Goal: Task Accomplishment & Management: Complete application form

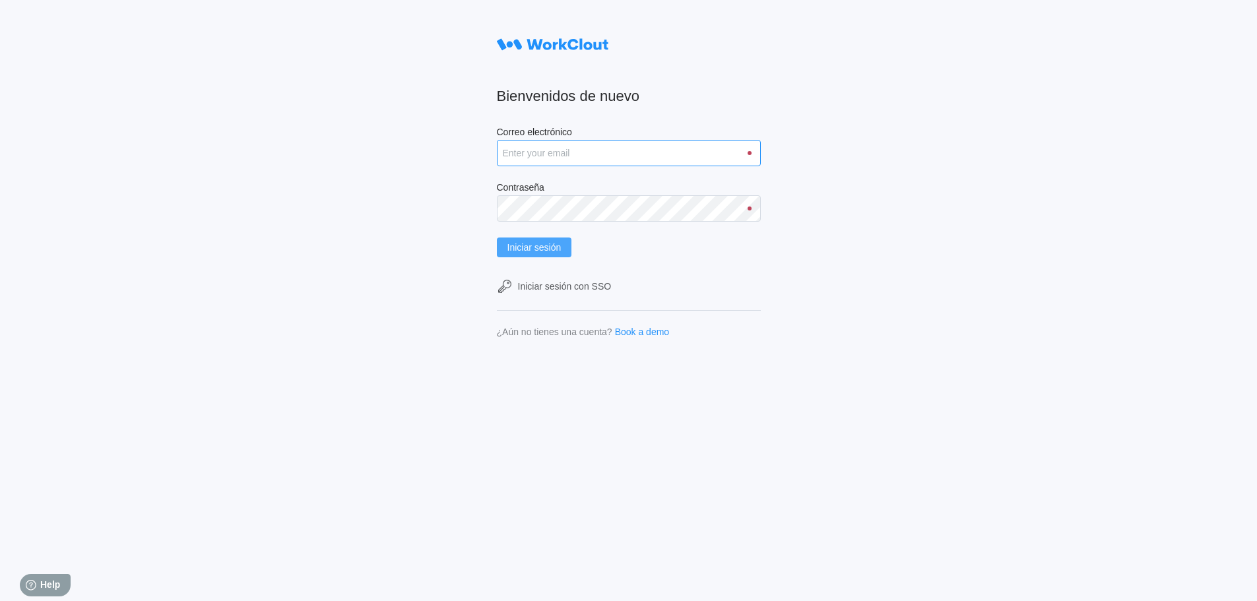
type input "[PERSON_NAME][EMAIL_ADDRESS][DOMAIN_NAME]"
click at [536, 251] on span "Iniciar sesión" at bounding box center [534, 247] width 54 height 9
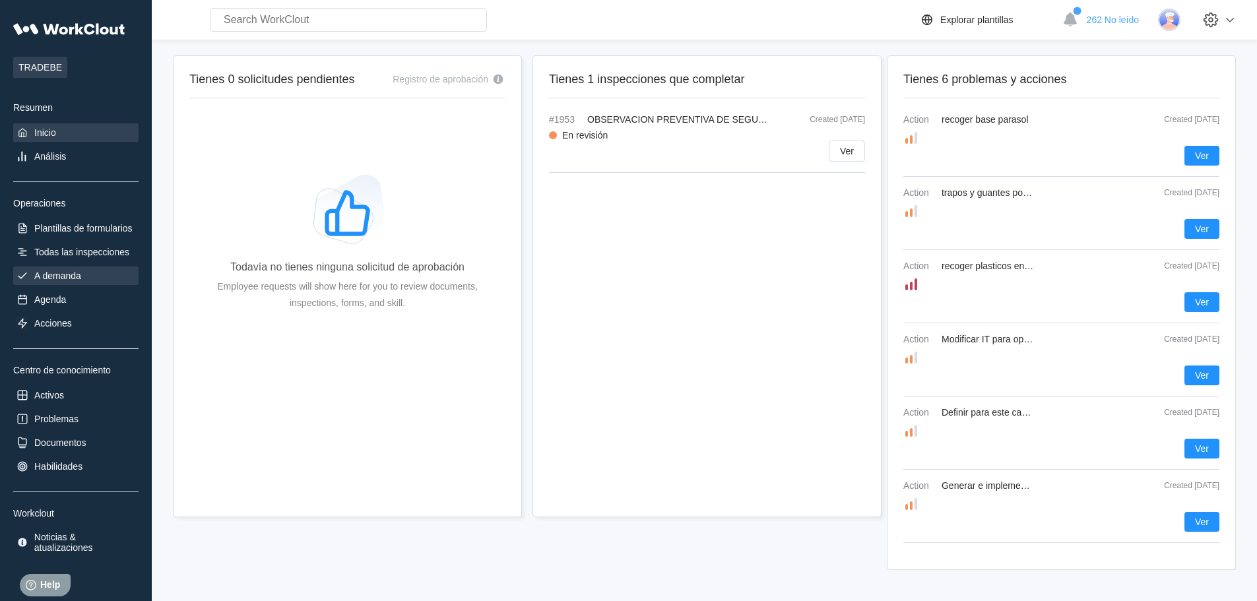
click at [77, 280] on div "A demanda" at bounding box center [57, 276] width 47 height 11
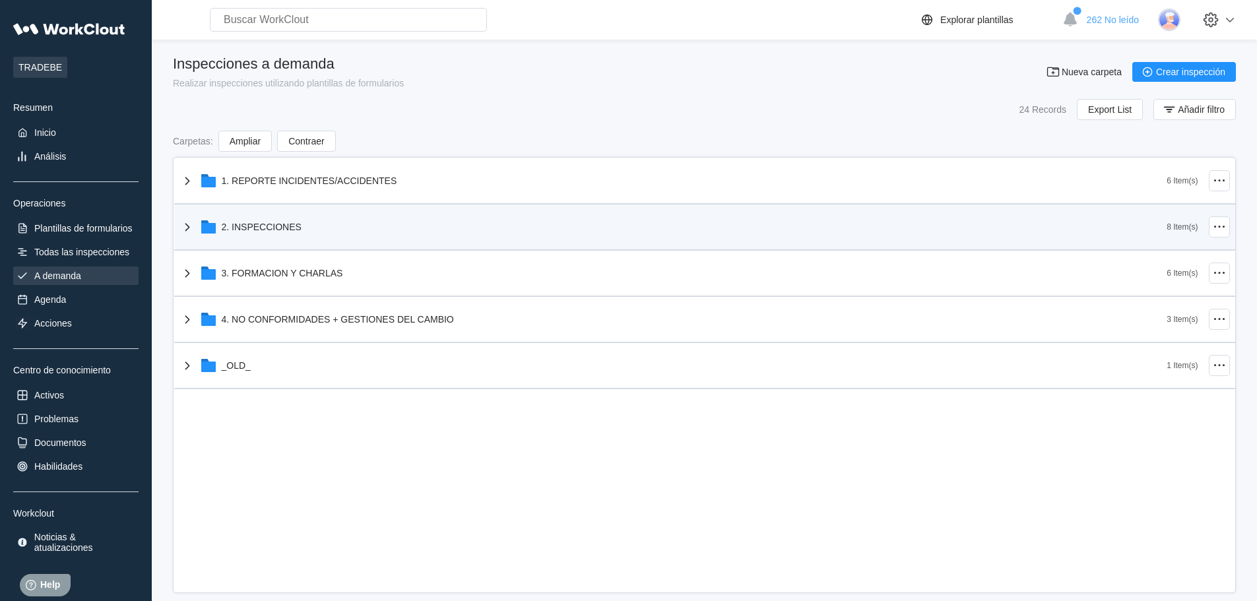
click at [308, 239] on div "2. INSPECCIONES" at bounding box center [673, 227] width 988 height 34
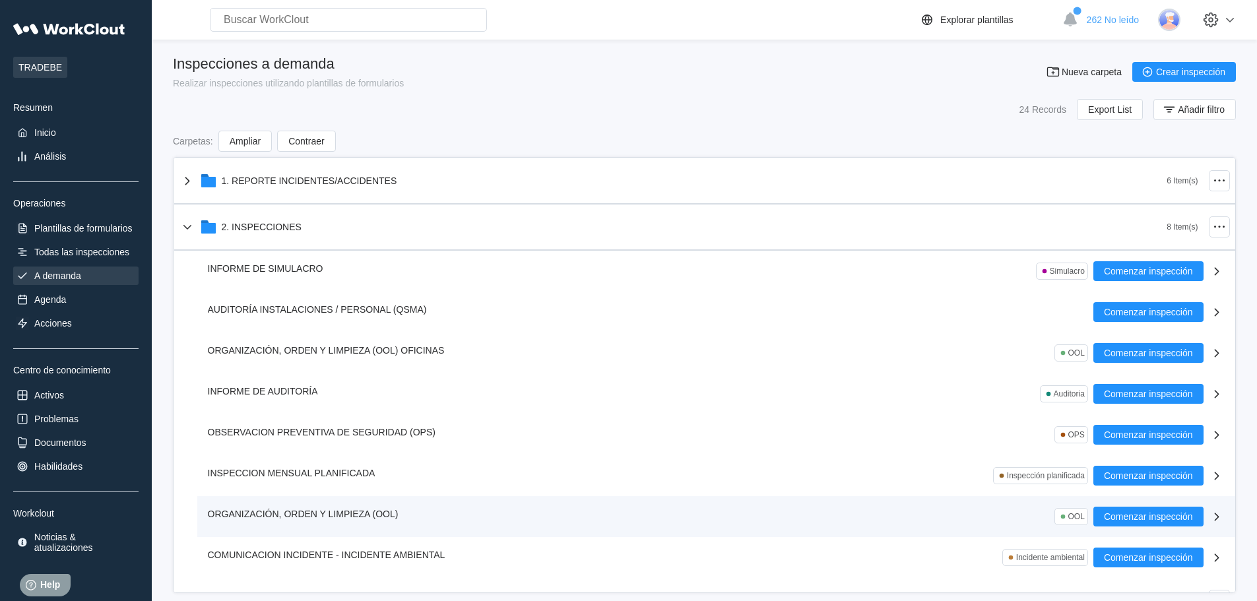
click at [279, 509] on span "ORGANIZACIÓN, ORDEN Y LIMPIEZA (OOL)" at bounding box center [303, 514] width 191 height 11
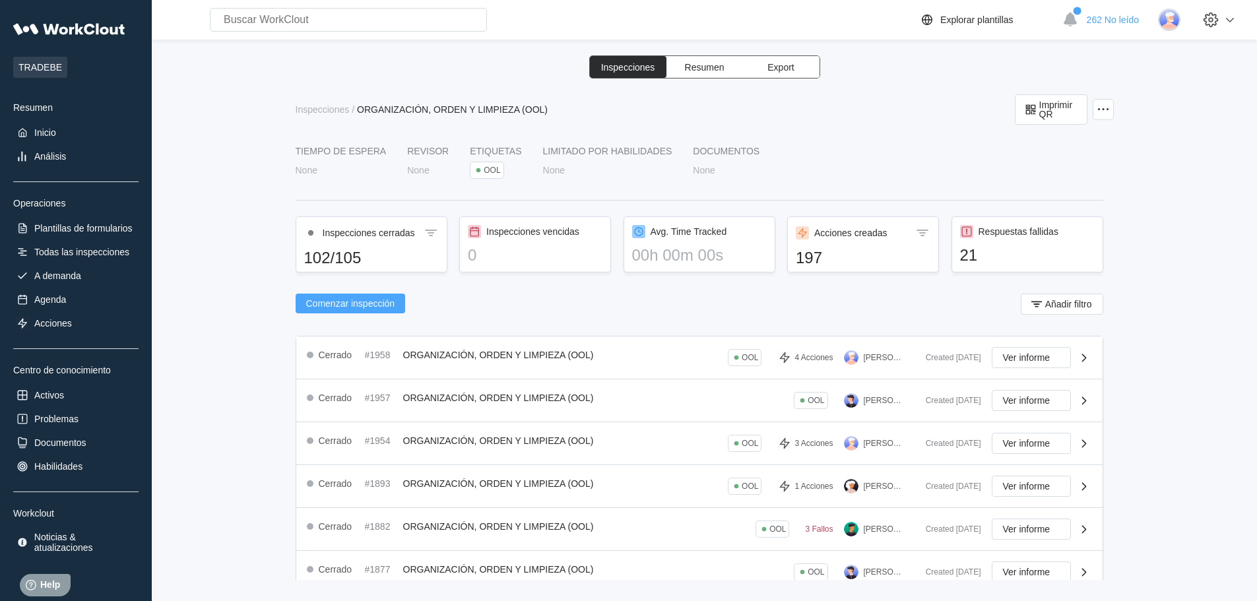
click at [385, 313] on button "Comenzar inspección" at bounding box center [351, 304] width 110 height 20
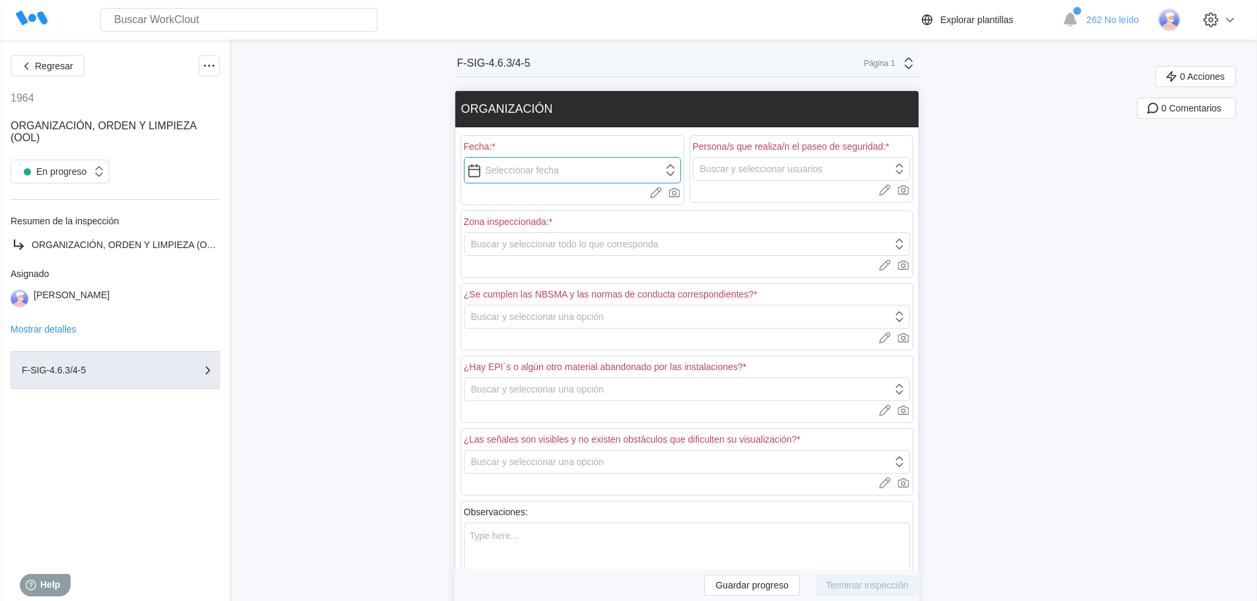
click at [541, 174] on input "text" at bounding box center [572, 170] width 217 height 26
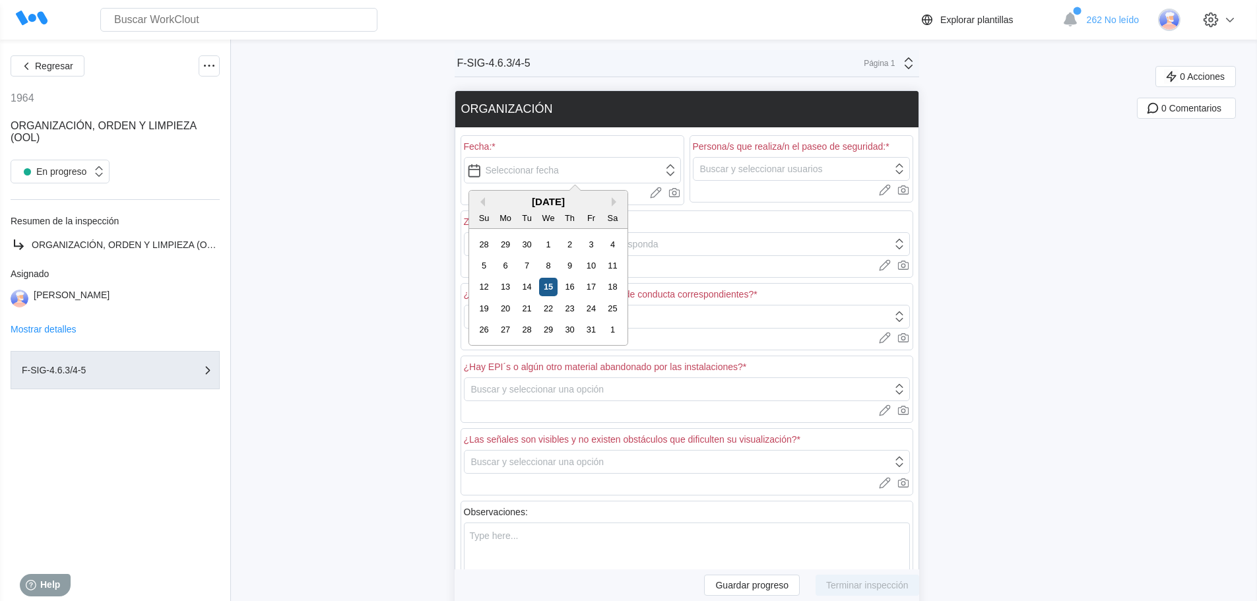
click at [548, 288] on div "15" at bounding box center [548, 287] width 18 height 18
type input "[DATE]"
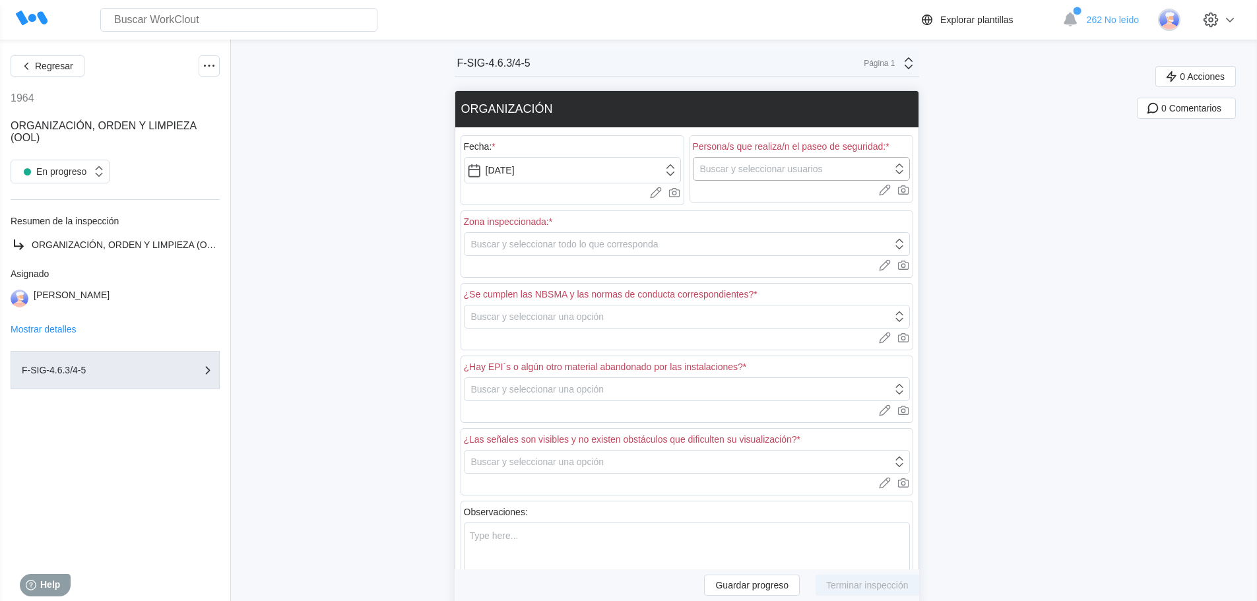
click at [745, 169] on div "Buscar y seleccionar usuarios" at bounding box center [761, 169] width 123 height 11
type input "pablo"
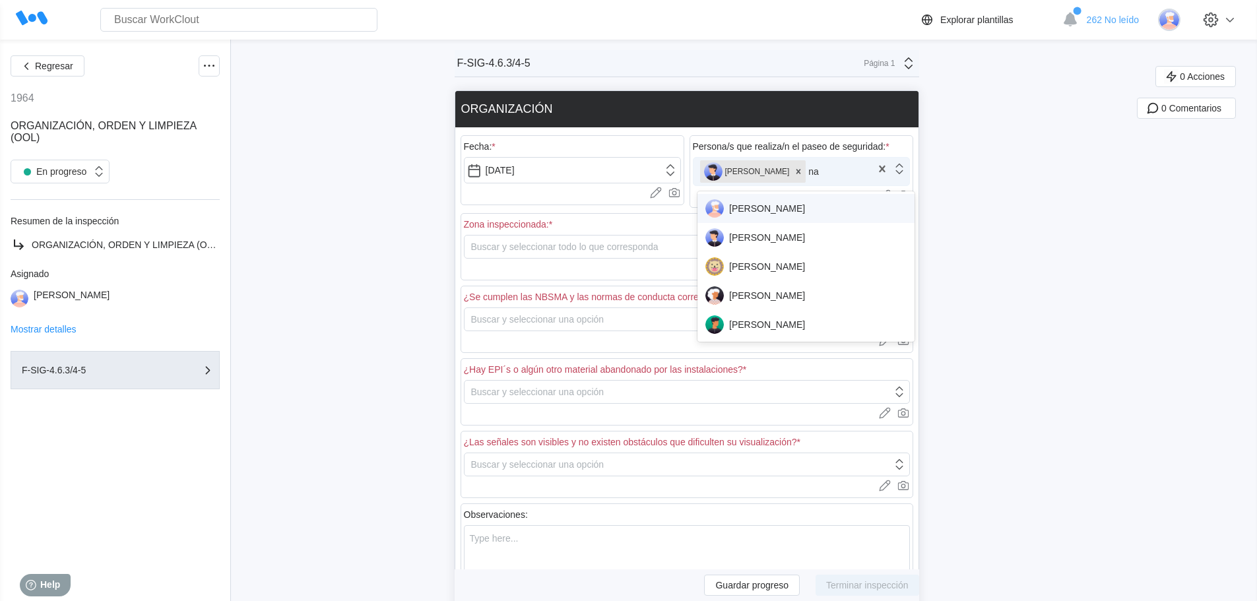
type input "nat"
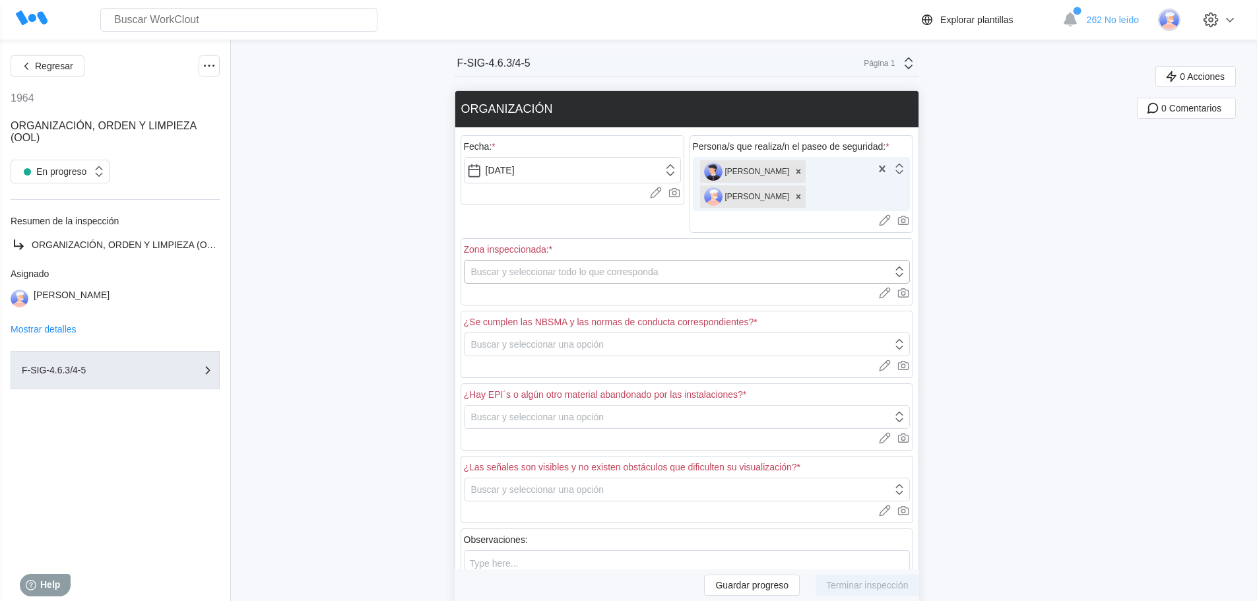
click at [523, 278] on div "Buscar y seleccionar todo lo que corresponda" at bounding box center [678, 272] width 428 height 18
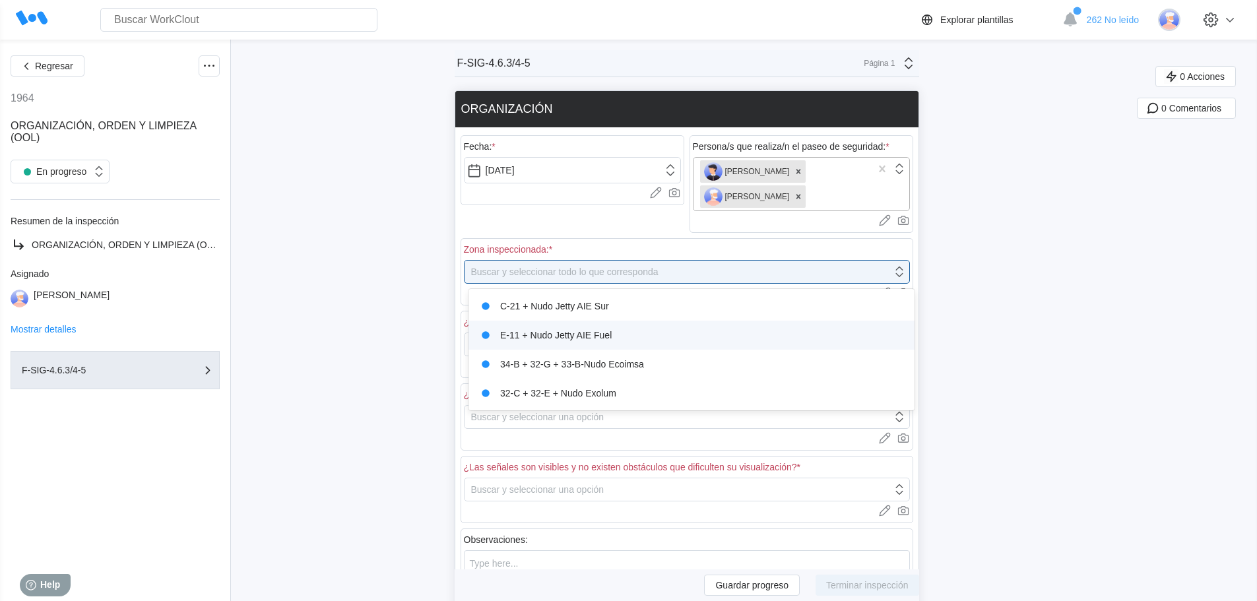
click at [523, 336] on div "E-11 + Nudo Jetty AIE Fuel" at bounding box center [691, 335] width 430 height 18
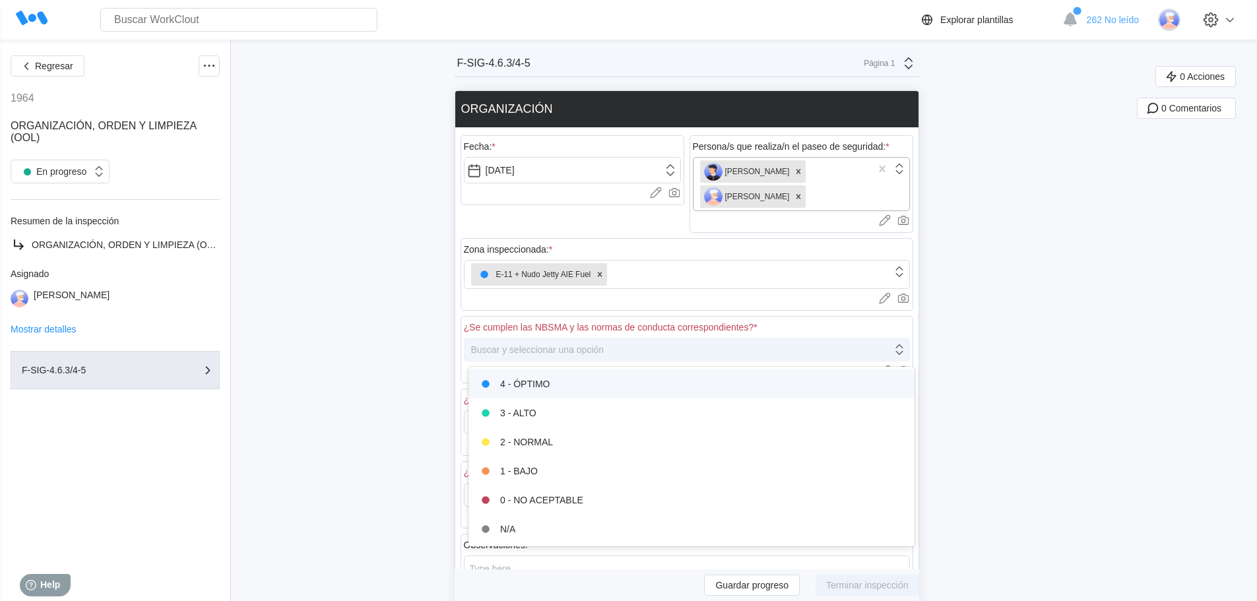
click at [513, 342] on div "Buscar y seleccionar una opción" at bounding box center [678, 349] width 428 height 18
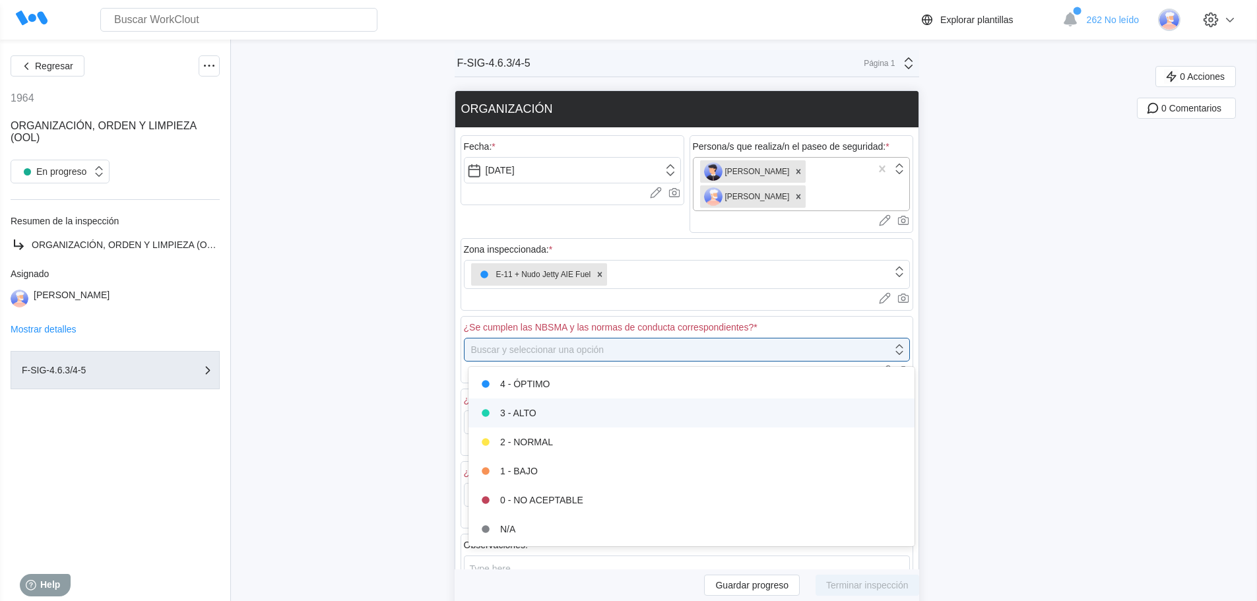
click at [516, 421] on div "3 - ALTO" at bounding box center [691, 413] width 430 height 18
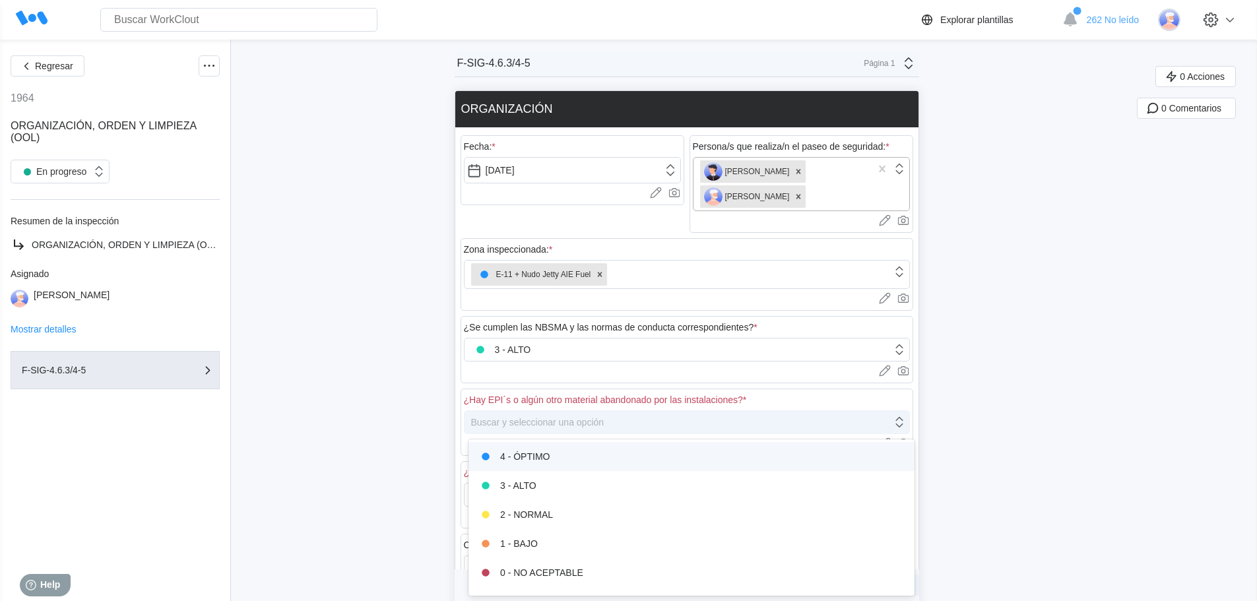
click at [516, 420] on div "Buscar y seleccionar una opción" at bounding box center [537, 422] width 133 height 11
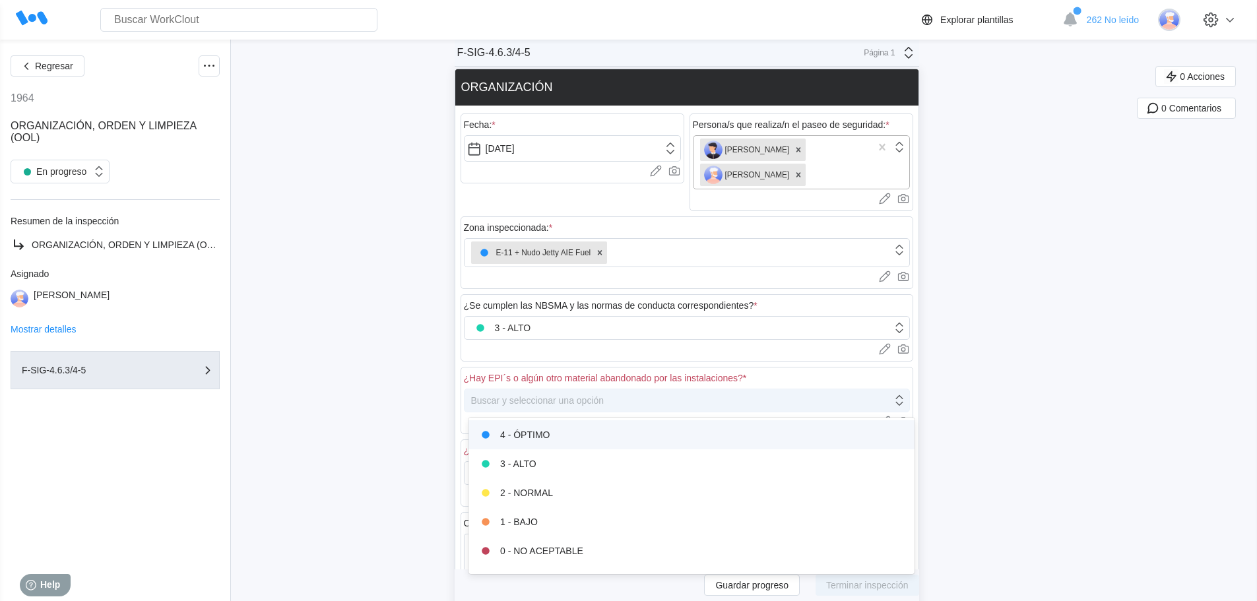
scroll to position [23, 0]
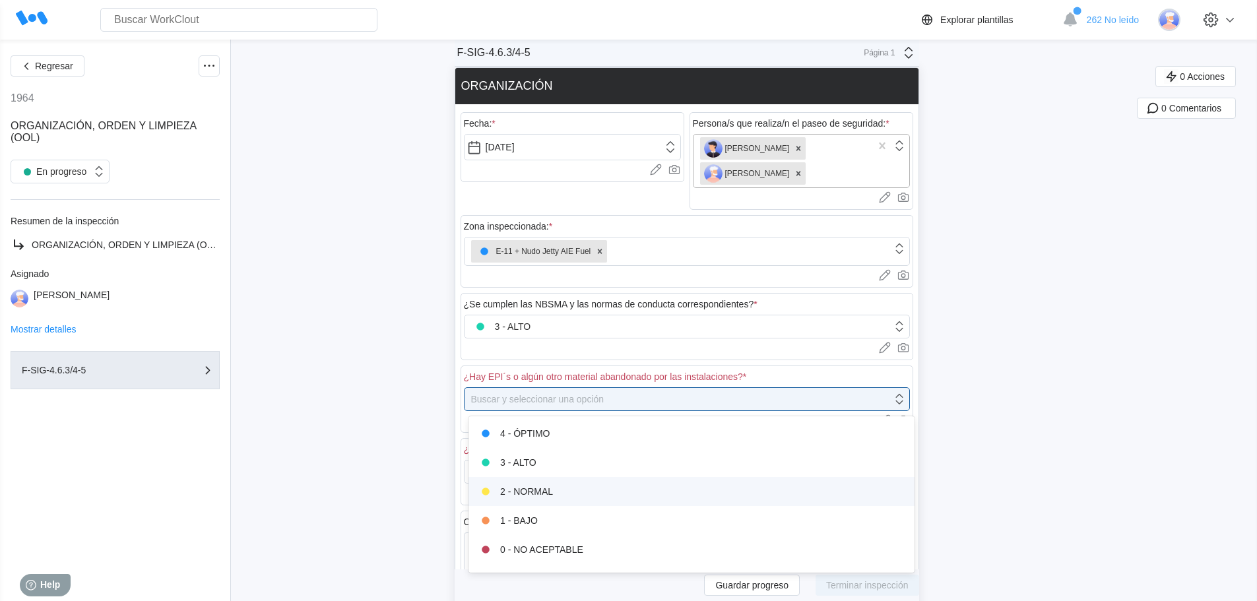
click at [509, 490] on div "2 - NORMAL" at bounding box center [691, 491] width 430 height 18
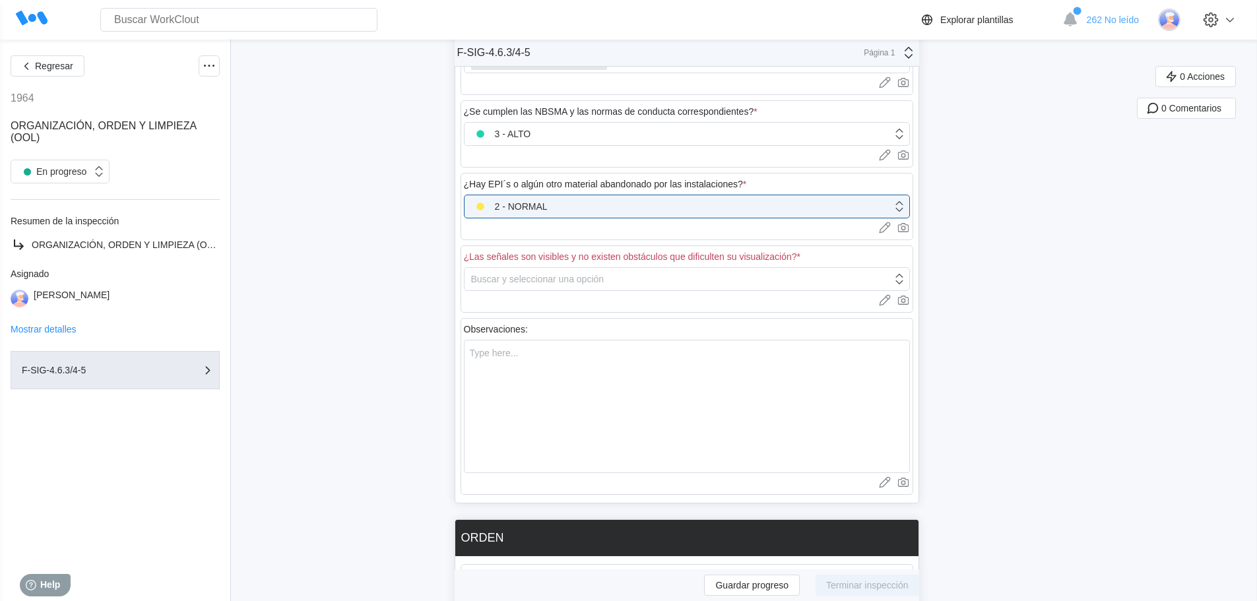
scroll to position [221, 0]
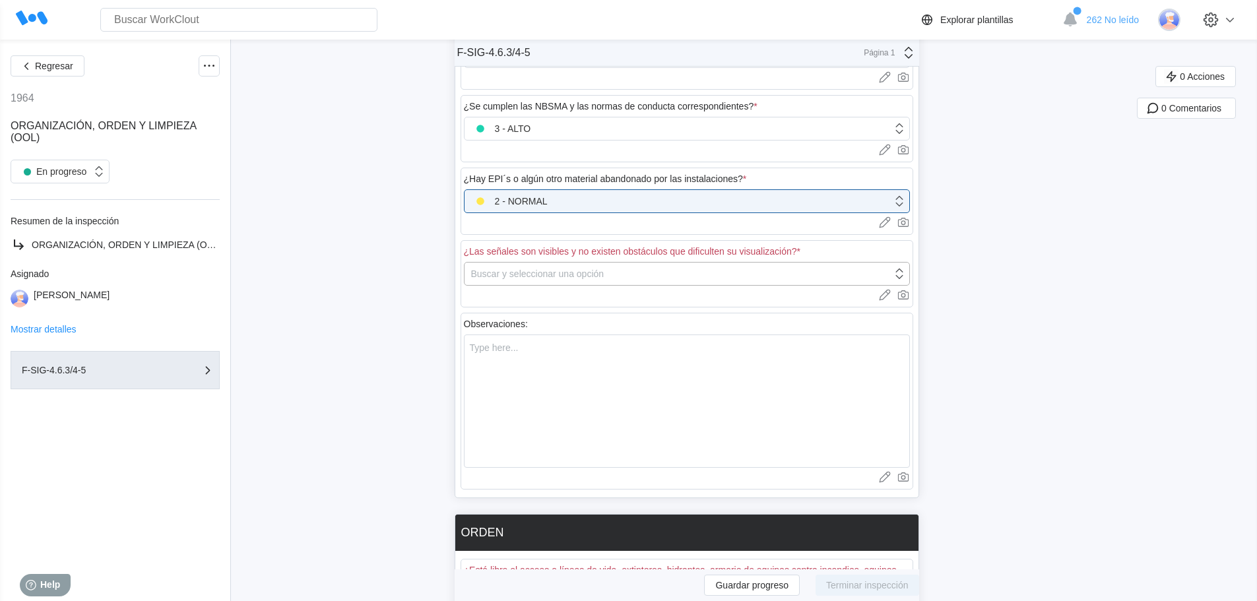
click at [510, 278] on div "Buscar y seleccionar una opción" at bounding box center [537, 274] width 133 height 11
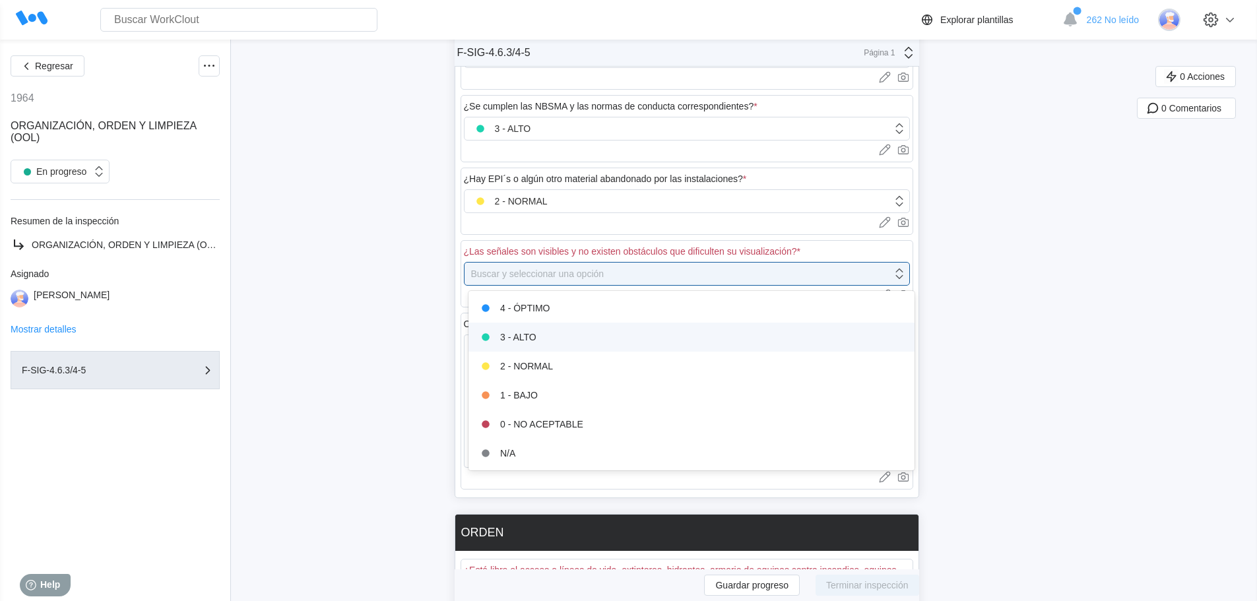
click at [534, 340] on div "3 - ALTO" at bounding box center [691, 337] width 430 height 18
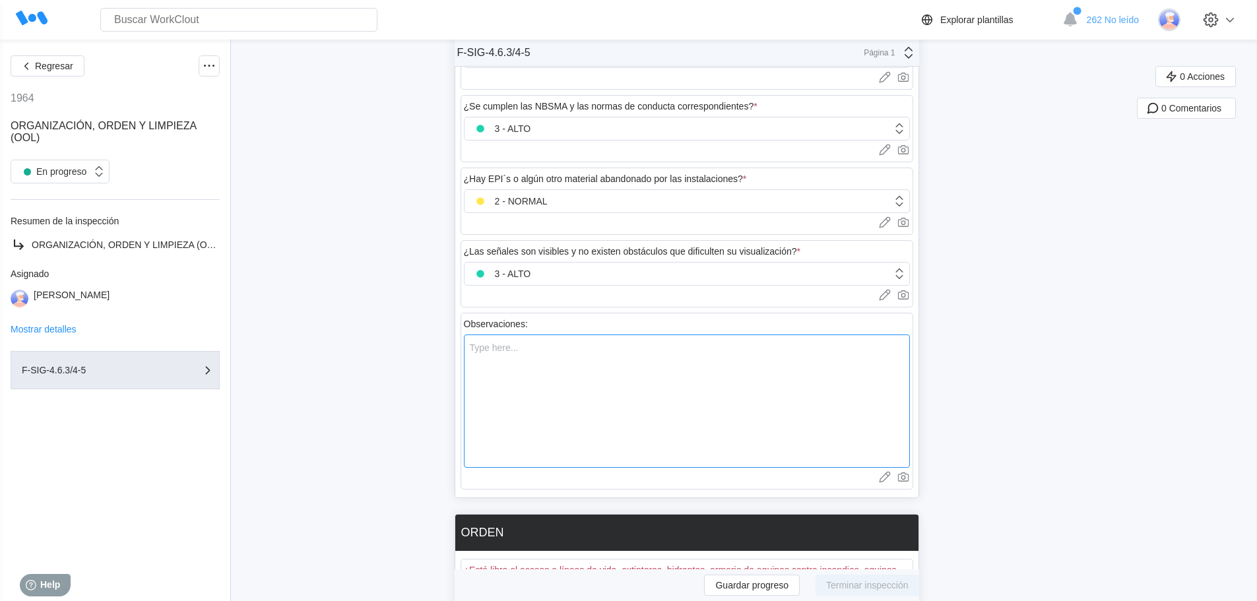
click at [523, 353] on textarea at bounding box center [687, 400] width 446 height 133
type textarea "e"
type textarea "x"
type textarea "ex"
type textarea "x"
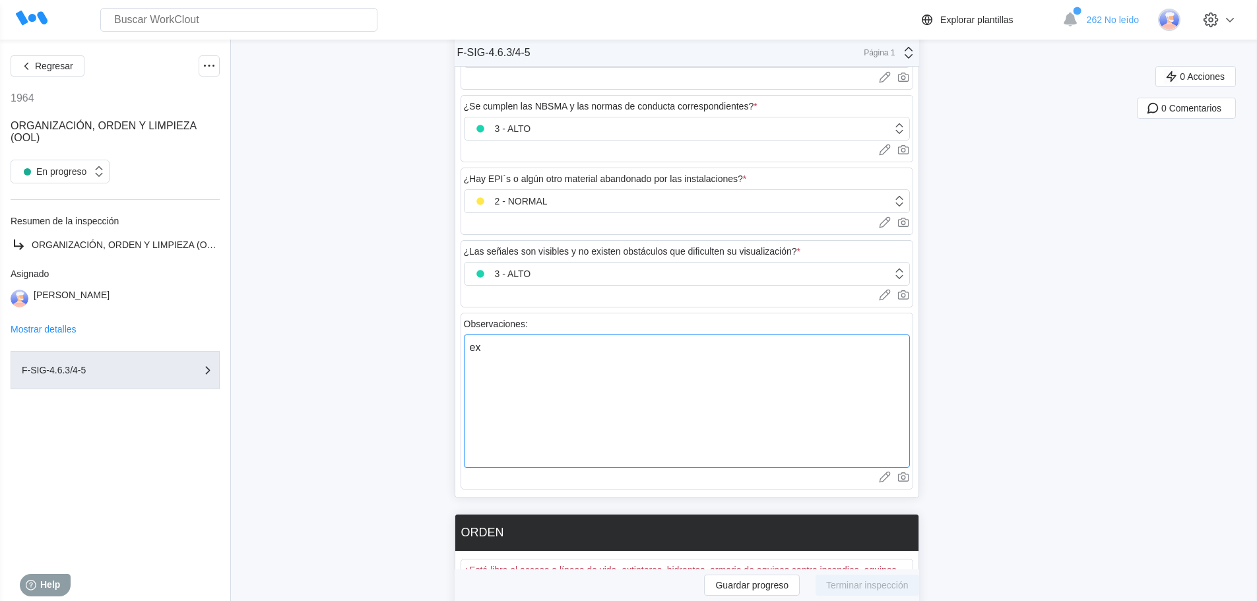
type textarea "exi"
type textarea "x"
type textarea "exis"
type textarea "x"
type textarea "exist"
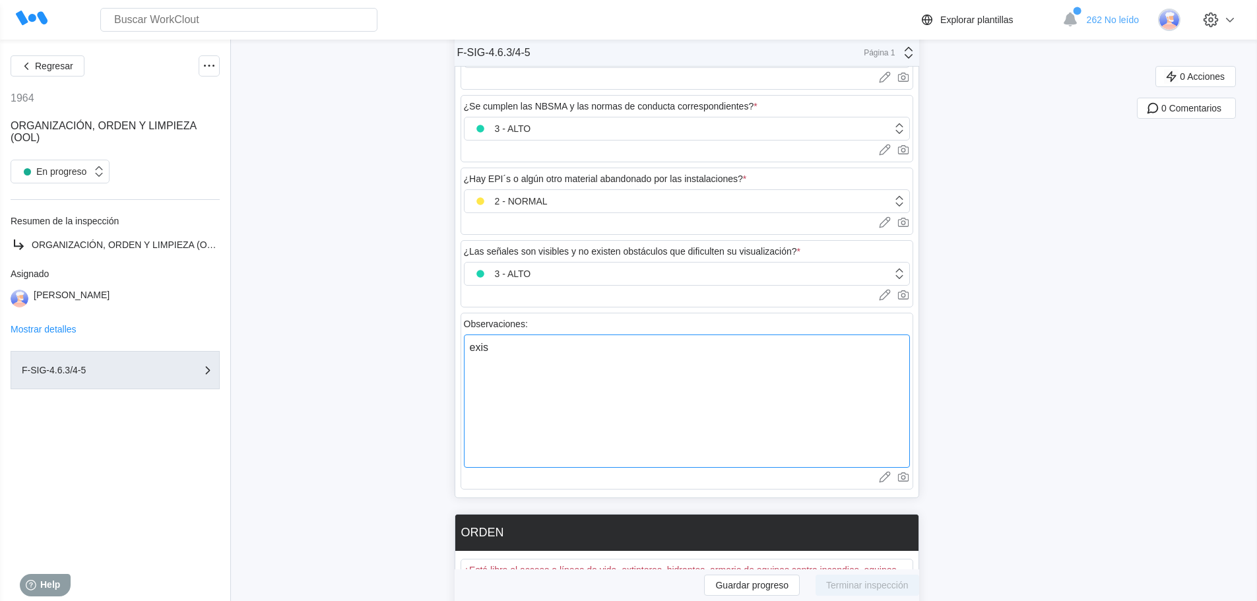
type textarea "x"
type textarea "existe"
type textarea "x"
type textarea "existen"
type textarea "x"
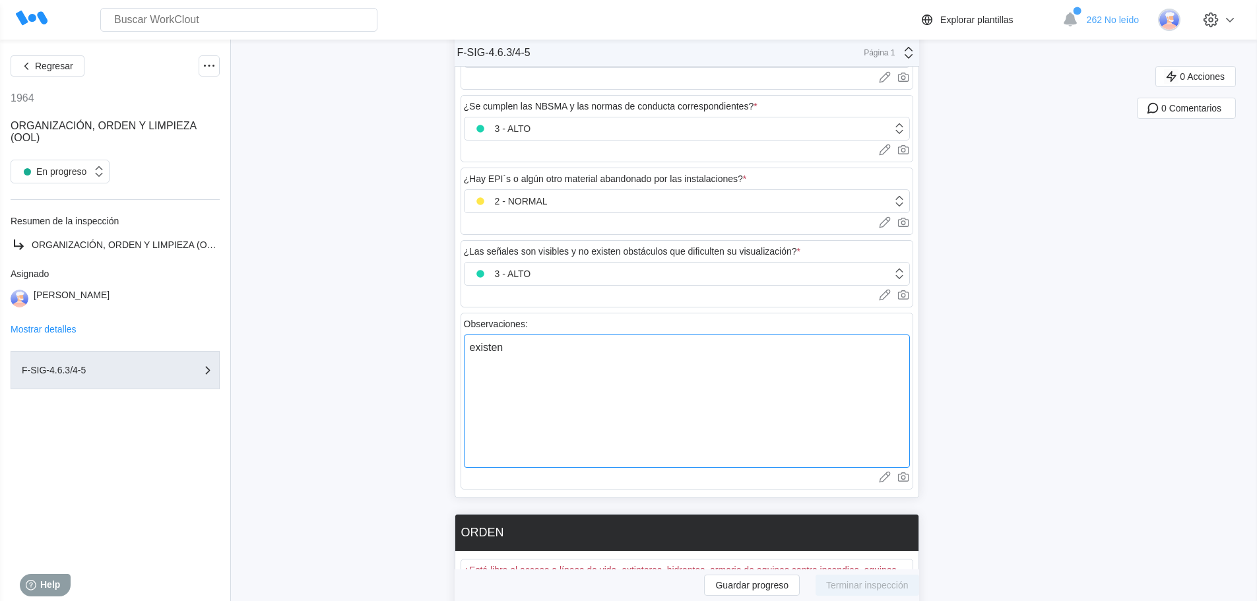
type textarea "existen"
type textarea "x"
type textarea "existen v"
type textarea "x"
type textarea "existen va"
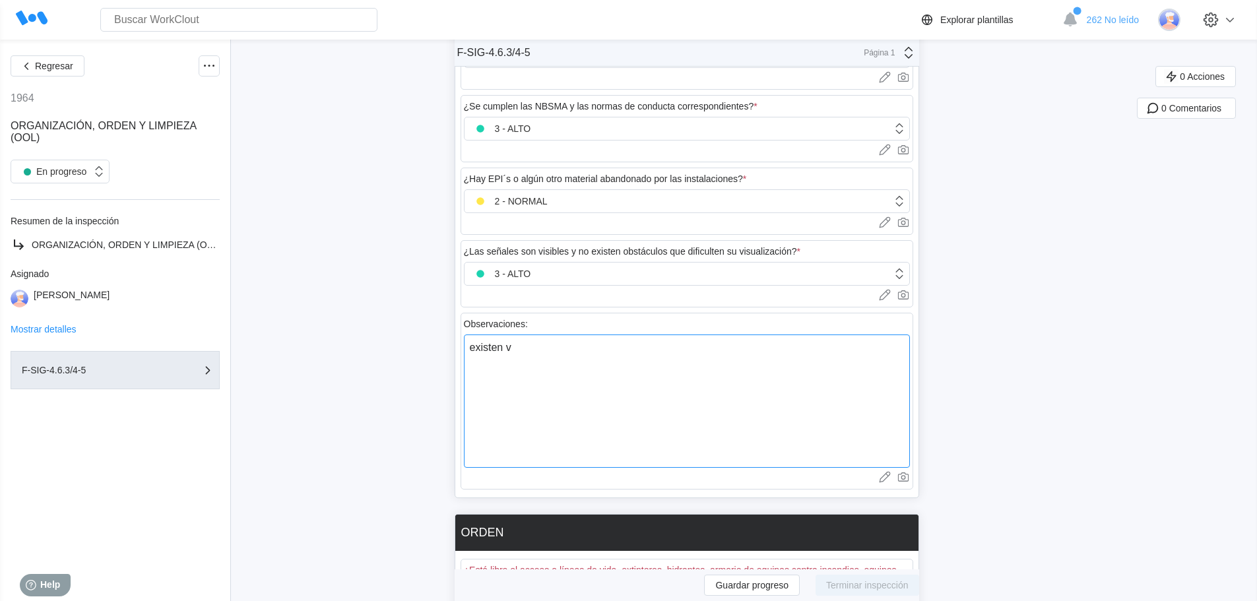
type textarea "x"
type textarea "existen var"
type textarea "x"
type textarea "existen vari"
type textarea "x"
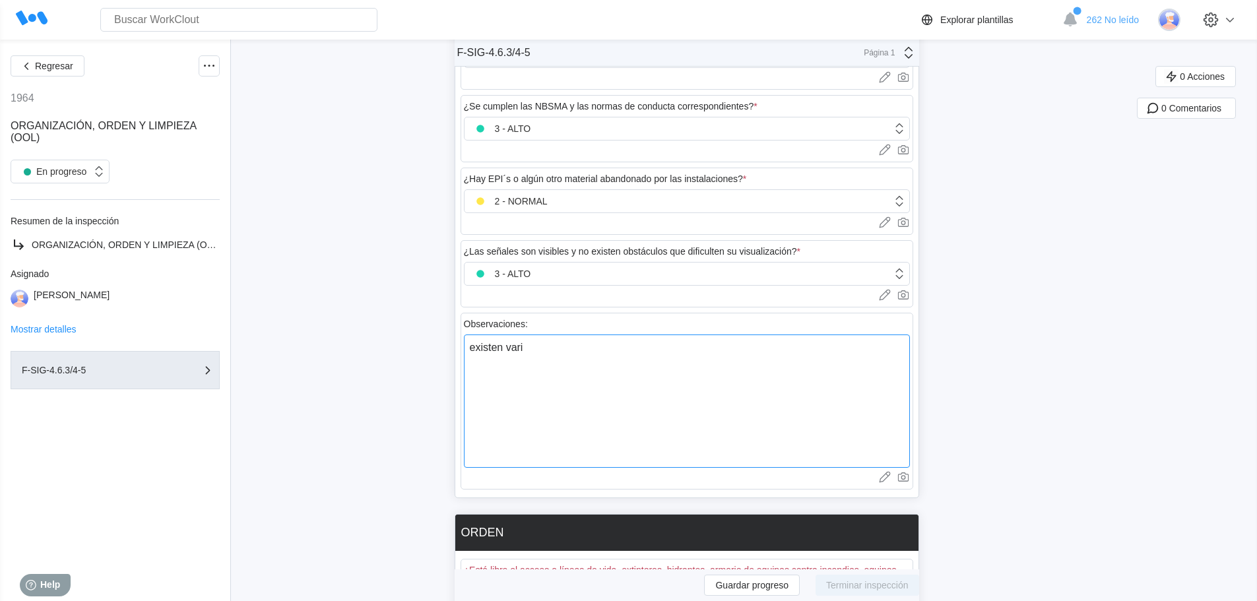
type textarea "existen vario"
type textarea "x"
type textarea "existen varios"
type textarea "x"
type textarea "existen varios"
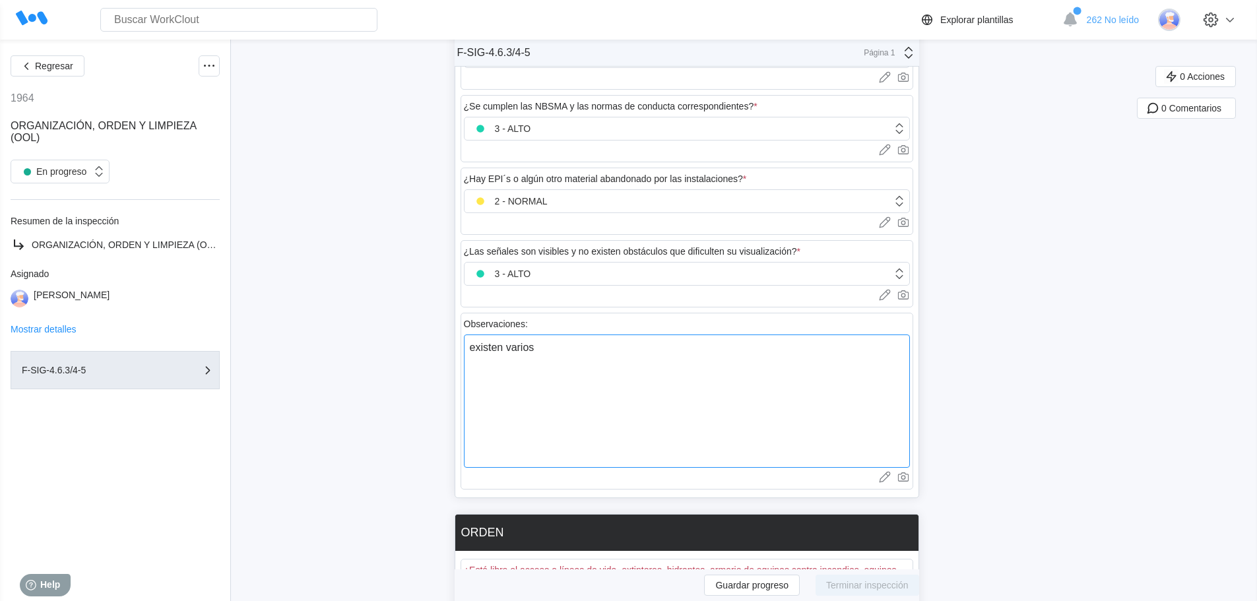
type textarea "x"
type textarea "existen varios g"
type textarea "x"
type textarea "existen varios gu"
type textarea "x"
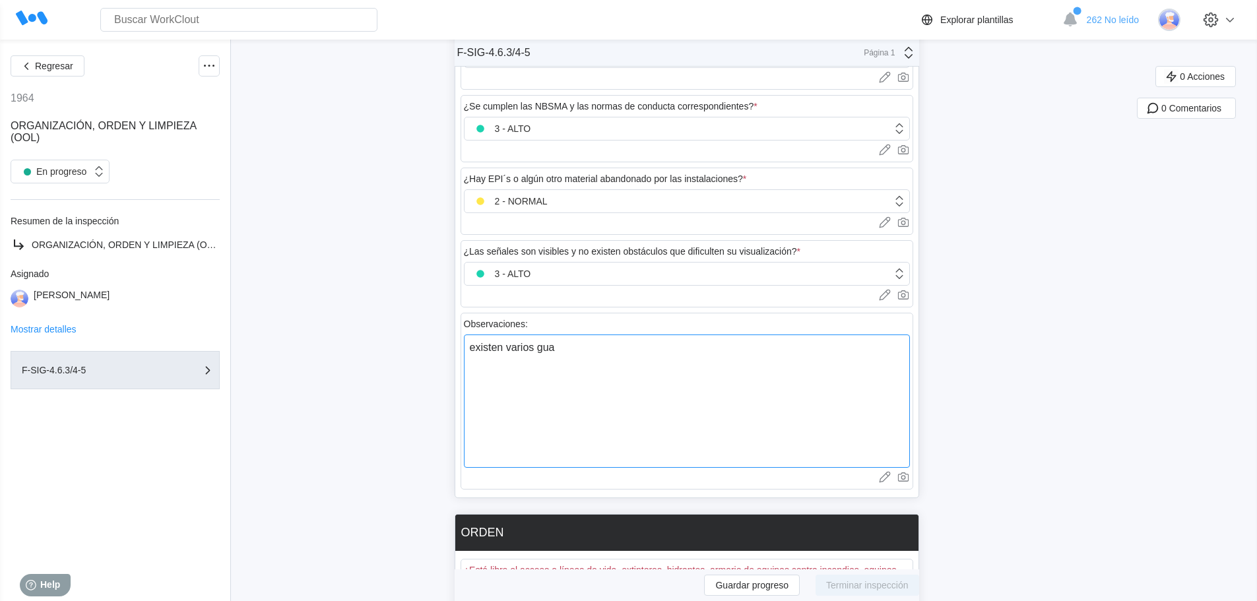
type textarea "existen varios guan"
type textarea "x"
type textarea "existen varios guant"
type textarea "x"
type textarea "existen varios guante"
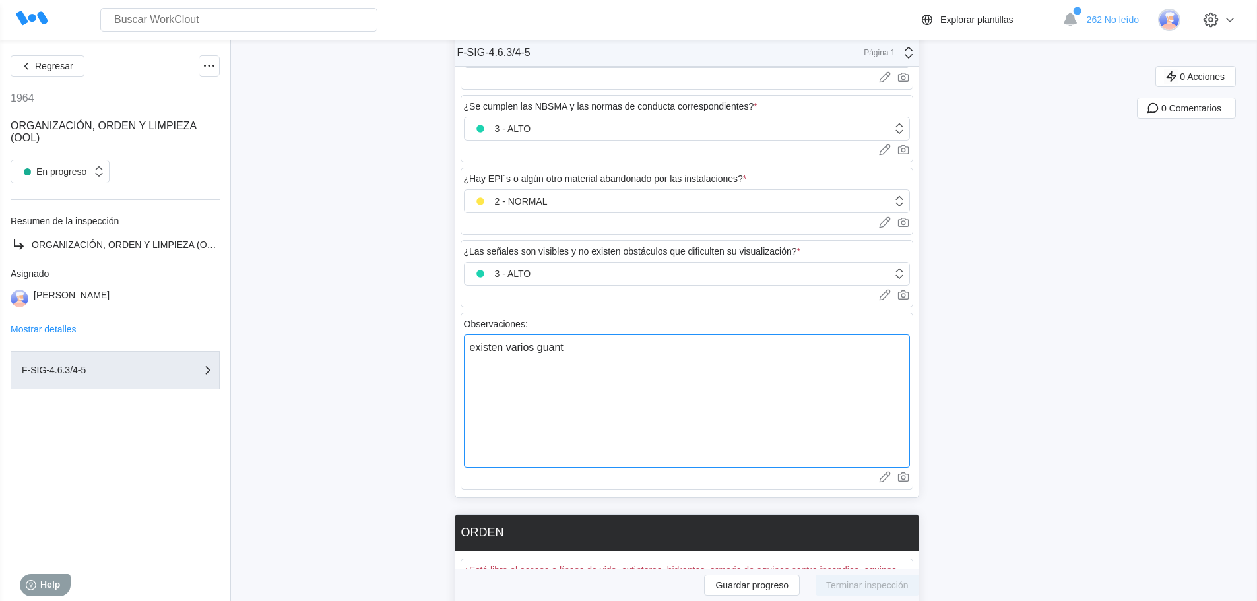
type textarea "x"
type textarea "existen varios guantes"
type textarea "x"
type textarea "existen varios guantes"
type textarea "x"
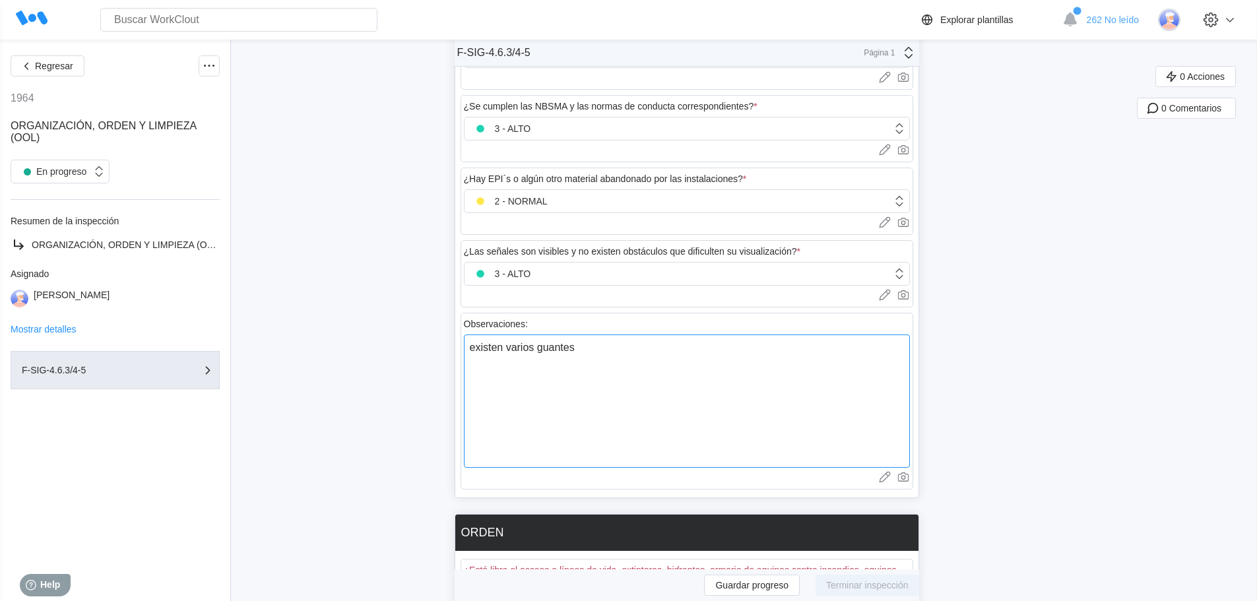
type textarea "existen varios guantes y"
type textarea "x"
type textarea "existen varios guantes y"
type textarea "x"
type textarea "existen varios guantes y t"
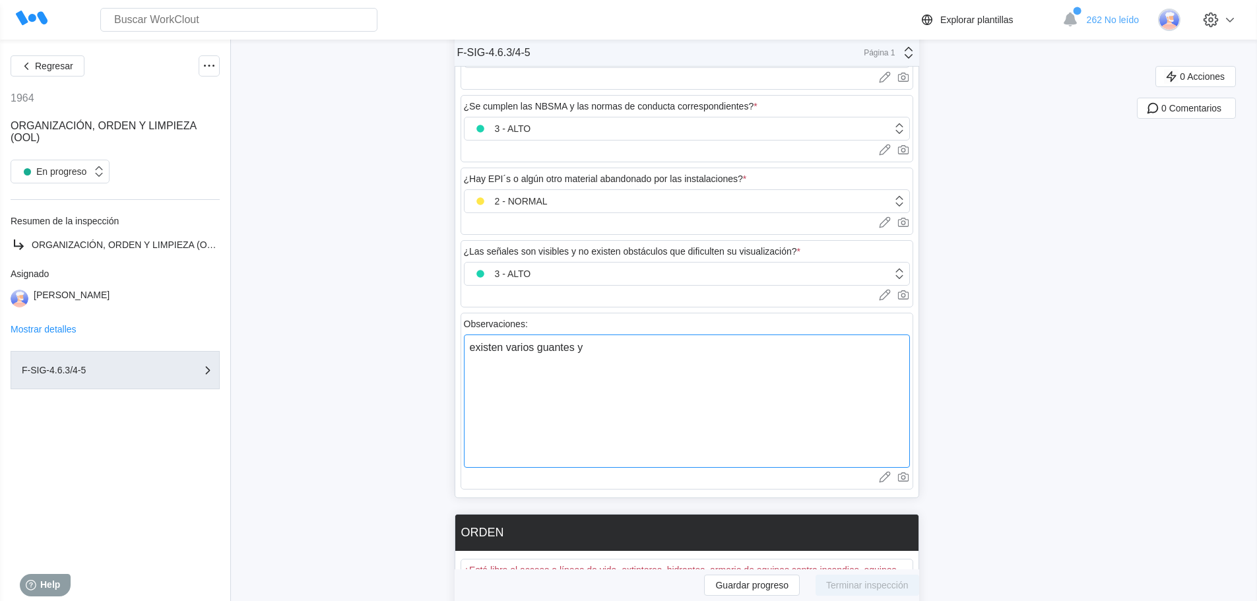
type textarea "x"
type textarea "existen varios guantes y tr"
type textarea "x"
type textarea "existen varios guantes y tra"
type textarea "x"
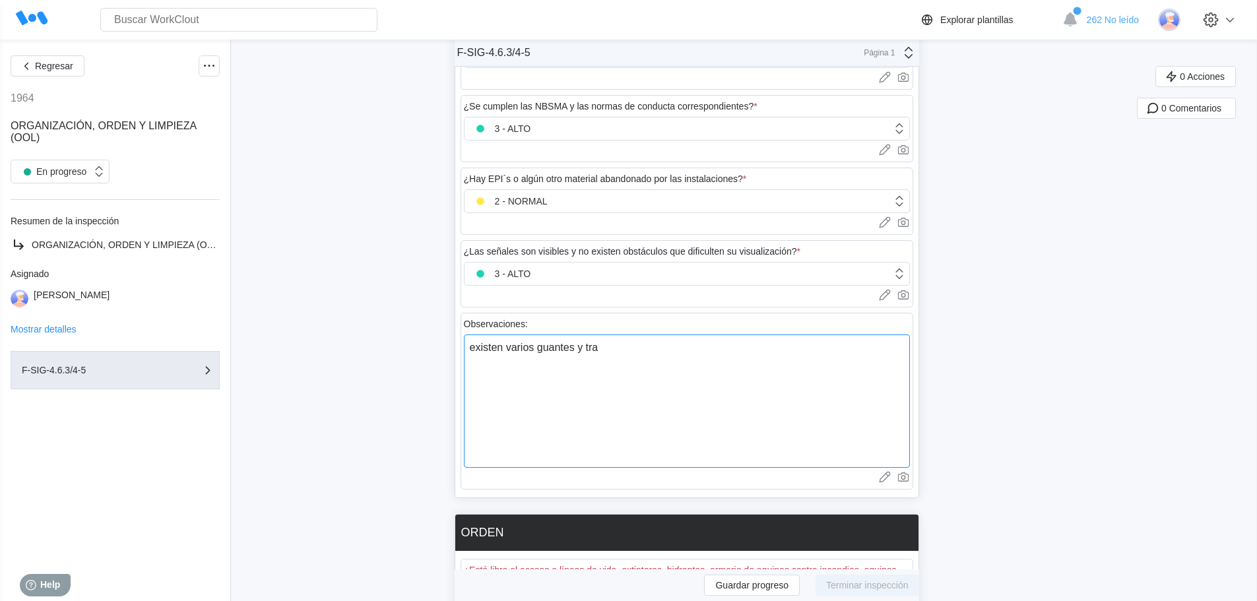
type textarea "existen varios guantes y trap"
type textarea "x"
type textarea "existen varios guantes y trapo"
type textarea "x"
type textarea "existen varios guantes y trapos"
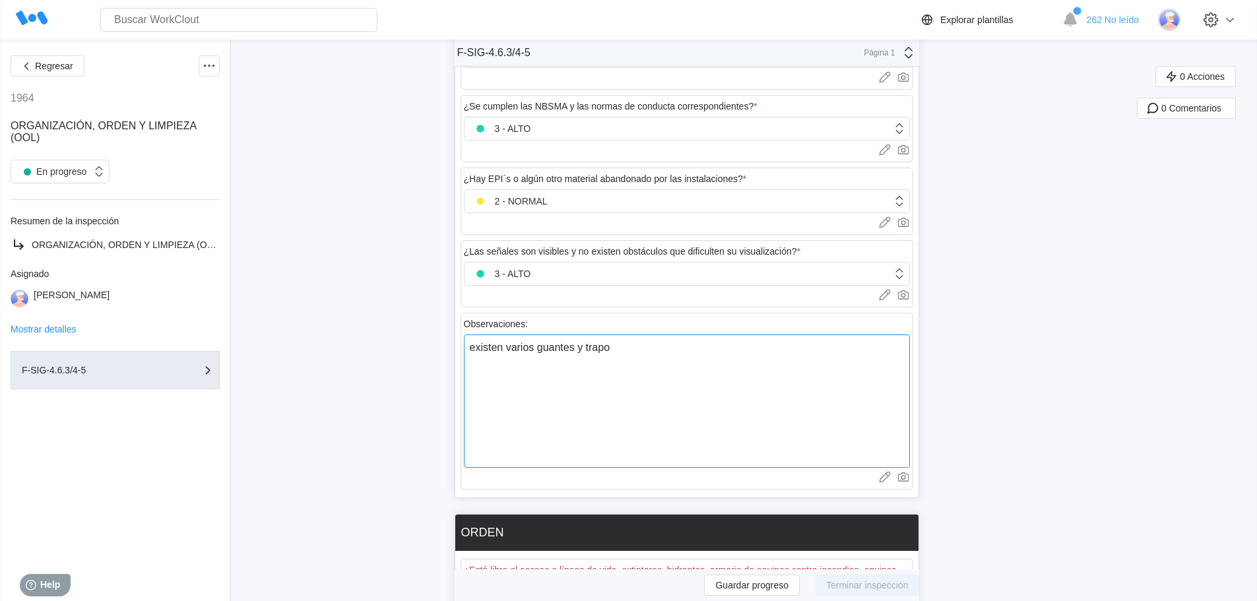
type textarea "x"
type textarea "existen varios guantes y trapos"
type textarea "x"
type textarea "existen varios guantes y trapos p"
type textarea "x"
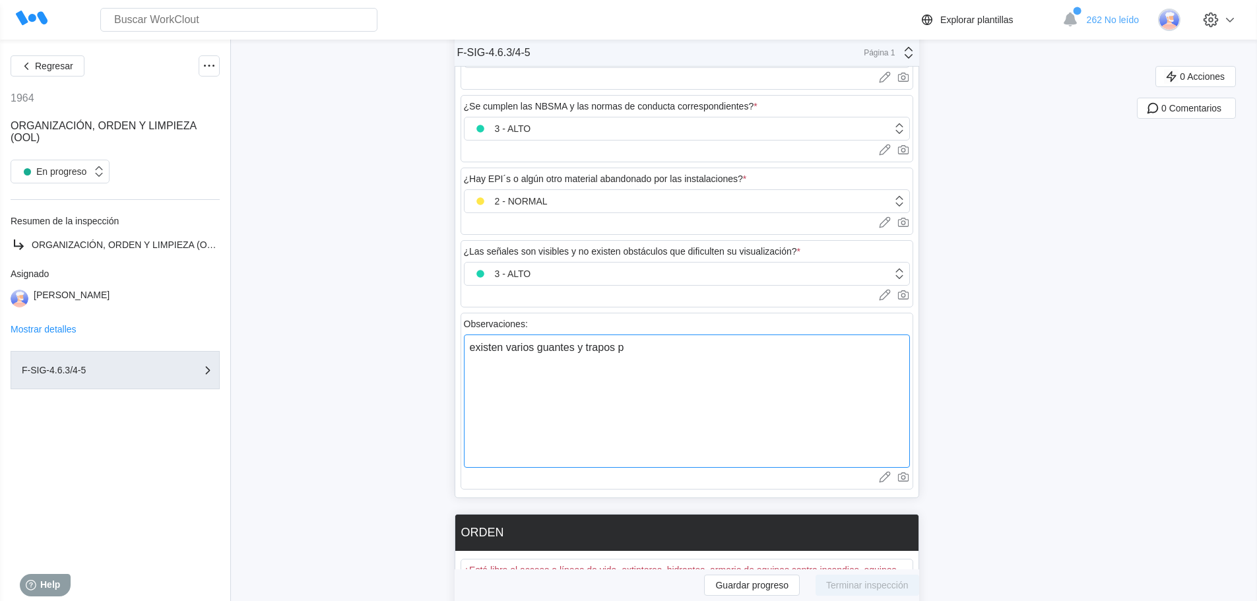
type textarea "existen varios guantes y trapos po"
type textarea "x"
type textarea "existen varios guantes y trapos por"
type textarea "x"
type textarea "existen varios guantes y trapos por"
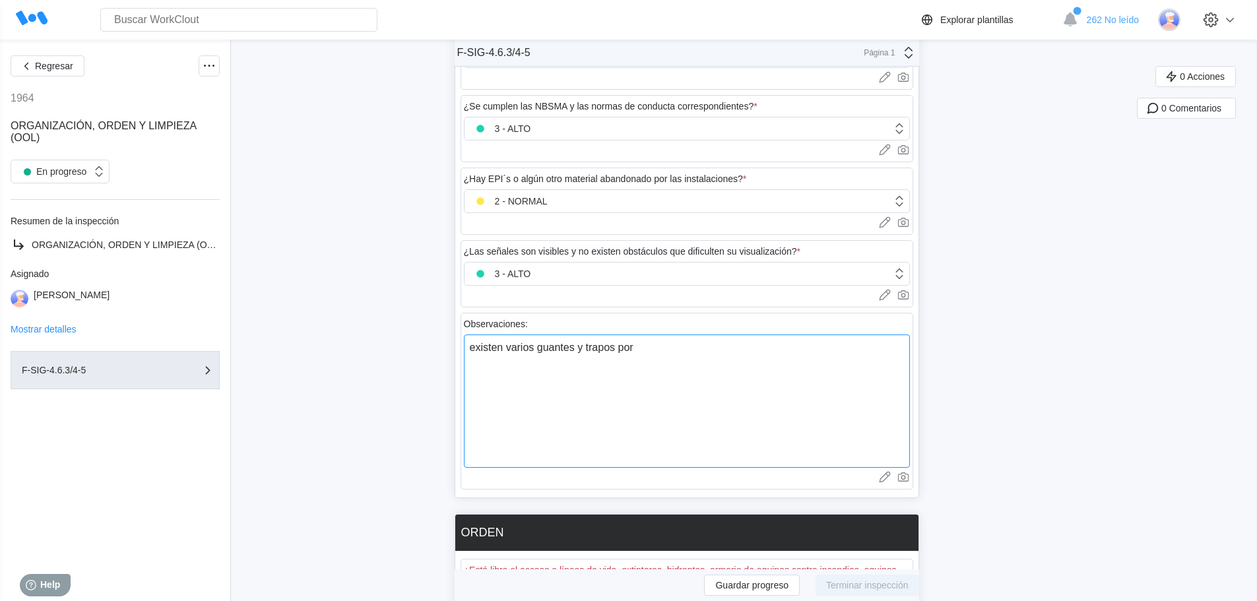
type textarea "x"
type textarea "existen varios guantes y trapos por d"
type textarea "x"
type textarea "existen varios guantes y trapos por di"
type textarea "x"
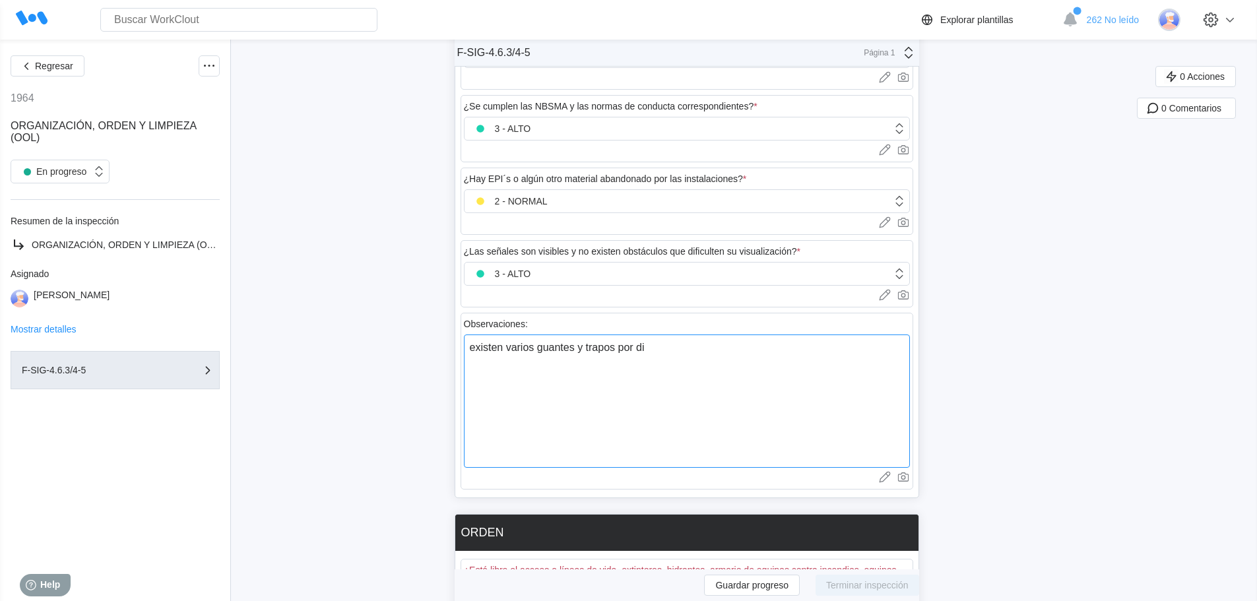
type textarea "existen varios guantes y trapos por dif"
type textarea "x"
type textarea "existen varios guantes y trapos por dife"
type textarea "x"
type textarea "existen varios guantes y trapos por difer"
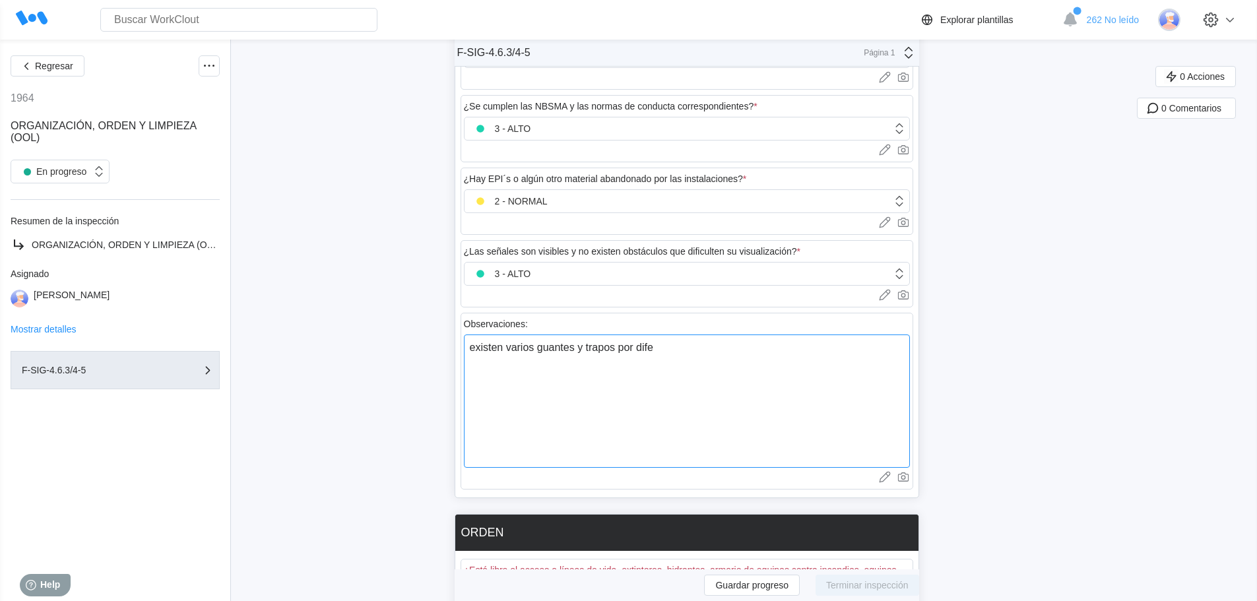
type textarea "x"
type textarea "existen varios guantes y trapos por difere"
type textarea "x"
type textarea "existen varios guantes y trapos por diferen"
type textarea "x"
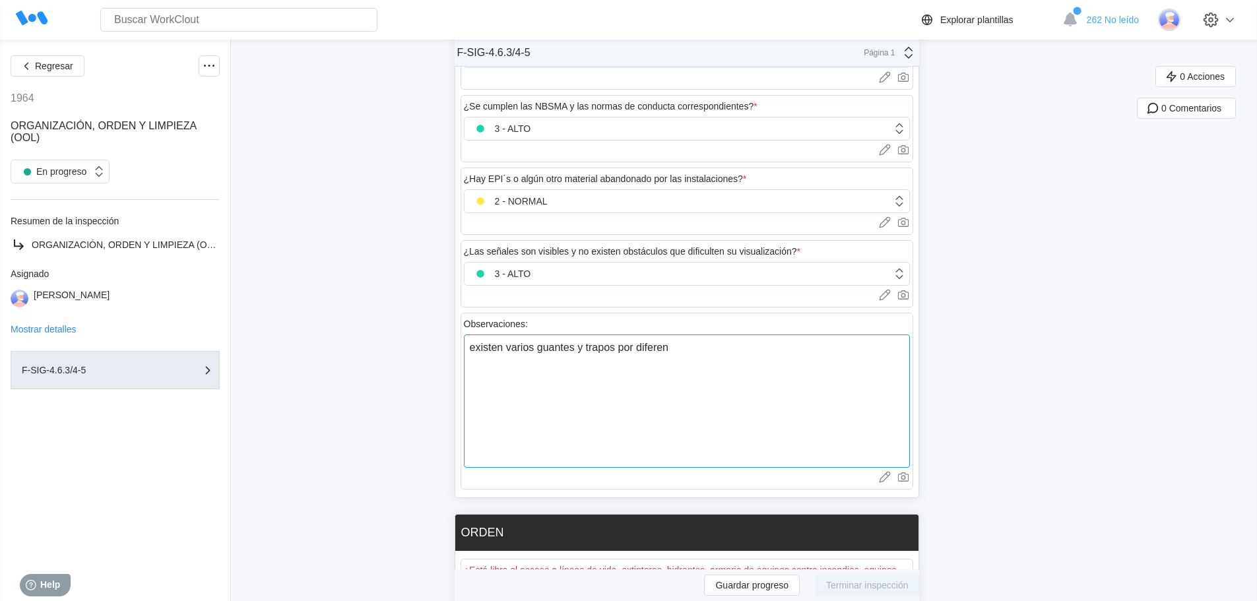
type textarea "existen varios guantes y trapos por diferent"
type textarea "x"
type textarea "existen varios guantes y trapos por diferente"
type textarea "x"
type textarea "existen varios guantes y trapos por diferentes"
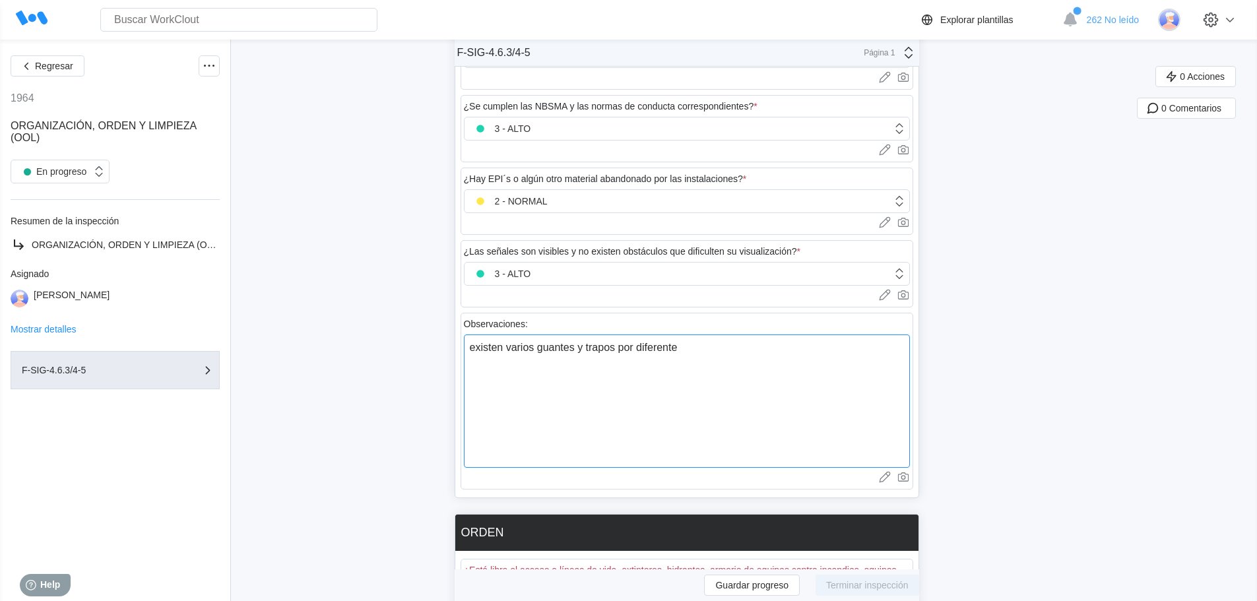
type textarea "x"
type textarea "existen varios guantes y trapos por diferentes"
type textarea "x"
type textarea "existen varios guantes y trapos por diferentes z"
type textarea "x"
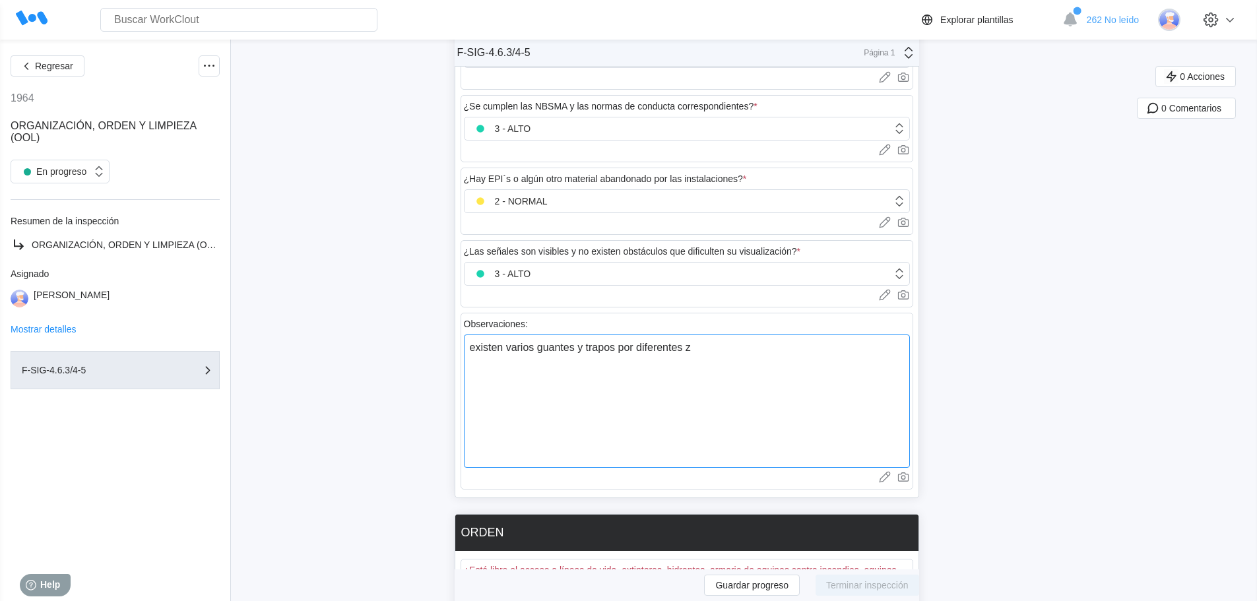
type textarea "existen varios guantes y trapos por diferentes zo"
type textarea "x"
type textarea "existen varios guantes y trapos por diferentes zon"
type textarea "x"
type textarea "existen varios guantes y trapos por diferentes zona"
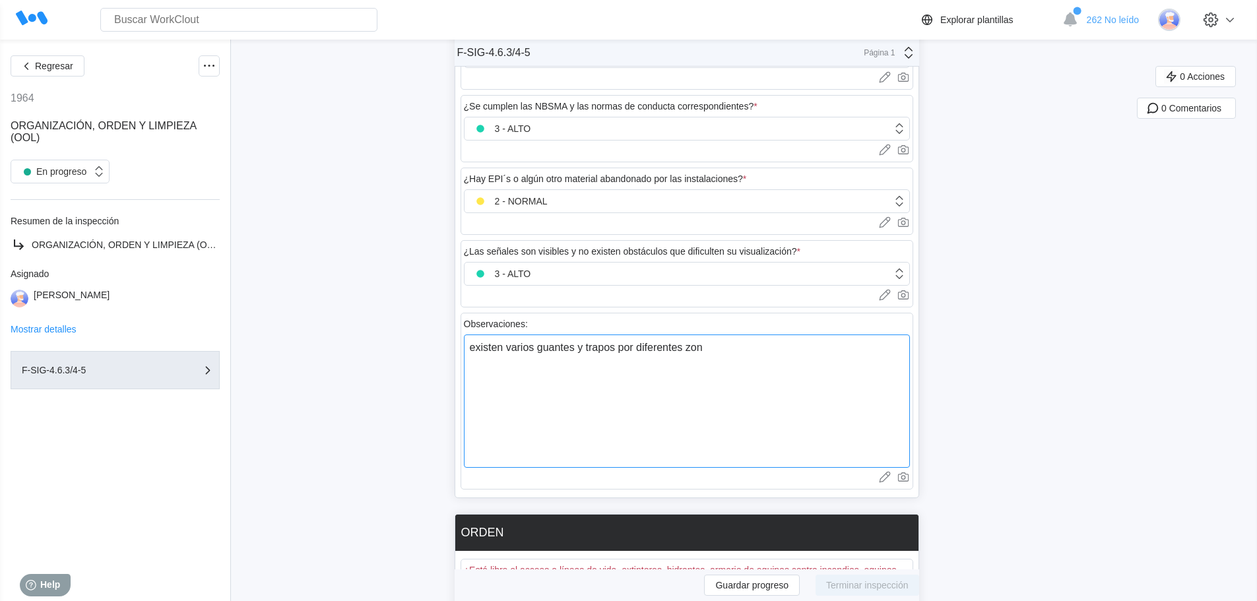
type textarea "x"
type textarea "existen varios guantes y trapos por diferentes zonas"
type textarea "x"
type textarea "existen varios guantes y trapos por diferentes zonas"
type textarea "x"
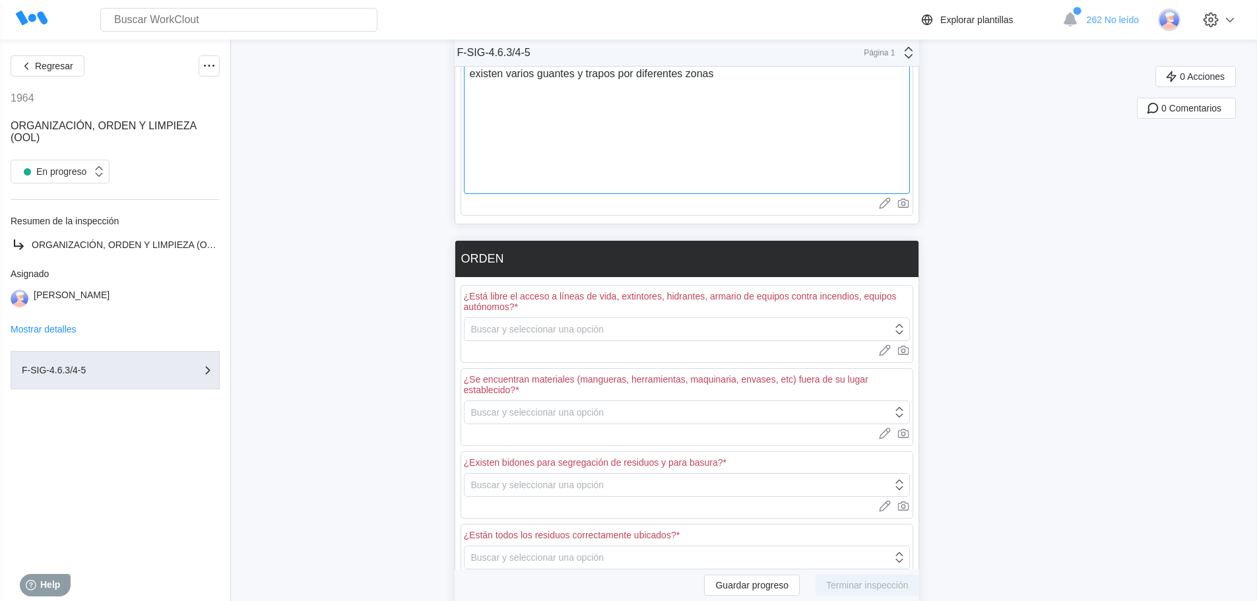
scroll to position [617, 0]
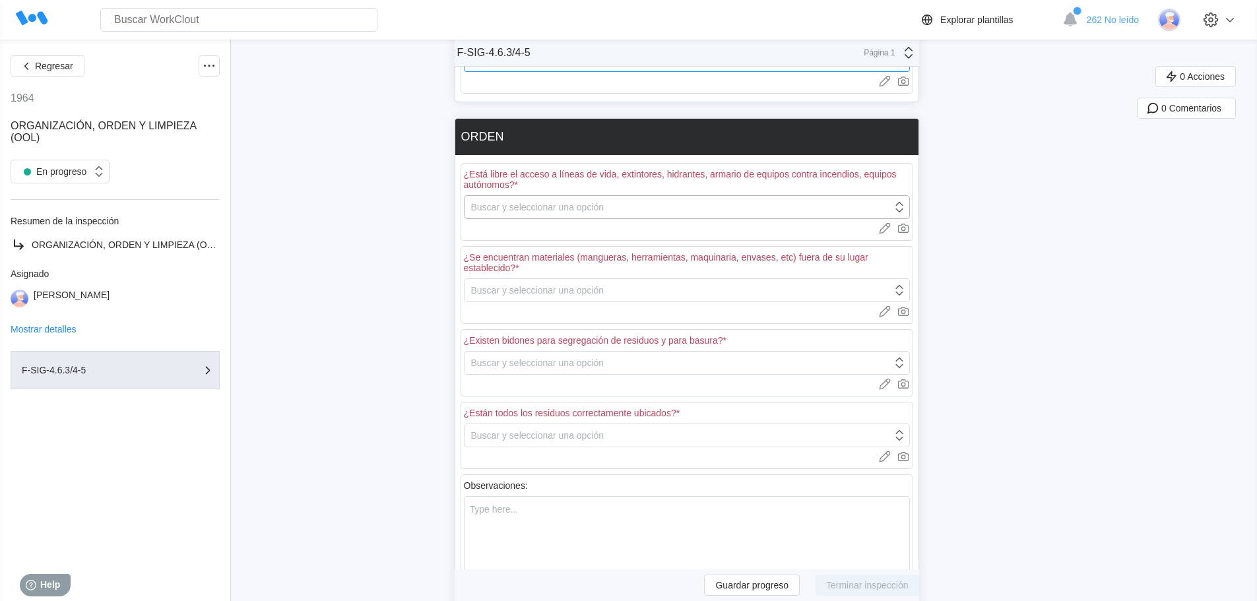
type textarea "existen varios guantes y trapos por diferentes zonas"
click at [604, 207] on div "Buscar y seleccionar una opción" at bounding box center [537, 207] width 133 height 11
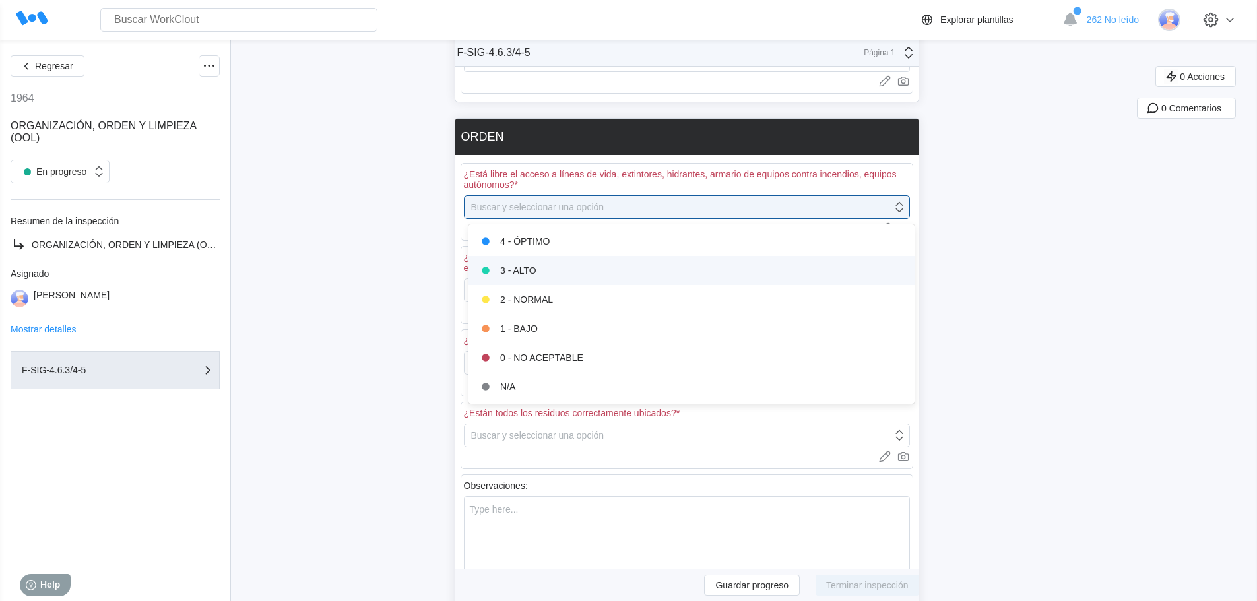
click at [597, 261] on div "3 - ALTO" at bounding box center [691, 270] width 446 height 29
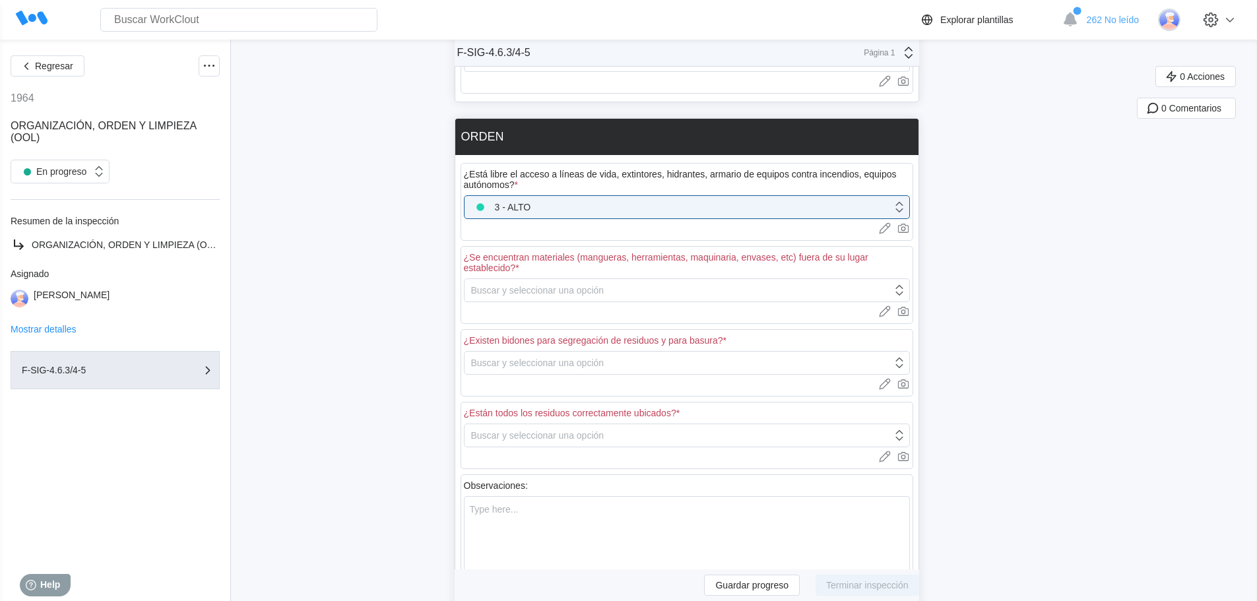
click at [587, 270] on div "¿Se encuentran materiales (mangueras, herramientas, maquinaria, envases, etc) f…" at bounding box center [687, 262] width 446 height 21
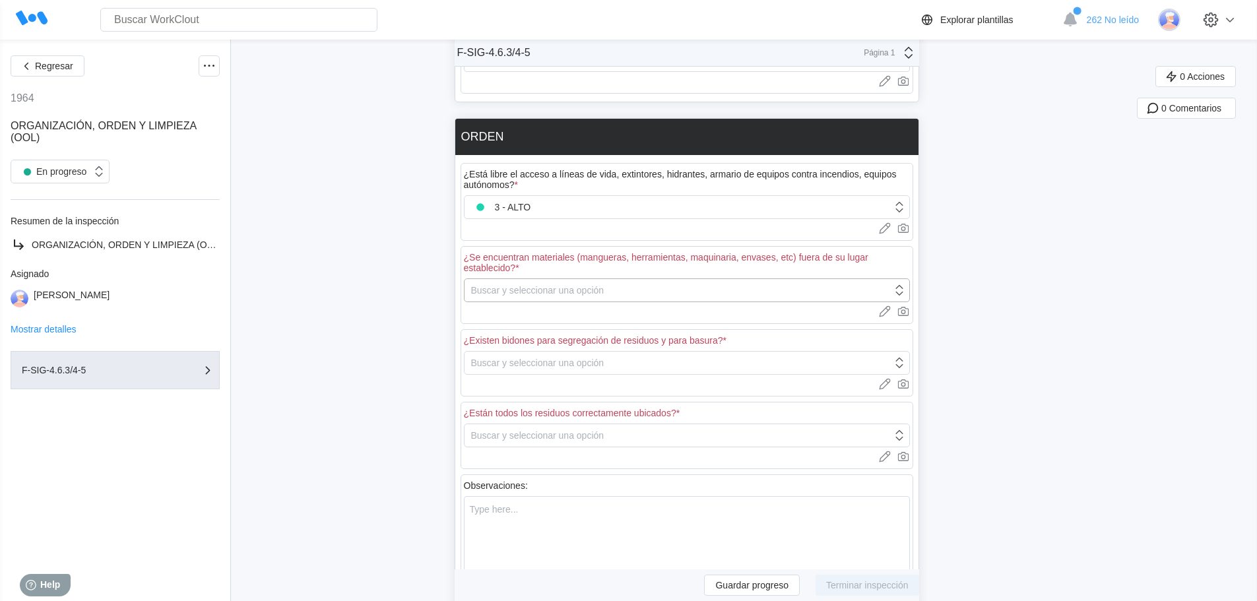
click at [575, 286] on div "Buscar y seleccionar una opción" at bounding box center [537, 290] width 133 height 11
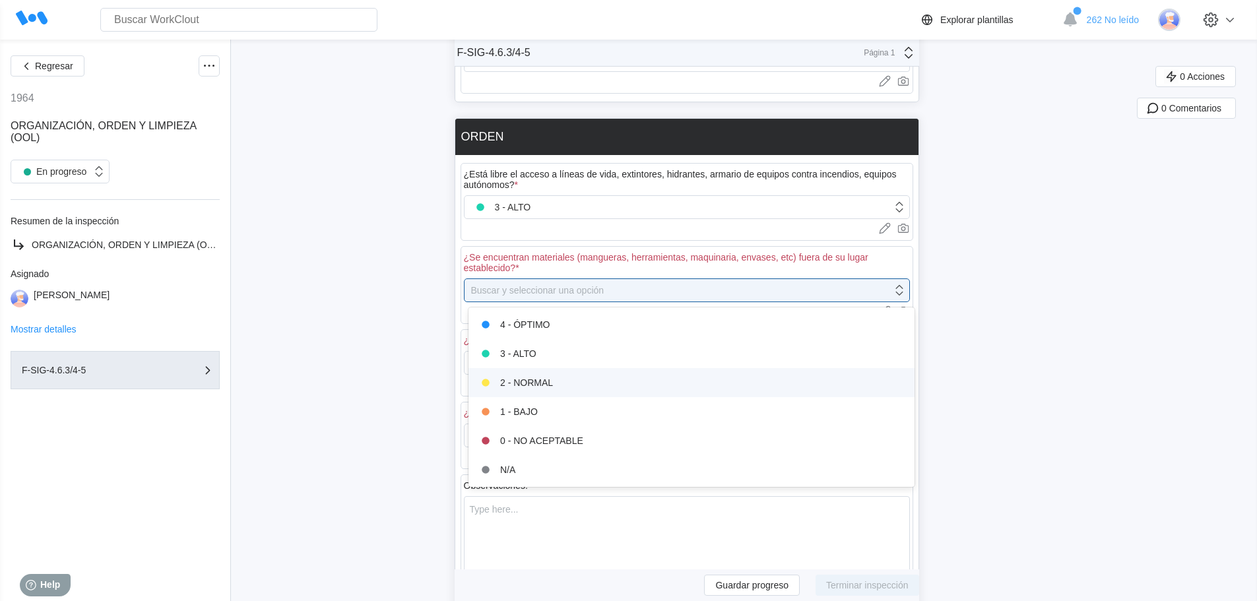
click at [559, 378] on div "2 - NORMAL" at bounding box center [691, 382] width 430 height 18
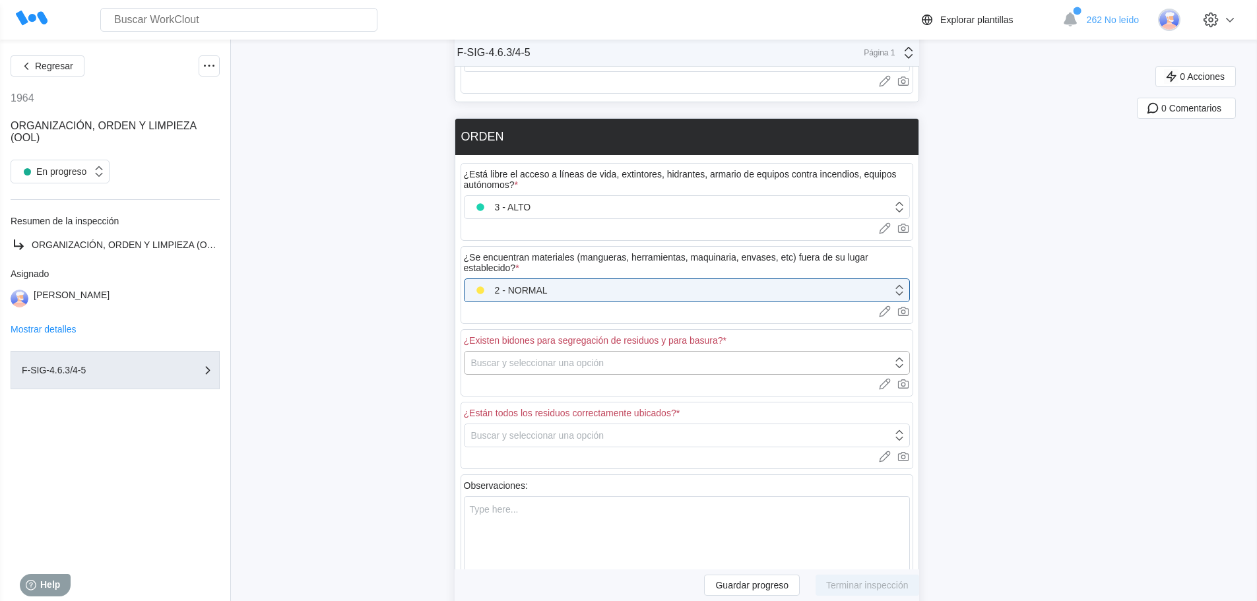
click at [500, 362] on div "Buscar y seleccionar una opción" at bounding box center [537, 363] width 133 height 11
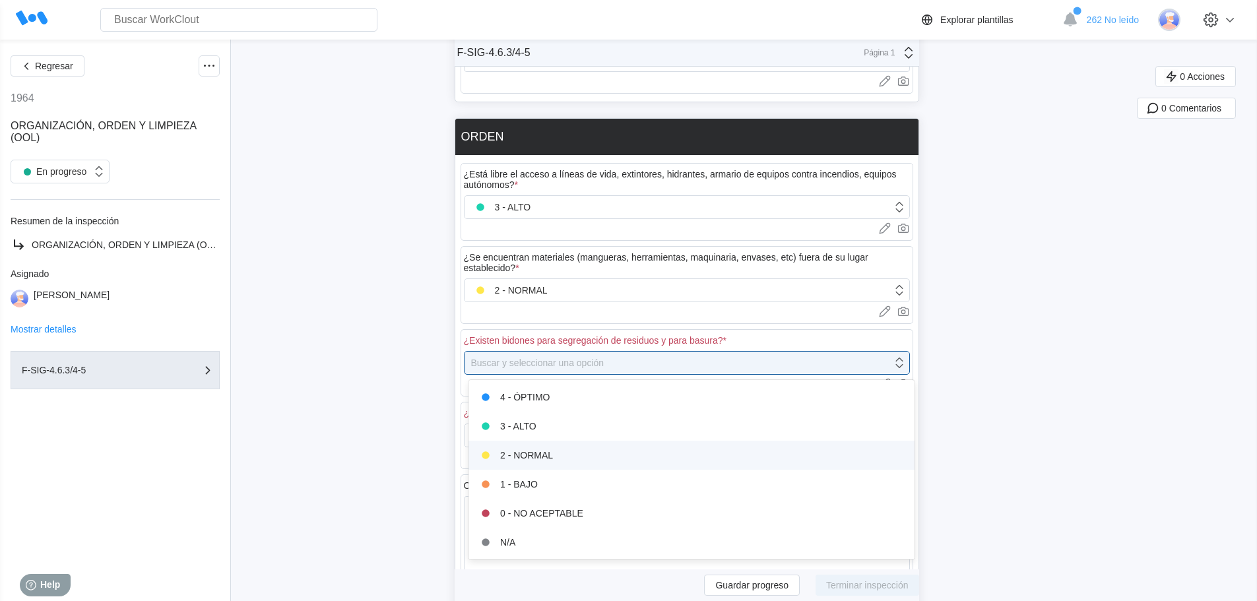
click at [511, 459] on div "2 - NORMAL" at bounding box center [691, 455] width 430 height 18
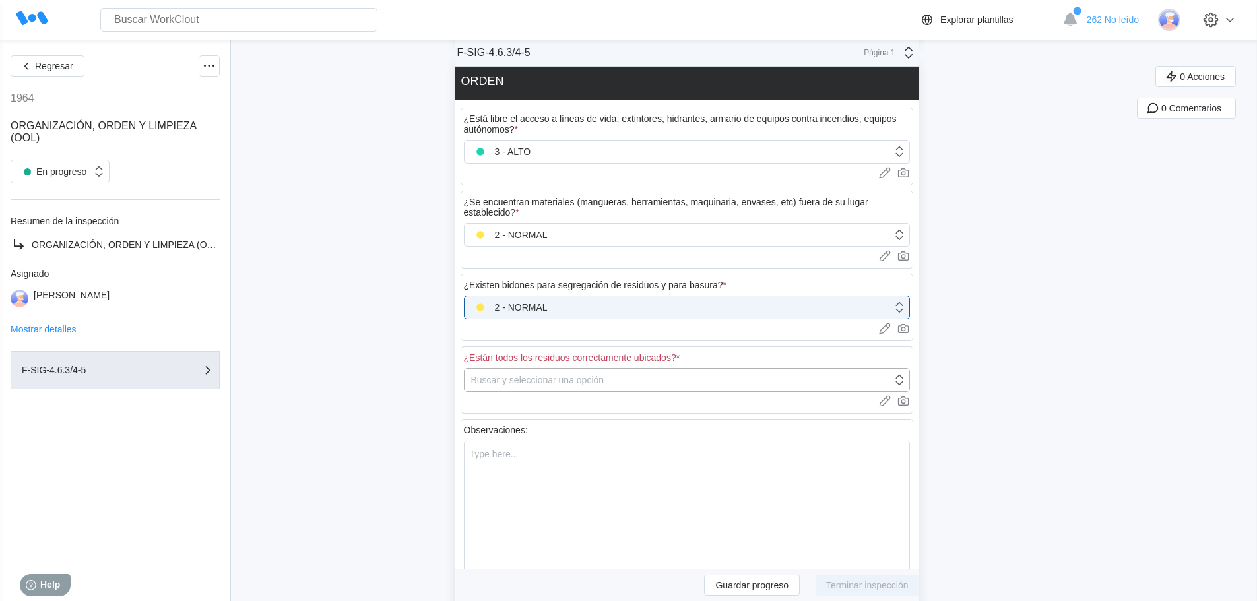
scroll to position [749, 0]
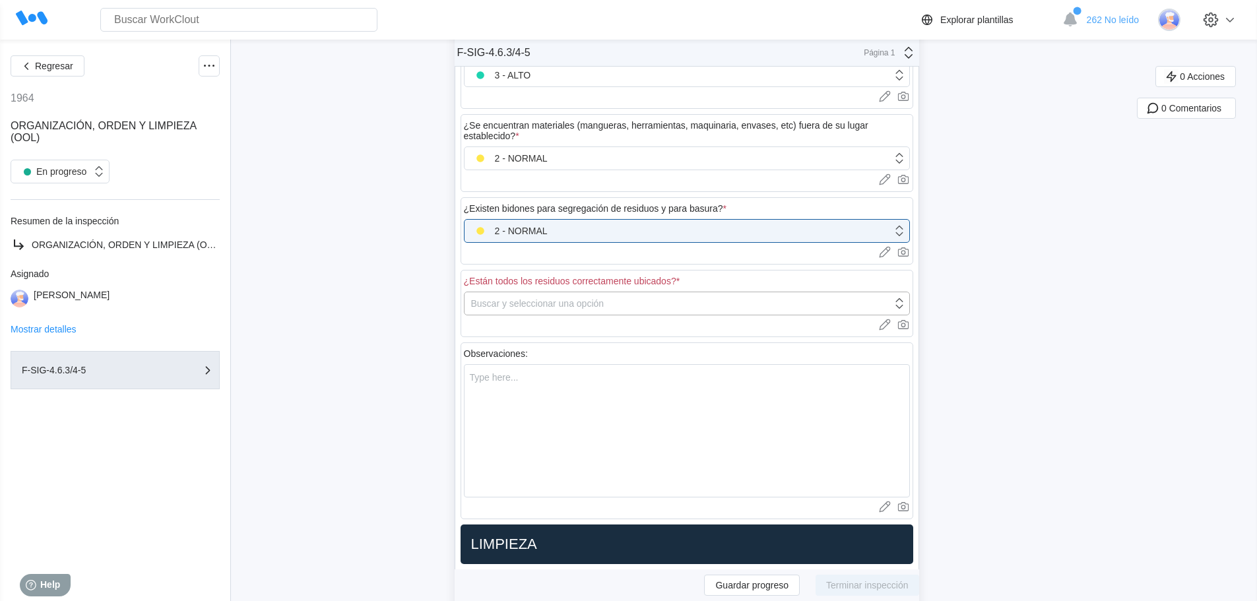
click at [515, 308] on div "Buscar y seleccionar una opción" at bounding box center [537, 303] width 133 height 11
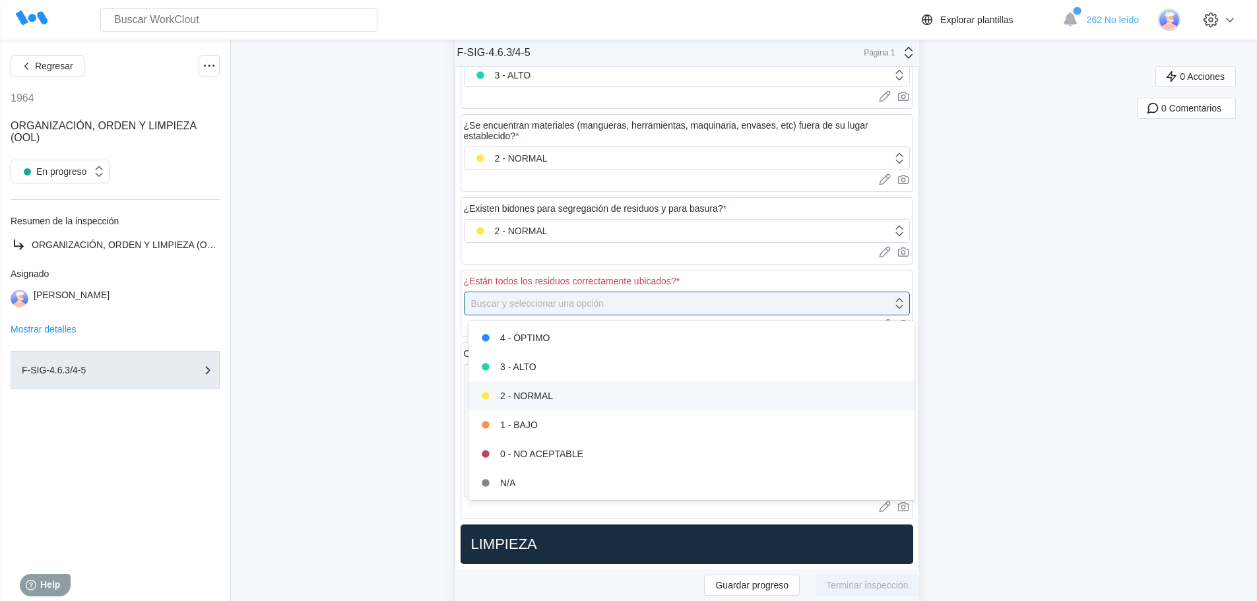
click at [519, 399] on div "2 - NORMAL" at bounding box center [691, 396] width 430 height 18
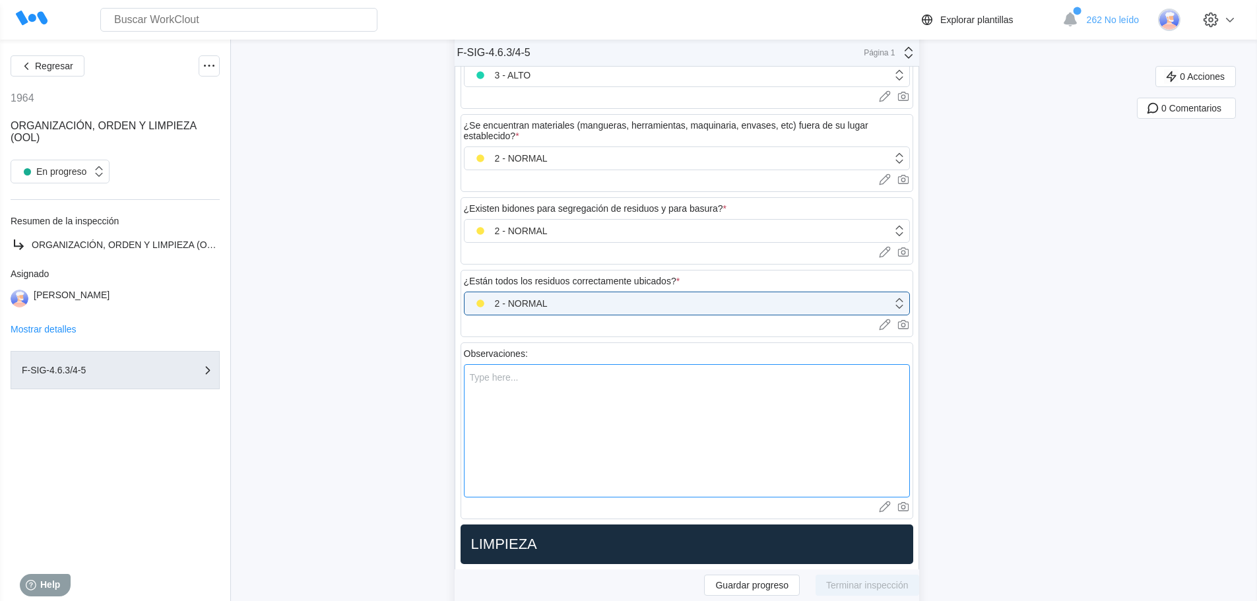
click at [513, 371] on textarea at bounding box center [687, 430] width 446 height 133
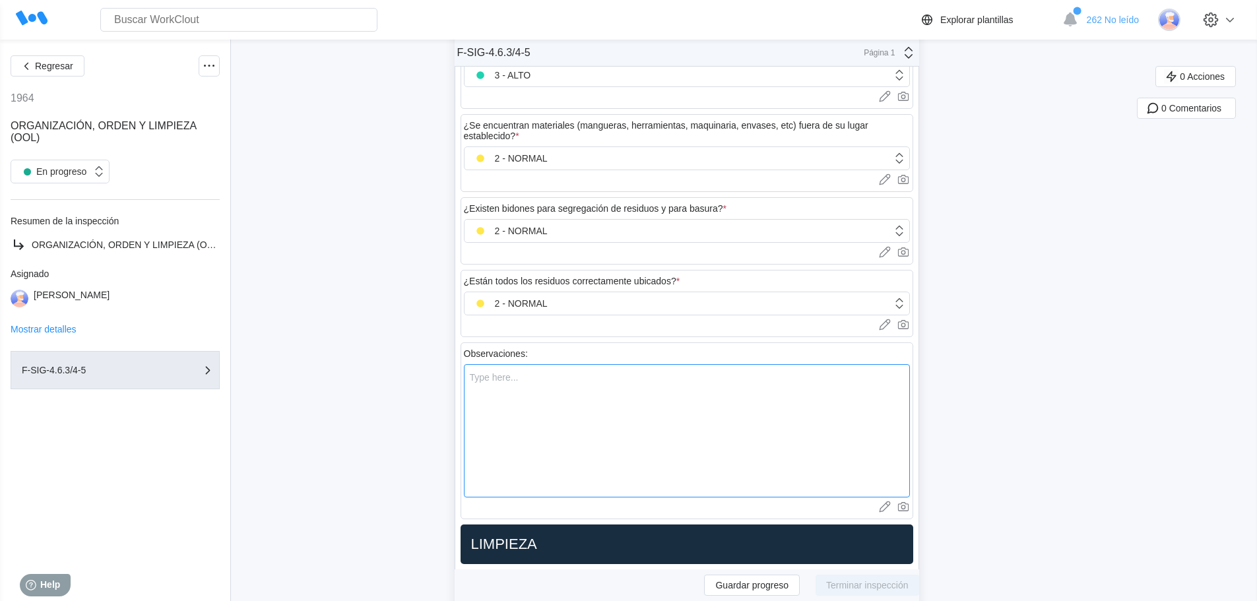
type textarea "h"
type textarea "x"
type textarea "ha"
type textarea "x"
type textarea "hay"
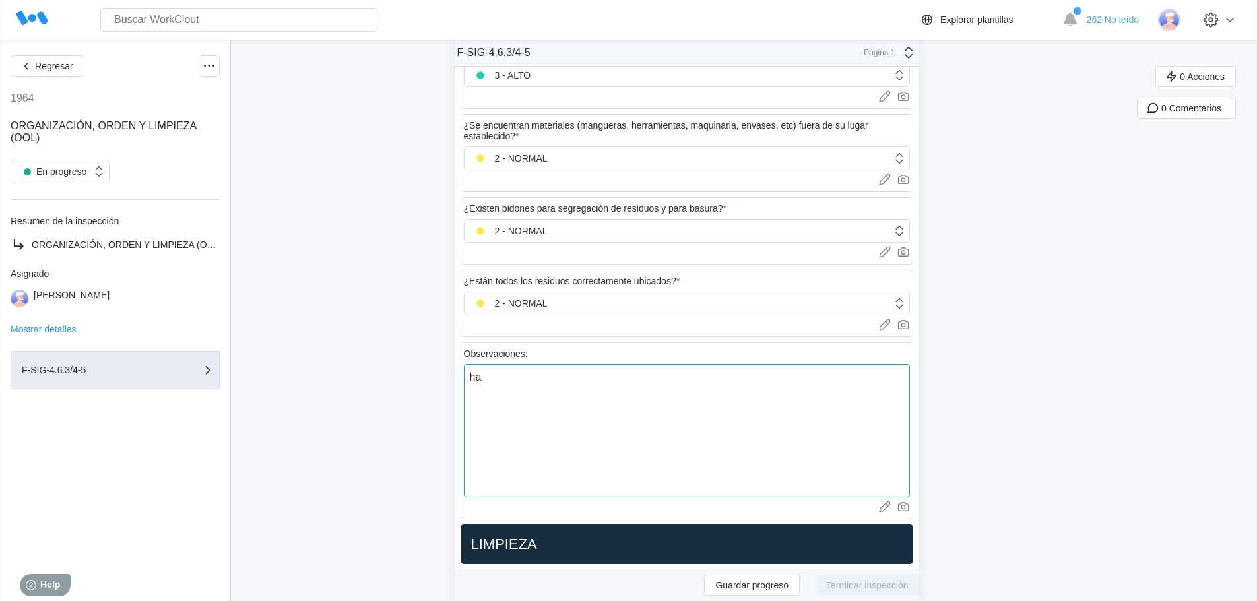
type textarea "x"
type textarea "hay"
type textarea "x"
type textarea "hay m"
type textarea "x"
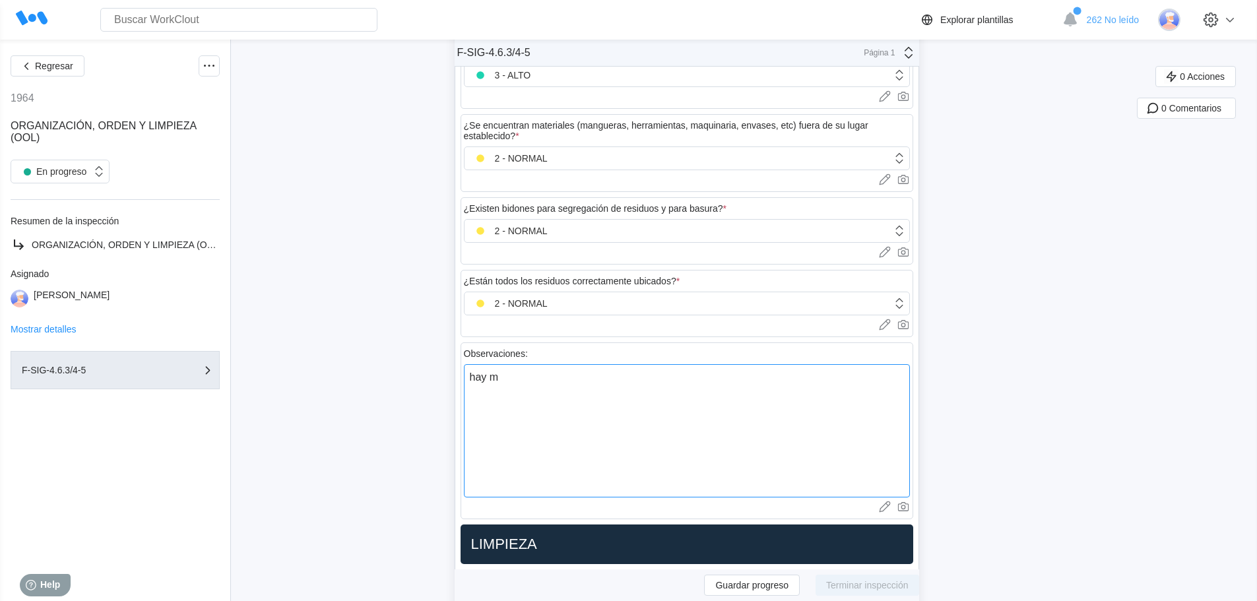
type textarea "hay mu"
type textarea "x"
type textarea "hay muc"
type textarea "x"
type textarea "hay much"
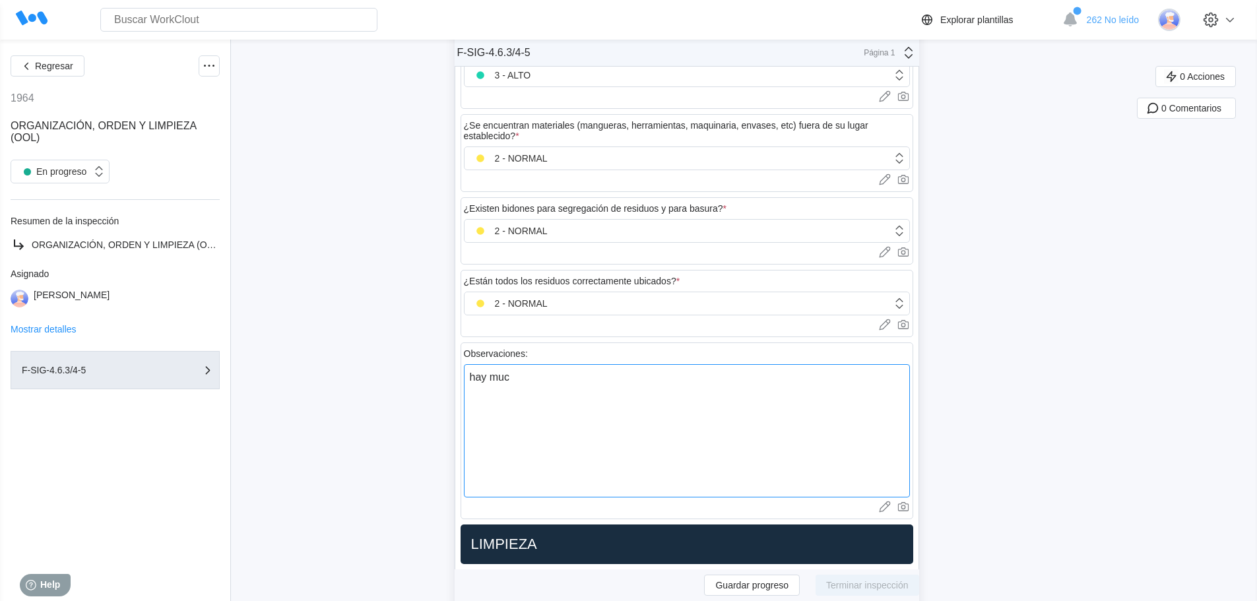
type textarea "x"
type textarea "hay mucho"
type textarea "x"
type textarea "hay muchos"
type textarea "x"
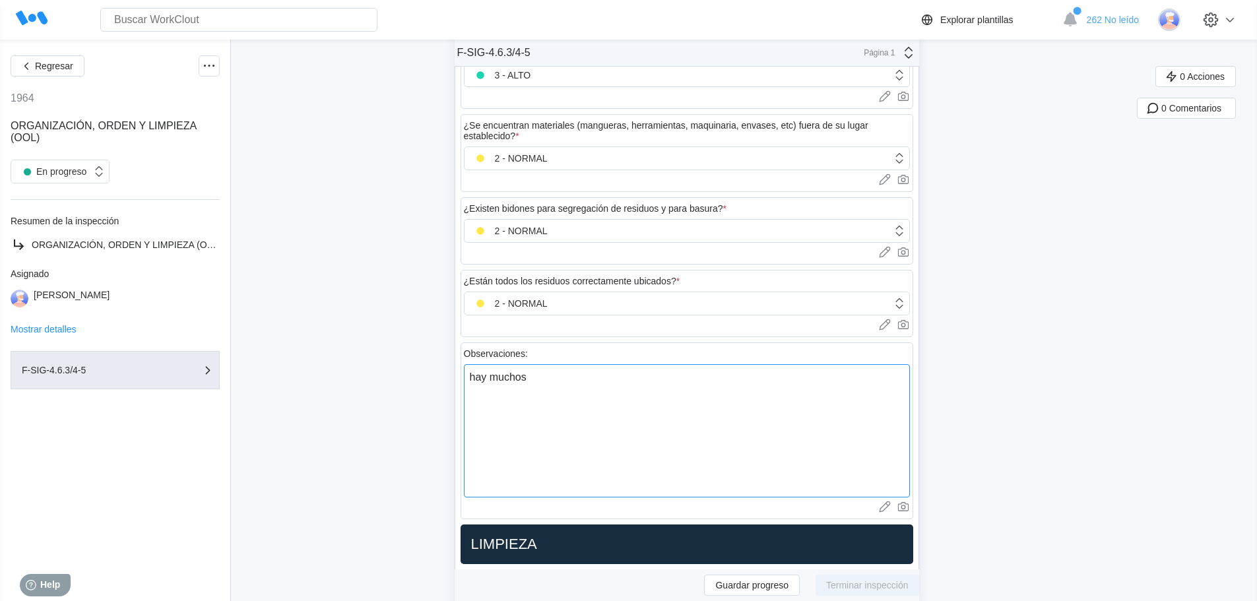
type textarea "hay muchos"
type textarea "x"
type textarea "hay muchos I"
type textarea "x"
type textarea "hay muchos IB"
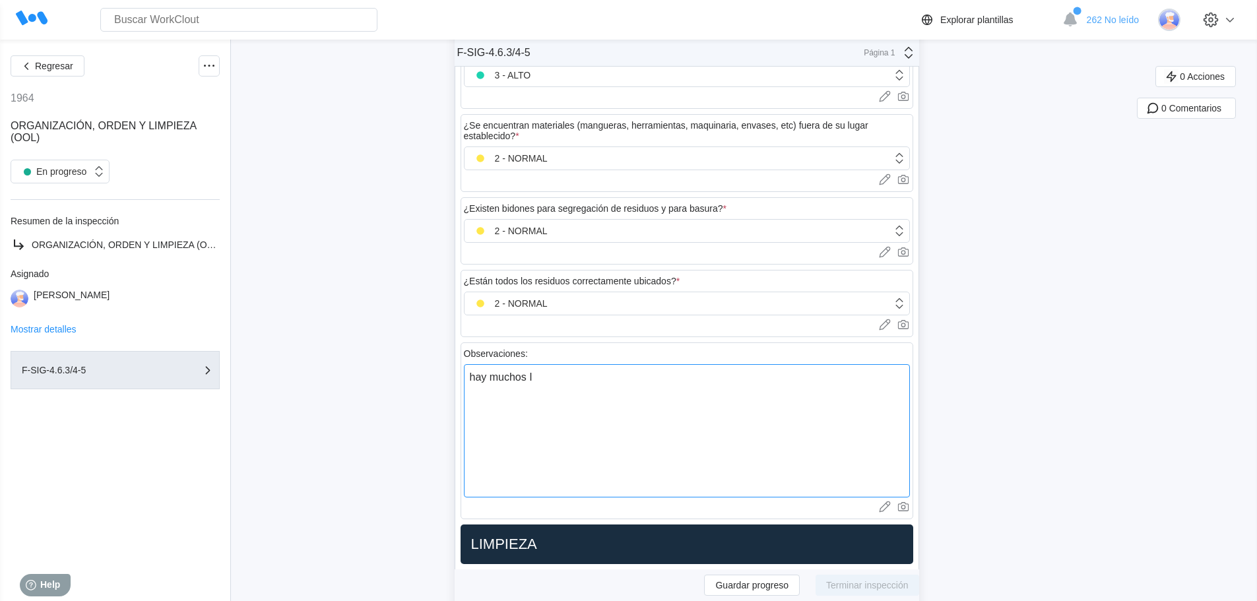
type textarea "x"
type textarea "hay muchos IBC"
type textarea "x"
type textarea "hay muchos IBCs"
type textarea "x"
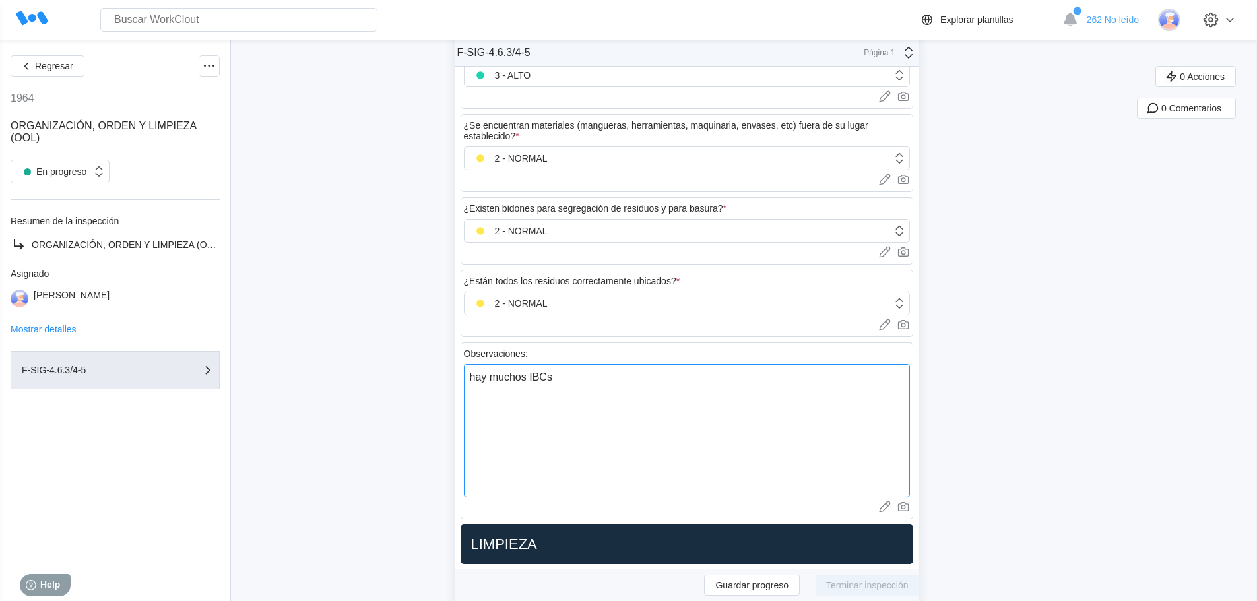
type textarea "hay muchos IBCs"
type textarea "x"
type textarea "hay muchos IBCs e"
type textarea "x"
type textarea "hay muchos IBCs en"
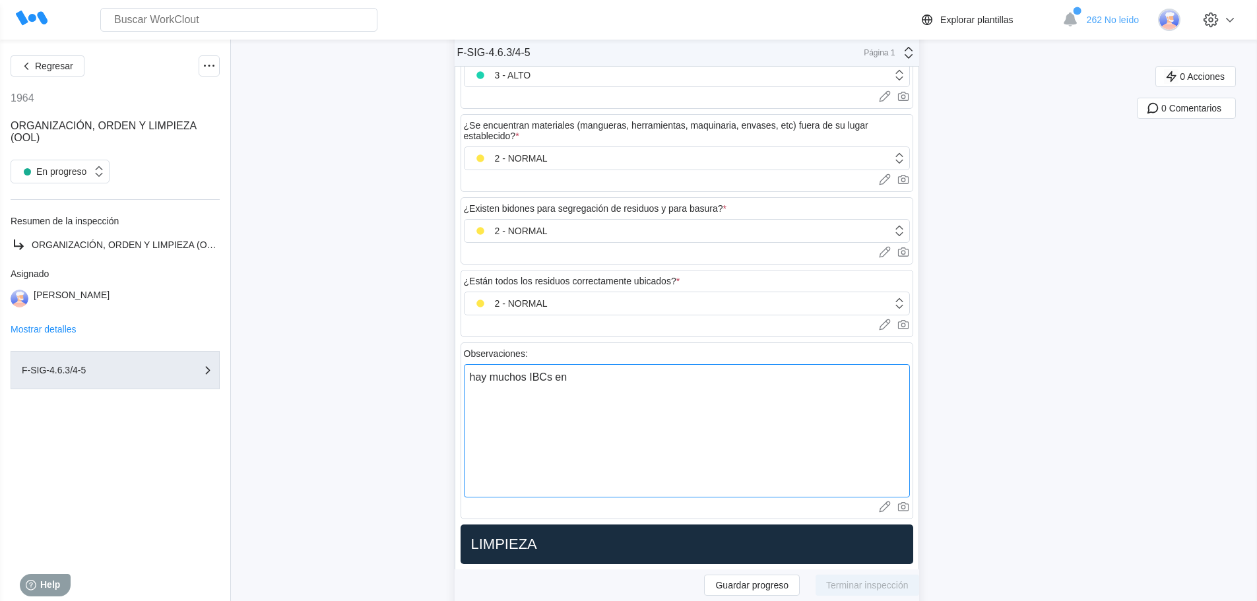
type textarea "x"
type textarea "hay muchos IBCs en"
type textarea "x"
type textarea "hay muchos IBCs en l"
type textarea "x"
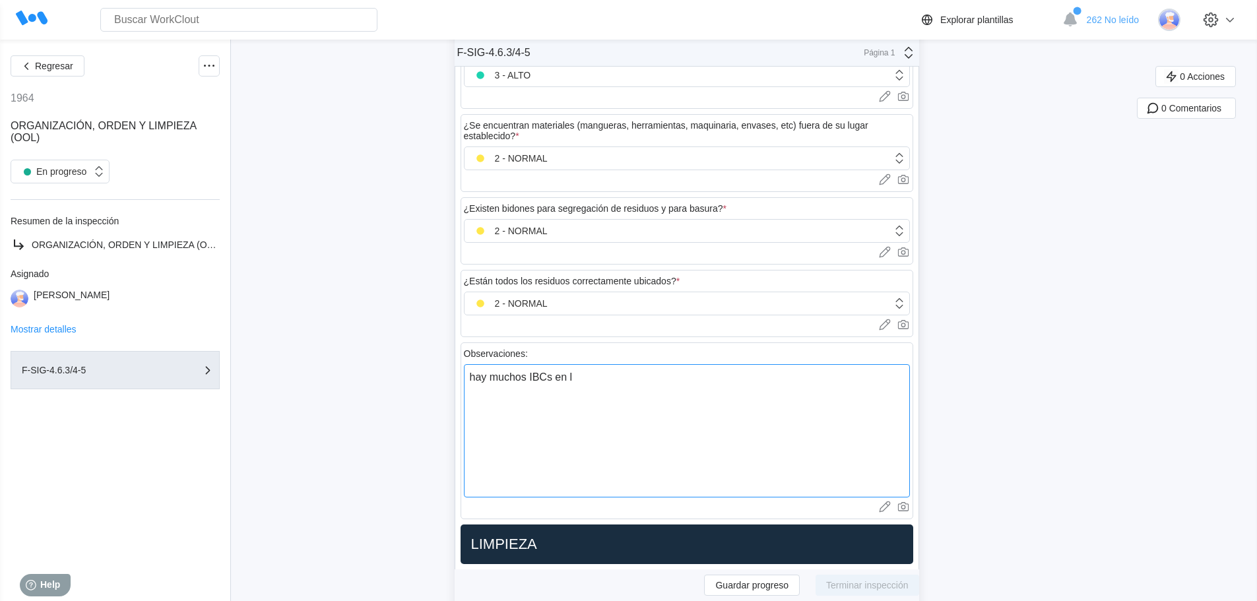
type textarea "hay muchos IBCs en la"
type textarea "x"
type textarea "hay muchos IBCs en la"
type textarea "x"
type textarea "hay muchos IBCs en la z"
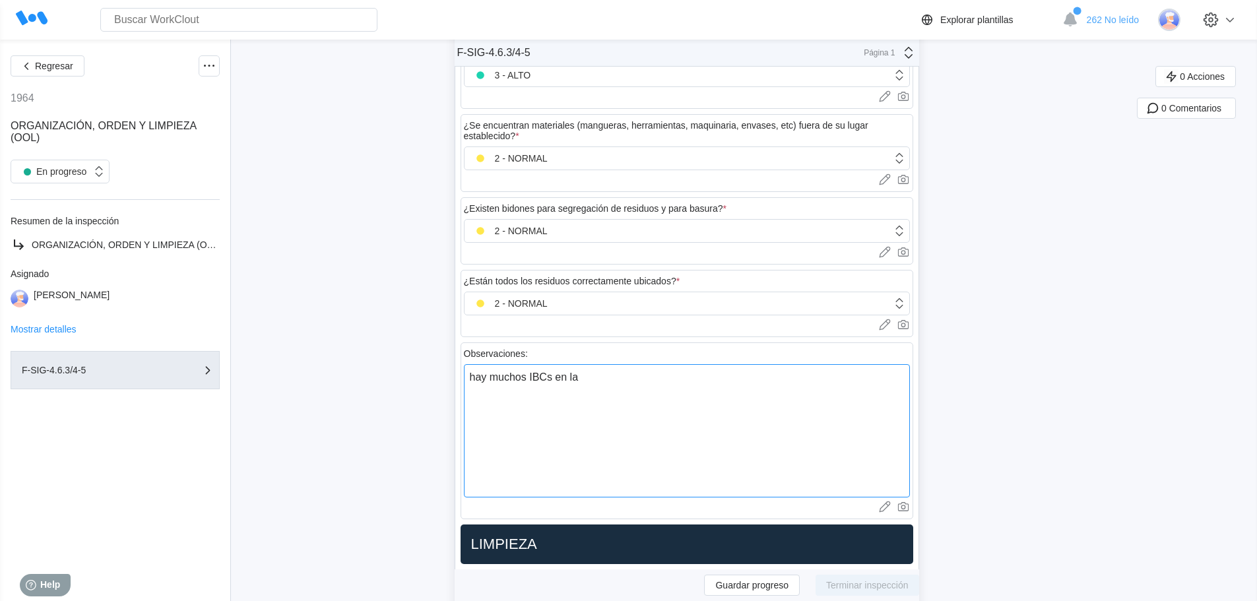
type textarea "x"
type textarea "hay muchos IBCs en la zo"
type textarea "x"
type textarea "hay muchos IBCs en la zon"
type textarea "x"
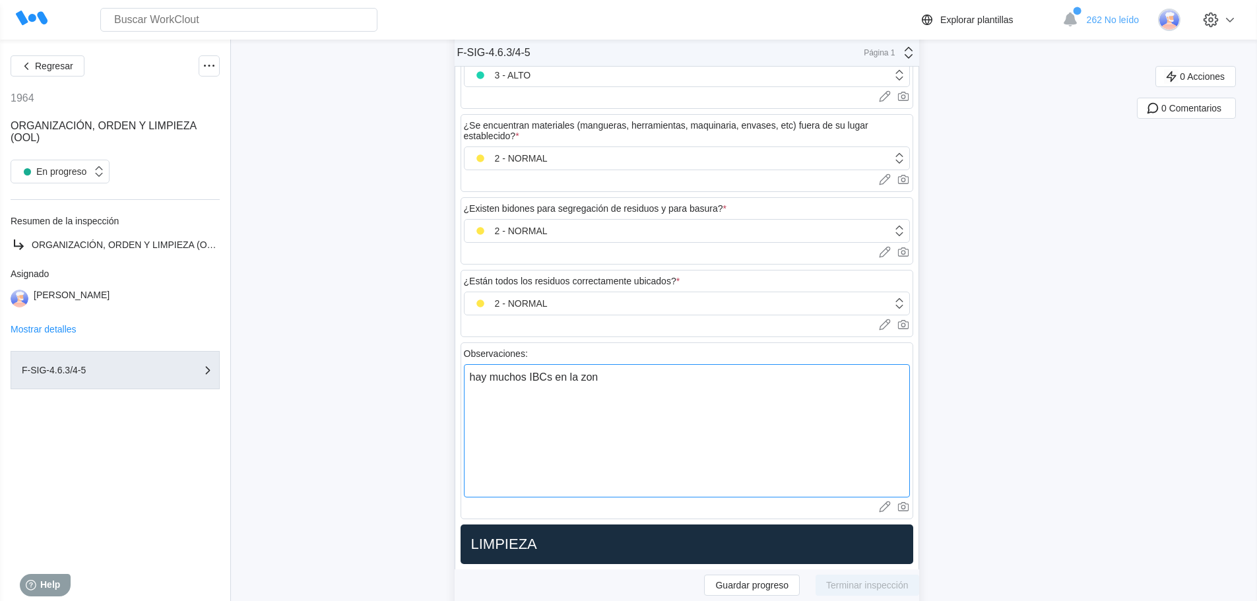
type textarea "hay muchos IBCs en la zona"
type textarea "x"
type textarea "hay muchos IBCs en la zona"
type textarea "x"
type textarea "hay muchos IBCs en la zona c"
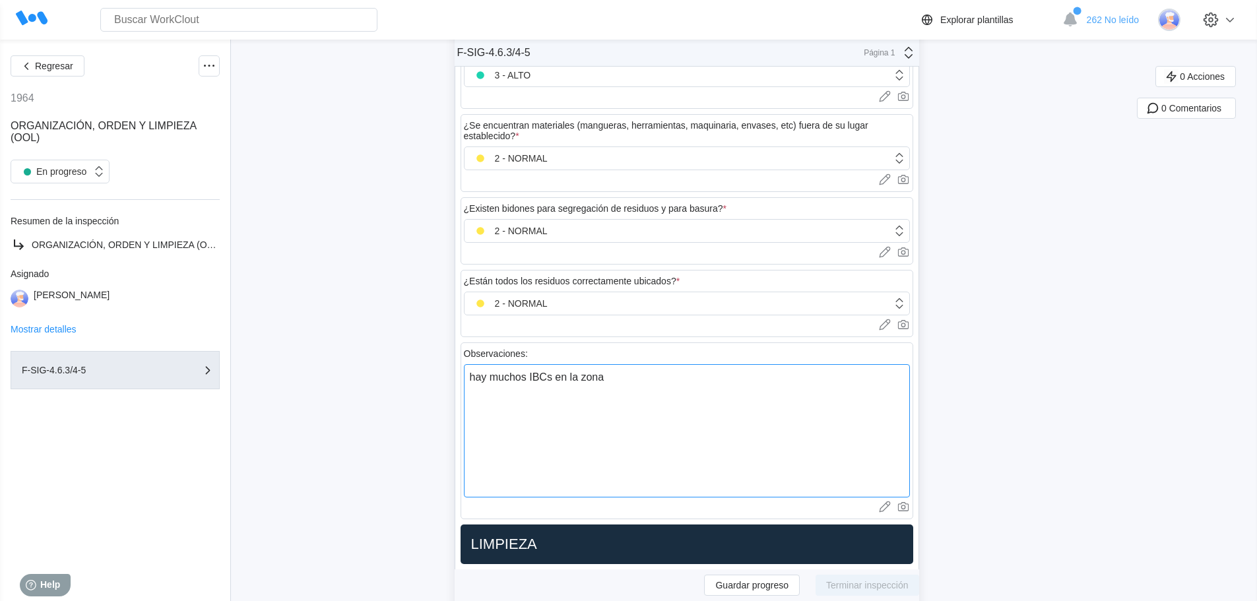
type textarea "x"
type textarea "hay muchos IBCs en la zona ce"
type textarea "x"
type textarea "hay muchos IBCs en la zona cer"
type textarea "x"
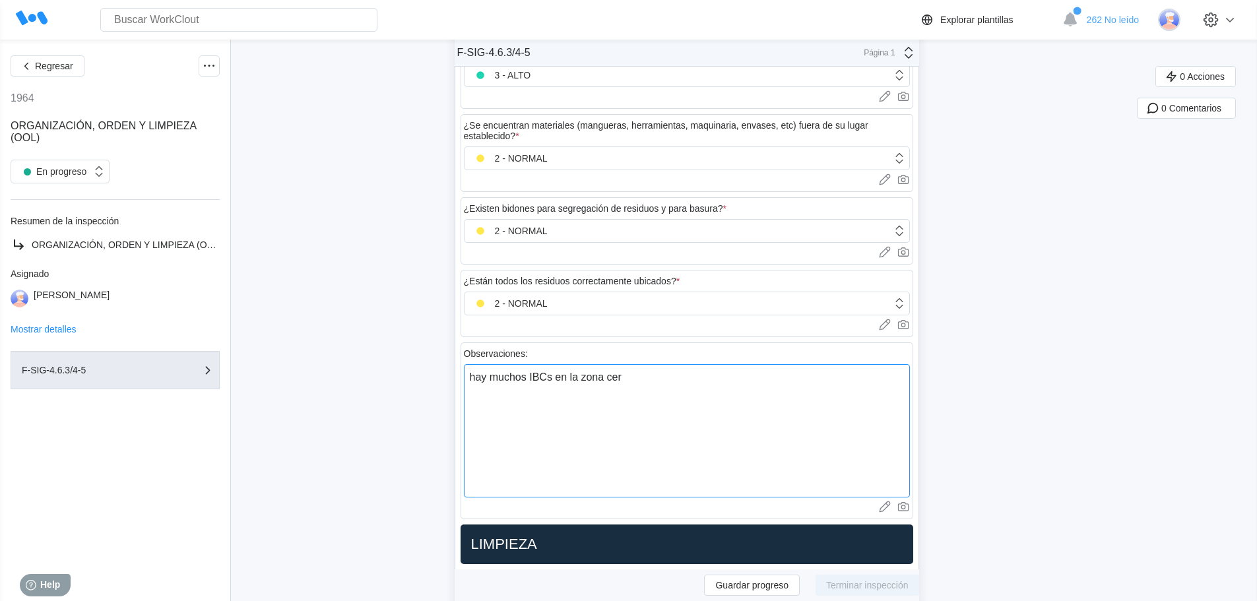
type textarea "hay muchos IBCs en la zona cerc"
type textarea "x"
type textarea "hay muchos IBCs en la zona cerca"
type textarea "x"
type textarea "hay muchos IBCs en la zona cercan"
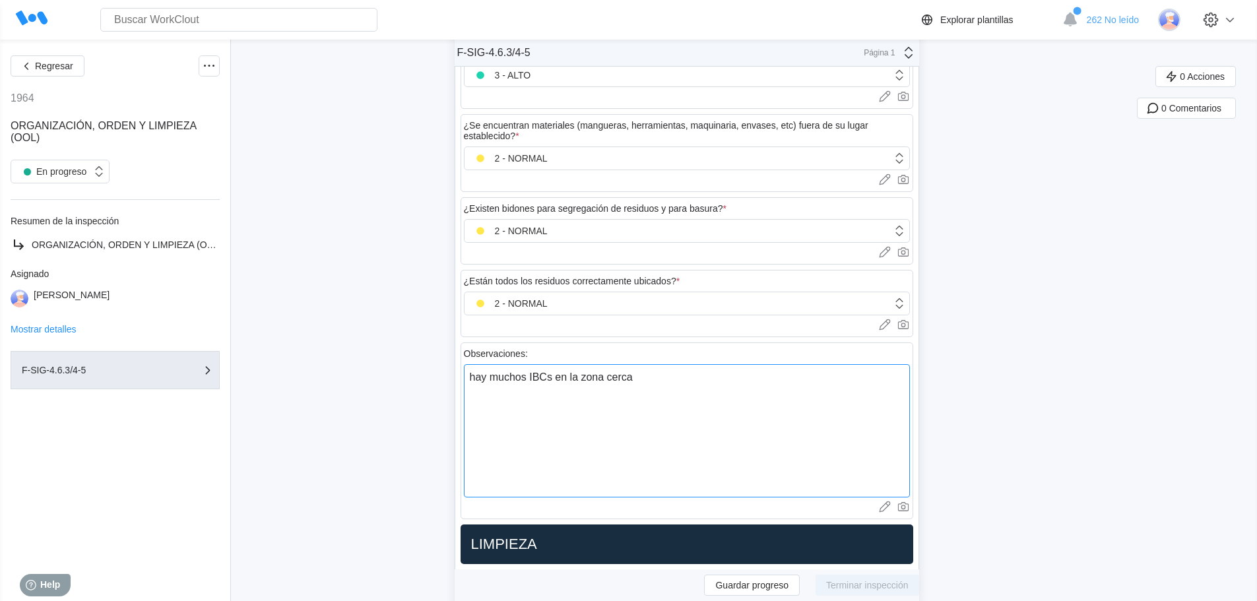
type textarea "x"
type textarea "hay muchos IBCs en la zona cercana"
type textarea "x"
type textarea "hay muchos IBCs en la zona cercana"
type textarea "x"
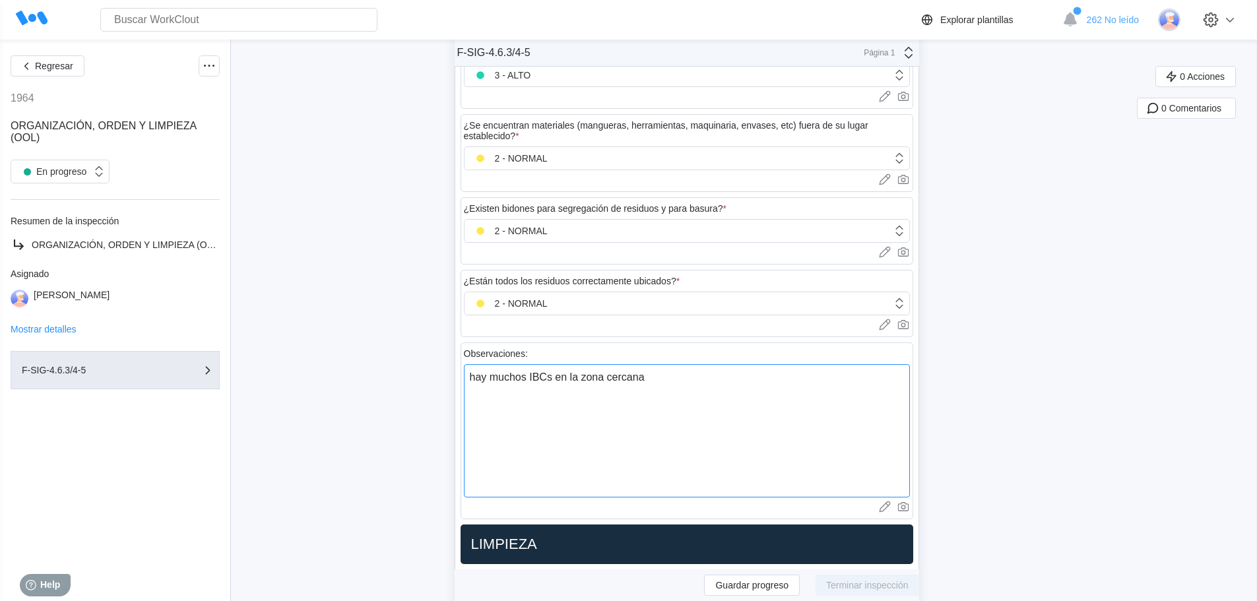
type textarea "hay muchos IBCs en la zona cercana a"
type textarea "x"
type textarea "hay muchos IBCs en la zona cercana a"
type textarea "x"
type textarea "hay muchos IBCs en la zona cercana a l"
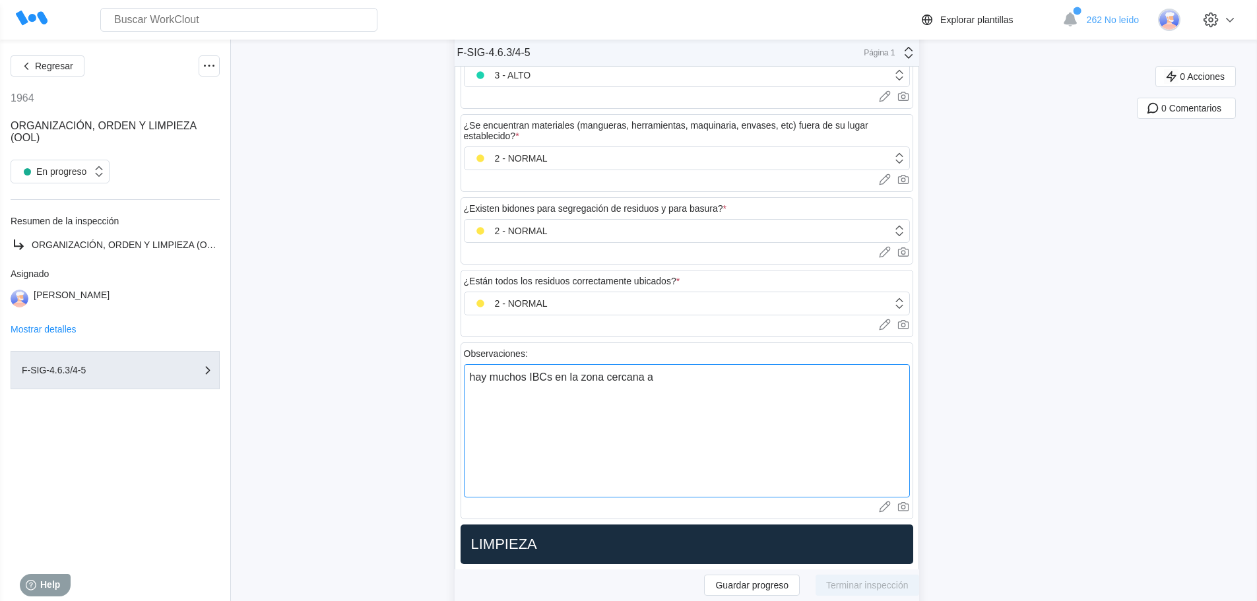
type textarea "x"
type textarea "hay muchos IBCs en la zona cercana a la"
type textarea "x"
type textarea "hay muchos IBCs en la zona cercana a la"
type textarea "x"
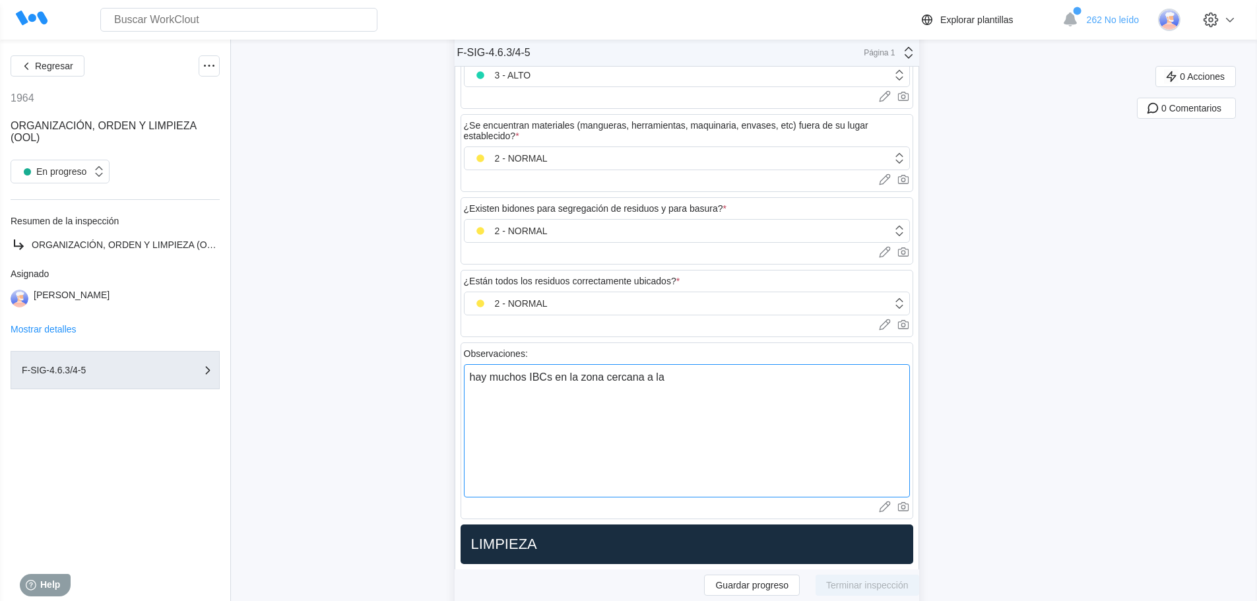
type textarea "hay muchos IBCs en la zona cercana a la d"
type textarea "x"
type textarea "hay muchos IBCs en la zona cercana a la de"
type textarea "x"
type textarea "hay muchos IBCs en la zona cercana a la de"
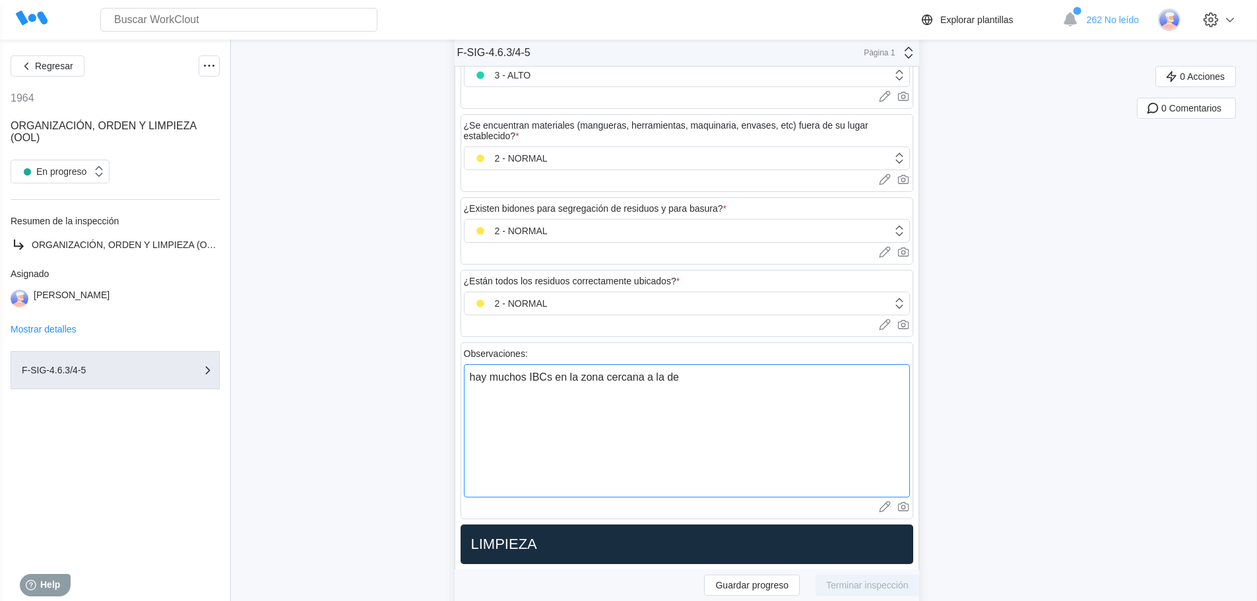
type textarea "x"
type textarea "hay muchos IBCs en la zona cercana a la de"
type textarea "x"
type textarea "hay muchos IBCs en la zona cercana a la d"
type textarea "x"
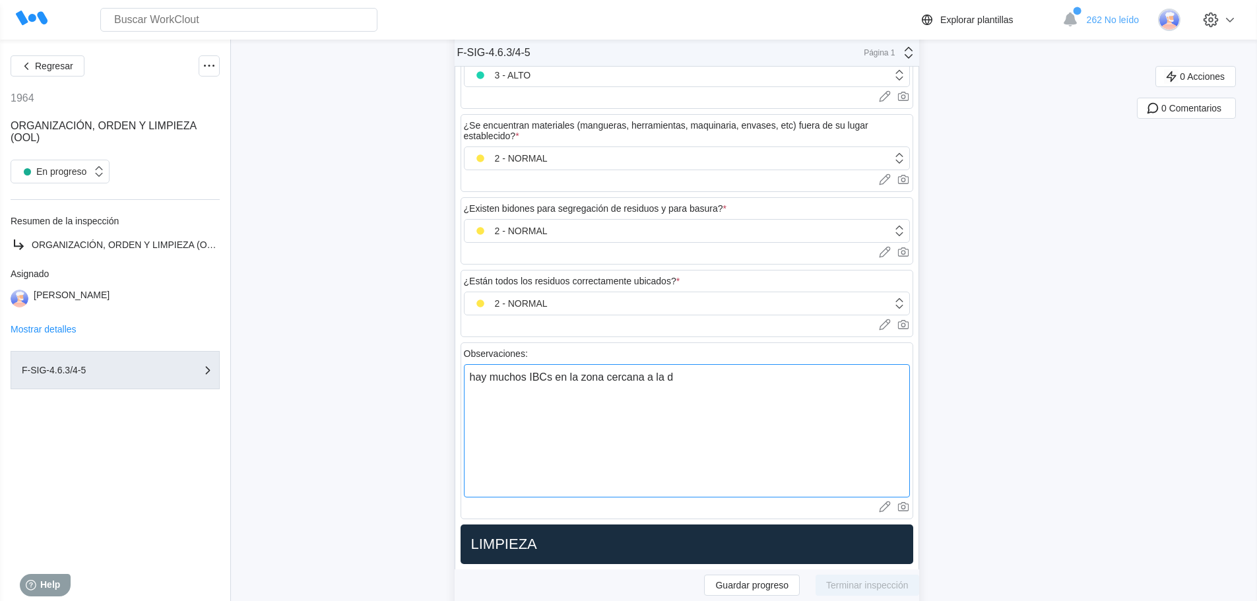
type textarea "hay muchos IBCs en la zona cercana a la"
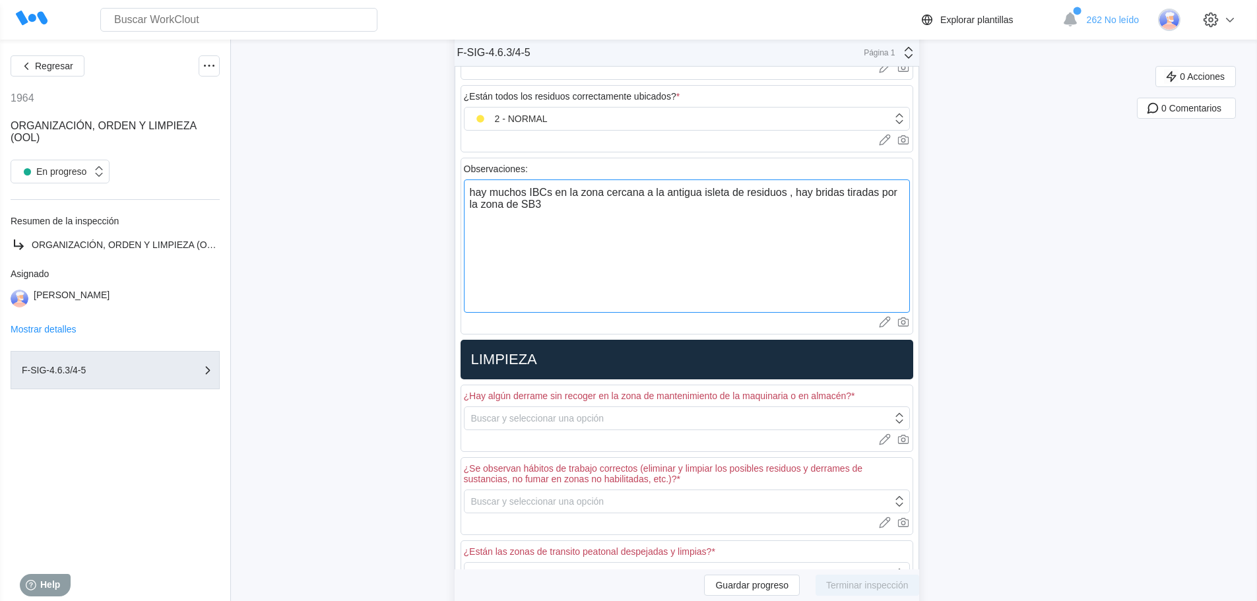
scroll to position [1013, 0]
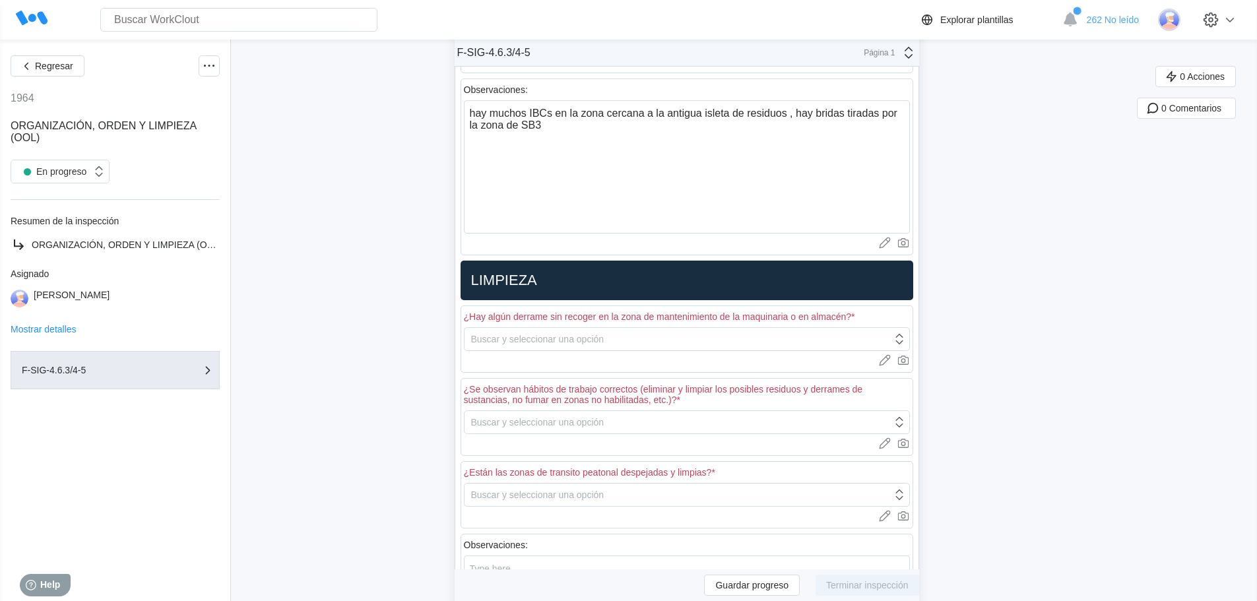
click at [542, 351] on div "¿Hay algún derrame sin recoger en la zona de mantenimiento de la maquinaria o e…" at bounding box center [687, 338] width 453 height 67
click at [547, 340] on div "Buscar y seleccionar una opción" at bounding box center [537, 339] width 133 height 11
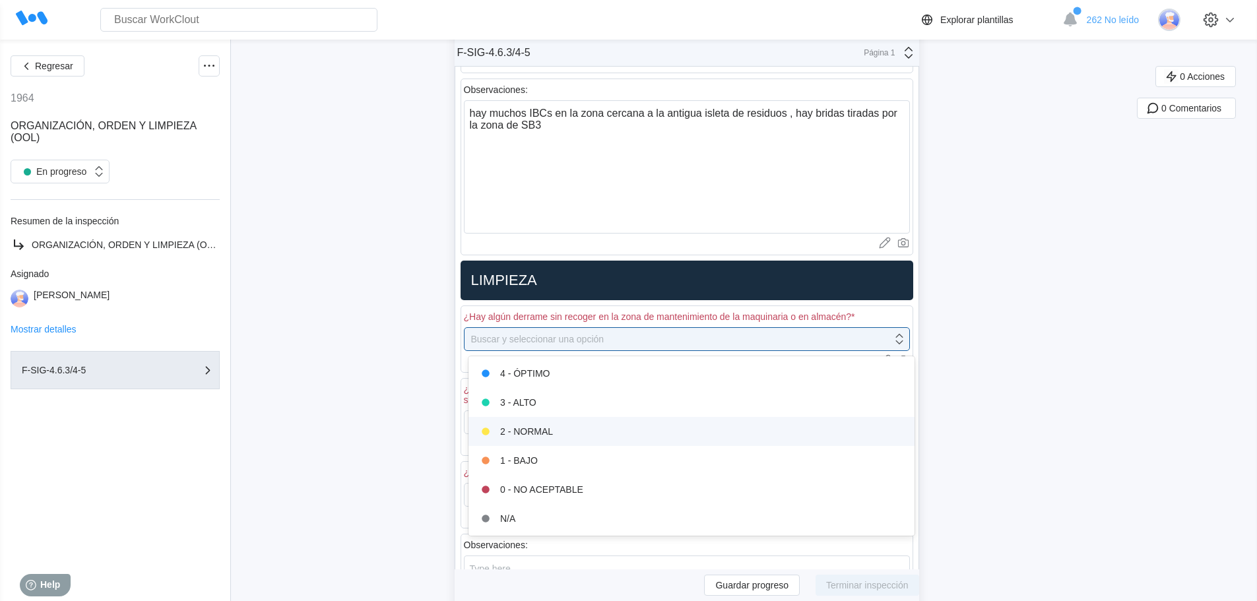
click at [526, 431] on div "2 - NORMAL" at bounding box center [691, 431] width 430 height 18
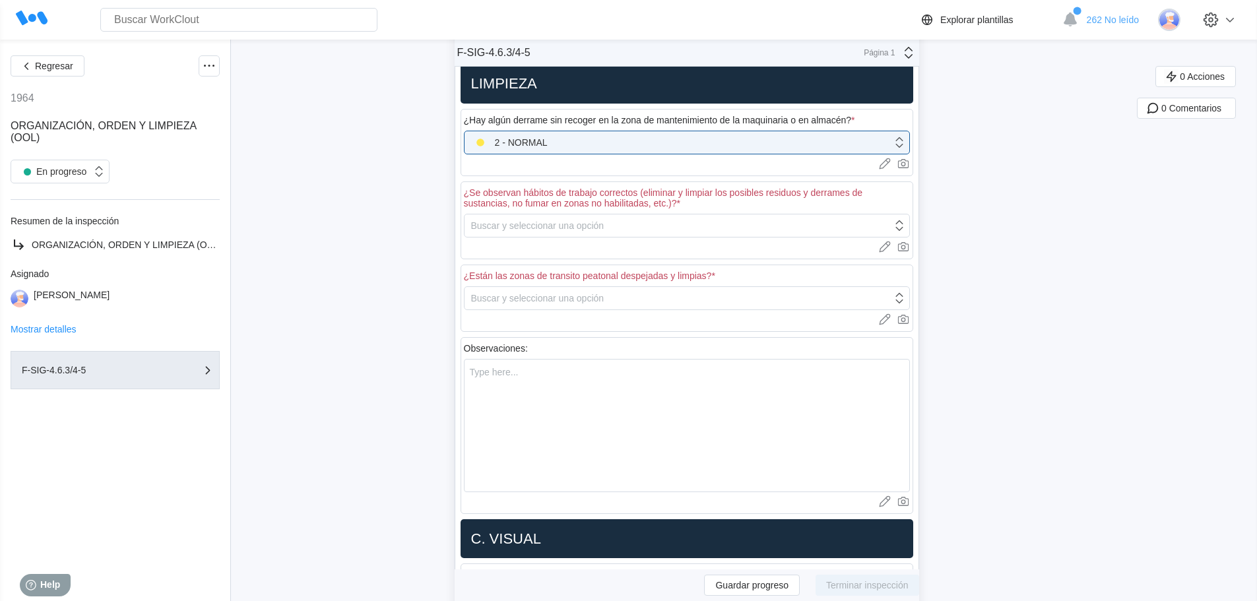
scroll to position [1211, 0]
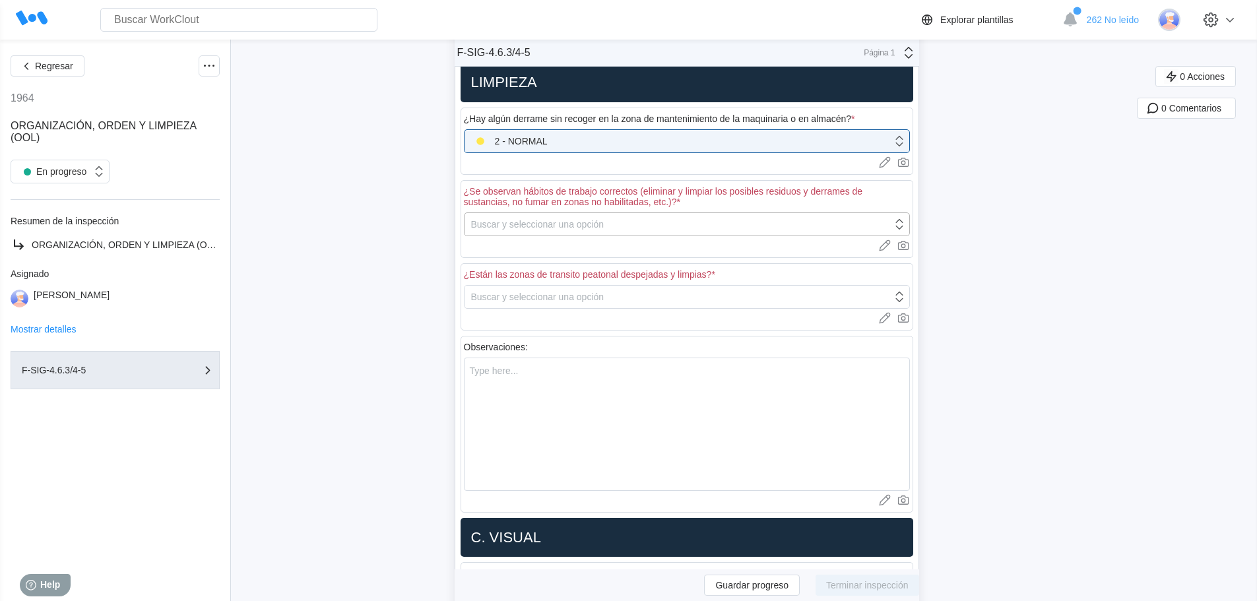
click at [549, 216] on div "Buscar y seleccionar una opción" at bounding box center [678, 224] width 428 height 18
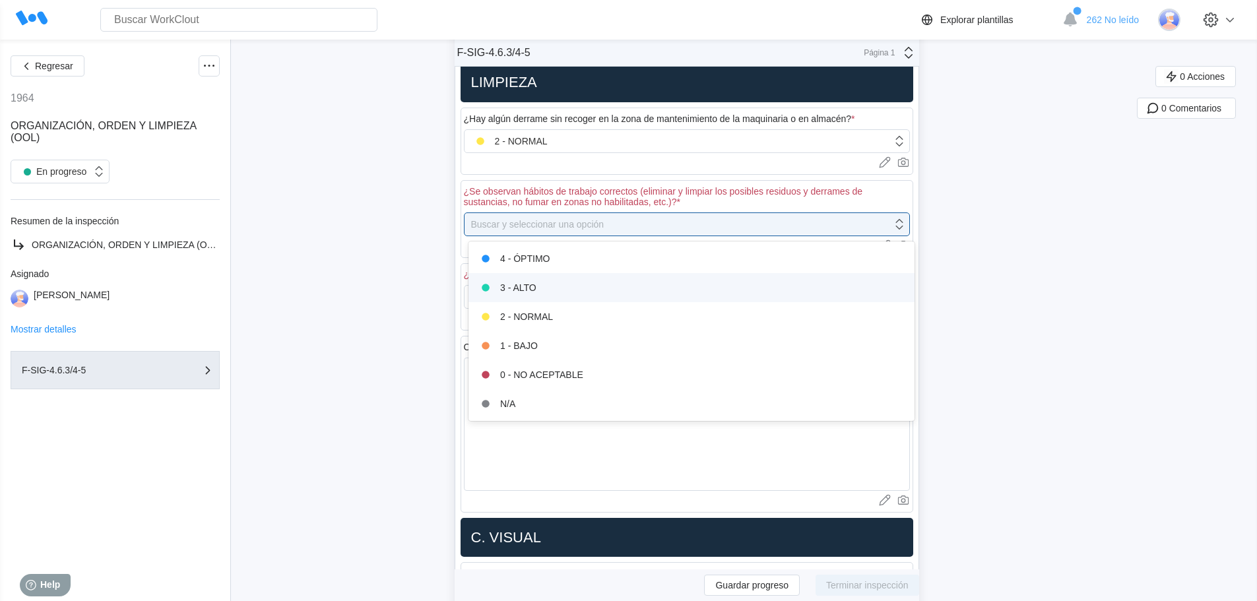
click at [534, 291] on div "3 - ALTO" at bounding box center [691, 287] width 430 height 18
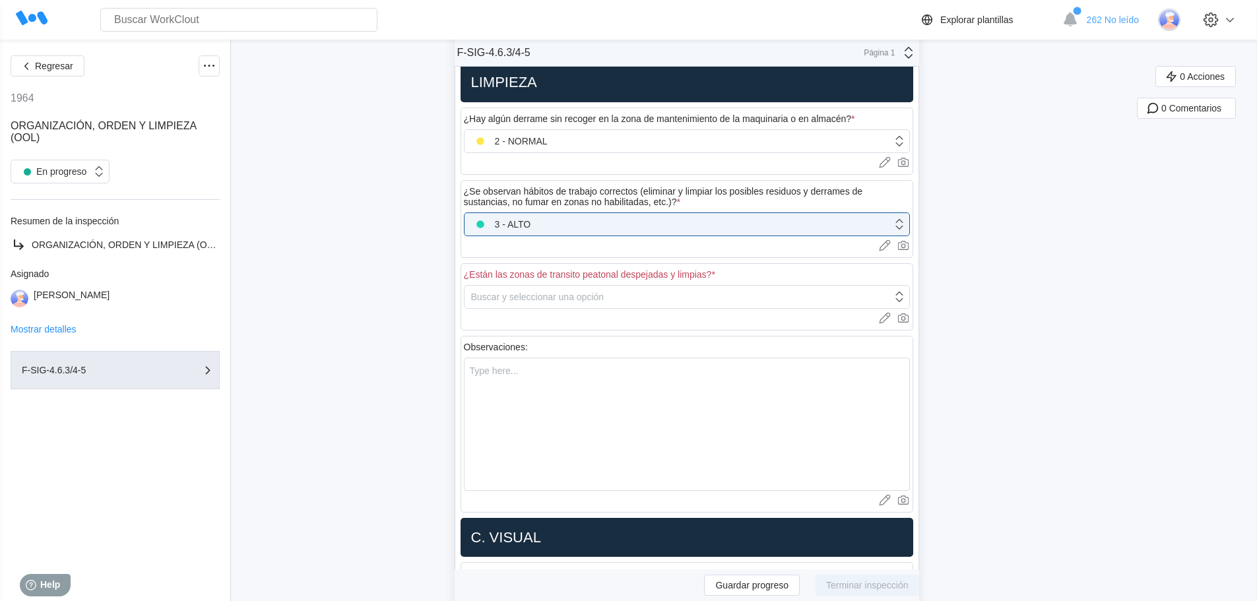
click at [522, 309] on div "¿Están las zonas de transito peatonal despejadas y limpias? * Buscar y seleccio…" at bounding box center [687, 296] width 453 height 67
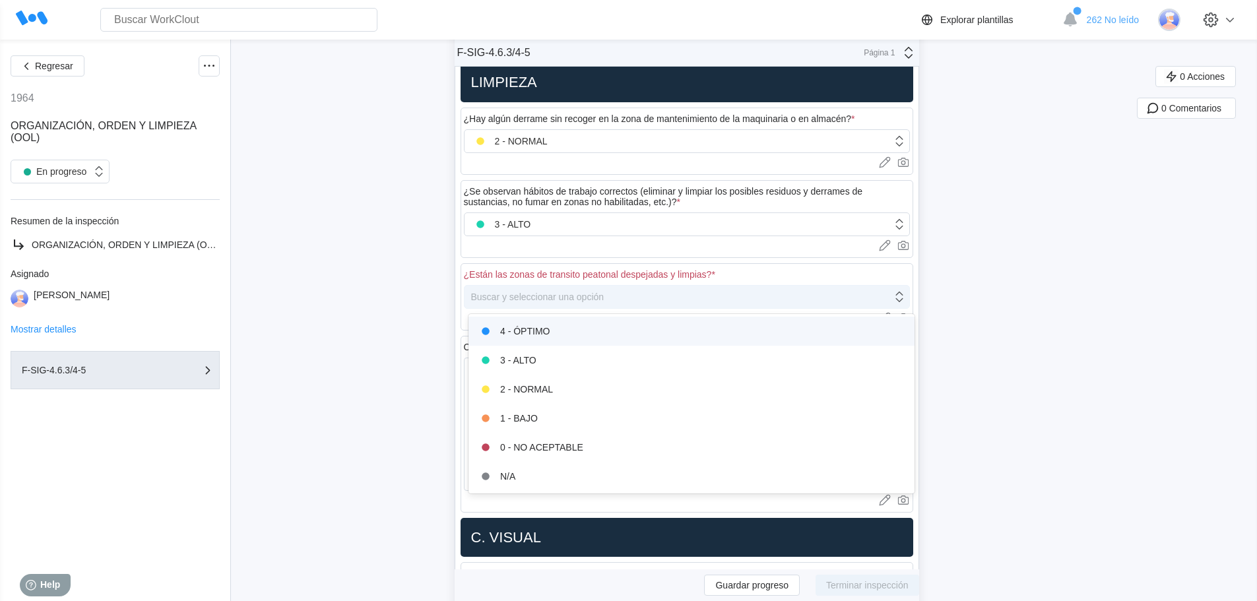
click at [528, 300] on div "Buscar y seleccionar una opción" at bounding box center [537, 297] width 133 height 11
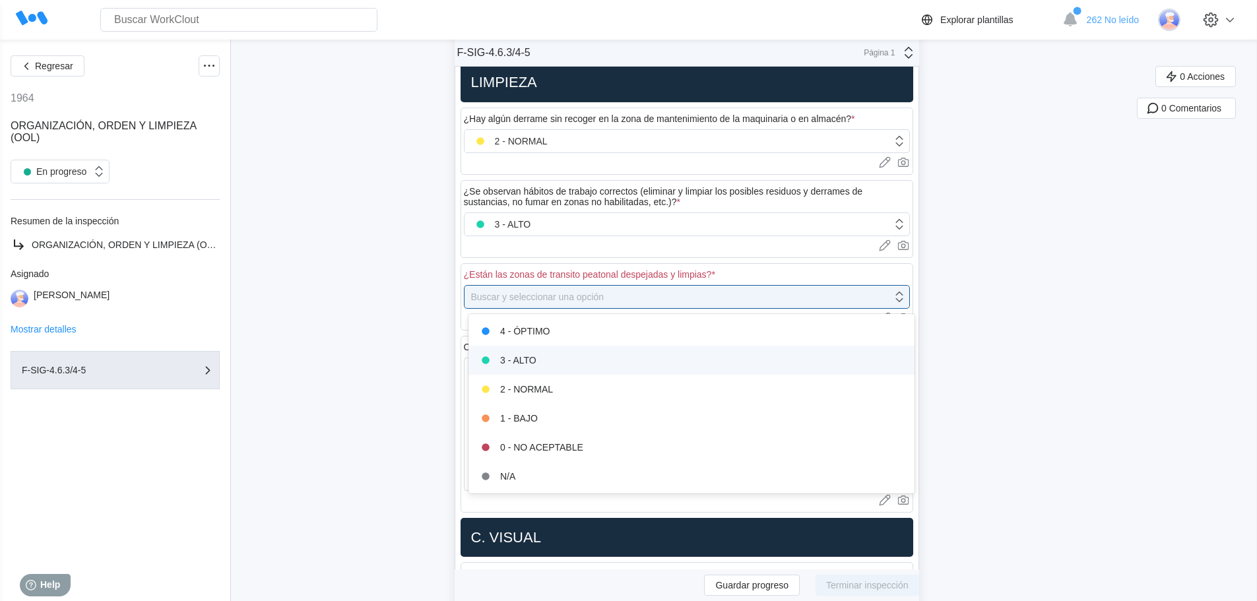
click at [525, 348] on div "3 - ALTO" at bounding box center [691, 360] width 446 height 29
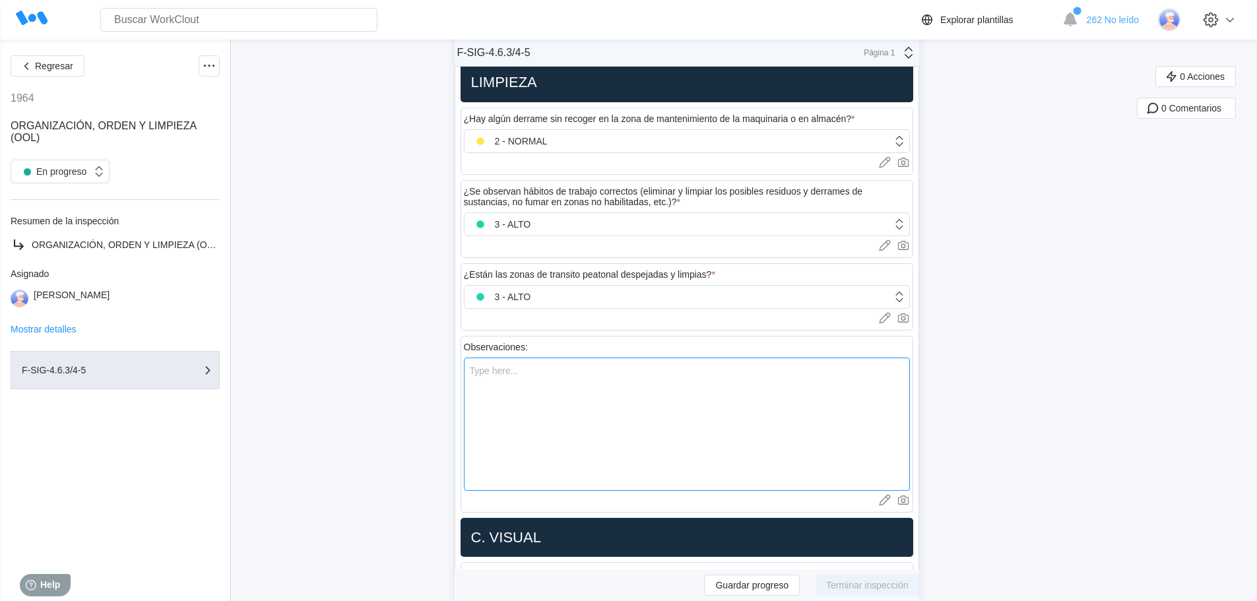
click at [513, 373] on textarea at bounding box center [687, 424] width 446 height 133
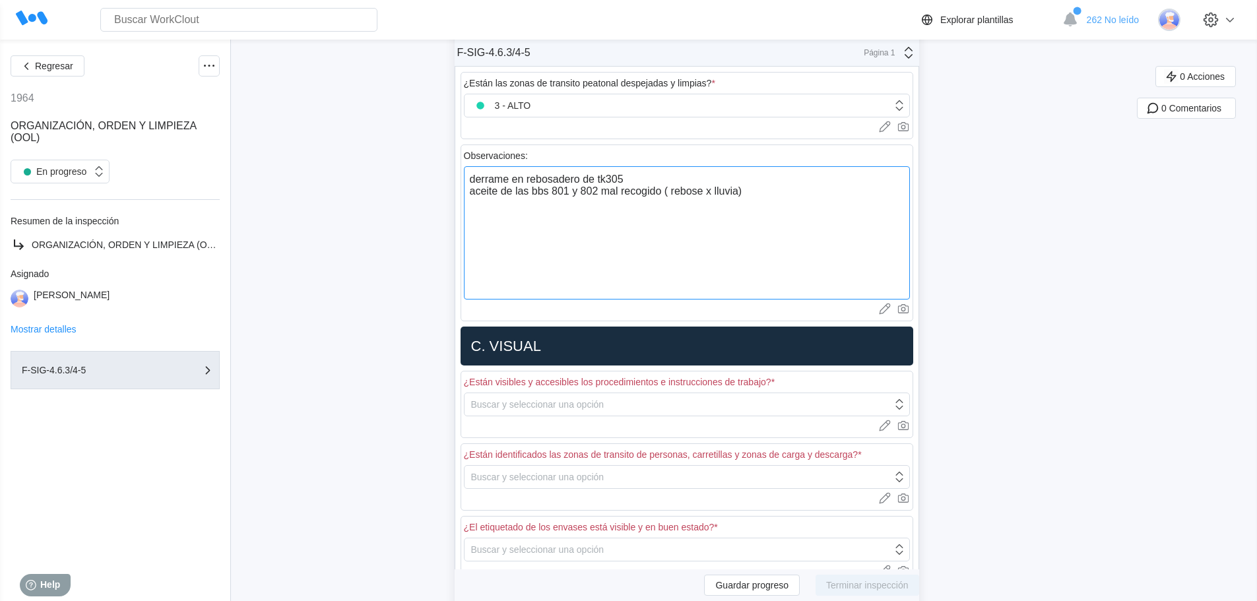
scroll to position [1672, 0]
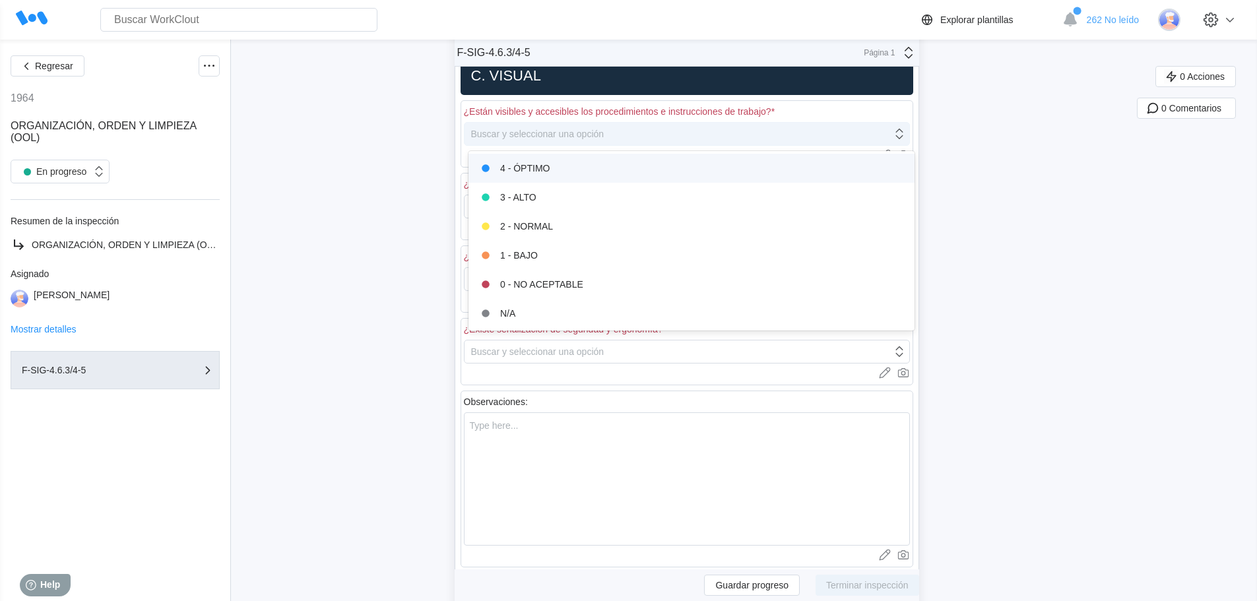
click at [540, 143] on div "Buscar y seleccionar una opción" at bounding box center [678, 134] width 428 height 18
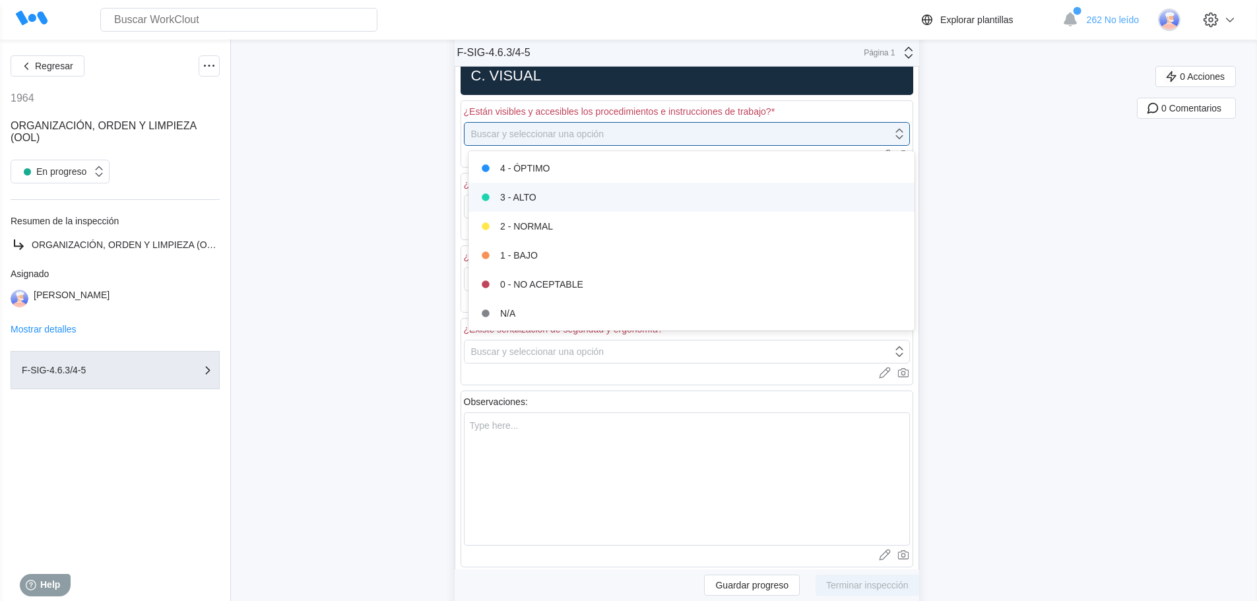
click at [548, 199] on div "3 - ALTO" at bounding box center [691, 197] width 430 height 18
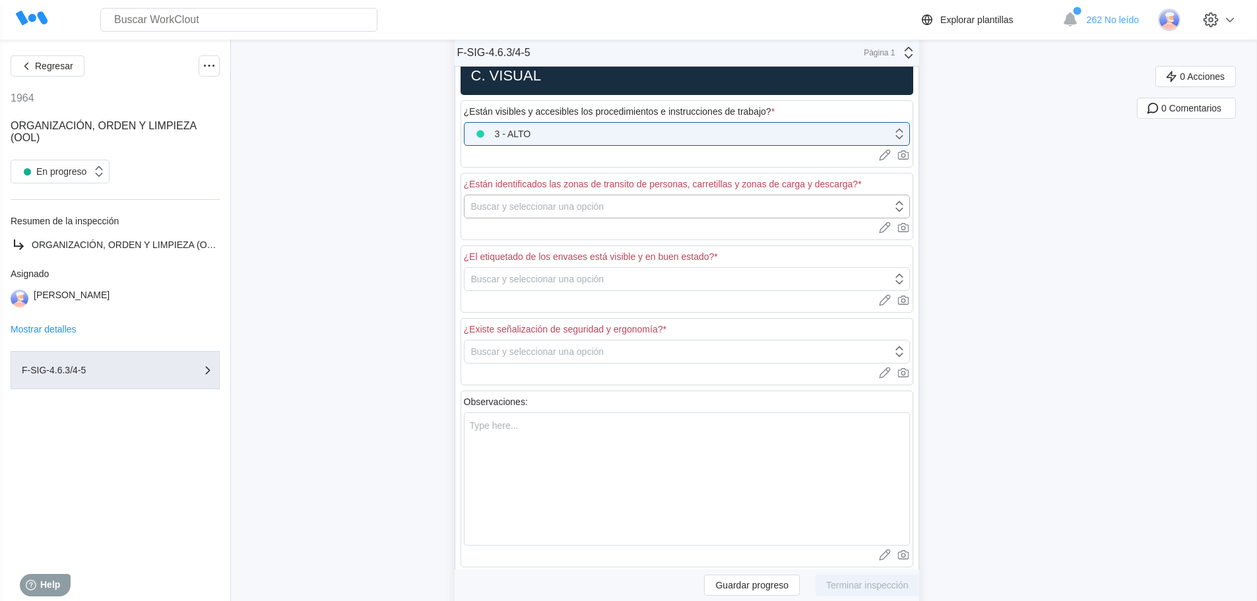
click at [545, 207] on div "Buscar y seleccionar una opción" at bounding box center [537, 206] width 133 height 11
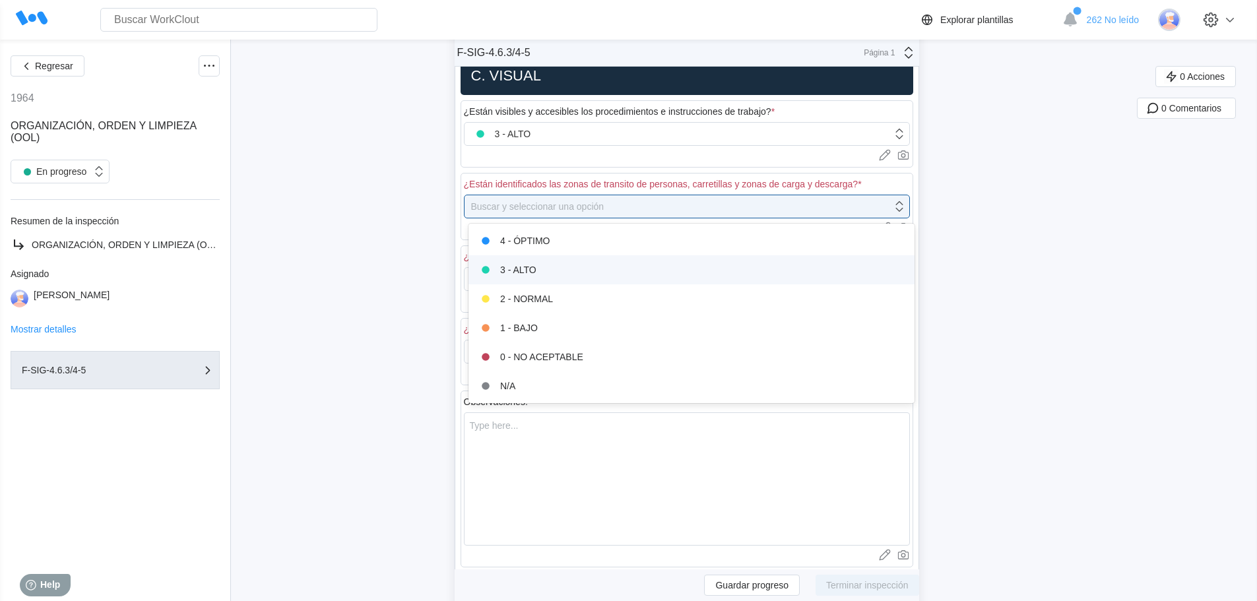
click at [540, 266] on div "3 - ALTO" at bounding box center [691, 270] width 430 height 18
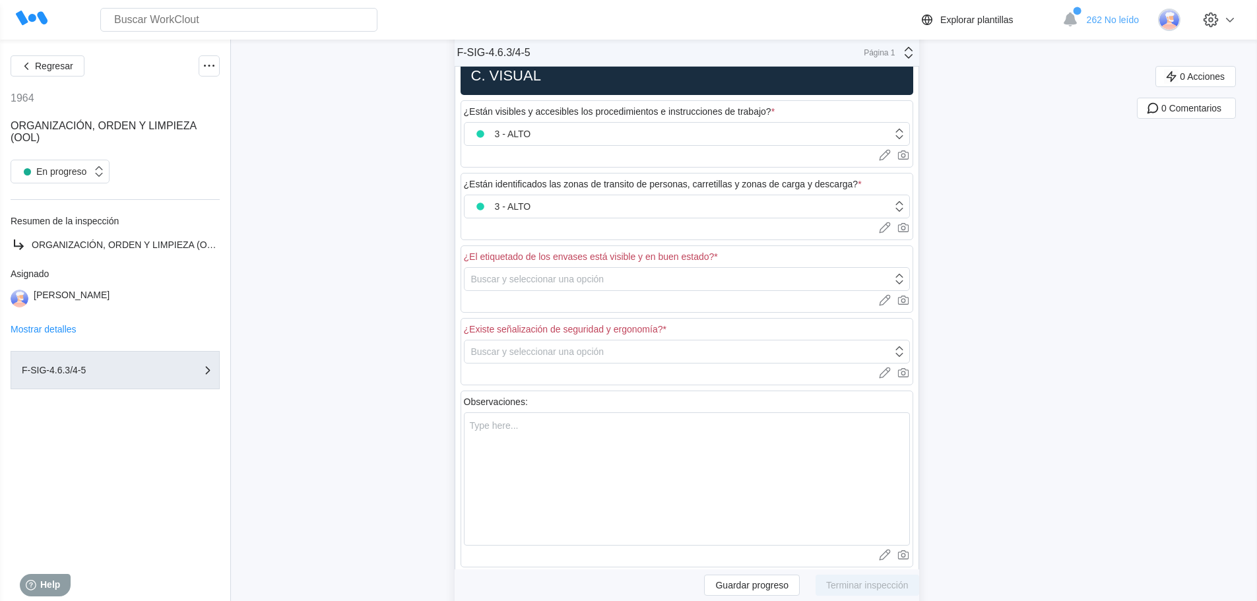
click at [539, 265] on div "¿El etiquetado de los envases está visible y en buen estado? *" at bounding box center [687, 258] width 446 height 18
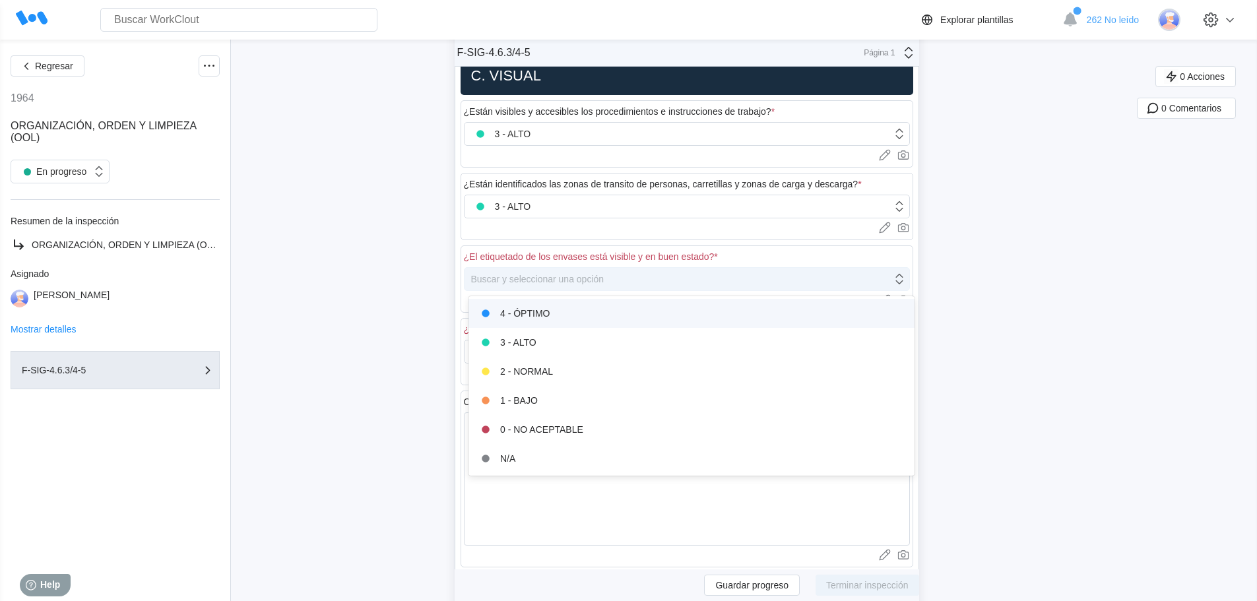
click at [538, 277] on div "Buscar y seleccionar una opción" at bounding box center [537, 279] width 133 height 11
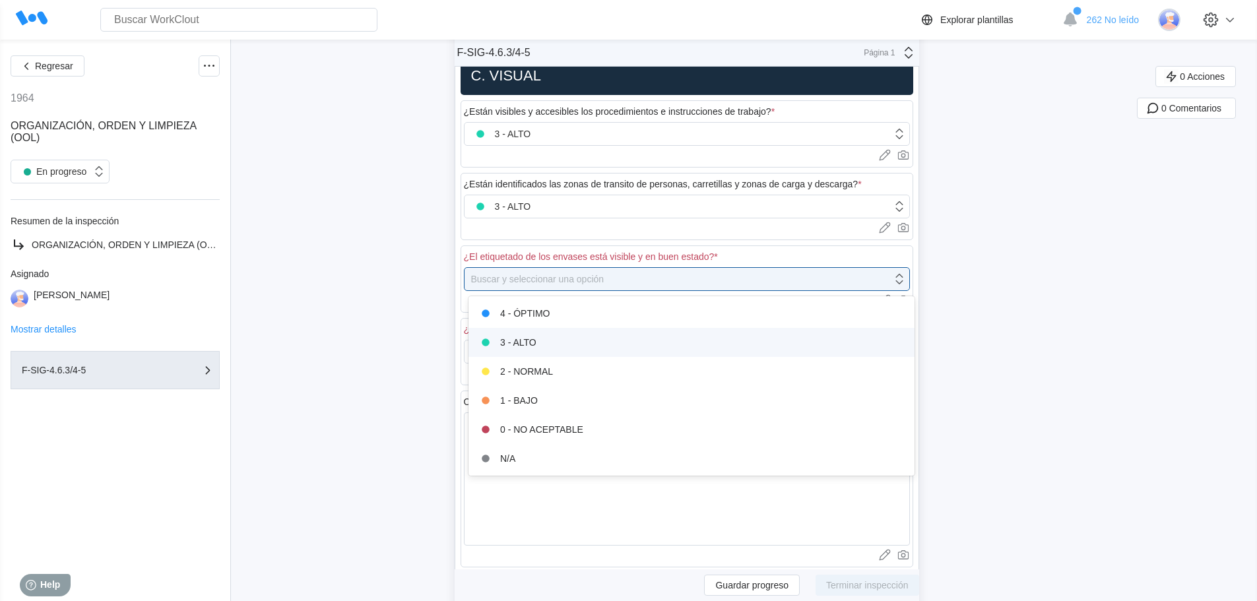
click at [540, 346] on div "3 - ALTO" at bounding box center [691, 342] width 430 height 18
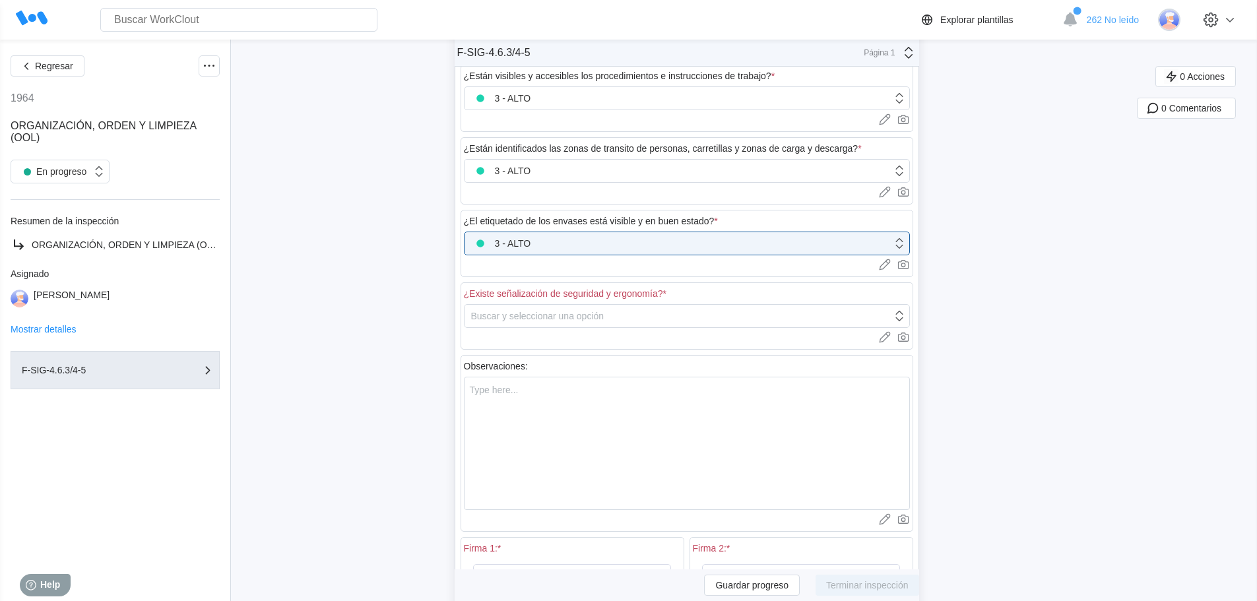
scroll to position [1738, 0]
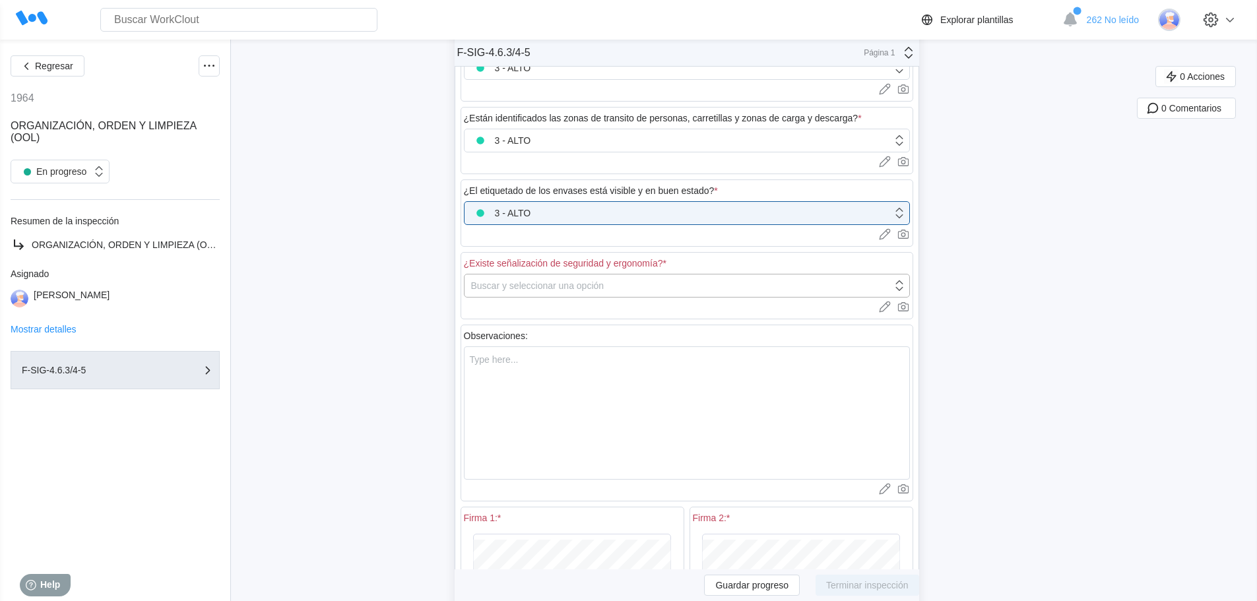
click at [530, 293] on div "Buscar y seleccionar una opción" at bounding box center [678, 285] width 428 height 18
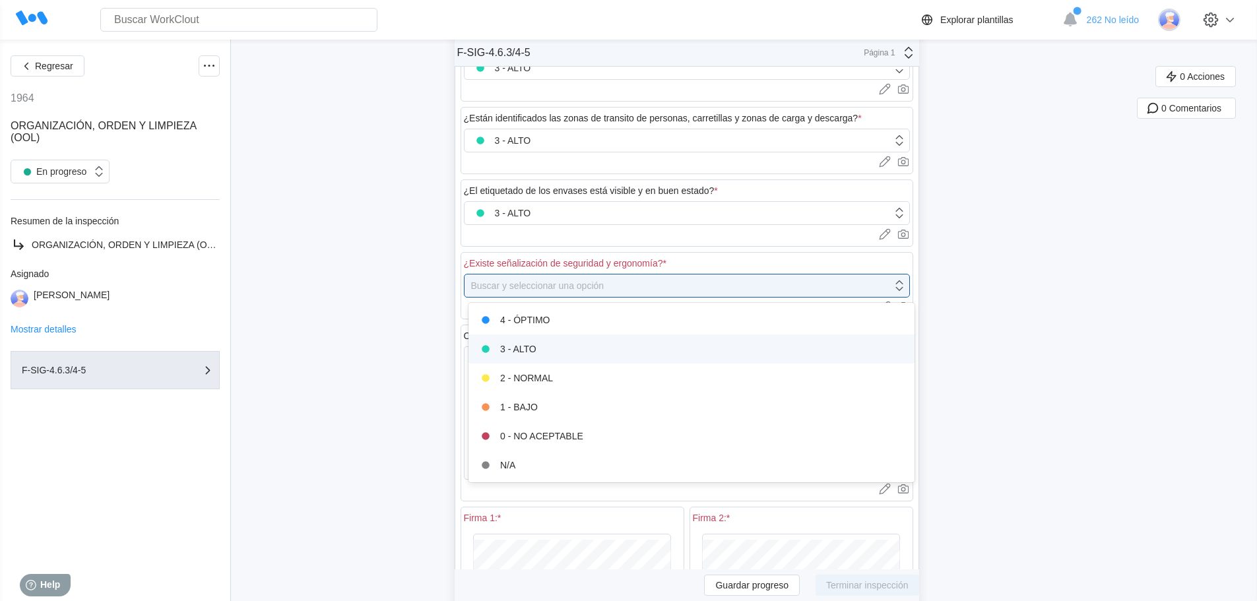
click at [526, 350] on div "3 - ALTO" at bounding box center [691, 349] width 430 height 18
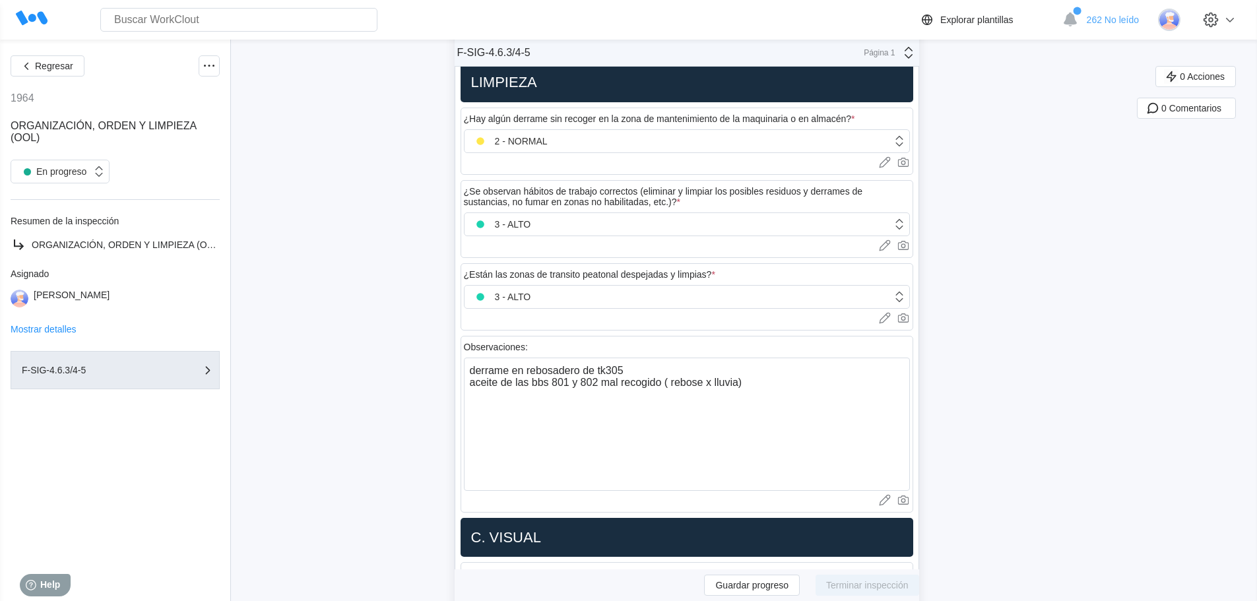
scroll to position [1409, 0]
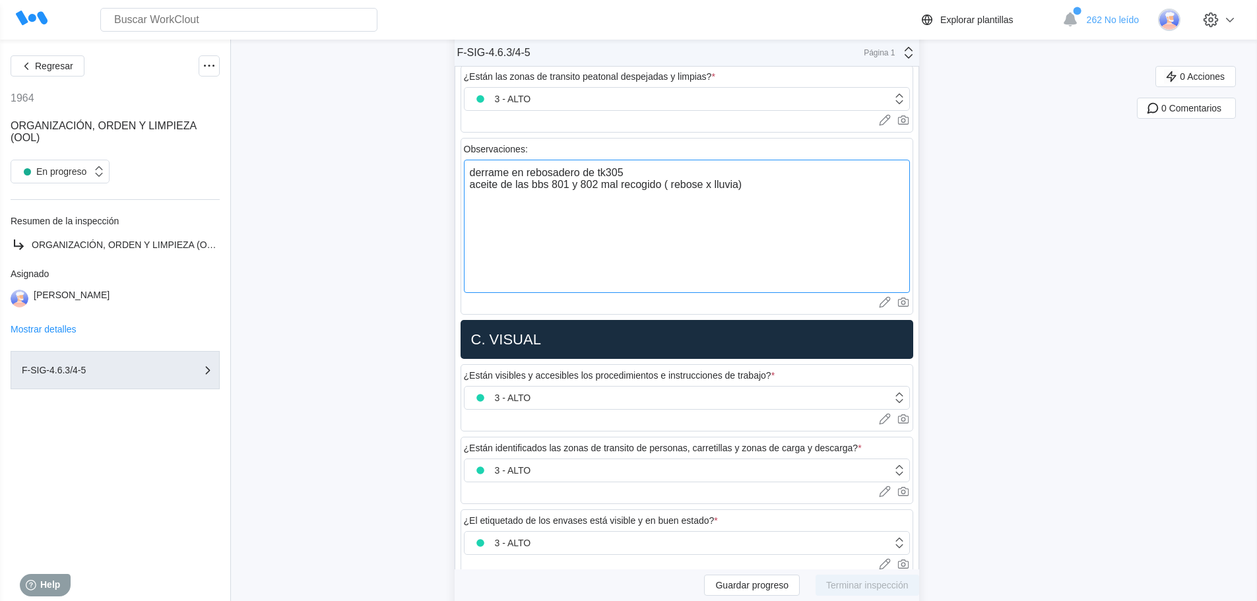
click at [790, 193] on textarea "derrame en rebosadero de tk305 aceite de las bbs 801 y 802 mal recogido ( rebos…" at bounding box center [687, 226] width 446 height 133
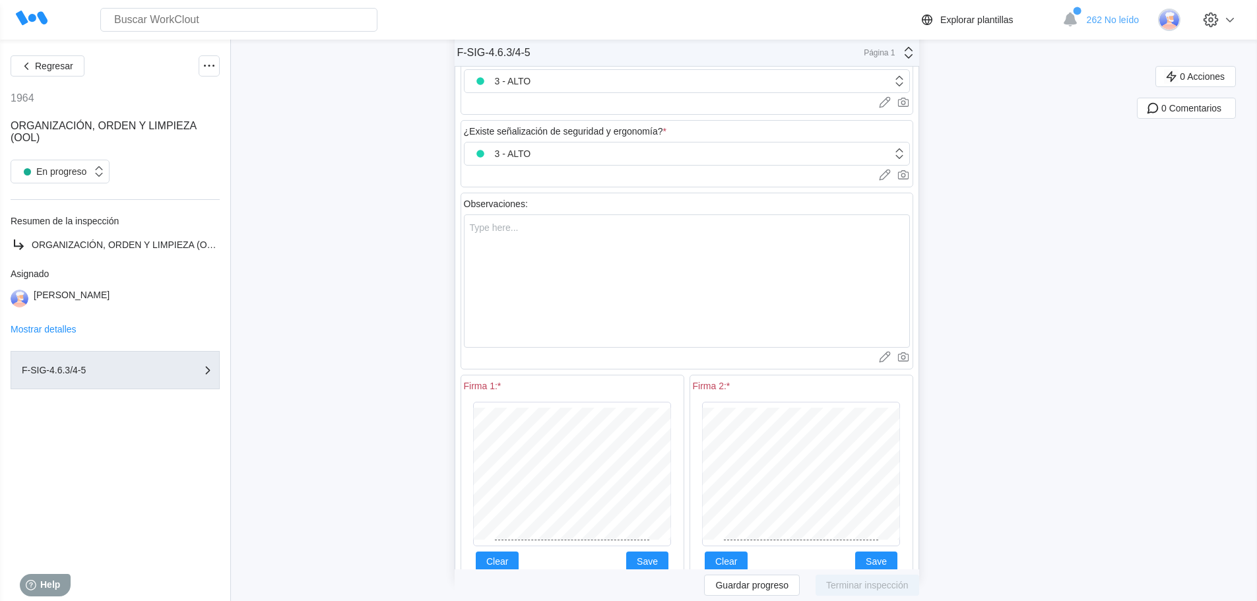
scroll to position [1913, 0]
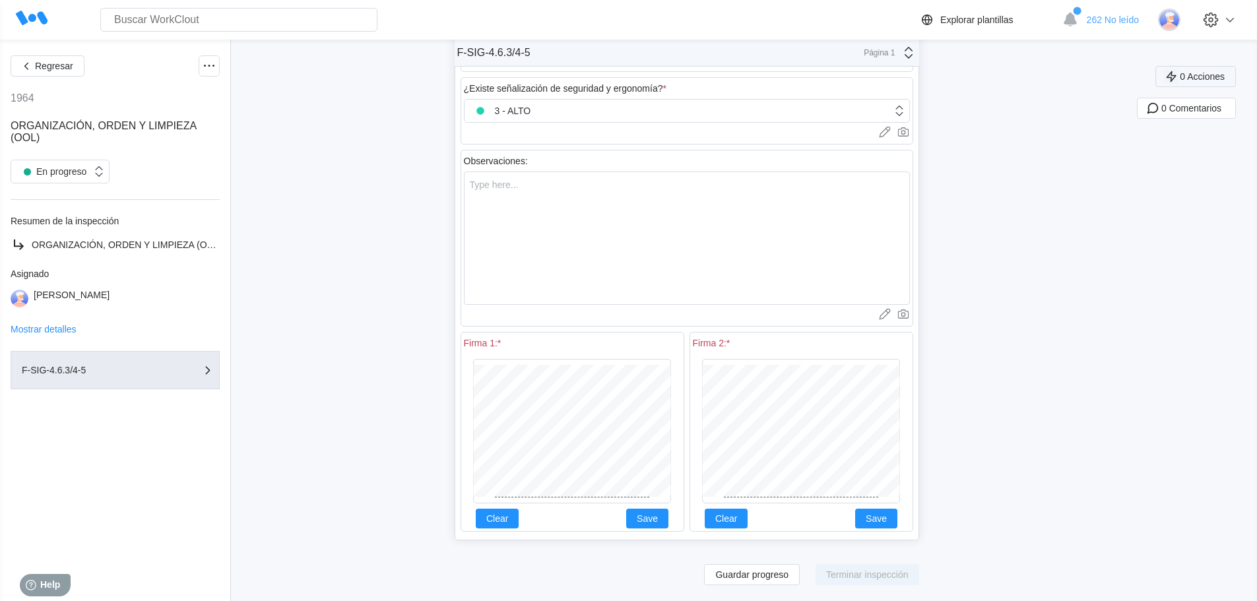
click at [1178, 77] on icon "button" at bounding box center [1171, 76] width 15 height 15
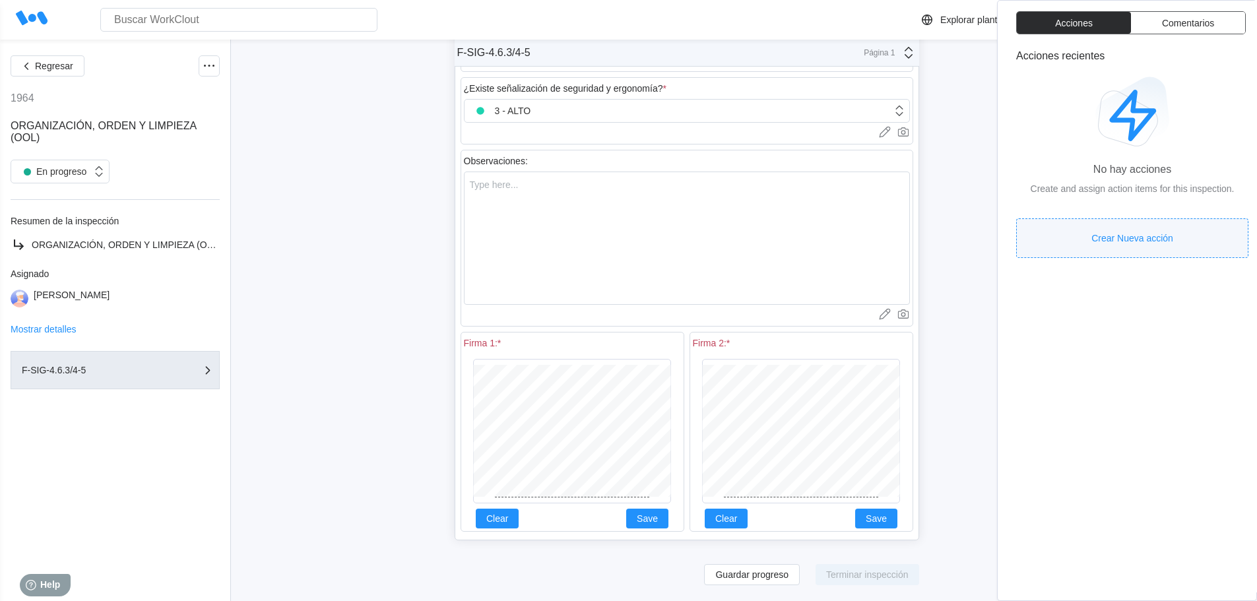
click at [1128, 220] on button "Crear Nueva acción" at bounding box center [1132, 238] width 232 height 40
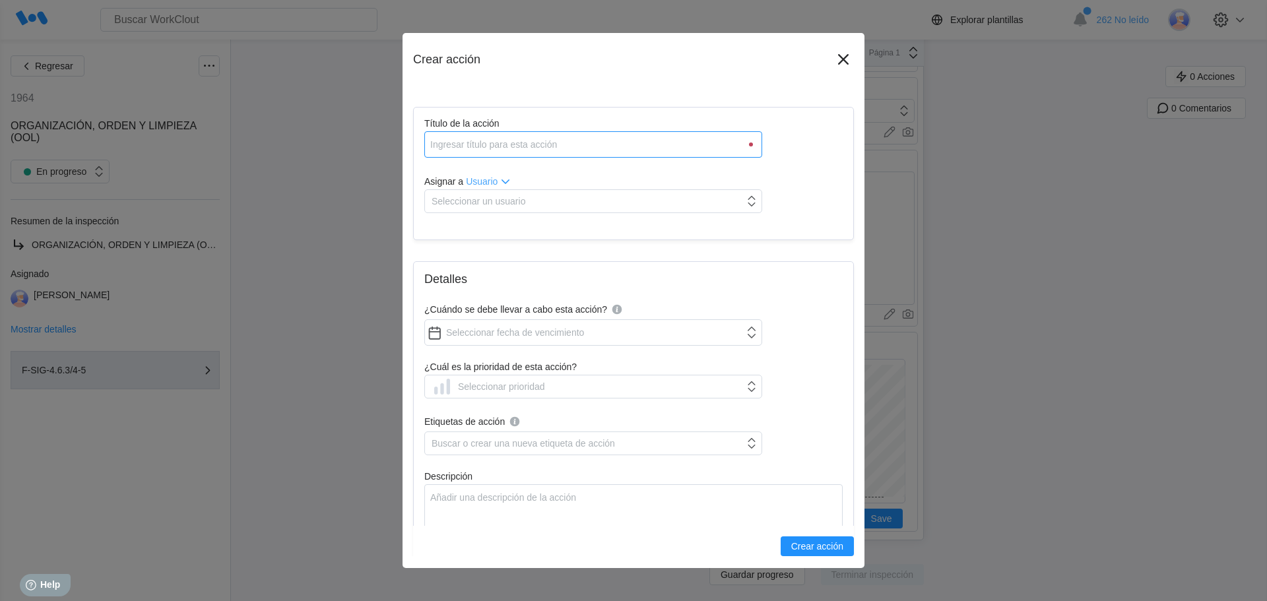
click at [658, 139] on input "Título de la acción" at bounding box center [593, 144] width 338 height 26
click at [575, 200] on div "Seleccionar un usuario" at bounding box center [584, 201] width 319 height 18
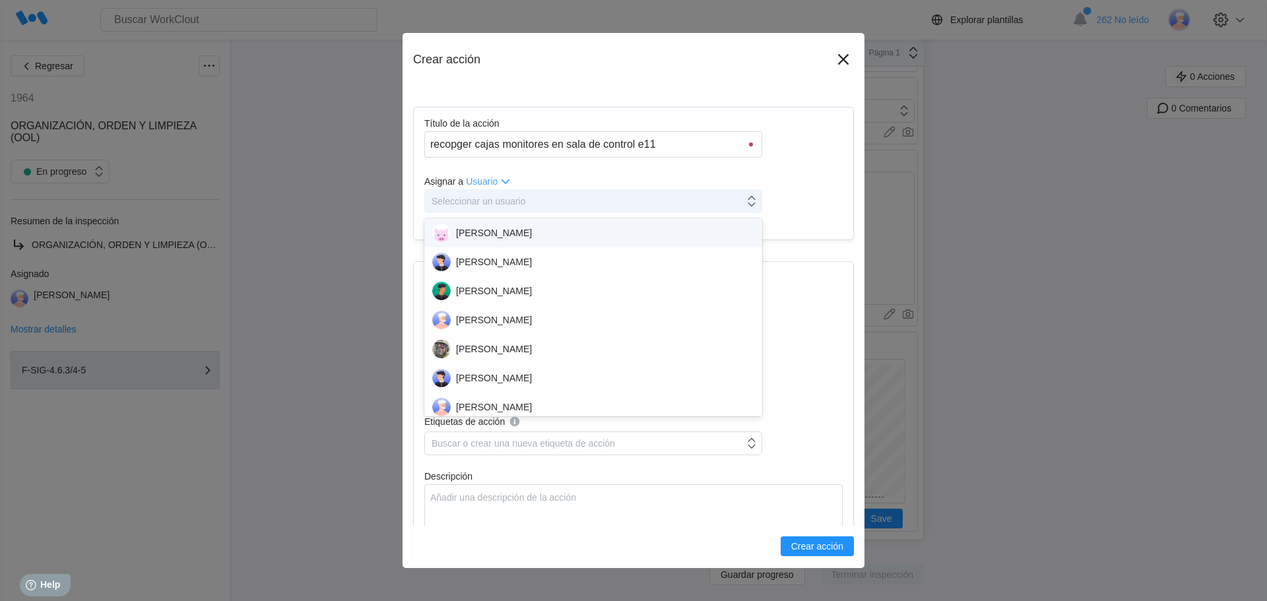
click at [538, 204] on div "Seleccionar un usuario" at bounding box center [584, 201] width 319 height 18
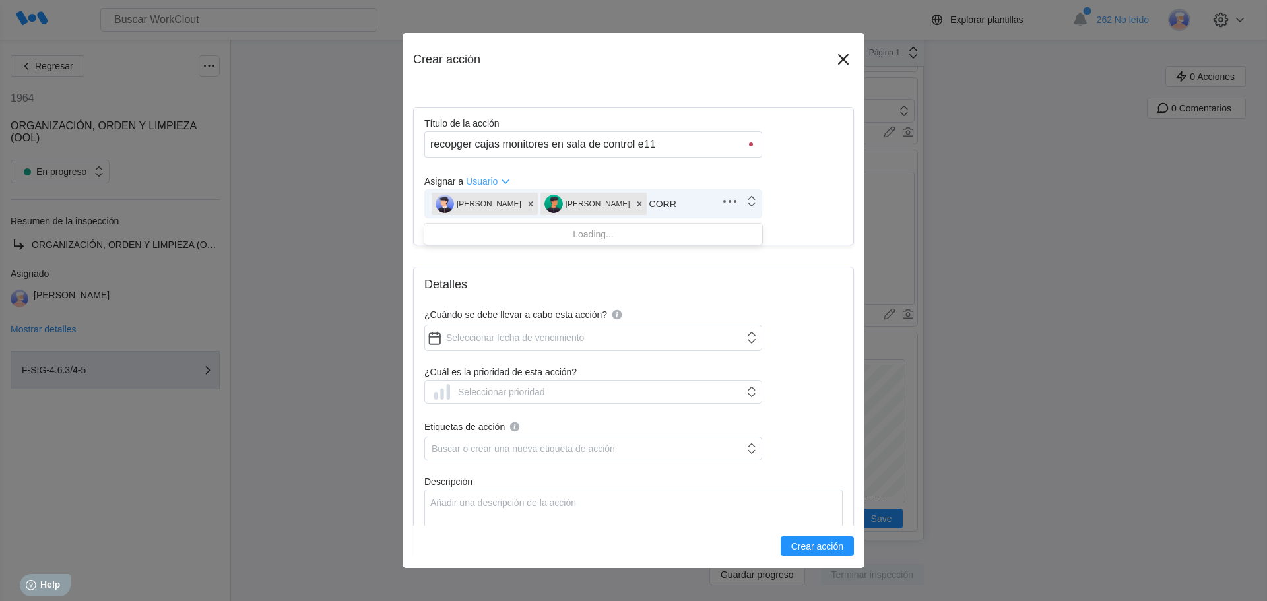
click at [780, 536] on button "Crear acción" at bounding box center [816, 546] width 73 height 20
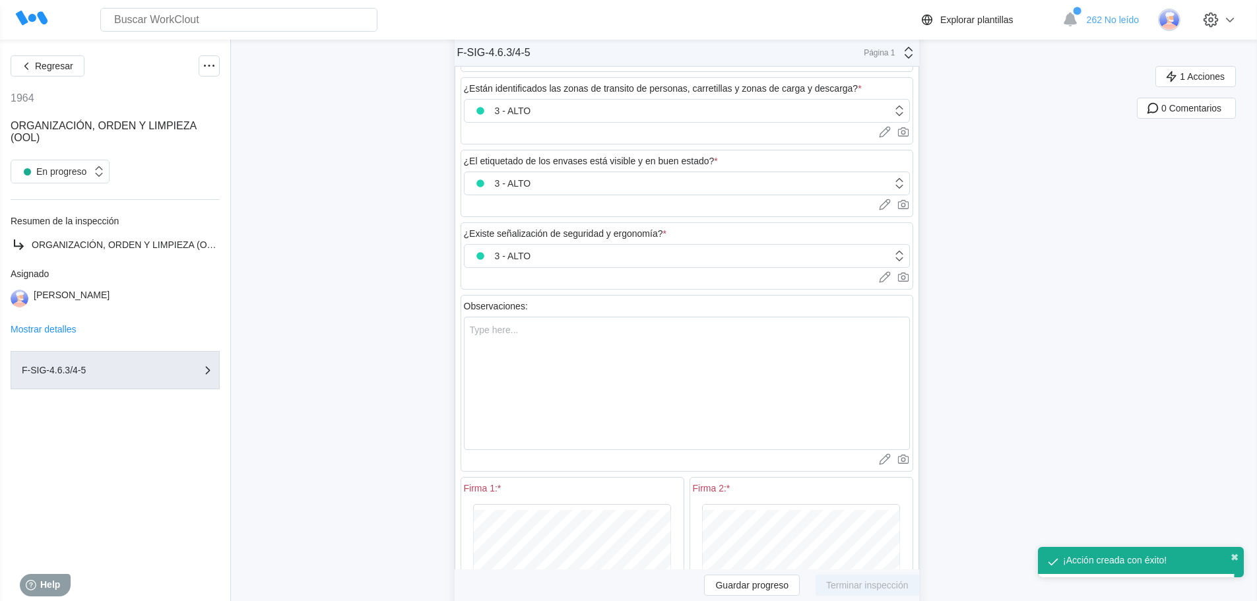
scroll to position [1649, 0]
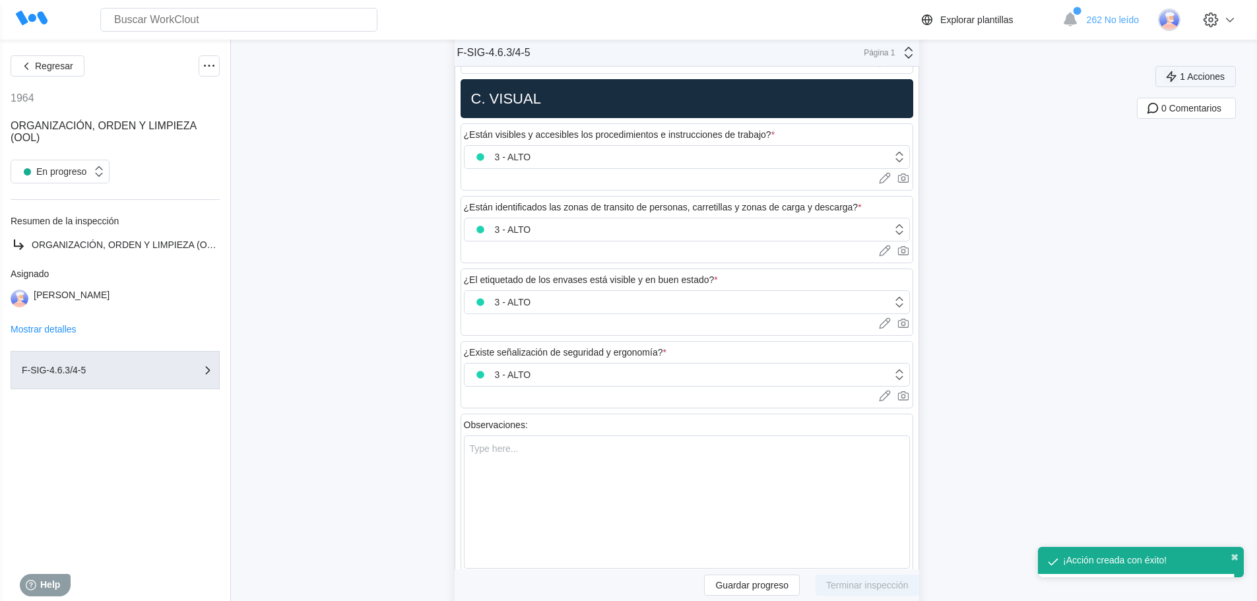
click at [1208, 75] on span "1 Acciones" at bounding box center [1202, 76] width 45 height 9
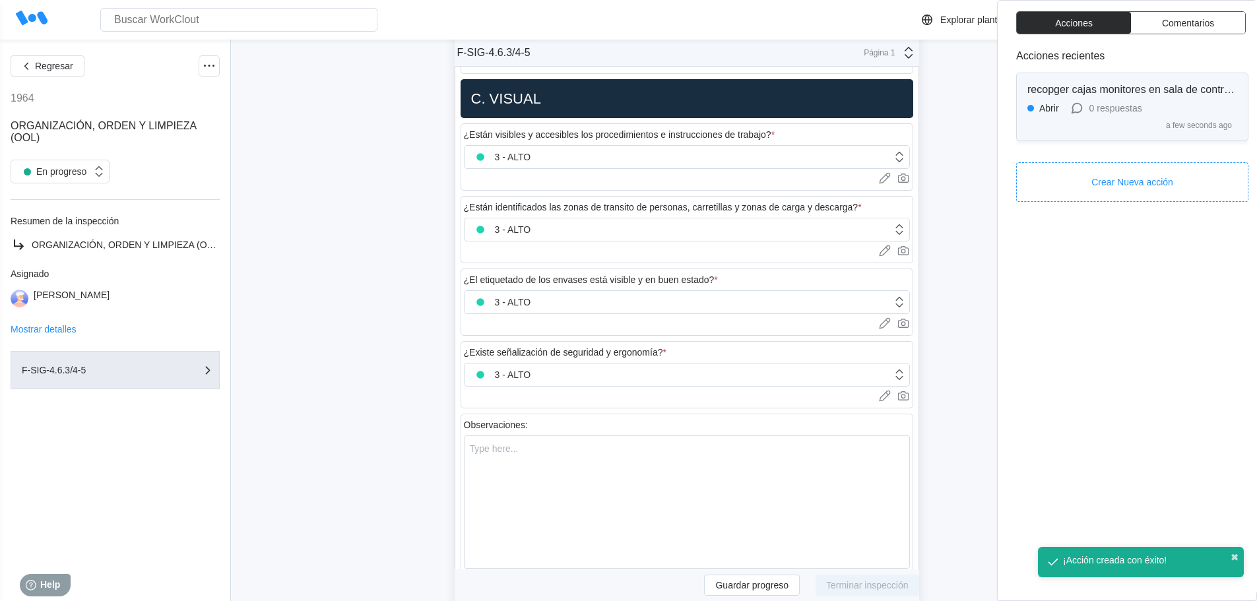
click at [1114, 102] on div "0 respuestas" at bounding box center [1105, 108] width 73 height 15
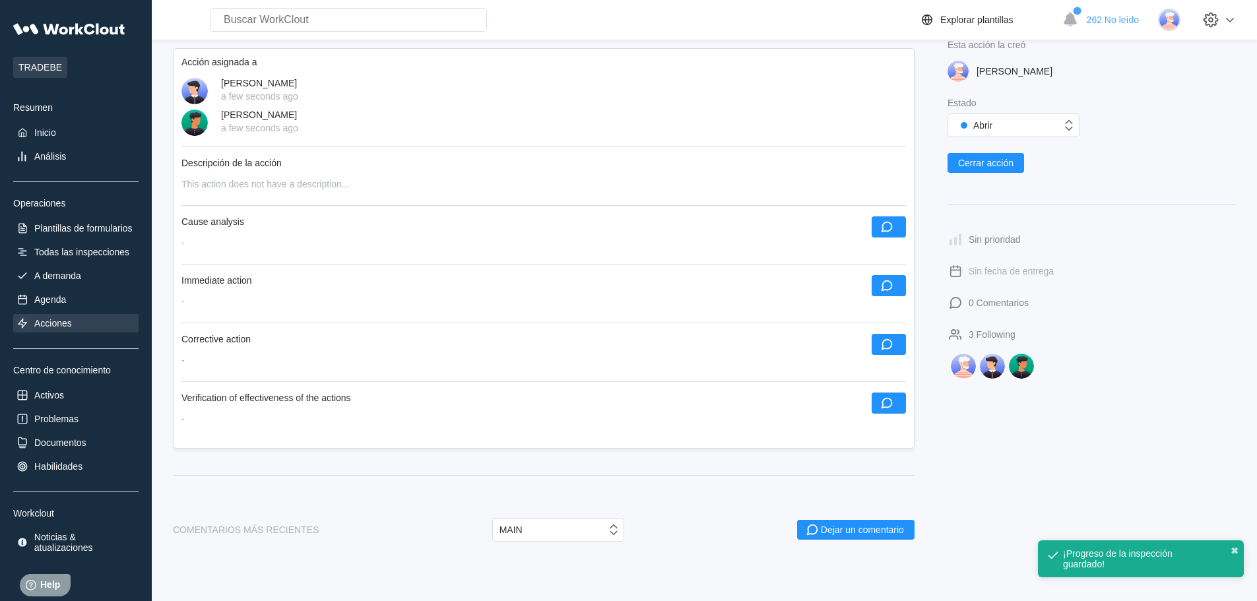
scroll to position [198, 0]
click at [338, 171] on div "Acción asignada a PABLO MARTIN a few seconds ago JAVIER SALGUERO a few seconds …" at bounding box center [544, 248] width 742 height 400
click at [391, 176] on div "Acción asignada a PABLO MARTIN a few seconds ago JAVIER SALGUERO a few seconds …" at bounding box center [544, 248] width 742 height 400
click at [271, 170] on div "Acción asignada a PABLO MARTIN a few seconds ago JAVIER SALGUERO a few seconds …" at bounding box center [544, 248] width 742 height 400
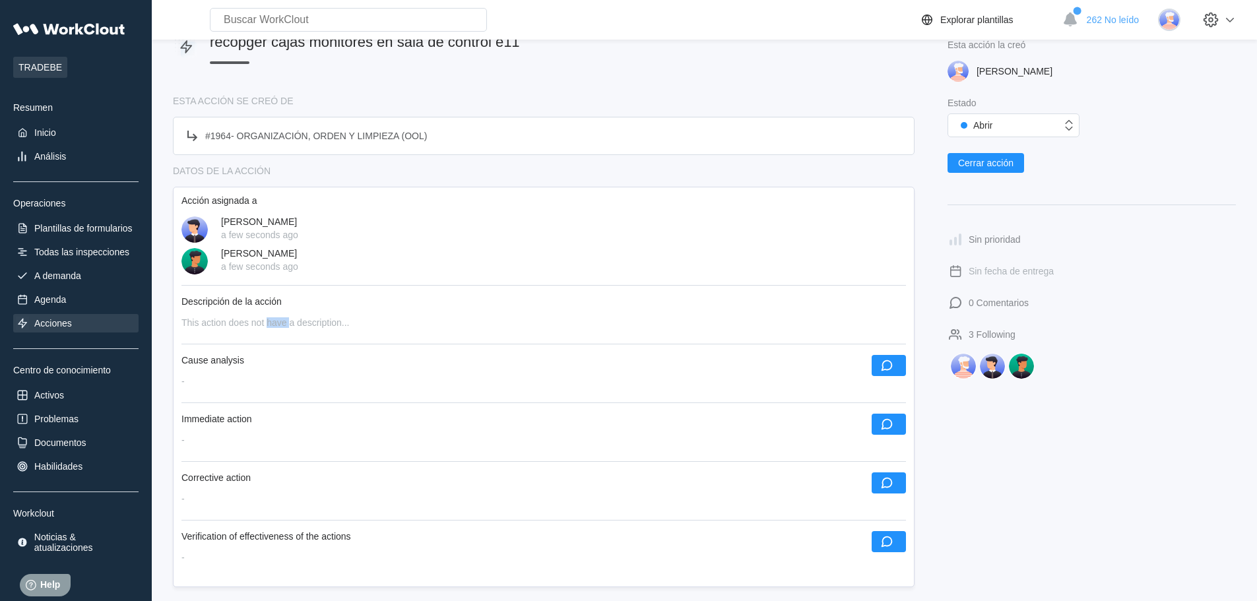
scroll to position [0, 0]
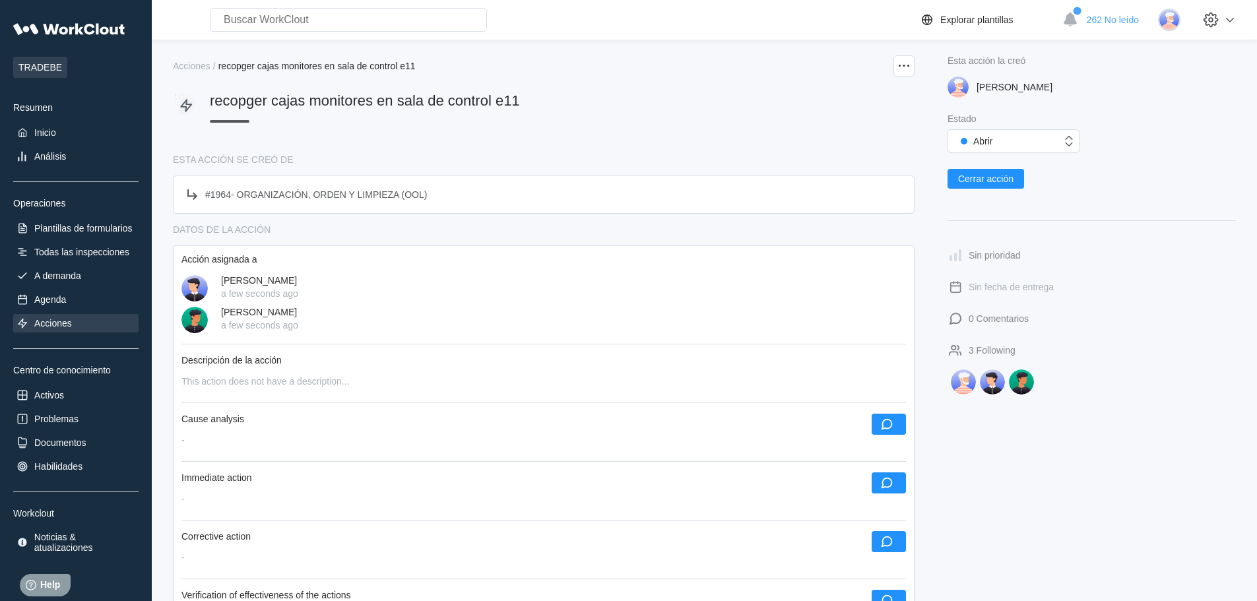
click at [352, 331] on div "JAVIER SALGUERO a few seconds ago" at bounding box center [543, 320] width 724 height 26
click at [296, 379] on div "This action does not have a description..." at bounding box center [543, 381] width 724 height 11
click at [1022, 143] on div "Abrir" at bounding box center [1004, 141] width 113 height 13
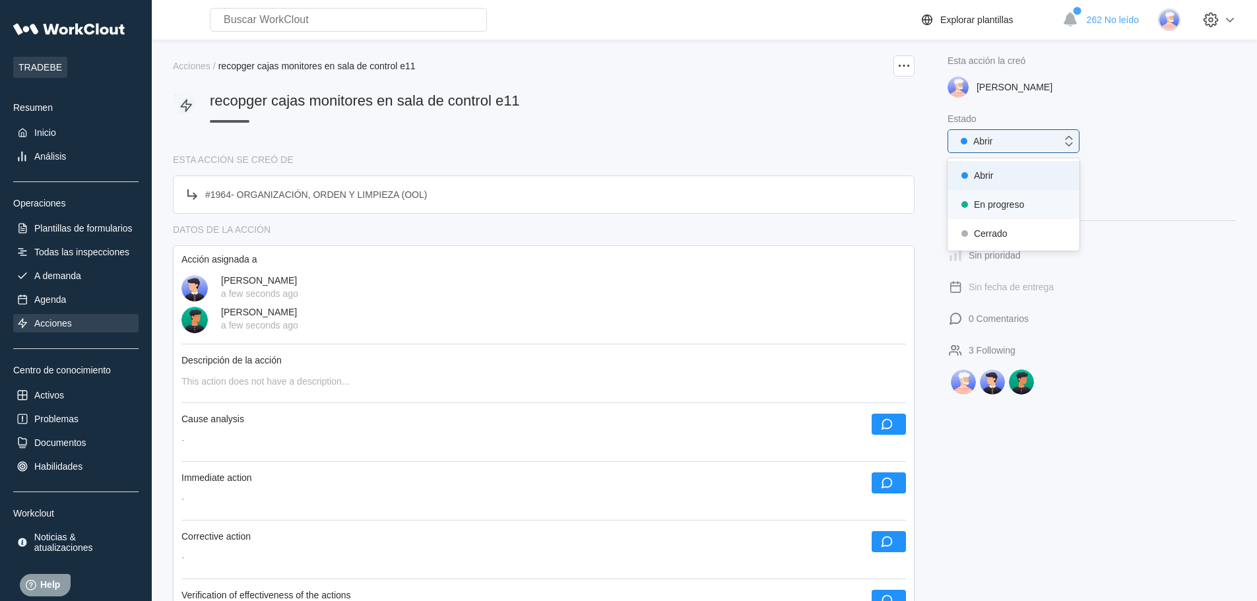
click at [1000, 213] on div "En progreso" at bounding box center [1013, 204] width 116 height 18
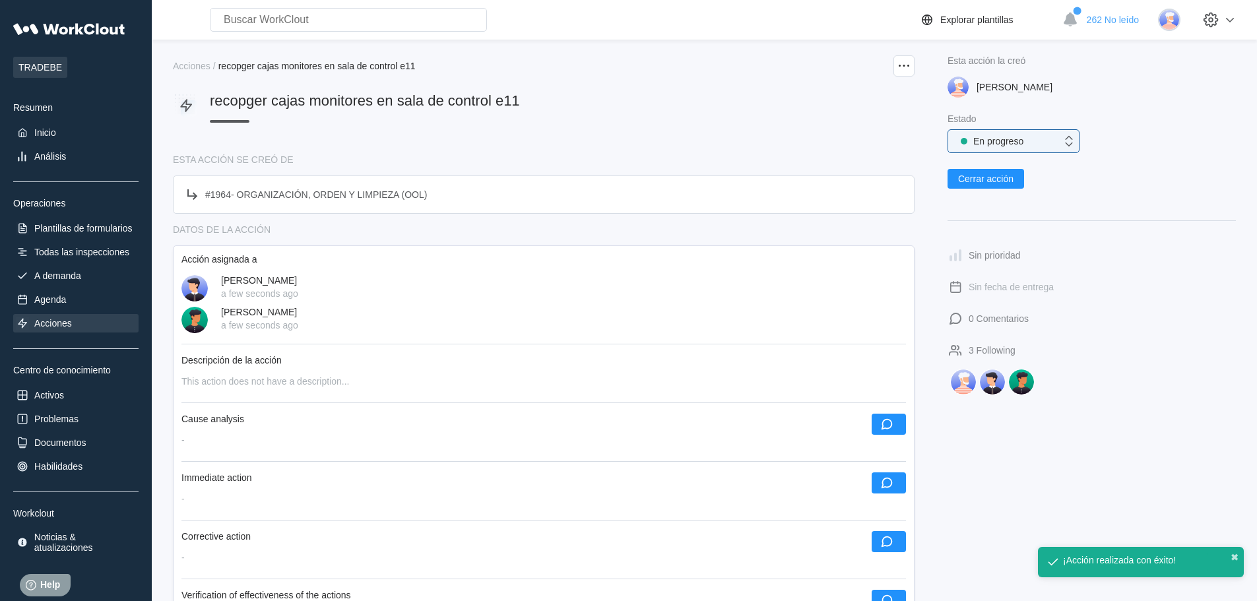
click at [260, 375] on div "Acción asignada a PABLO MARTIN a few seconds ago JAVIER SALGUERO a few seconds …" at bounding box center [544, 445] width 742 height 400
click at [1046, 146] on div "En progreso" at bounding box center [1004, 141] width 113 height 13
click at [999, 177] on div "Abrir" at bounding box center [1013, 175] width 116 height 18
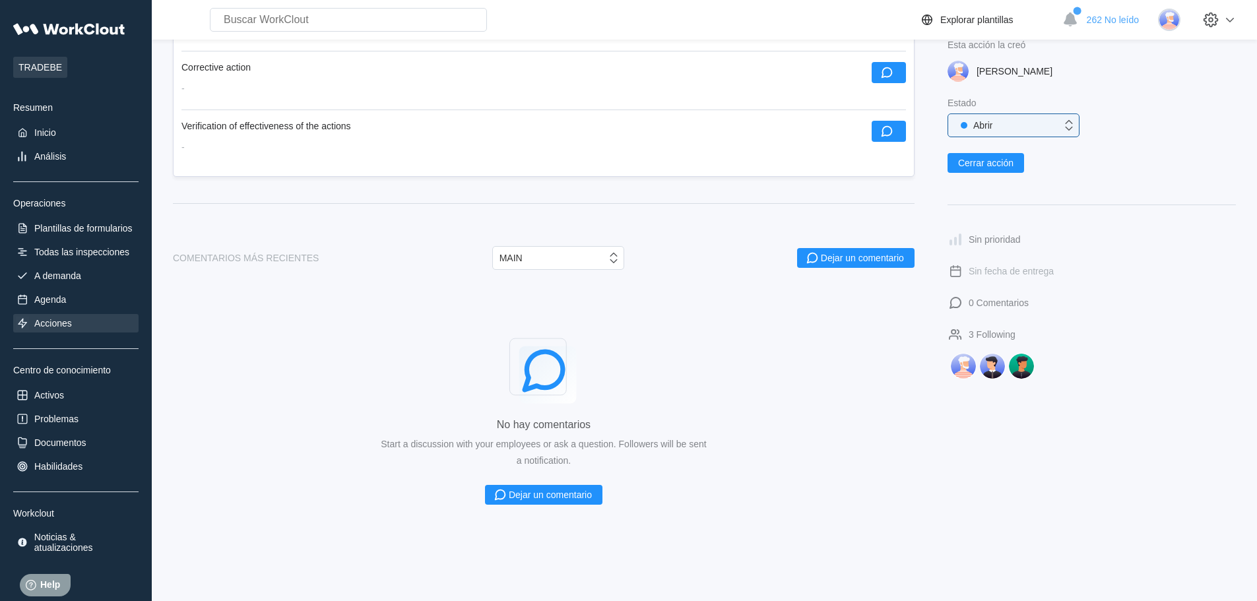
scroll to position [473, 0]
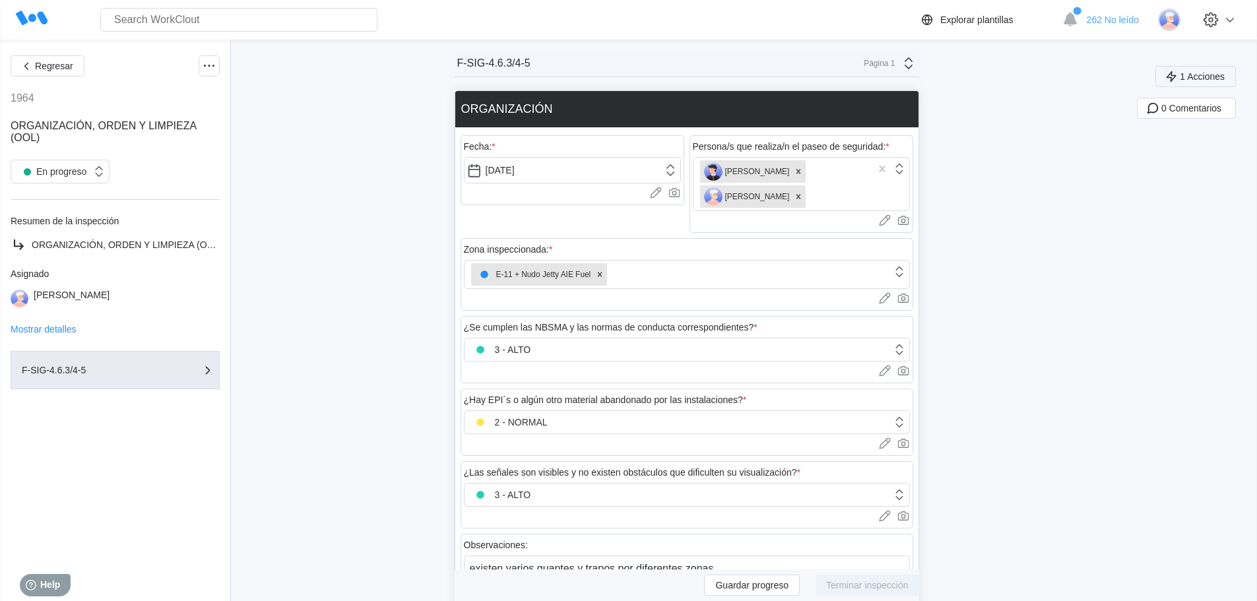
click at [1199, 79] on span "1 Acciones" at bounding box center [1202, 76] width 45 height 9
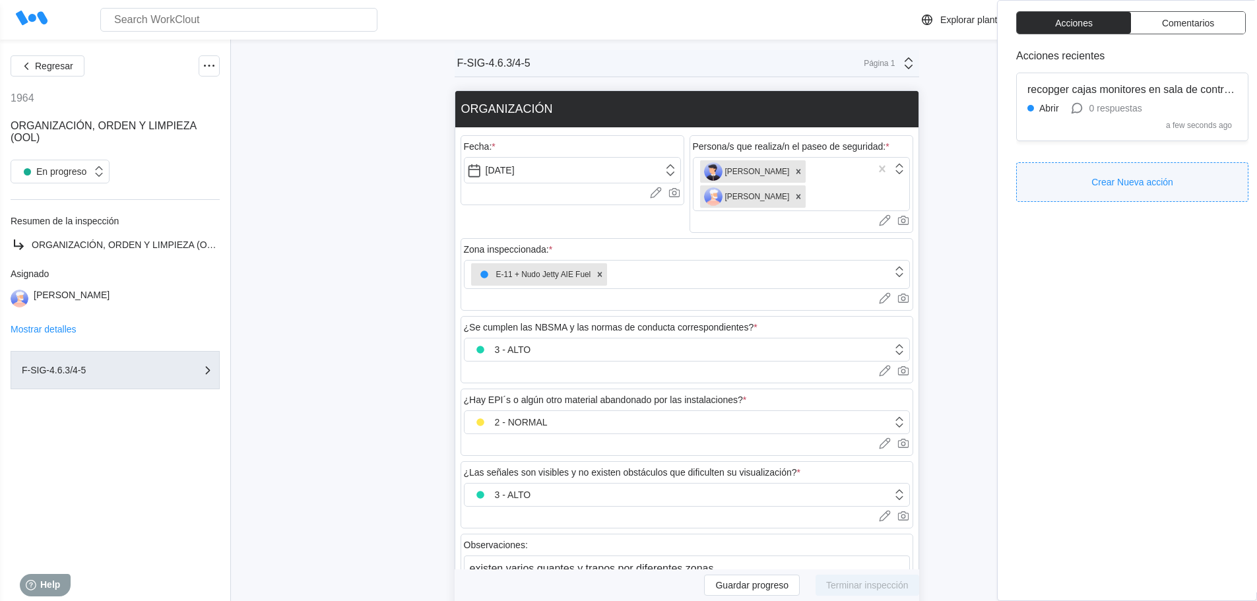
drag, startPoint x: 1186, startPoint y: 118, endPoint x: 1200, endPoint y: 177, distance: 60.5
click at [1200, 177] on button "Crear Nueva acción" at bounding box center [1132, 182] width 232 height 40
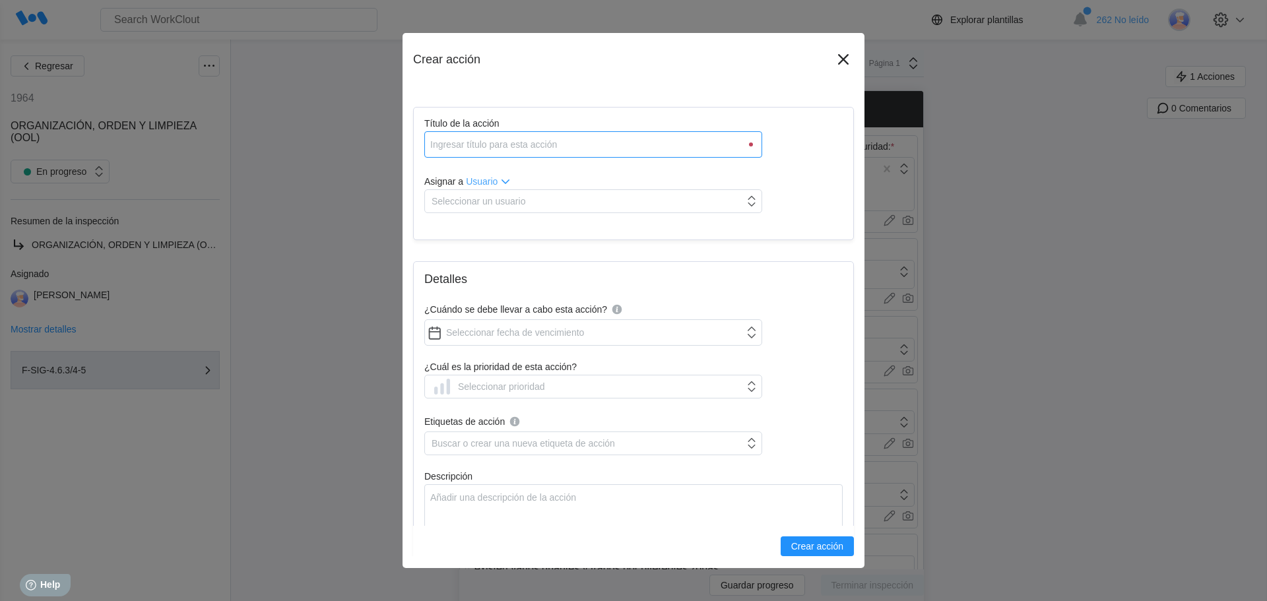
click at [470, 146] on input "Título de la acción" at bounding box center [593, 144] width 338 height 26
type input "VALLAS [PERSON_NAME]"
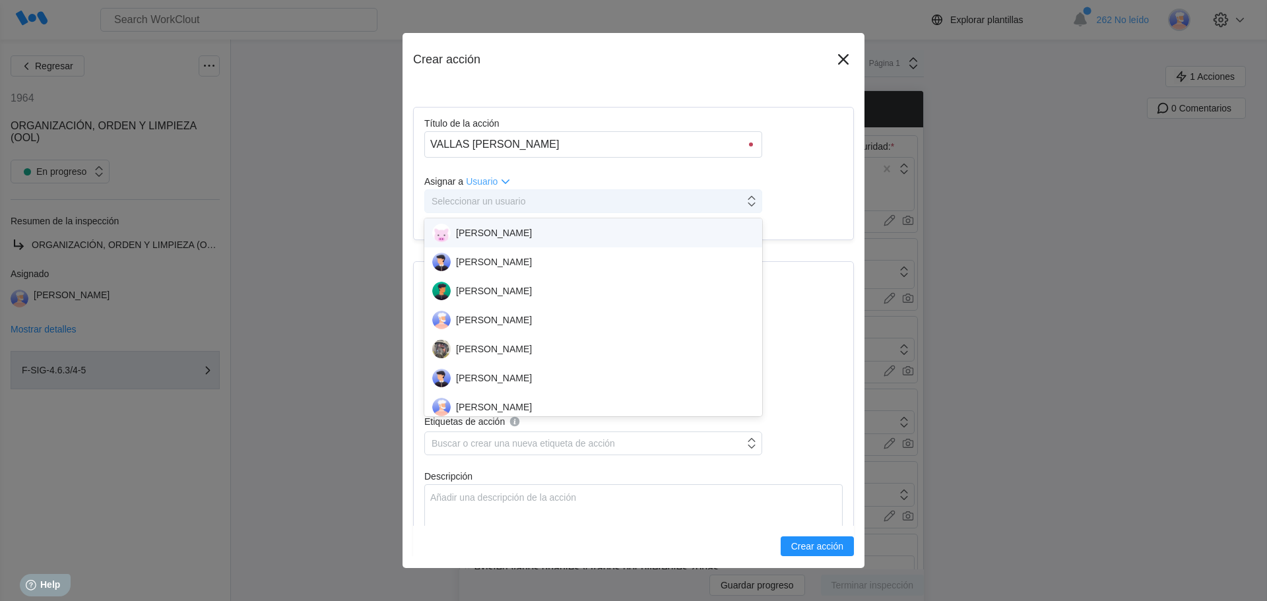
click at [455, 199] on div "Seleccionar un usuario" at bounding box center [478, 201] width 94 height 11
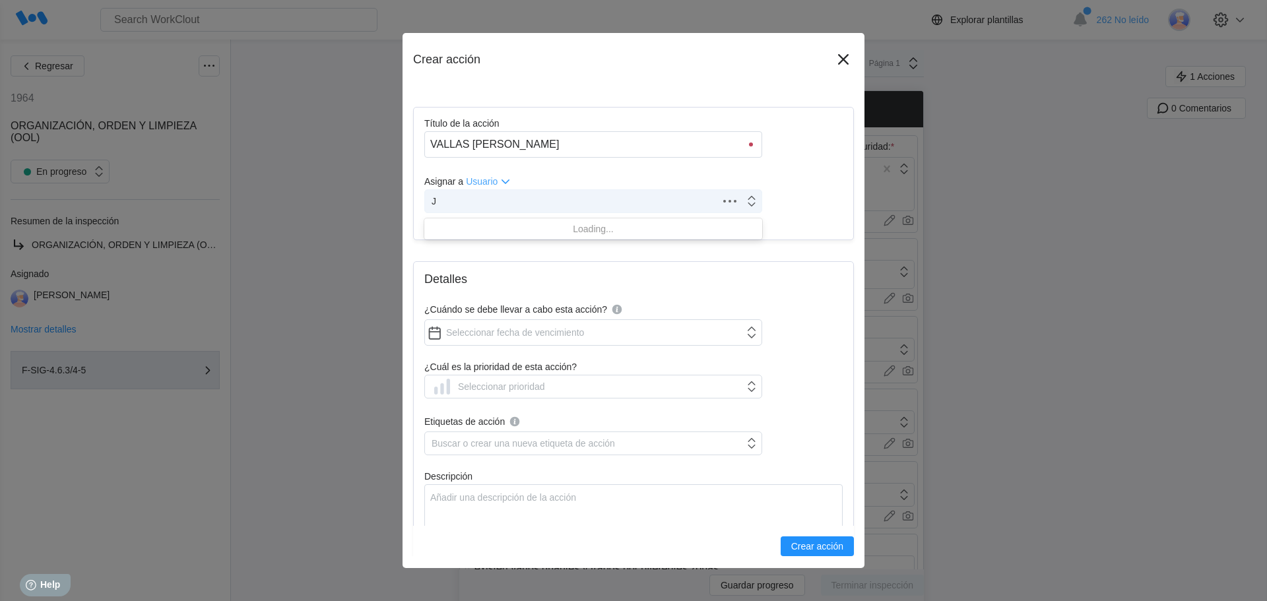
type input "JU"
click at [474, 238] on div "[PERSON_NAME]" at bounding box center [593, 233] width 322 height 18
type input "AMA"
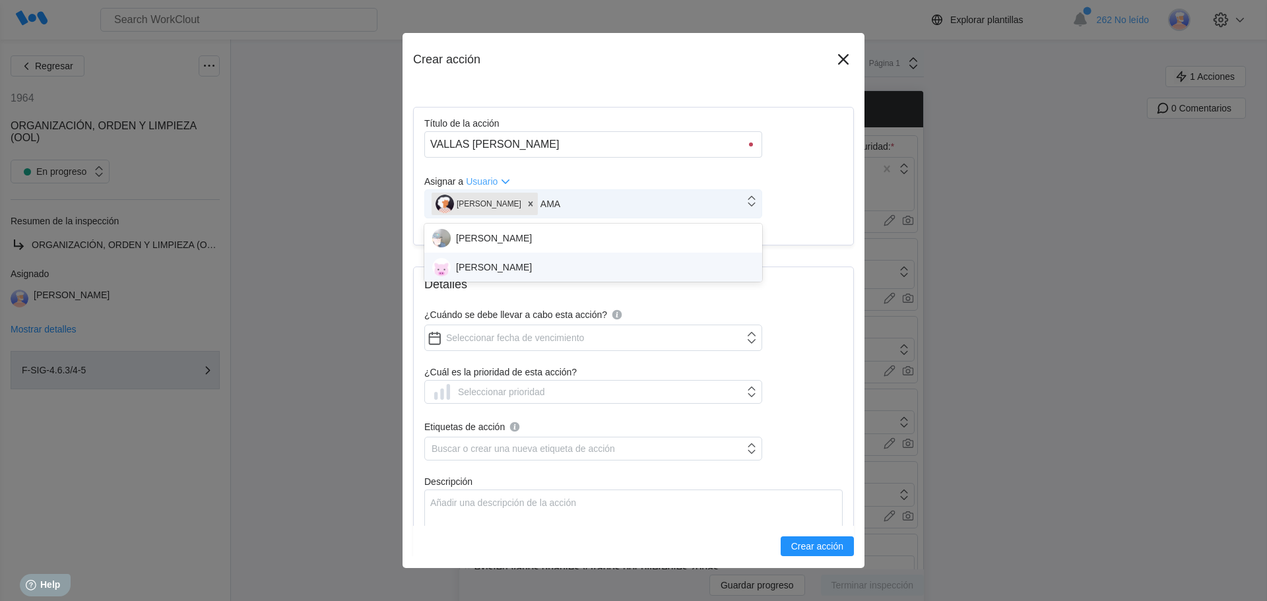
click at [542, 260] on div "[PERSON_NAME]" at bounding box center [593, 267] width 322 height 18
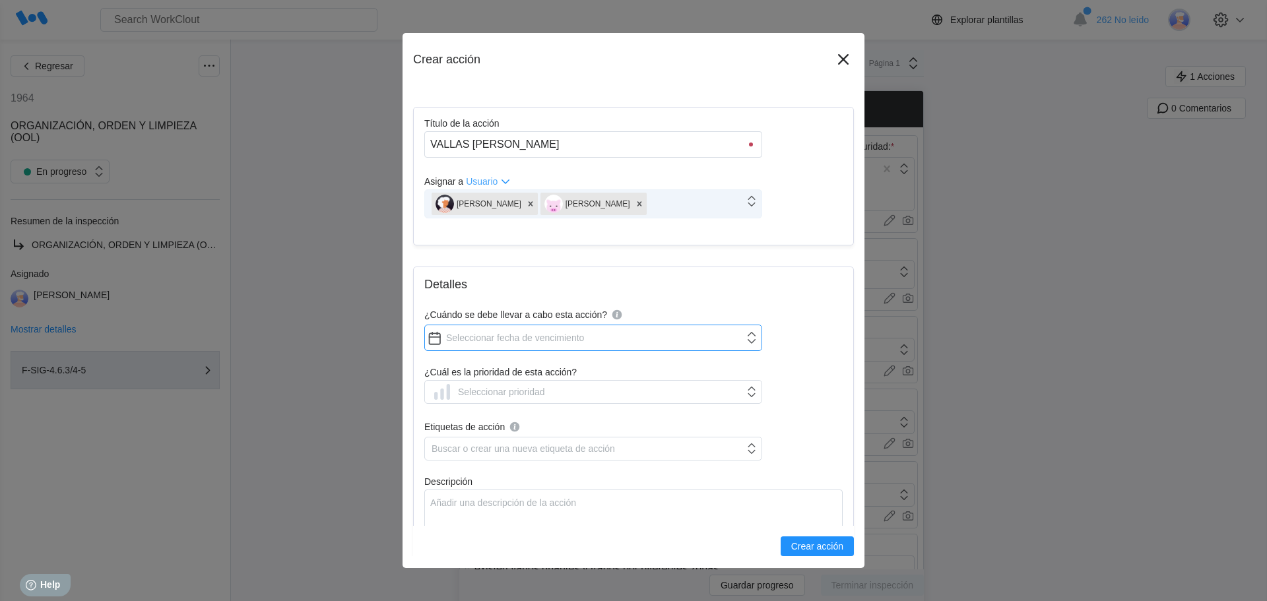
click at [492, 335] on input "¿Cuándo se debe llevar a cabo esta acción?" at bounding box center [593, 338] width 338 height 26
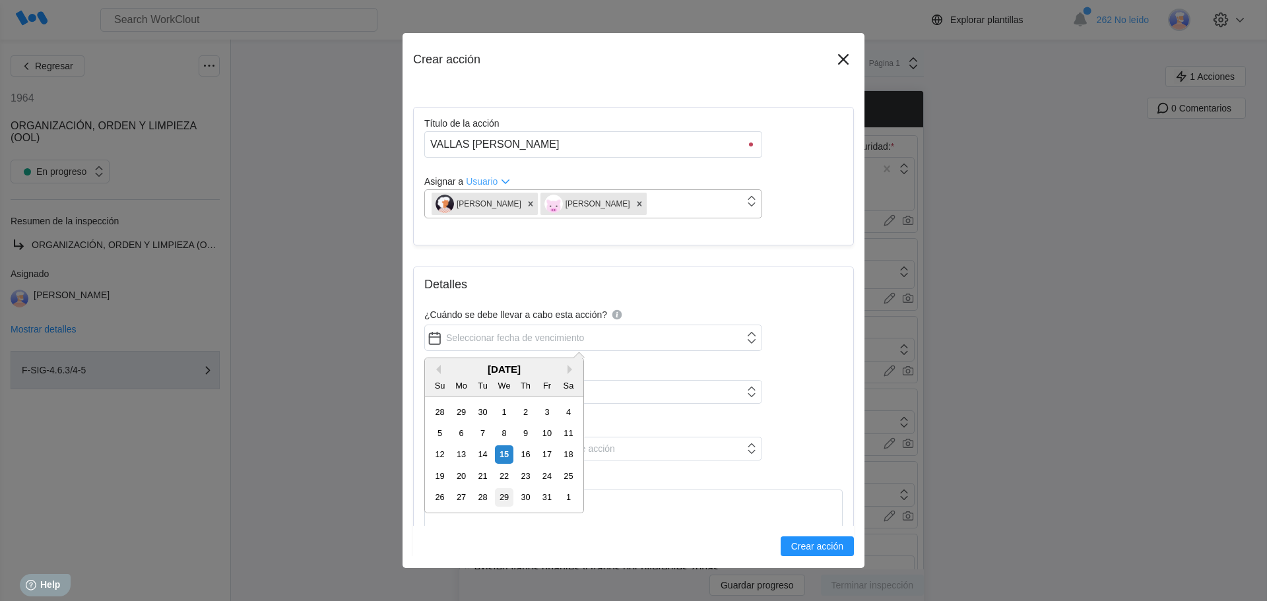
click at [504, 503] on div "29" at bounding box center [504, 497] width 18 height 18
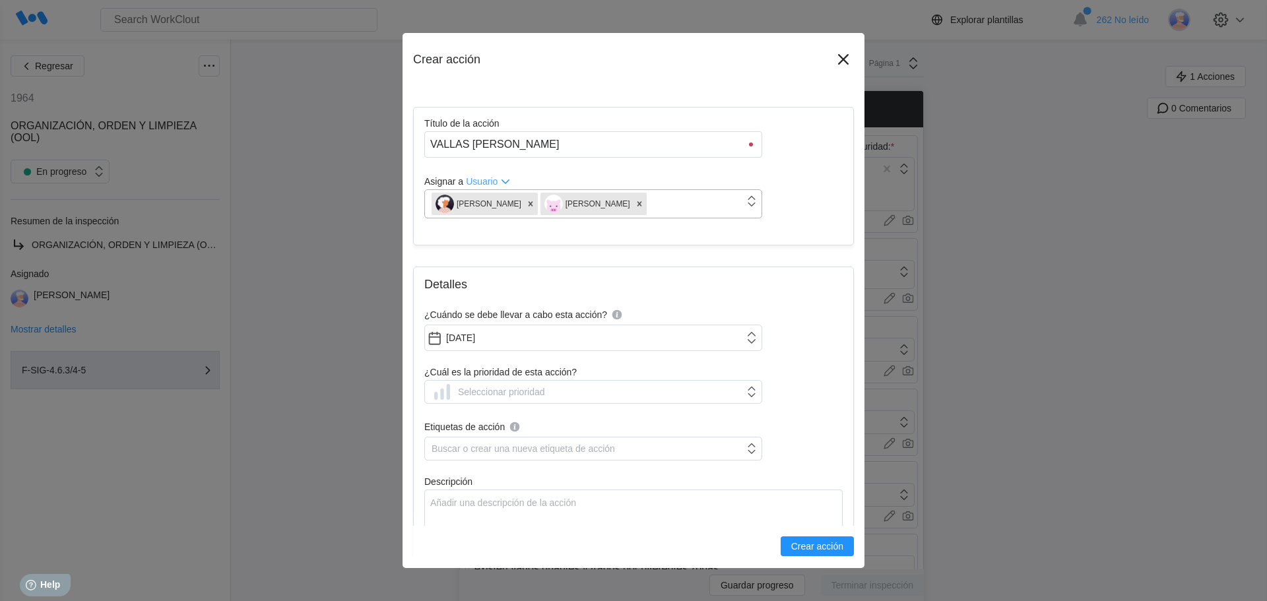
type input "[DATE]"
click at [463, 393] on div "Seleccionar prioridad" at bounding box center [501, 392] width 87 height 11
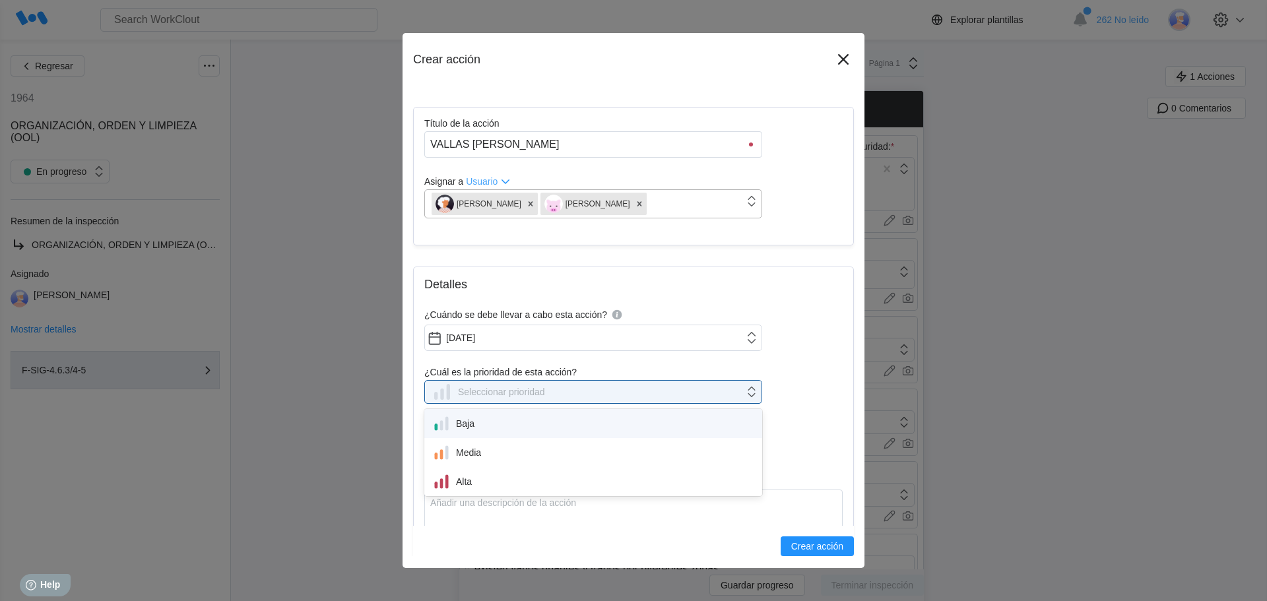
click at [463, 423] on div "Baja" at bounding box center [593, 423] width 322 height 18
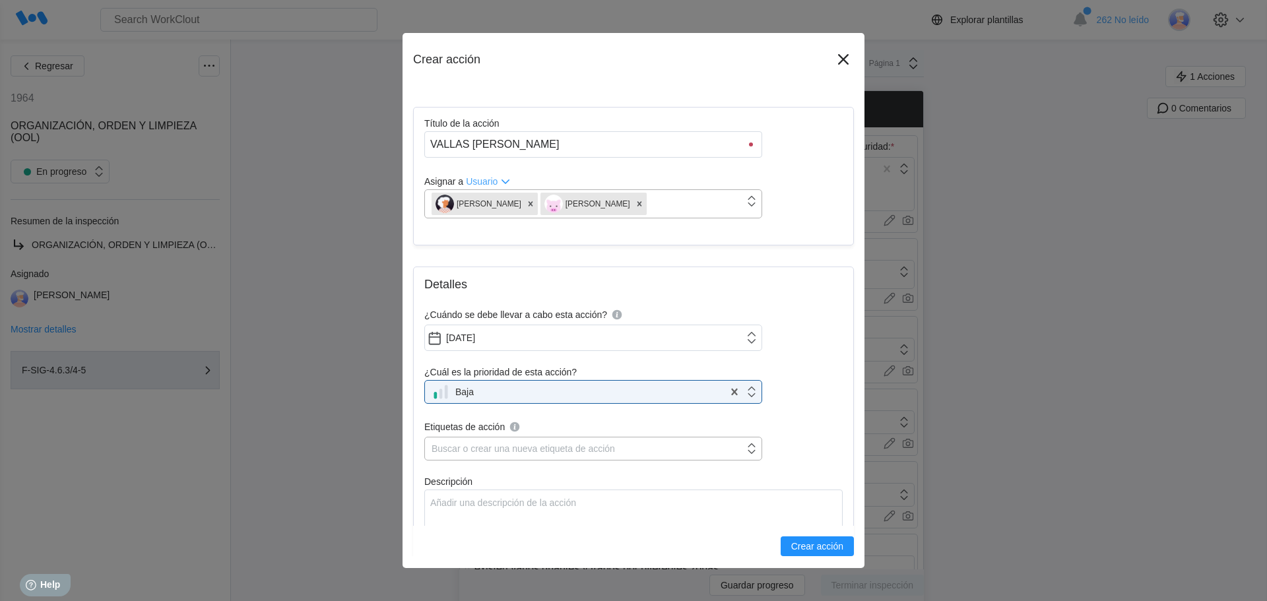
click at [453, 445] on div "Buscar o crear una nueva etiqueta de acción" at bounding box center [522, 448] width 183 height 11
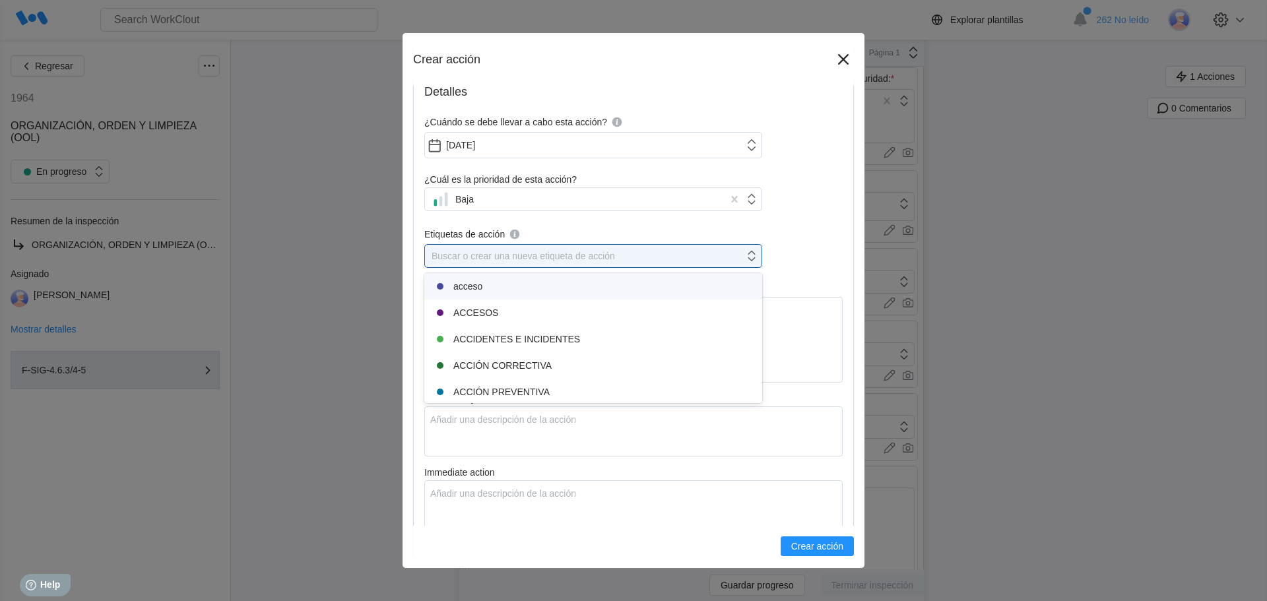
scroll to position [198, 0]
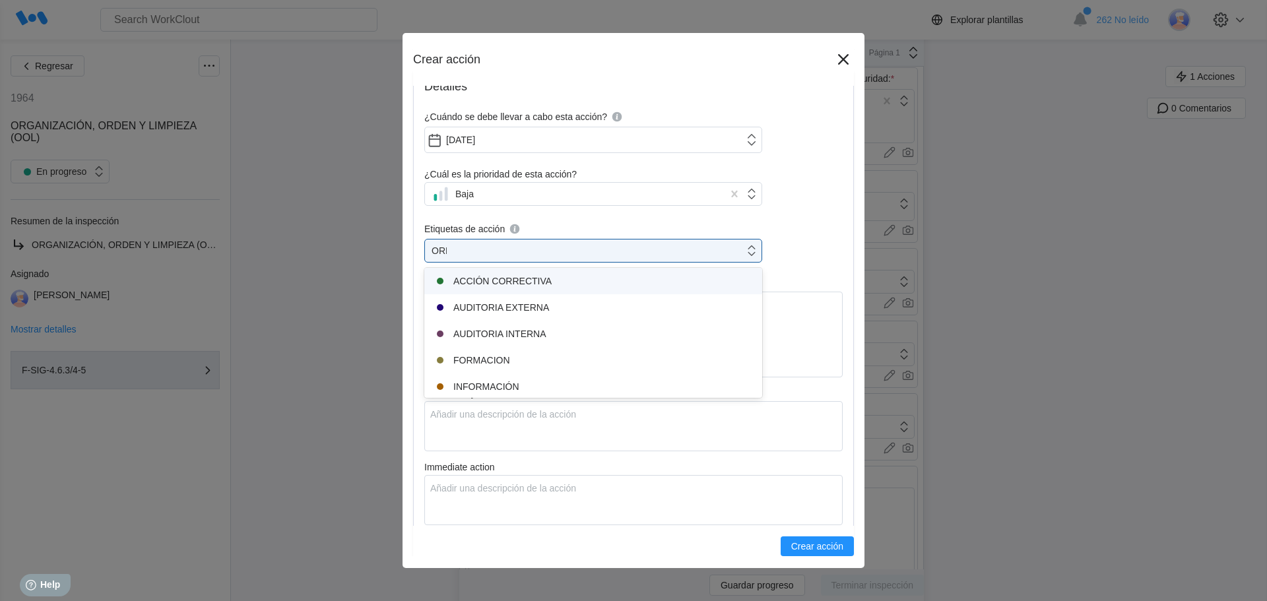
type input "ORDE"
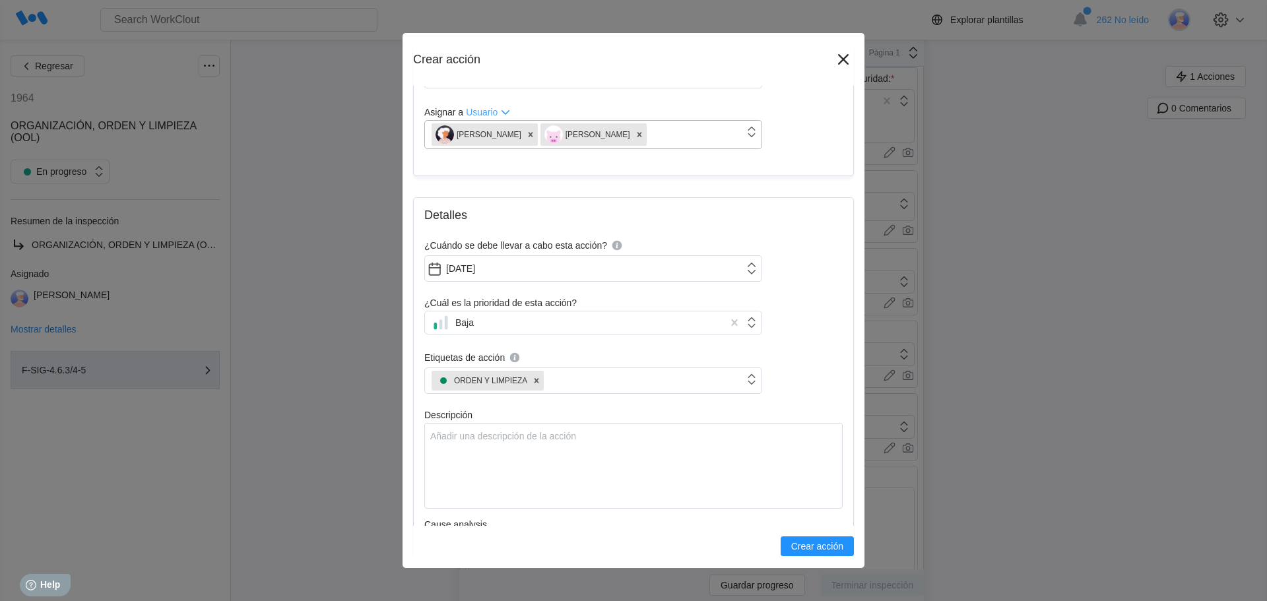
scroll to position [66, 0]
click at [449, 445] on textarea "Descripción" at bounding box center [633, 469] width 418 height 86
type textarea "E"
type textarea "x"
type textarea "EN"
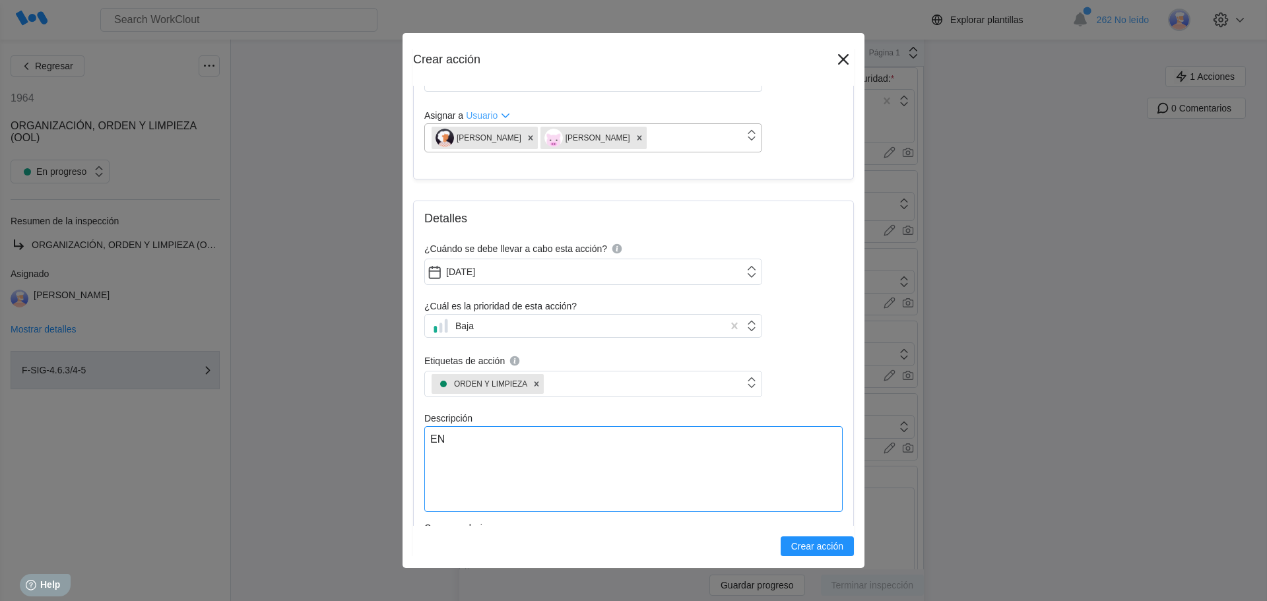
type textarea "x"
type textarea "EN"
type textarea "x"
type textarea "EN L"
type textarea "x"
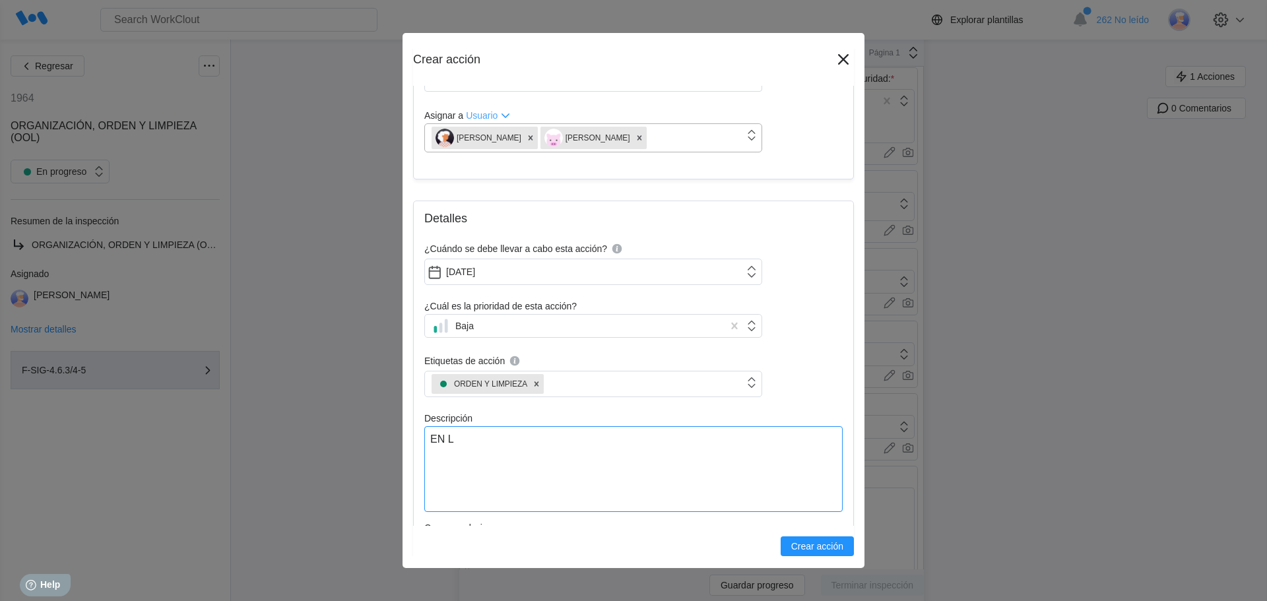
type textarea "EN LA"
type textarea "x"
type textarea "EN LA"
type textarea "x"
type textarea "EN LA S"
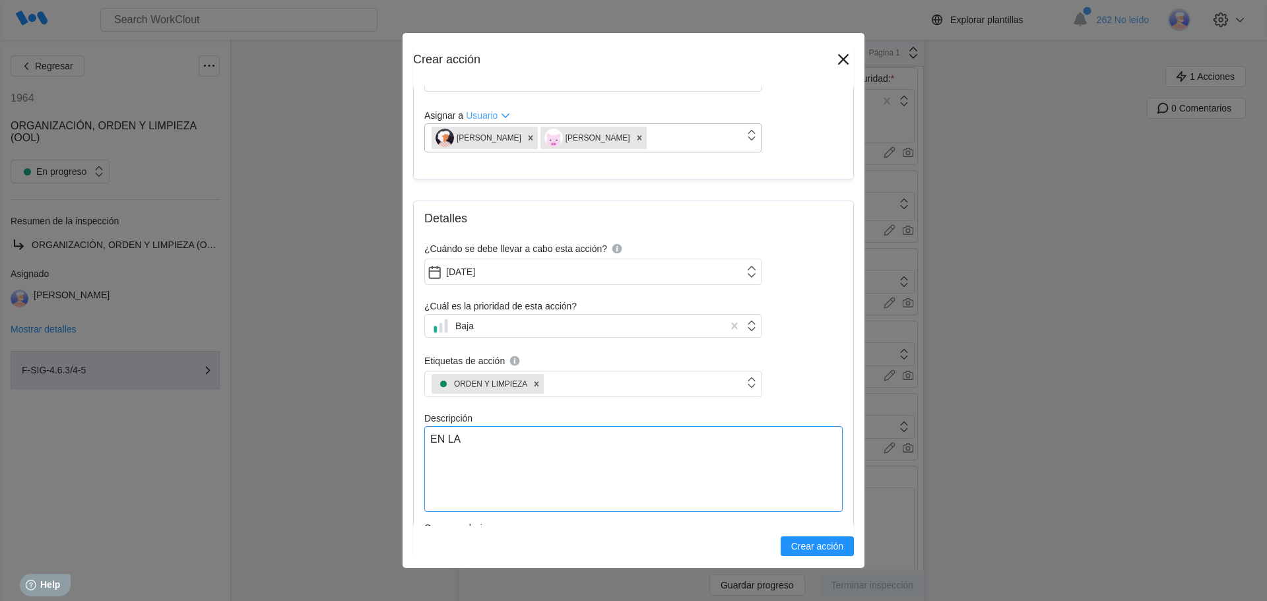
type textarea "x"
type textarea "EN LA [GEOGRAPHIC_DATA]"
type textarea "x"
type textarea "EN LA SAL"
type textarea "x"
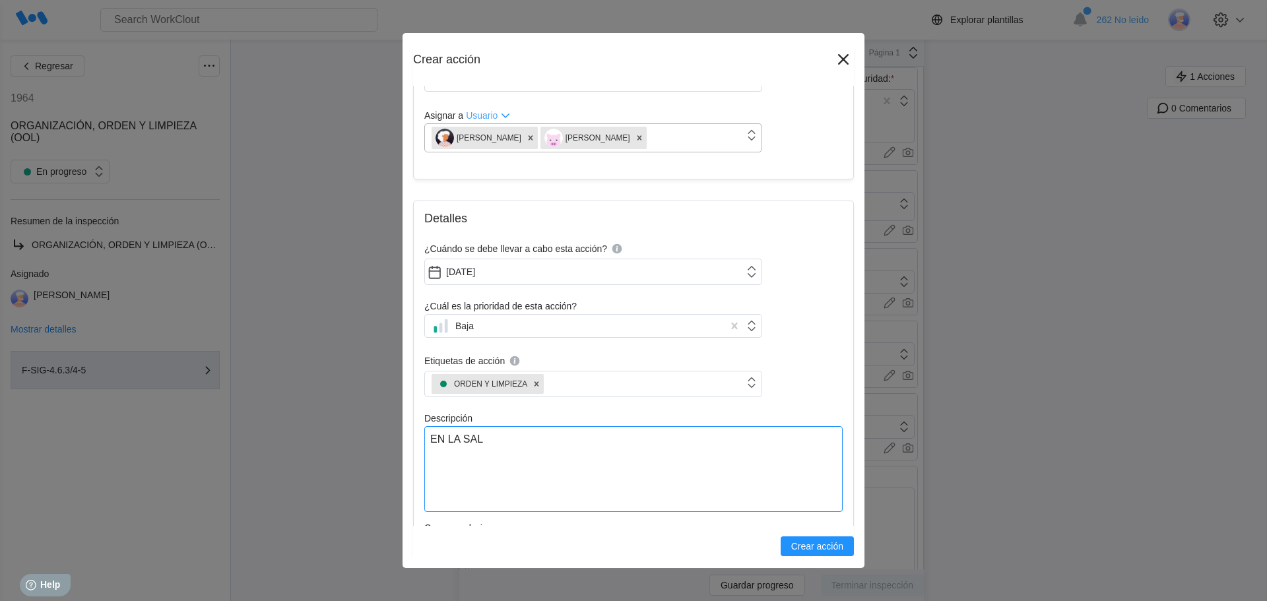
type textarea "EN LA SALA"
type textarea "x"
type textarea "EN LA SALA"
type textarea "x"
type textarea "EN LA SALA D"
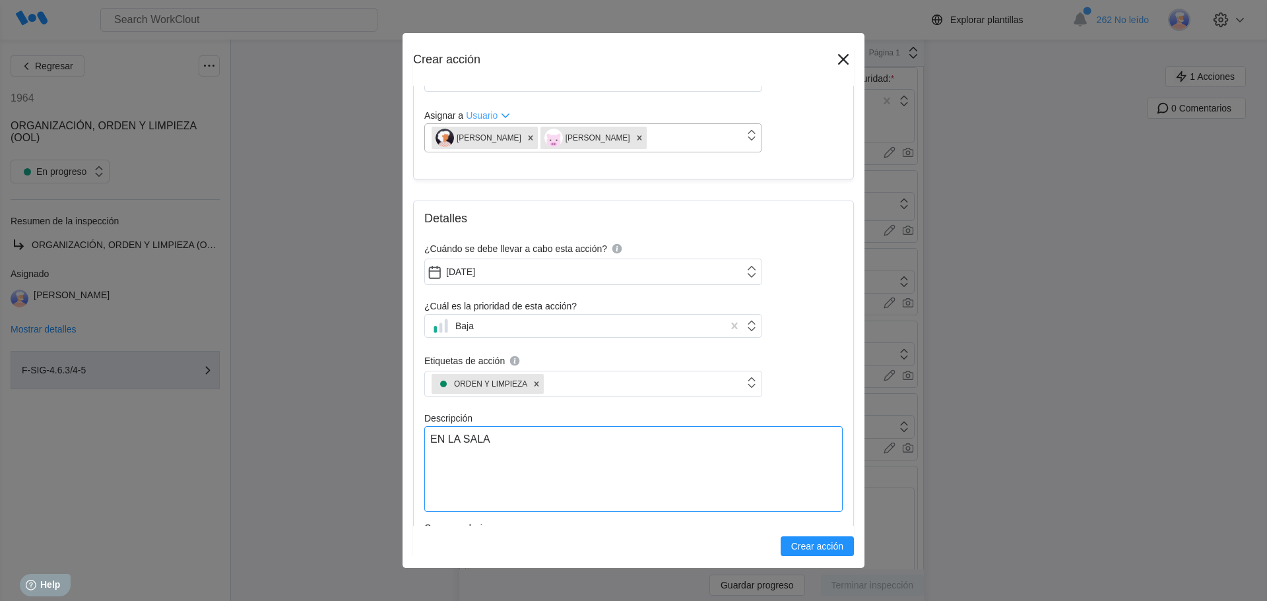
type textarea "x"
type textarea "EN LA SALA DE"
type textarea "x"
type textarea "EN LA SALA DE"
type textarea "x"
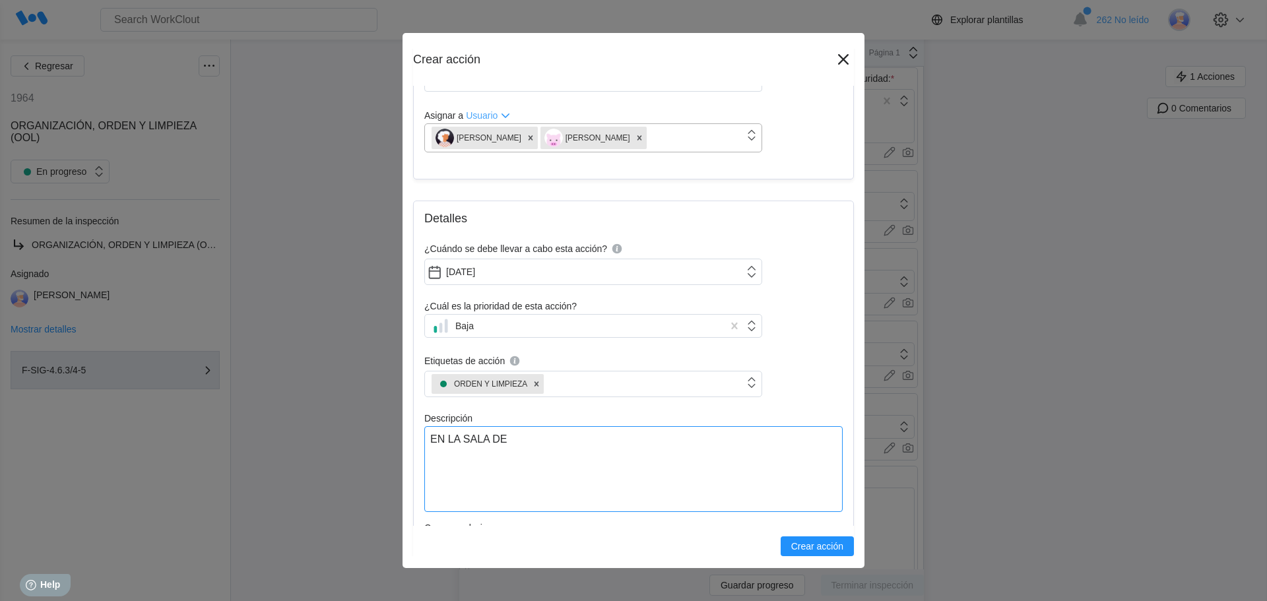
type textarea "EN LA SALA DE C"
type textarea "x"
type textarea "EN LA [GEOGRAPHIC_DATA]"
type textarea "x"
type textarea "EN LA [GEOGRAPHIC_DATA]"
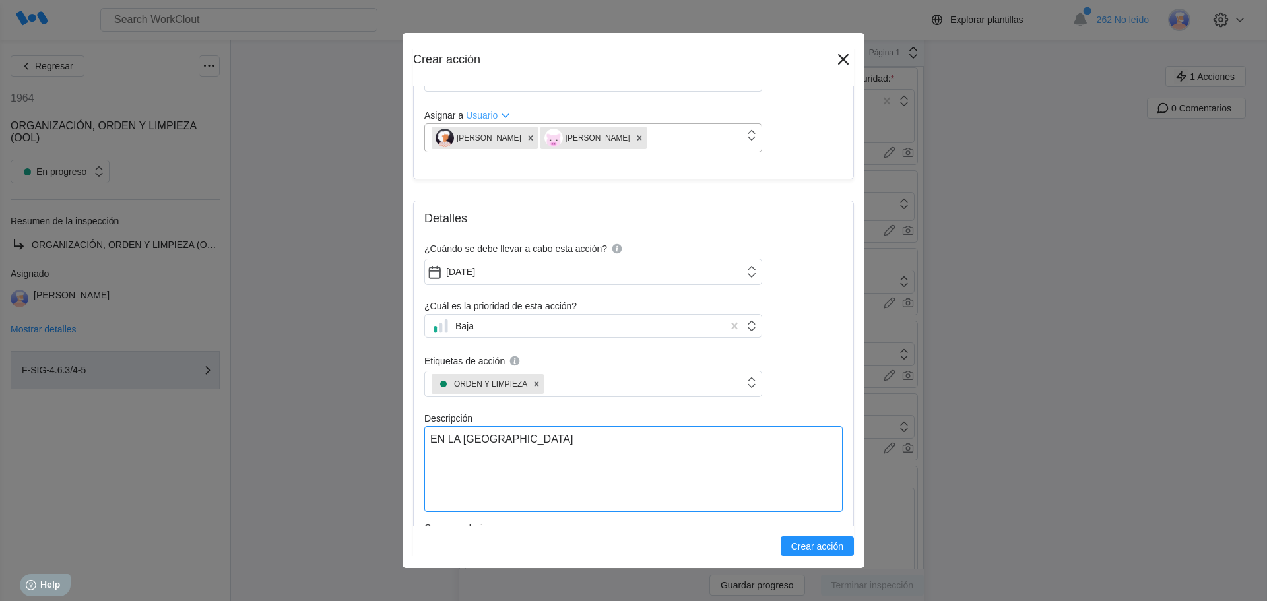
type textarea "x"
type textarea "EN LA [PERSON_NAME]"
type textarea "x"
type textarea "EN LA [PERSON_NAME]"
type textarea "x"
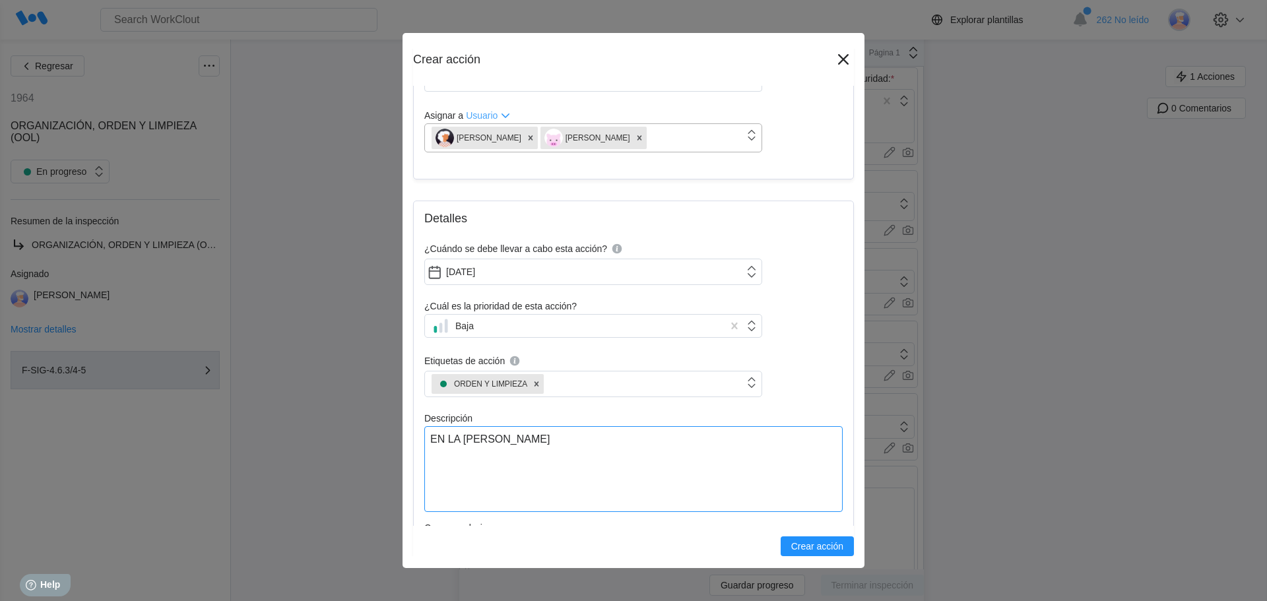
type textarea "EN LA [PERSON_NAME]"
type textarea "x"
type textarea "EN LA [PERSON_NAME]"
type textarea "x"
type textarea "EN LA [PERSON_NAME]"
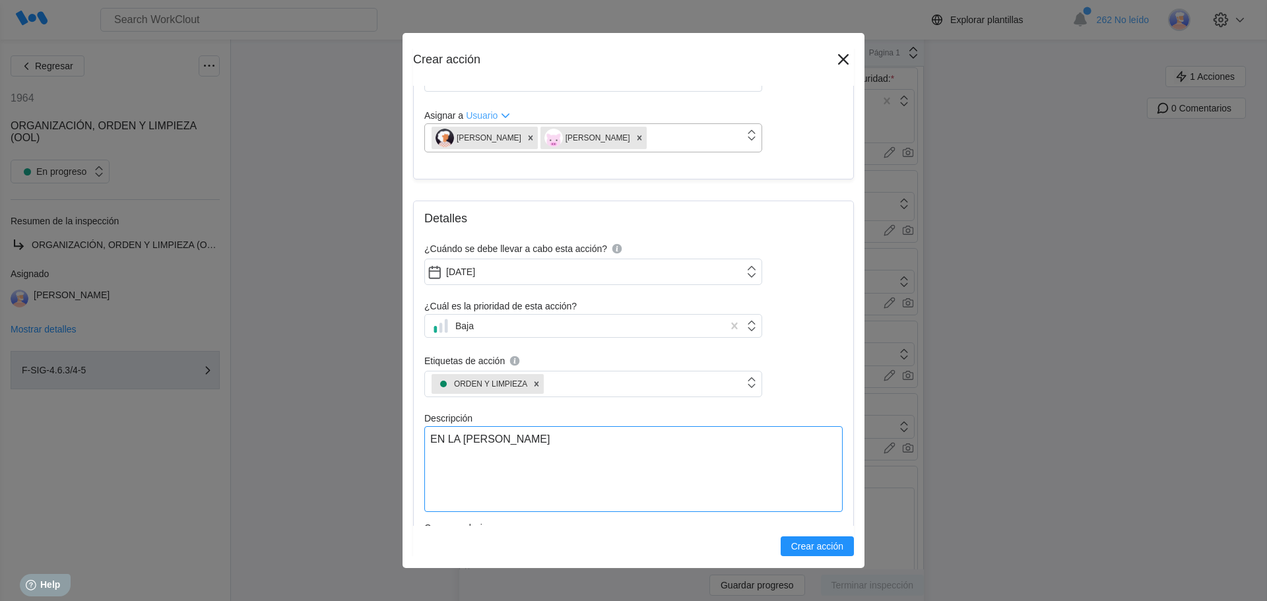
type textarea "x"
type textarea "EN LA [PERSON_NAME]"
type textarea "x"
type textarea "EN LA [PERSON_NAME] H"
type textarea "x"
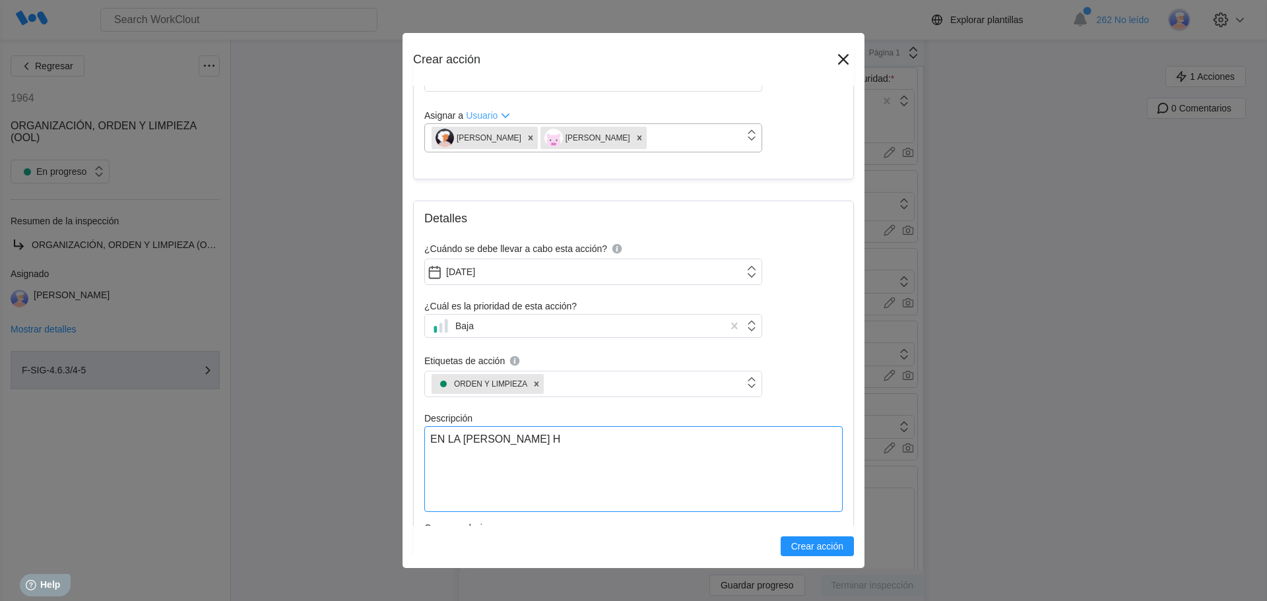
type textarea "EN LA [PERSON_NAME] HA"
type textarea "x"
type textarea "EN LA [PERSON_NAME] HAY"
type textarea "x"
type textarea "EN LA [PERSON_NAME] HAY"
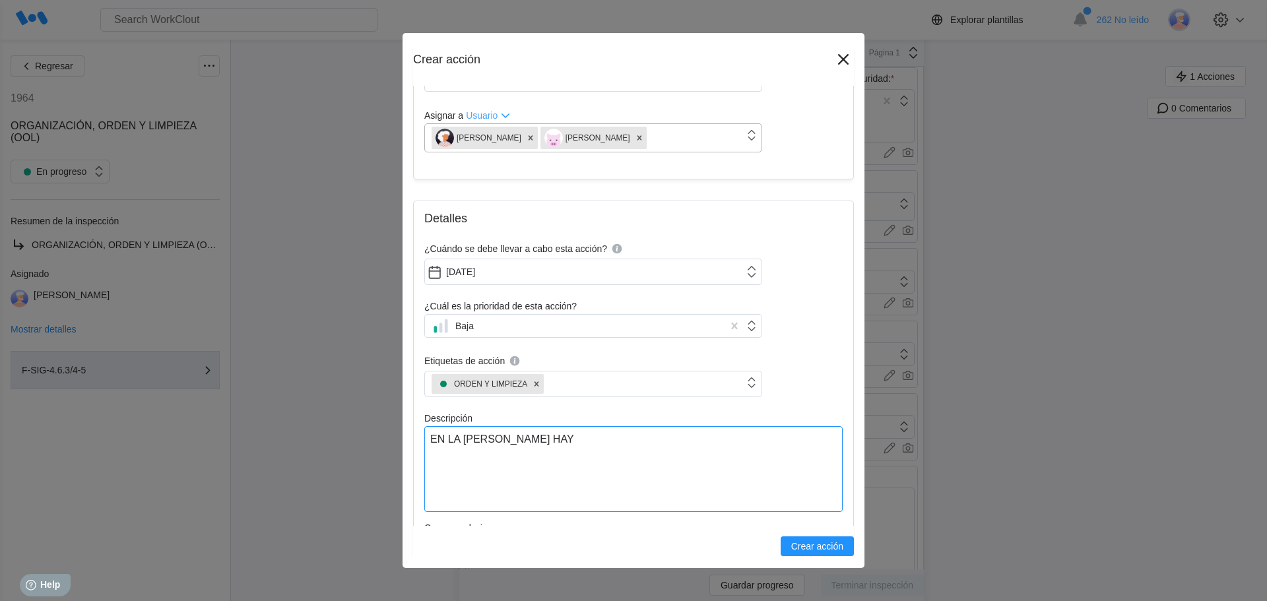
type textarea "x"
type textarea "EN LA [PERSON_NAME] HAY U"
type textarea "x"
type textarea "EN LA [PERSON_NAME] HAY UN"
type textarea "x"
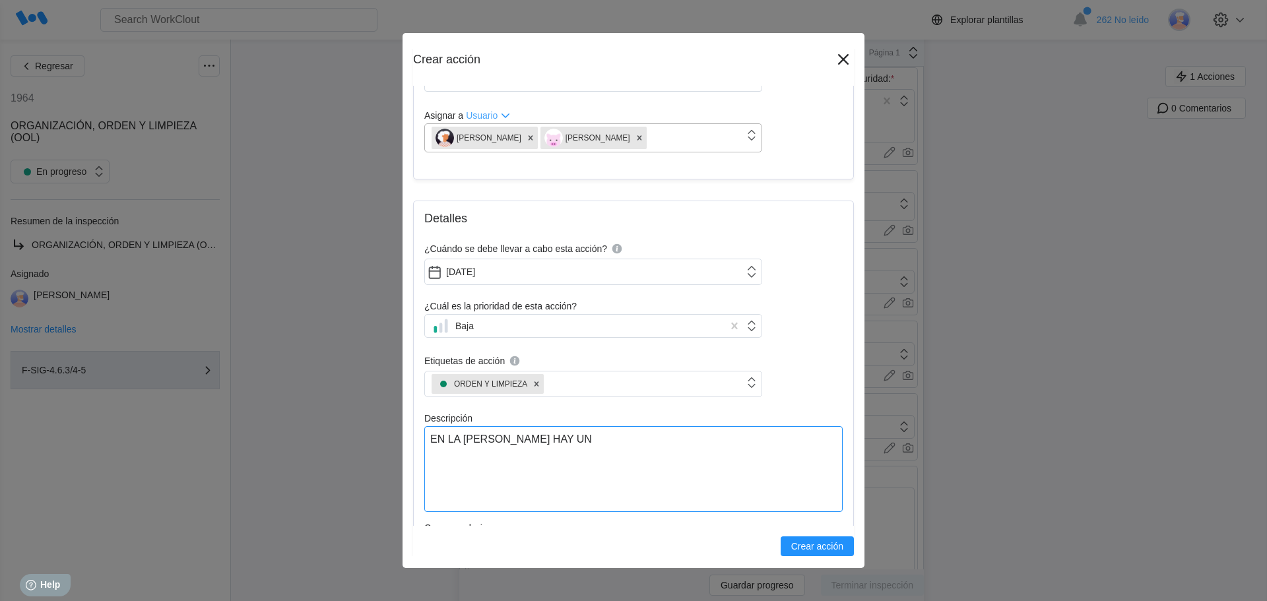
type textarea "EN LA [PERSON_NAME] HAY UNA"
type textarea "x"
type textarea "EN LA [PERSON_NAME] HAY UNAS"
type textarea "x"
type textarea "EN LA [PERSON_NAME] HAY UNAS"
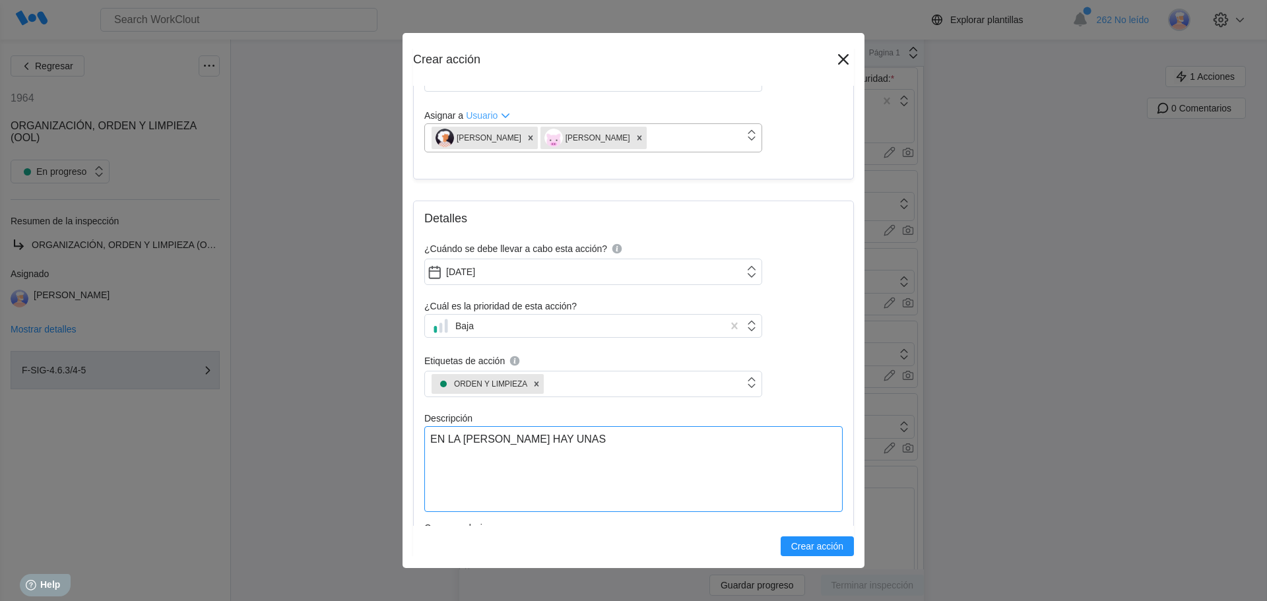
type textarea "x"
type textarea "EN LA [PERSON_NAME] HAY UNAS V"
type textarea "x"
type textarea "EN LA [PERSON_NAME] HAY UNAS VA"
type textarea "x"
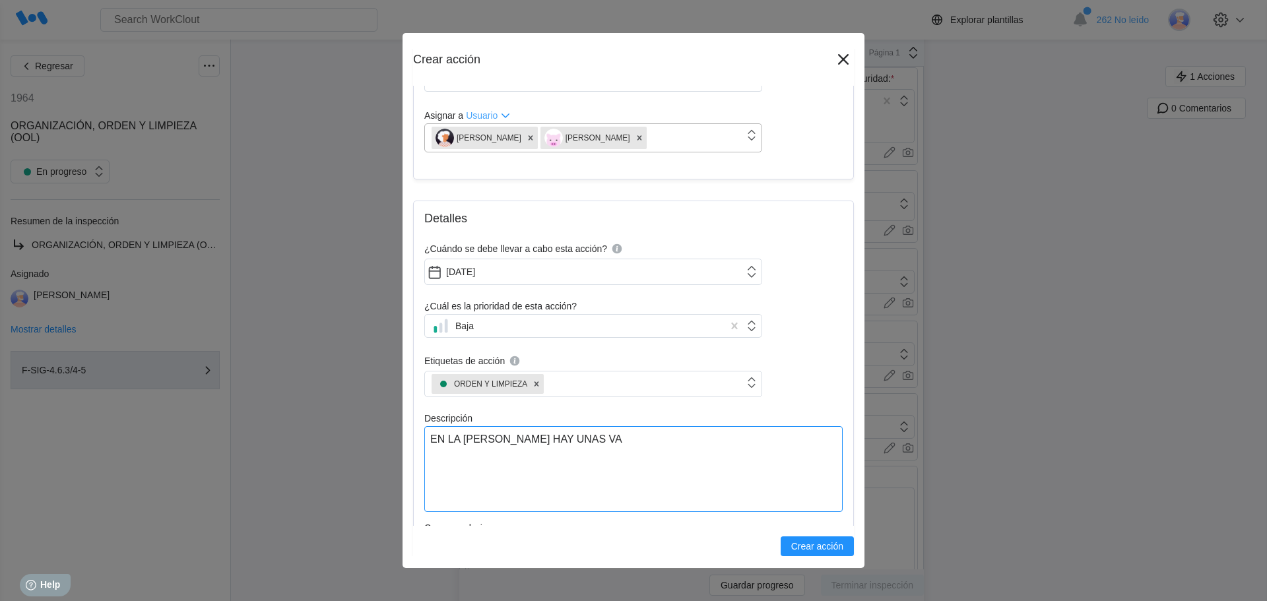
type textarea "EN LA [PERSON_NAME] HAY UNAS VAL"
type textarea "x"
type textarea "EN LA [PERSON_NAME] HAY UNAS VALL"
type textarea "x"
type textarea "EN LA [PERSON_NAME] HAY UNAS VALLA"
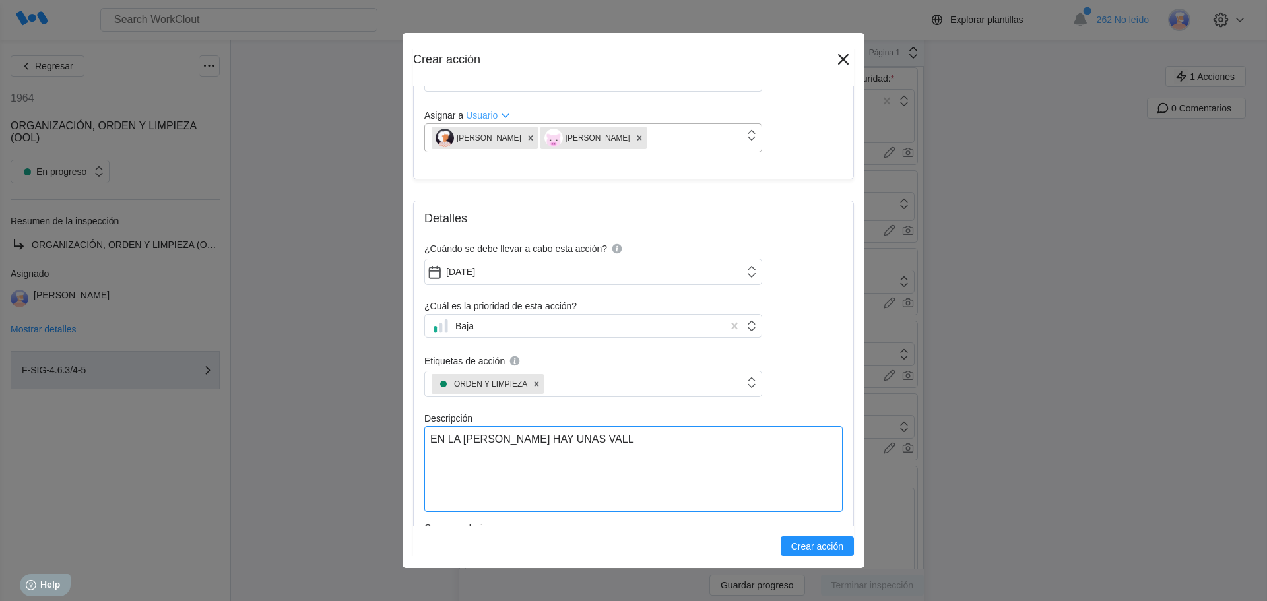
type textarea "x"
type textarea "EN LA [PERSON_NAME] HAY UNAS VALLAS"
type textarea "x"
type textarea "EN LA [PERSON_NAME] HAY UNAS VALLAS"
type textarea "x"
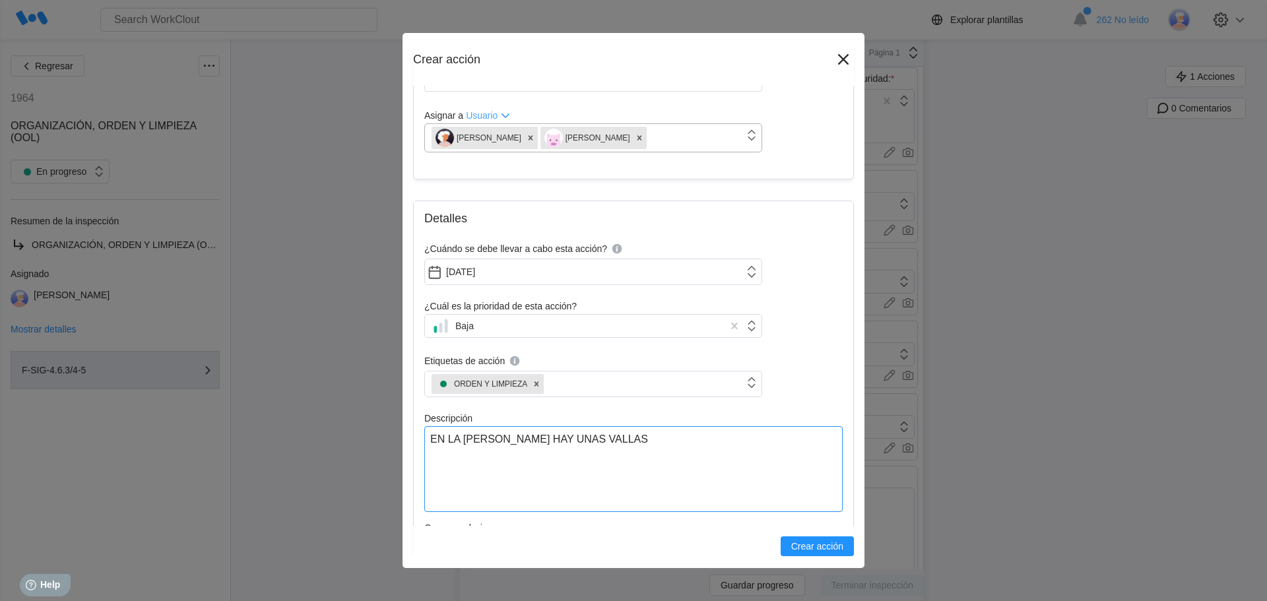
type textarea "EN LA [PERSON_NAME] HAY UNAS VALLAS Q"
type textarea "x"
type textarea "EN LA [PERSON_NAME] HAY UNAS VALLAS QU"
type textarea "x"
type textarea "EN LA [PERSON_NAME] HAY UNAS VALLAS QUE"
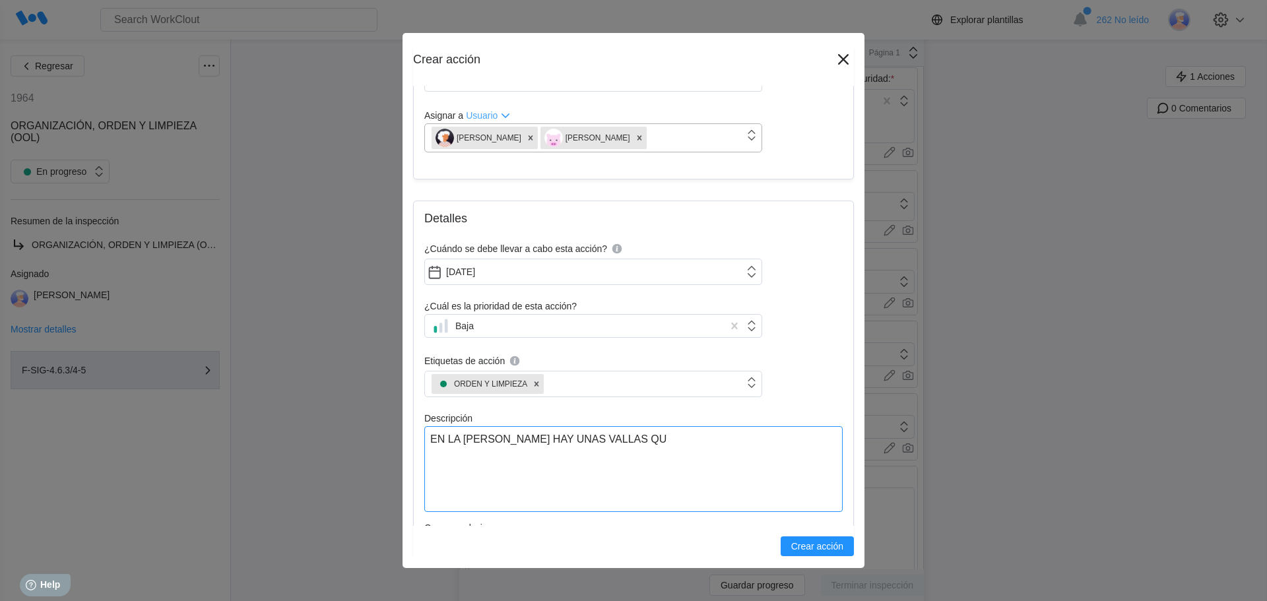
type textarea "x"
type textarea "EN LA [PERSON_NAME] HAY UNAS VALLAS QUE"
type textarea "x"
type textarea "EN LA [PERSON_NAME] HAY UNAS VALLAS QUE S"
type textarea "x"
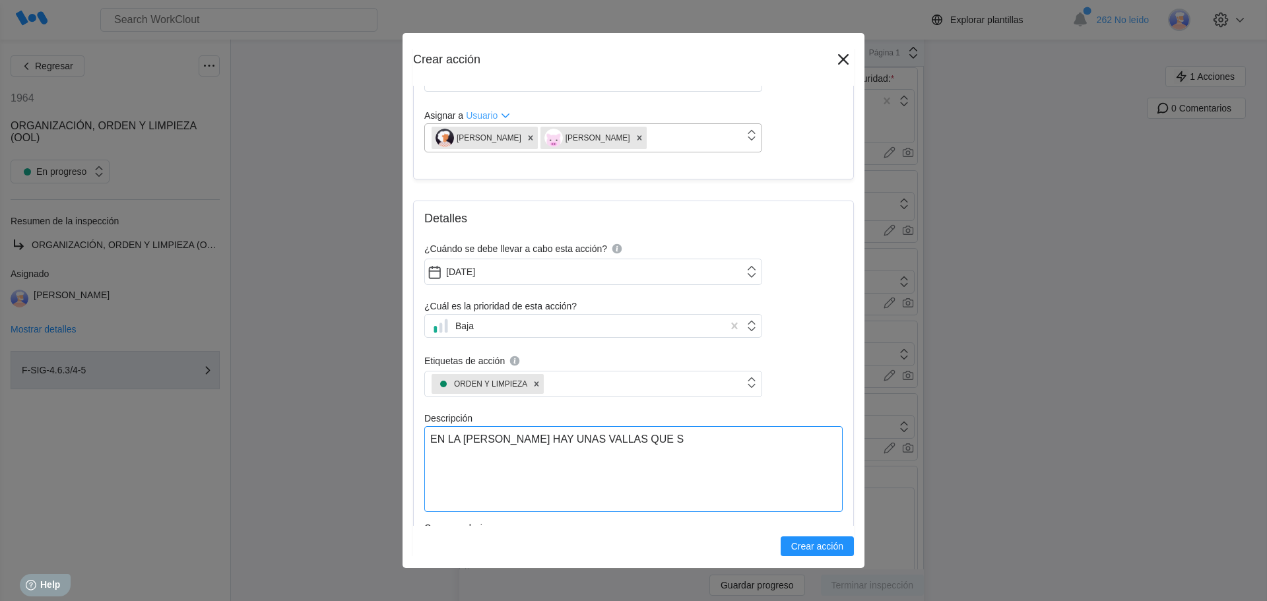
type textarea "EN LA [PERSON_NAME] HAY UNAS VALLAS QUE SE"
type textarea "x"
type textarea "EN LA [PERSON_NAME] HAY UNAS VALLAS QUE SE"
type textarea "x"
type textarea "EN LA [PERSON_NAME] HAY UNAS VALLAS QUE SE U"
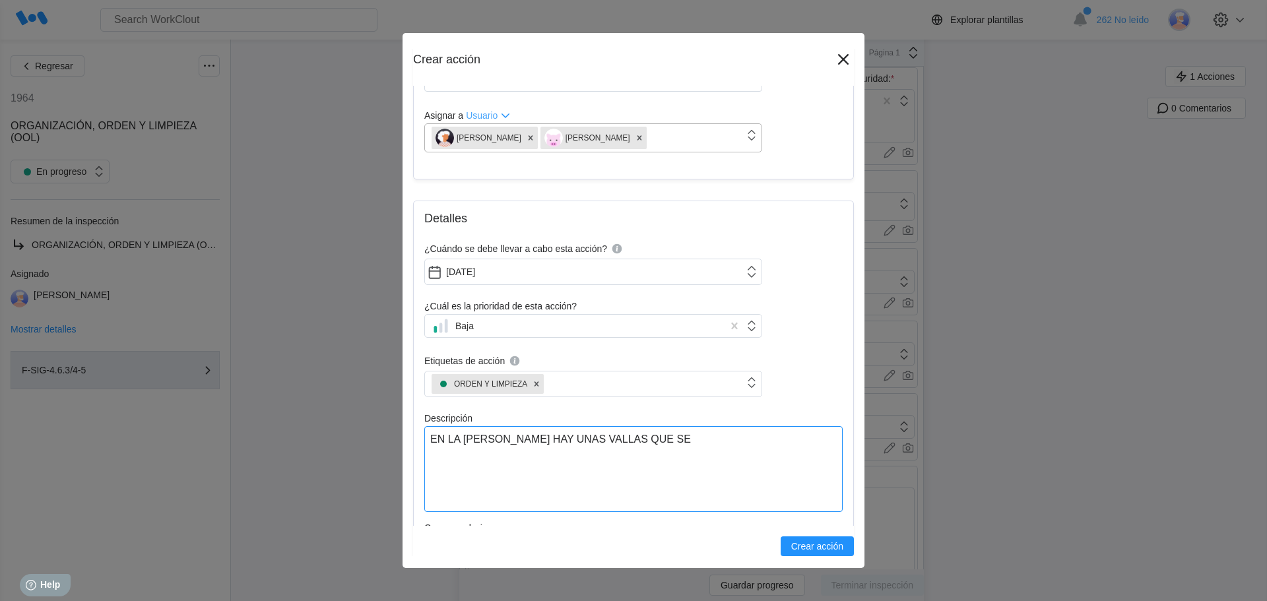
type textarea "x"
type textarea "EN LA [PERSON_NAME] HAY UNAS VALLAS QUE SE US"
type textarea "x"
type textarea "EN LA [PERSON_NAME] HAY UNAS VALLAS QUE SE [GEOGRAPHIC_DATA]"
type textarea "x"
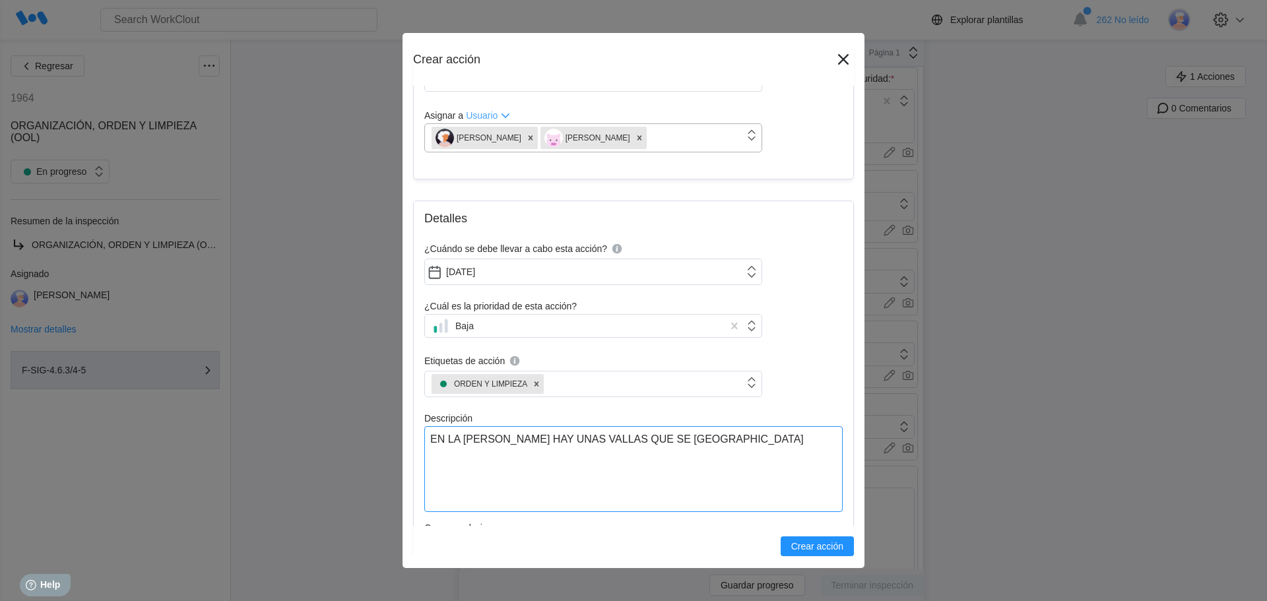
type textarea "EN LA [PERSON_NAME] HAY UNAS VALLAS QUE SE USAR"
type textarea "x"
type textarea "EN LA [PERSON_NAME] HAY UNAS VALLAS QUE SE USARO"
type textarea "x"
type textarea "EN LA [PERSON_NAME] HAY UNAS VALLAS QUE SE USARON"
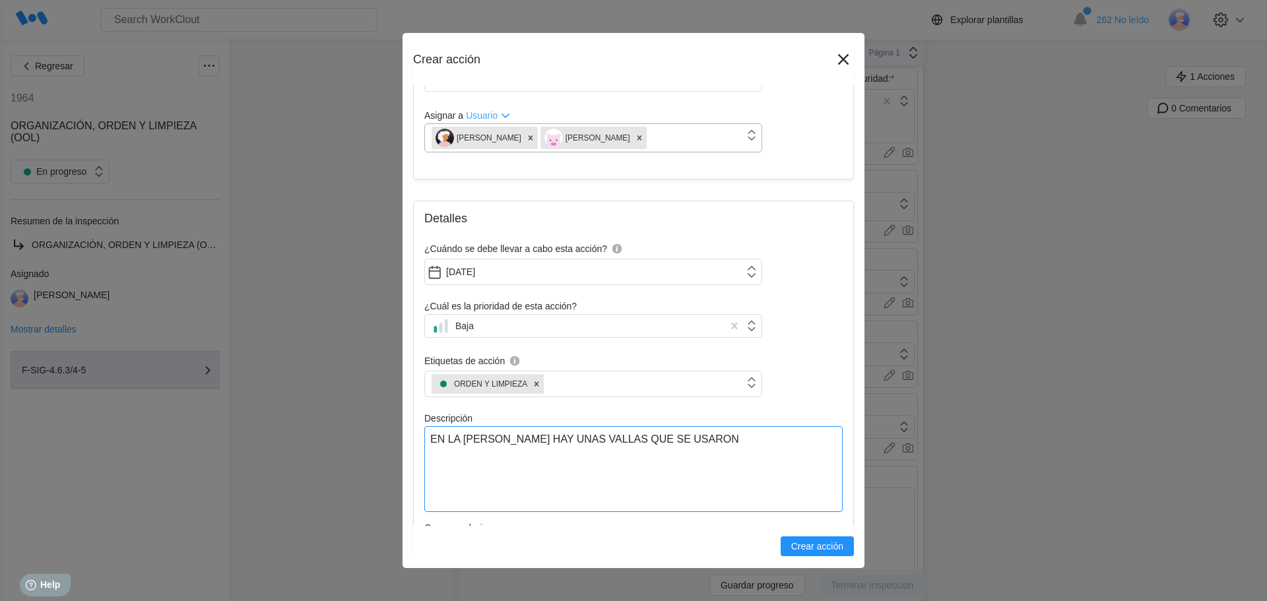
type textarea "x"
type textarea "EN LA [PERSON_NAME] HAY UNAS VALLAS QUE SE USARON"
type textarea "x"
type textarea "EN LA [PERSON_NAME] HAY UNAS VALLAS QUE SE USARON P"
type textarea "x"
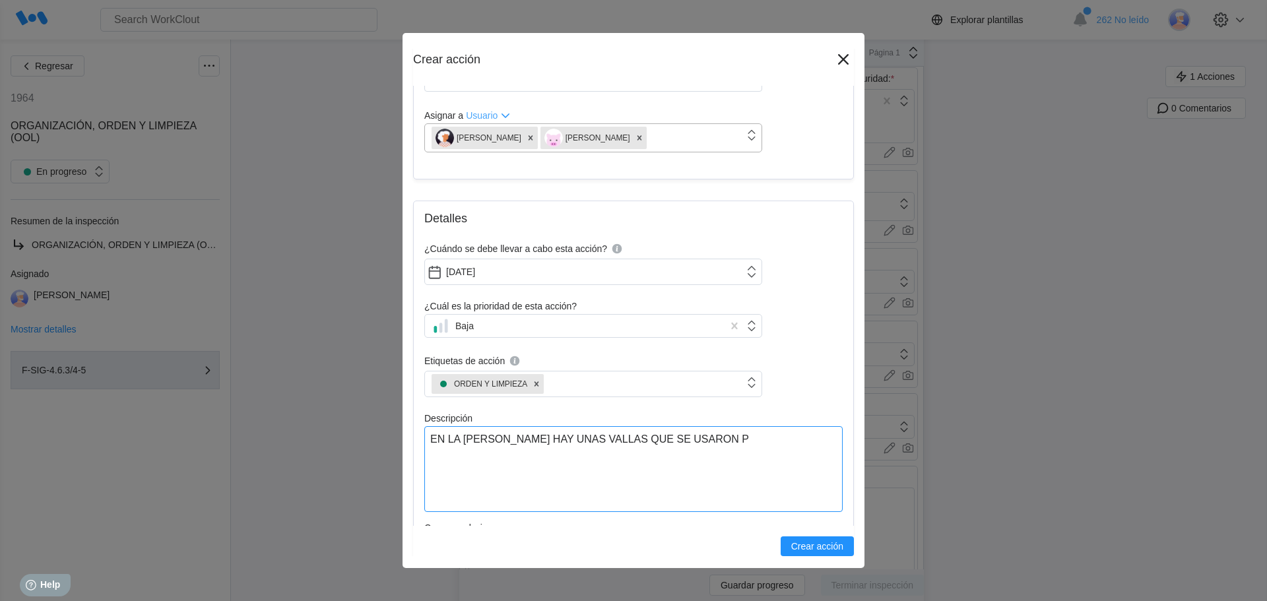
type textarea "EN LA [PERSON_NAME] HAY UNAS VALLAS QUE SE USARON PA"
type textarea "x"
type textarea "EN LA [PERSON_NAME] HAY UNAS VALLAS QUE SE USARON PAR"
type textarea "x"
type textarea "EN LA [PERSON_NAME] HAY UNAS VALLAS QUE SE USARON PARA"
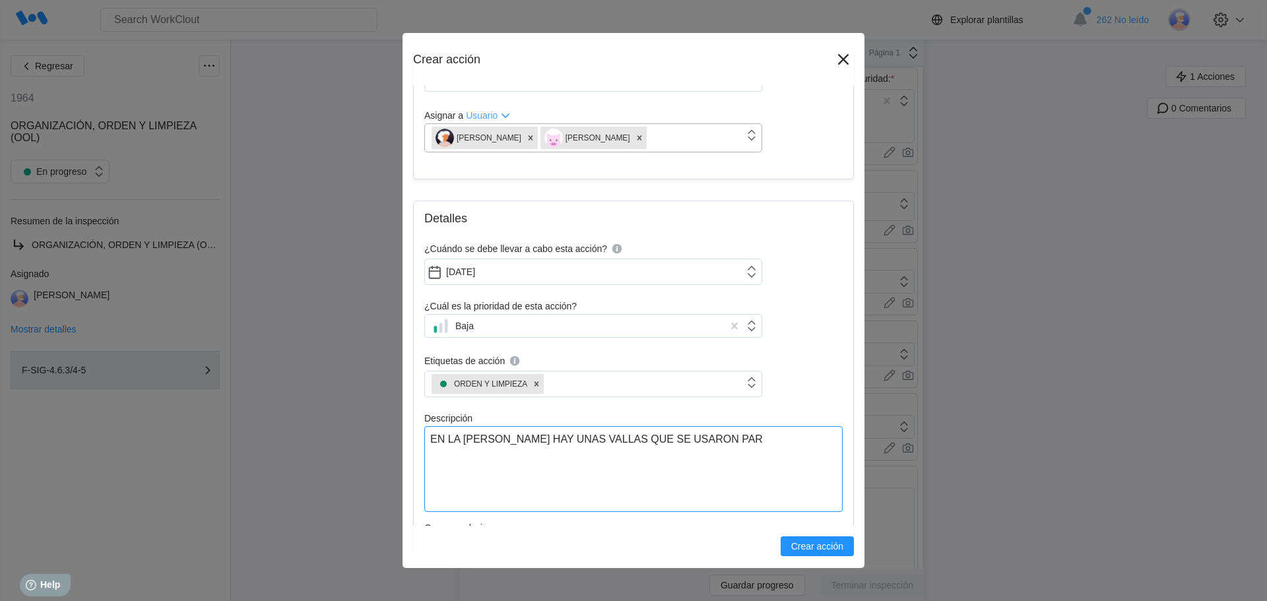
type textarea "x"
type textarea "EN LA [PERSON_NAME] HAY UNAS VALLAS QUE SE USARON PARA"
type textarea "x"
type textarea "EN LA [PERSON_NAME] HAY UNAS VALLAS QUE SE USARON PARA T"
type textarea "x"
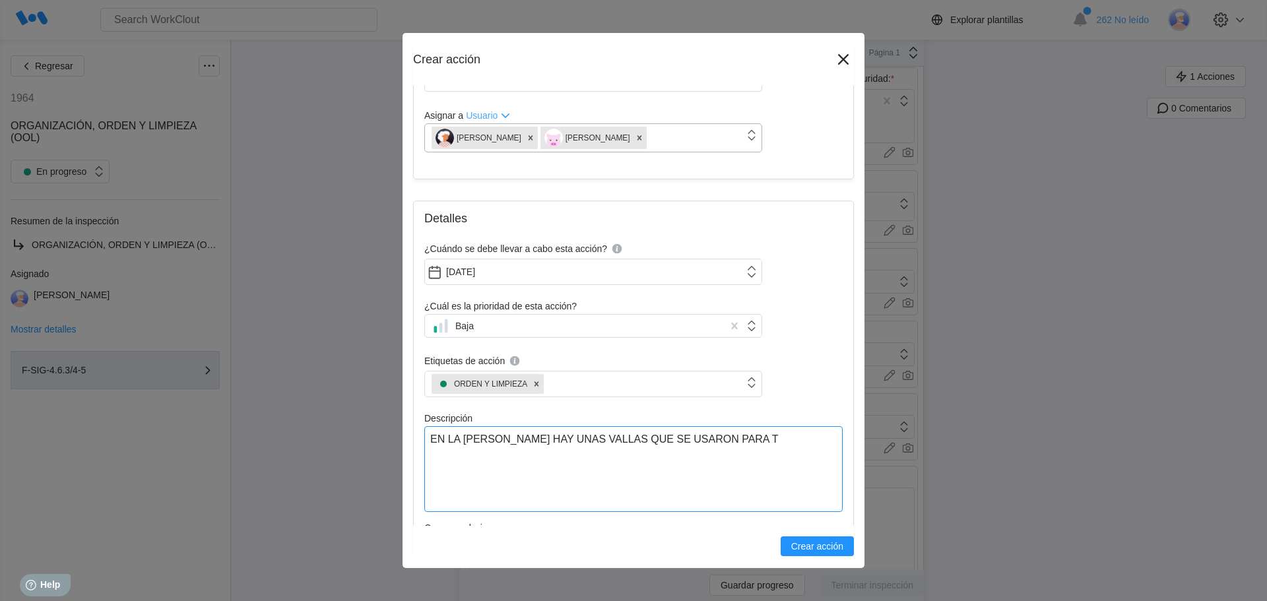
type textarea "EN LA [PERSON_NAME] HAY UNAS VALLAS QUE SE USARON PARA TA"
type textarea "x"
type textarea "EN LA [PERSON_NAME] HAY UNAS VALLAS QUE SE USARON PARA TAP"
type textarea "x"
type textarea "EN LA [PERSON_NAME] HAY UNAS VALLAS QUE SE USARON PARA TAPA"
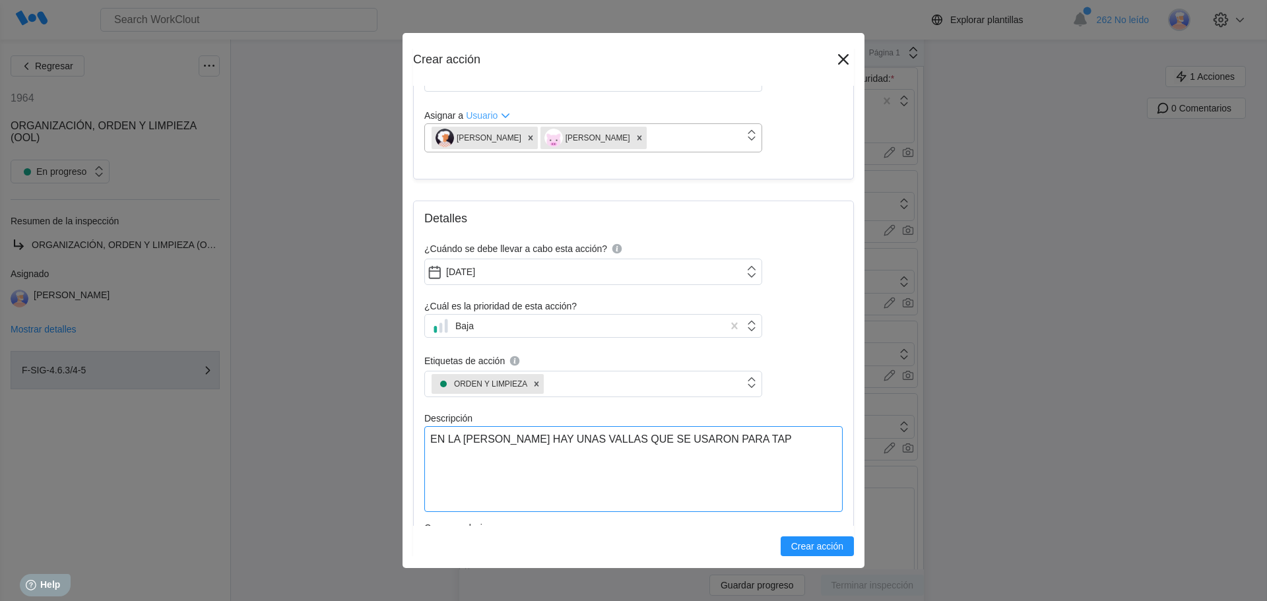
type textarea "x"
type textarea "EN LA [PERSON_NAME] HAY UNAS VALLAS QUE SE USARON PARA TAPAR"
type textarea "x"
type textarea "EN LA [PERSON_NAME] HAY UNAS VALLAS QUE SE USARON PARA TAPAR"
type textarea "x"
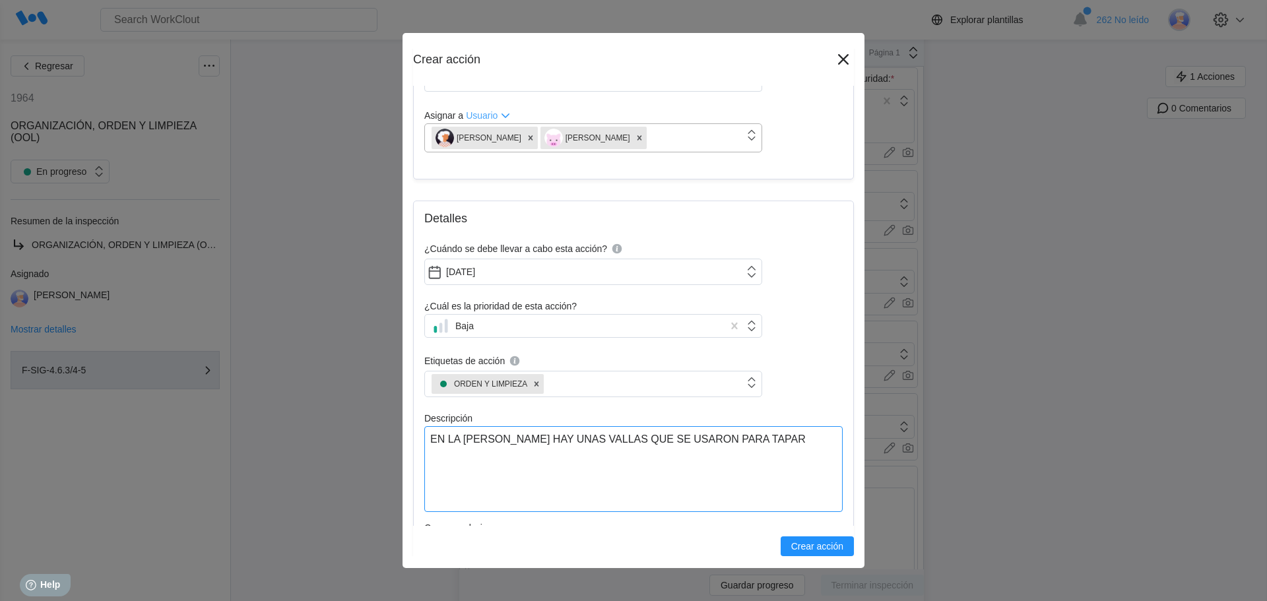
type textarea "EN LA [PERSON_NAME] HAY UNAS VALLAS QUE SE USARON PARA TAPAR L"
type textarea "x"
type textarea "EN LA [PERSON_NAME] HAY UNAS VALLAS QUE SE USARON PARA TAPAR LA"
type textarea "x"
type textarea "EN LA [PERSON_NAME] HAY UNAS VALLAS QUE SE USARON PARA TAPAR LA"
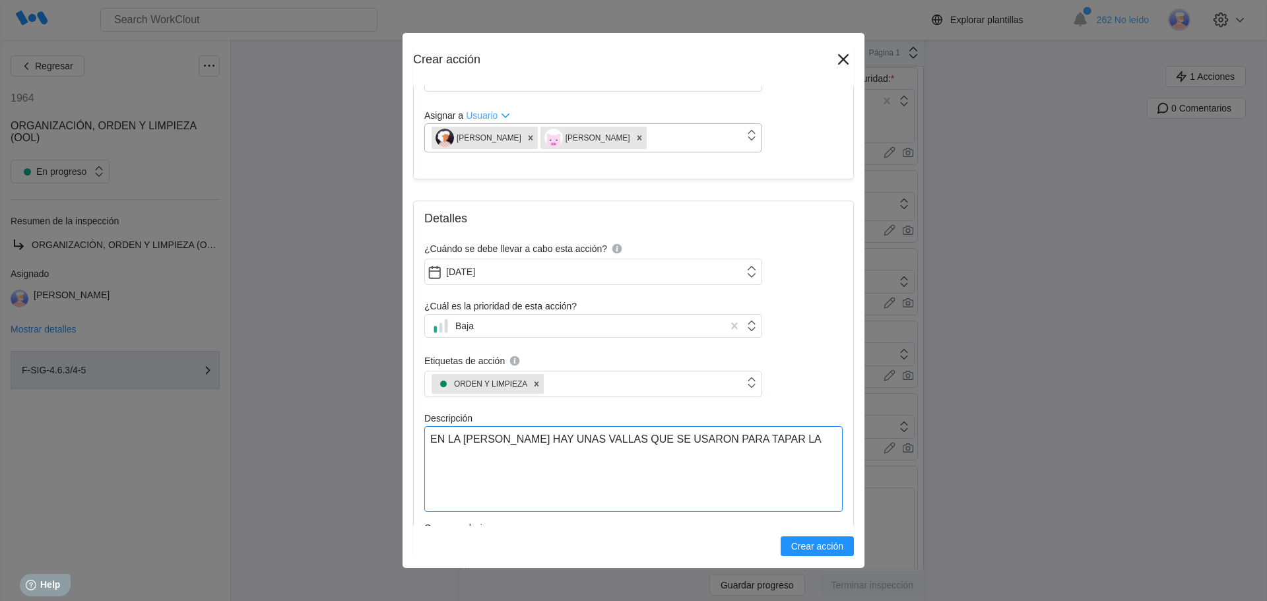
type textarea "x"
type textarea "EN LA [PERSON_NAME] HAY UNAS VALLAS QUE SE USARON PARA TAPAR LA E"
type textarea "x"
type textarea "EN LA [PERSON_NAME] HAY UNAS VALLAS QUE SE USARON PARA TAPAR LA EN"
type textarea "x"
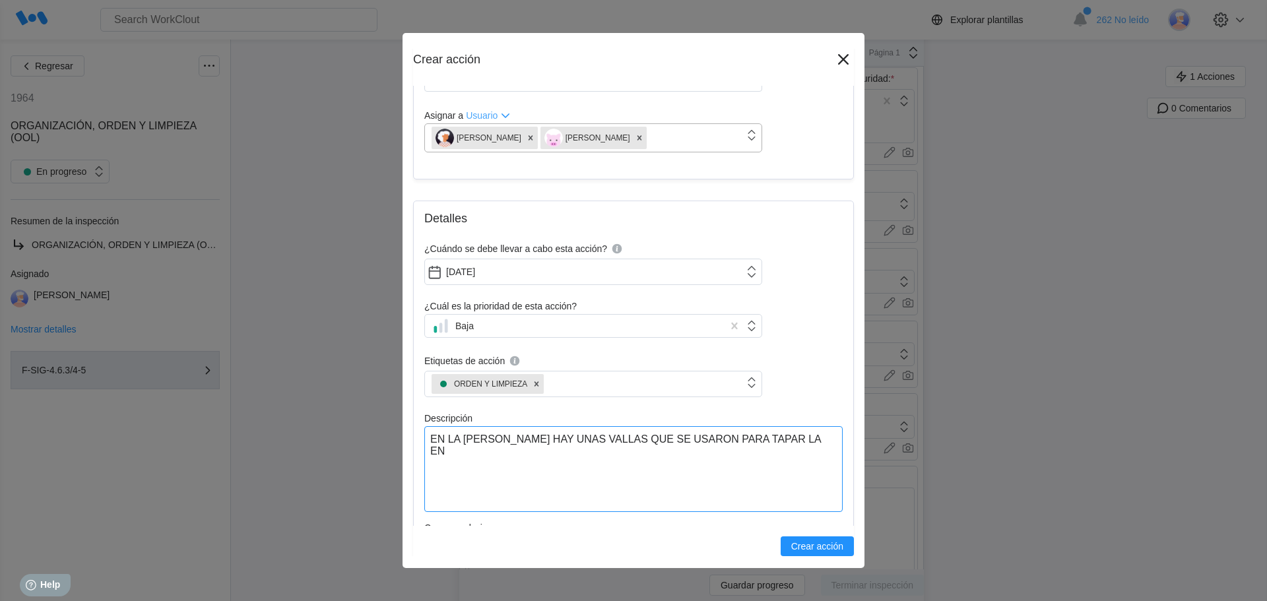
type textarea "EN LA [PERSON_NAME] HAY UNAS VALLAS QUE SE USARON PARA TAPAR LA ENT"
type textarea "x"
type textarea "EN LA [PERSON_NAME] HAY UNAS VALLAS QUE SE USARON PARA TAPAR LA ENTR"
type textarea "x"
type textarea "EN LA [PERSON_NAME] HAY UNAS VALLAS QUE SE USARON PARA TAPAR LA ENTRA"
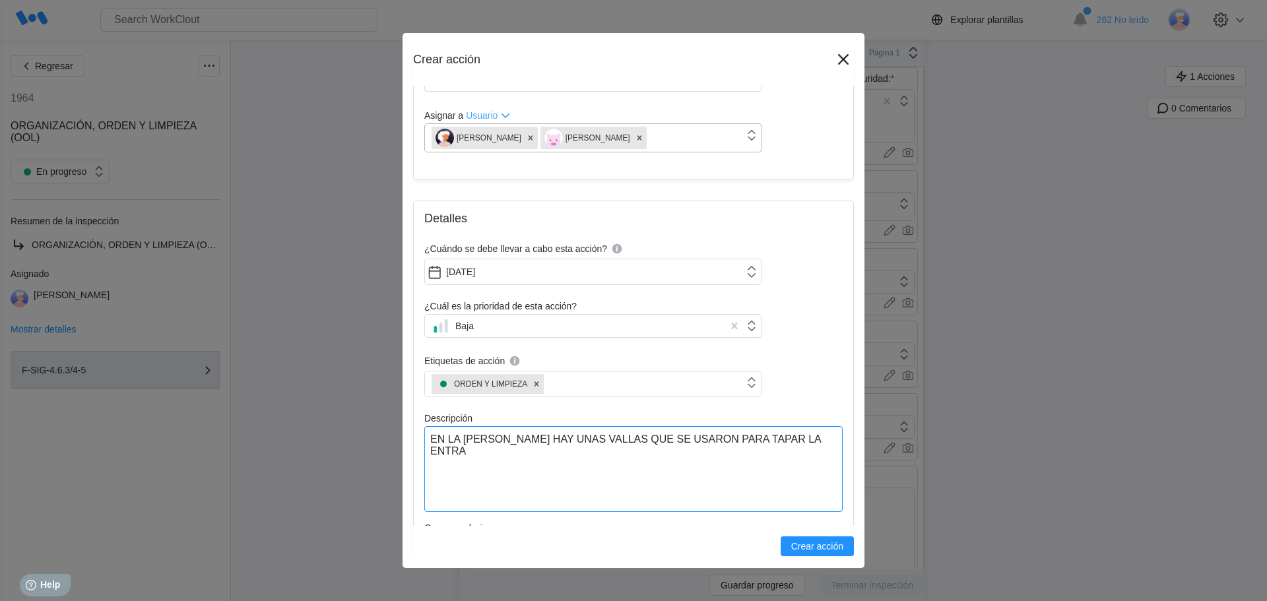
type textarea "x"
type textarea "EN LA [PERSON_NAME] HAY UNAS VALLAS QUE SE USARON PARA TAPAR LA ENTRAD"
type textarea "x"
type textarea "EN LA [PERSON_NAME] HAY UNAS VALLAS QUE SE USARON PARA TAPAR LA ENTRADA"
type textarea "x"
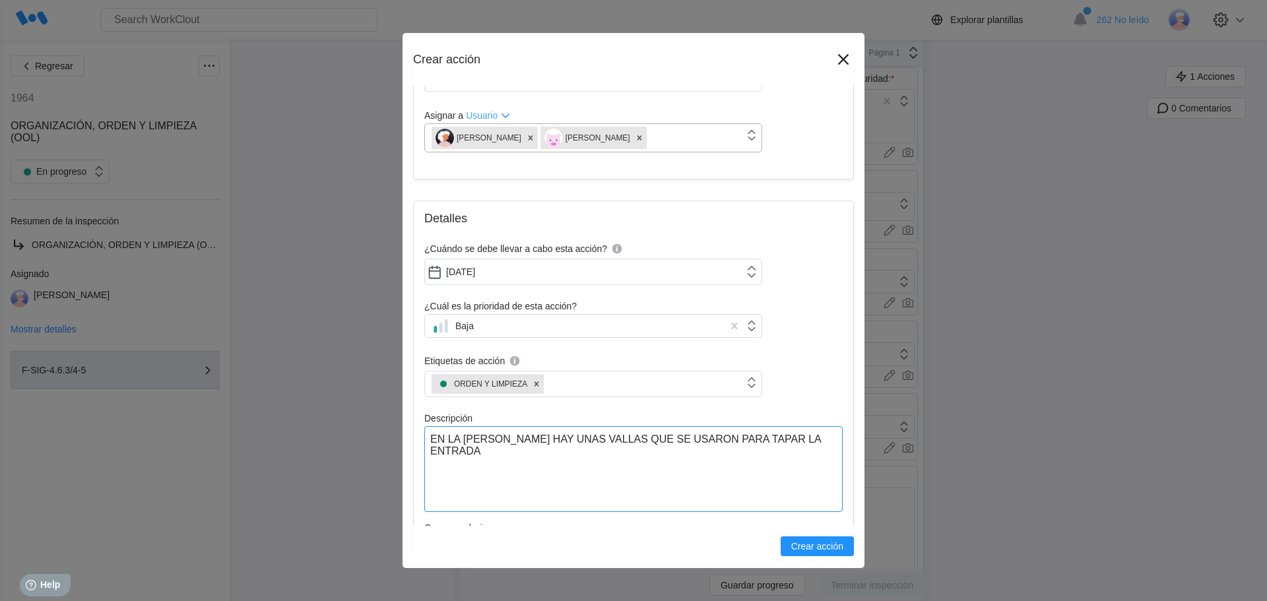
type textarea "EN LA [PERSON_NAME] HAY UNAS VALLAS QUE SE USARON PARA TAPAR LA ENTRADA"
type textarea "x"
type textarea "EN LA [PERSON_NAME] HAY UNAS VALLAS QUE SE USARON PARA TAPAR LA ENTRADA C"
type textarea "x"
type textarea "EN LA [PERSON_NAME] HAY UNAS VALLAS QUE SE USARON PARA TAPAR LA ENTRADA CU"
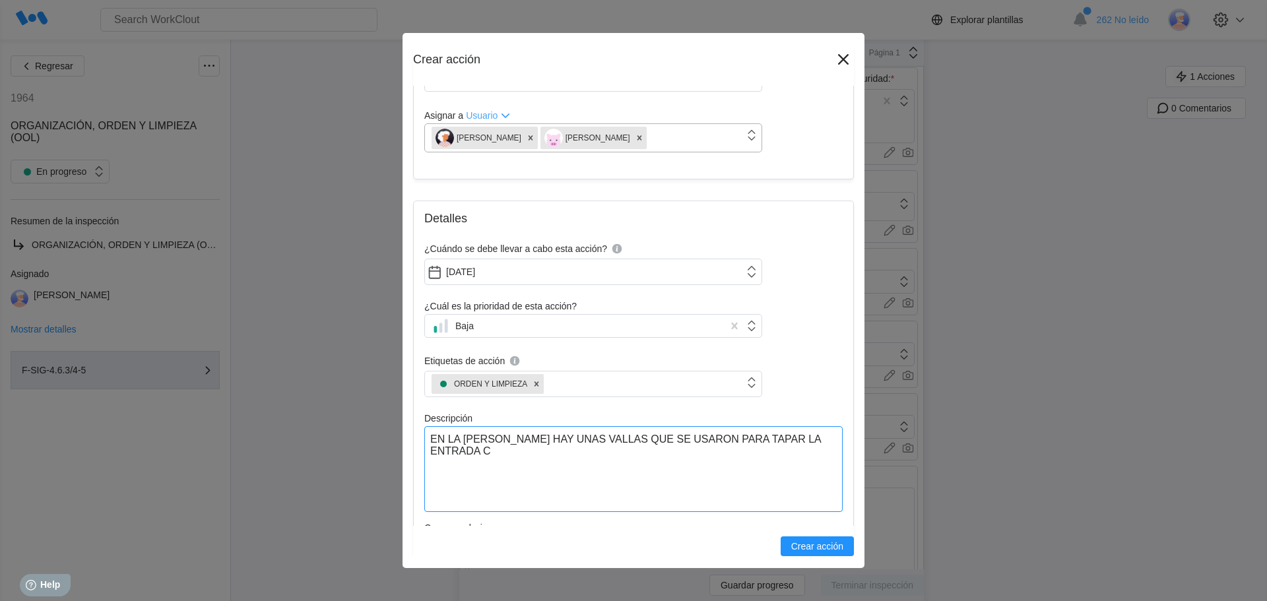
type textarea "x"
type textarea "EN LA [PERSON_NAME] HAY UNAS VALLAS QUE SE USARON PARA TAPAR LA ENTRADA CUA"
type textarea "x"
type textarea "EN LA [PERSON_NAME] HAY UNAS VALLAS QUE SE USARON PARA TAPAR LA ENTRADA CUAN"
type textarea "x"
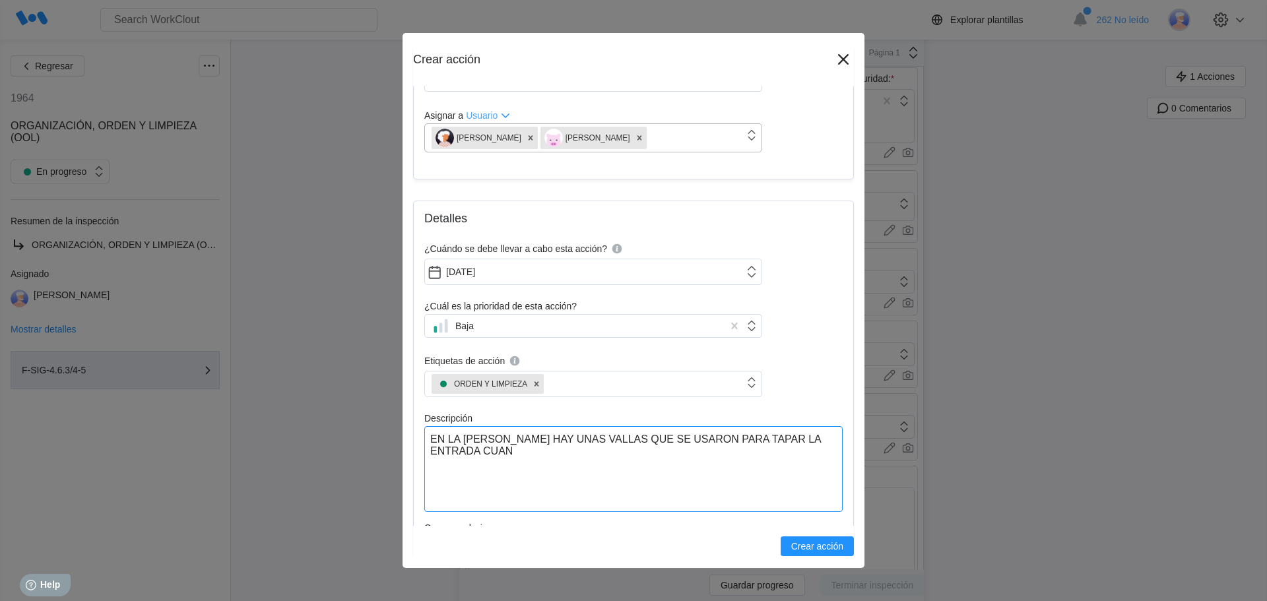
type textarea "EN LA [PERSON_NAME] HAY UNAS VALLAS QUE SE USARON PARA TAPAR LA ENTRADA CUAND"
type textarea "x"
type textarea "EN LA [PERSON_NAME] HAY UNAS VALLAS QUE SE USARON PARA TAPAR LA ENTRADA CUANDO"
type textarea "x"
type textarea "EN LA [PERSON_NAME] HAY UNAS VALLAS QUE SE USARON PARA TAPAR LA ENTRADA CUANDO"
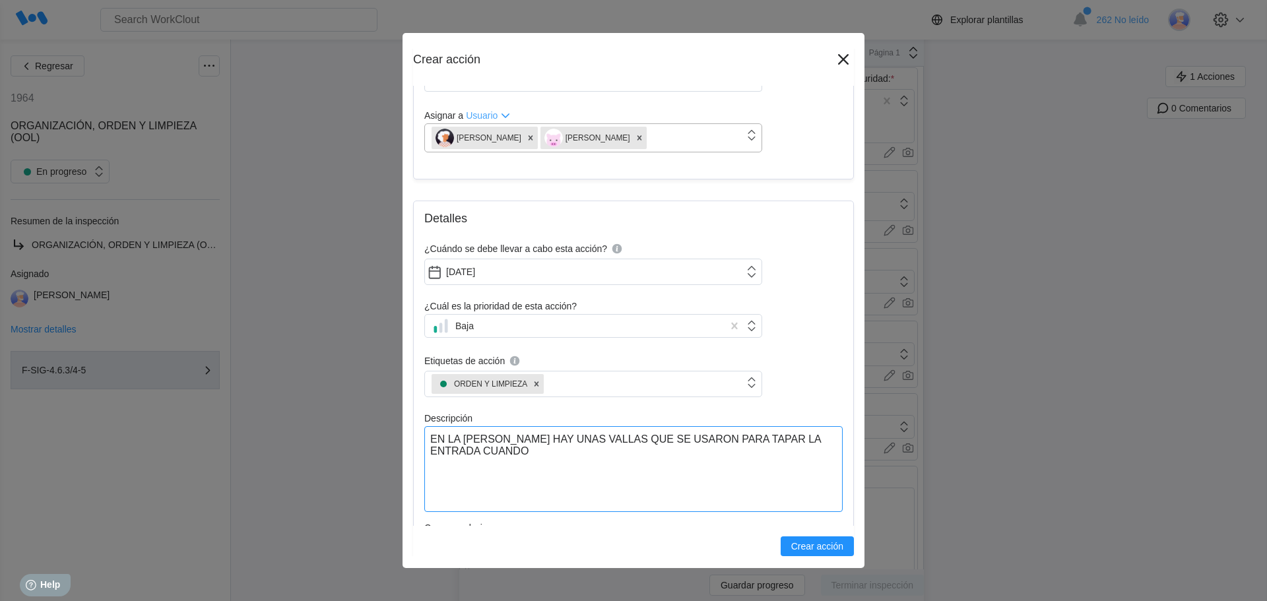
type textarea "x"
type textarea "EN LA [PERSON_NAME] HAY UNAS VALLAS QUE SE USARON PARA TAPAR LA ENTRADA CUANDO S"
type textarea "x"
type textarea "EN LA [PERSON_NAME] HAY UNAS VALLAS QUE SE USARON PARA TAPAR LA ENTRADA CUANDO …"
type textarea "x"
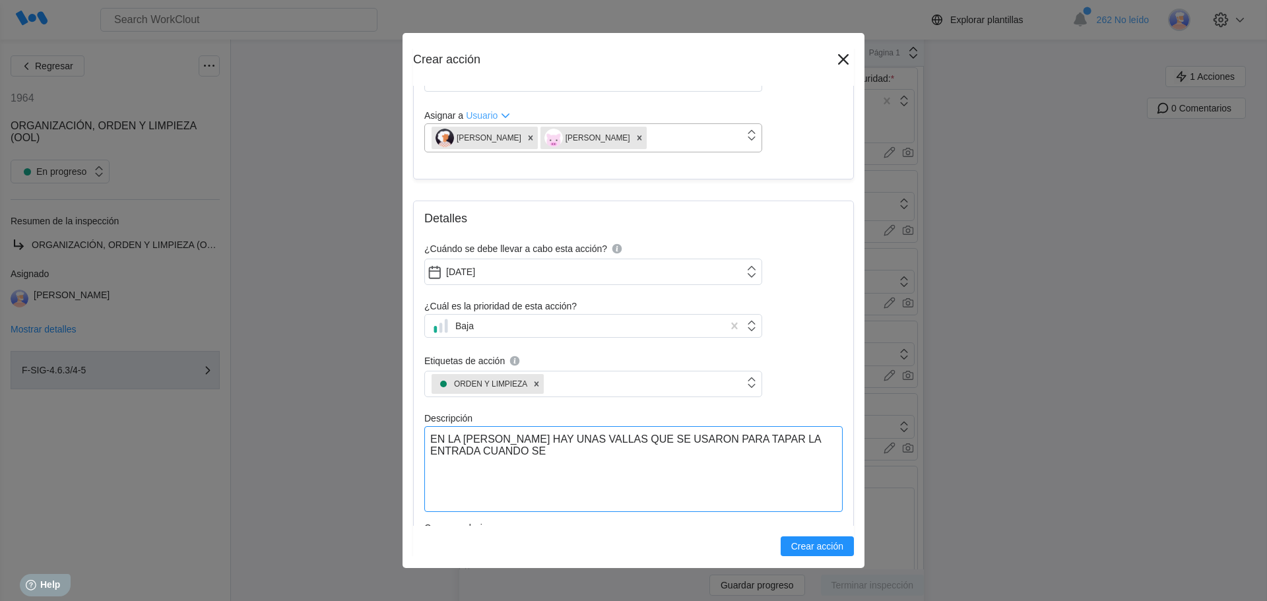
type textarea "EN LA [PERSON_NAME] HAY UNAS VALLAS QUE SE USARON PARA TAPAR LA ENTRADA CUANDO …"
type textarea "x"
type textarea "EN LA [PERSON_NAME] HAY UNAS VALLAS QUE SE USARON PARA TAPAR LA ENTRADA CUANDO …"
type textarea "x"
type textarea "EN LA [PERSON_NAME] HAY UNAS VALLAS QUE SE USARON PARA TAPAR LA ENTRADA CUANDO …"
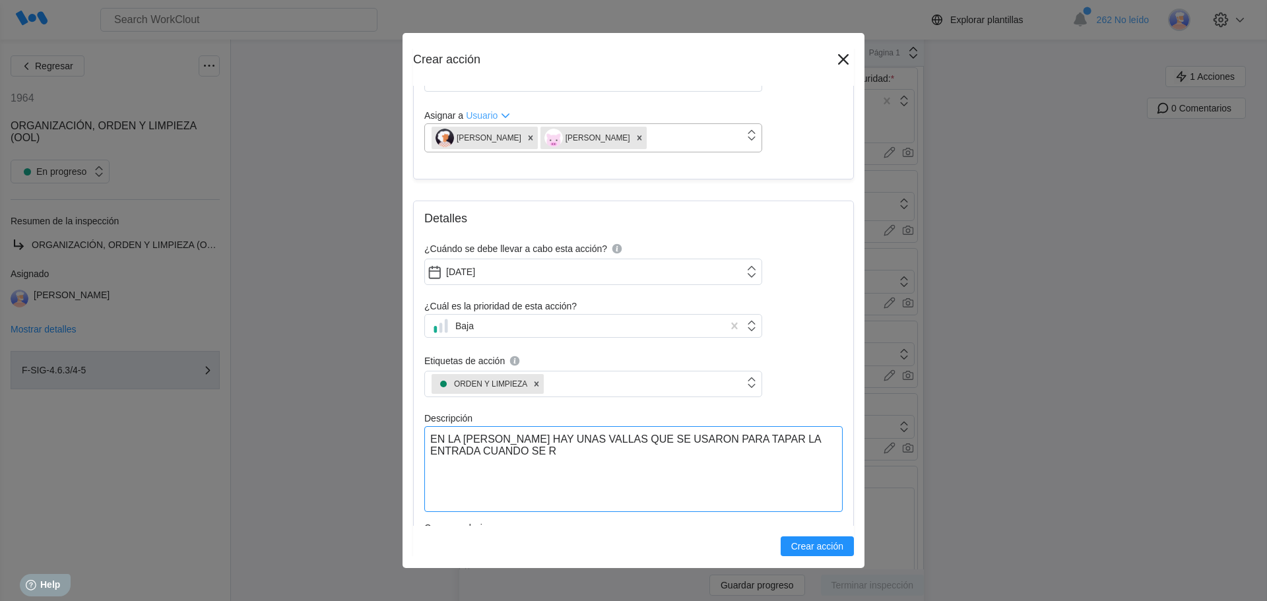
type textarea "x"
type textarea "EN LA [PERSON_NAME] HAY UNAS VALLAS QUE SE USARON PARA TAPAR LA ENTRADA CUANDO …"
type textarea "x"
type textarea "EN LA [PERSON_NAME] HAY UNAS VALLAS QUE SE USARON PARA TAPAR LA ENTRADA CUANDO …"
type textarea "x"
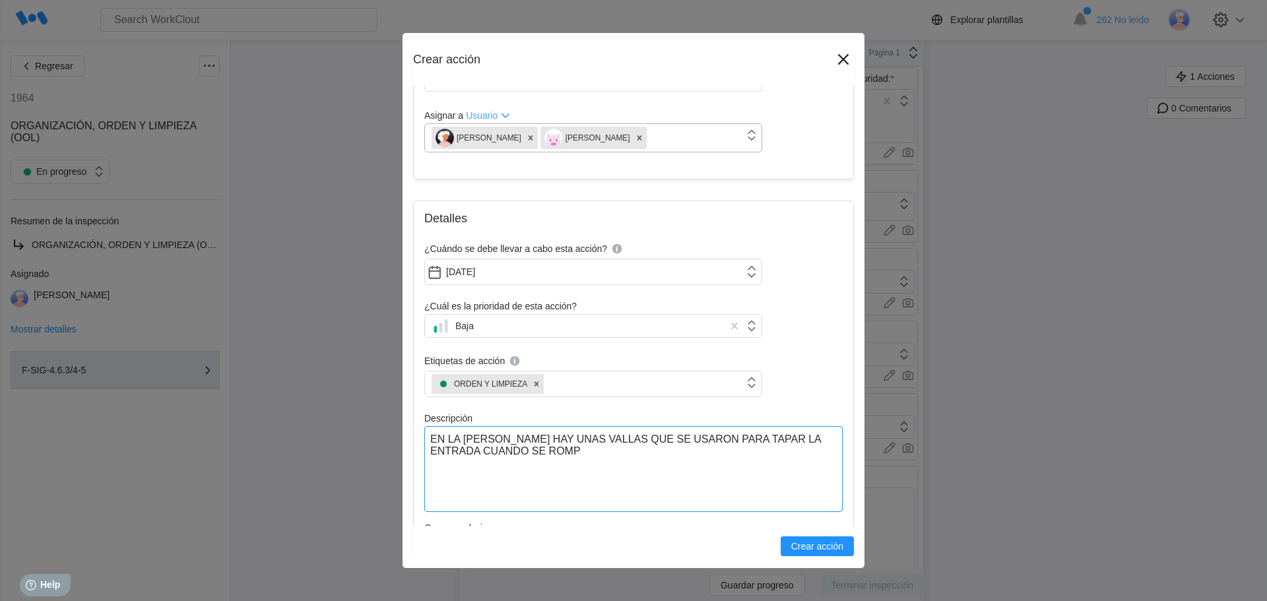
type textarea "EN LA [PERSON_NAME] HAY UNAS VALLAS QUE SE USARON PARA TAPAR LA ENTRADA CUANDO …"
type textarea "x"
type textarea "EN LA [PERSON_NAME] HAY UNAS VALLAS QUE SE USARON PARA TAPAR LA ENTRADA CUANDO …"
type textarea "x"
type textarea "EN LA [PERSON_NAME] HAY UNAS VALLAS QUE SE USARON PARA TAPAR LA ENTRADA CUANDO …"
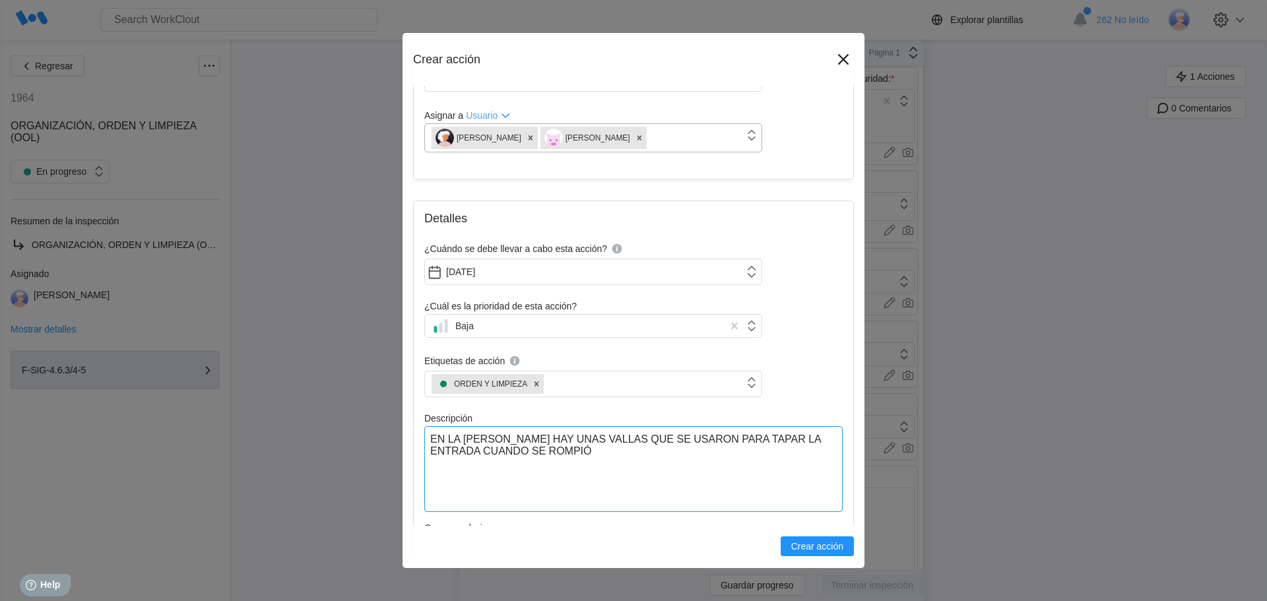
type textarea "x"
type textarea "EN LA [PERSON_NAME] HAY UNAS VALLAS QUE SE USARON PARA TAPAR LA ENTRADA CUANDO …"
type textarea "x"
type textarea "EN LA [PERSON_NAME] HAY UNAS VALLAS QUE SE USARON PARA TAPAR LA ENTRADA CUANDO …"
type textarea "x"
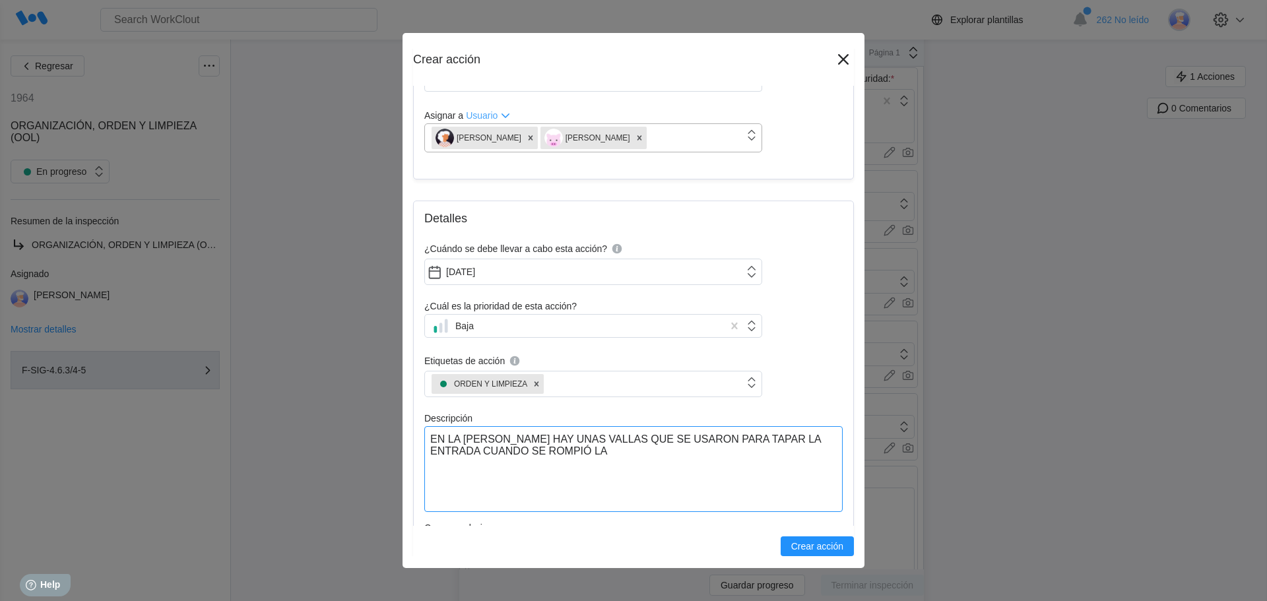
type textarea "EN LA [PERSON_NAME] HAY UNAS VALLAS QUE SE USARON PARA TAPAR LA ENTRADA CUANDO …"
type textarea "x"
type textarea "EN LA [PERSON_NAME] HAY UNAS VALLAS QUE SE USARON PARA TAPAR LA ENTRADA CUANDO …"
type textarea "x"
type textarea "EN LA [PERSON_NAME] HAY UNAS VALLAS QUE SE USARON PARA TAPAR LA ENTRADA CUANDO …"
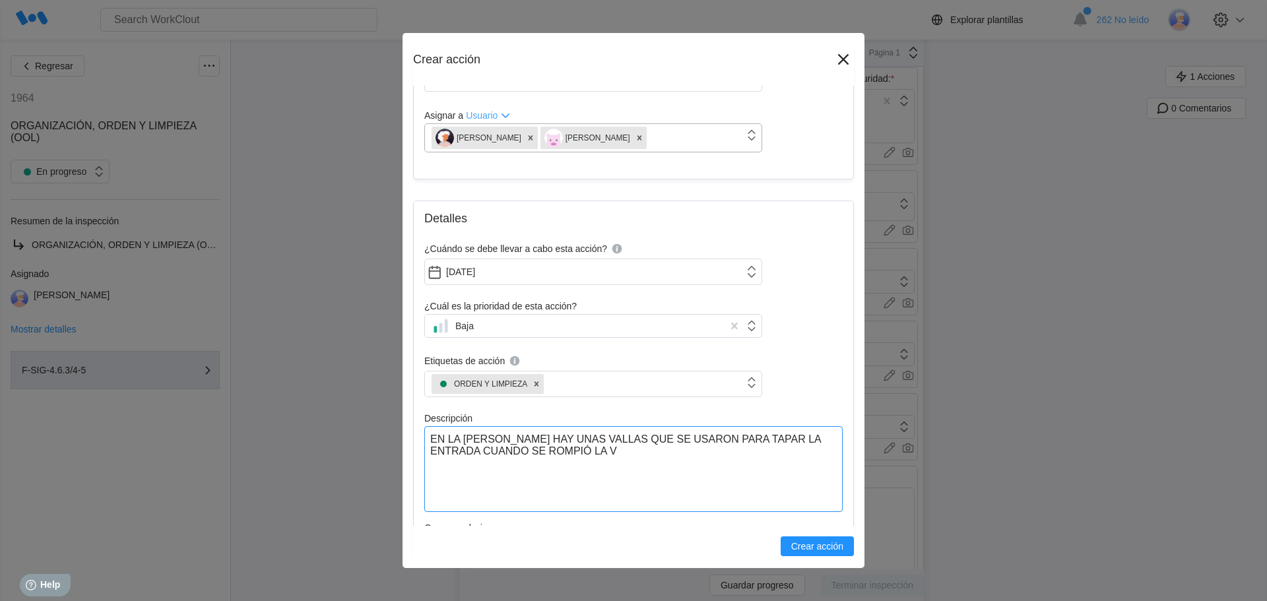
type textarea "x"
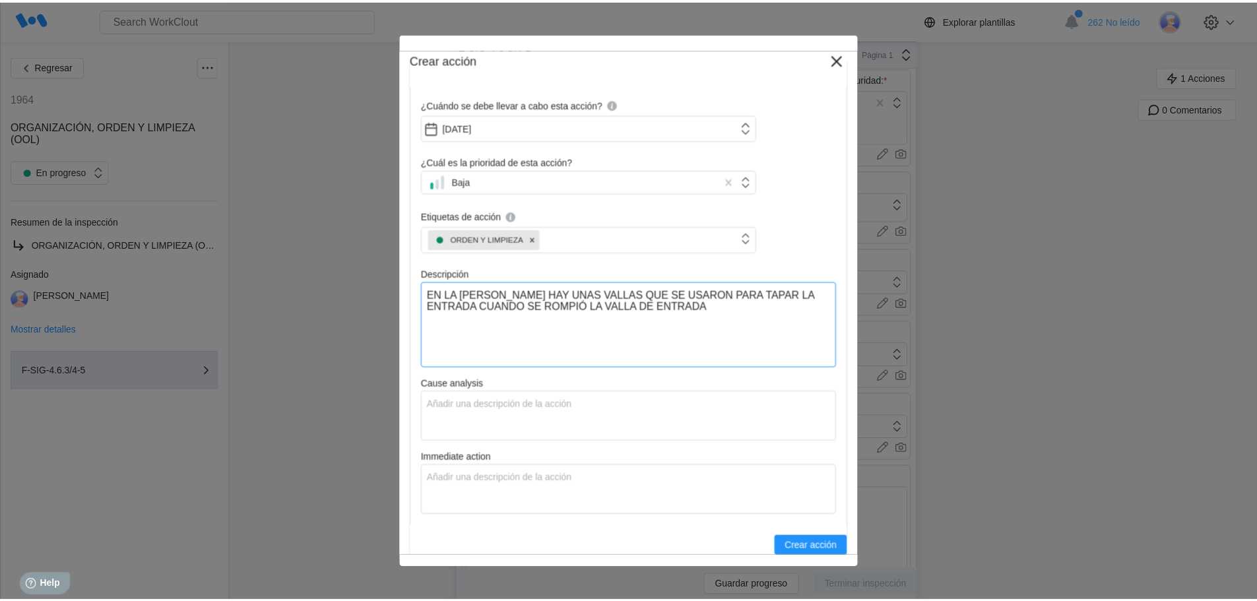
scroll to position [330, 0]
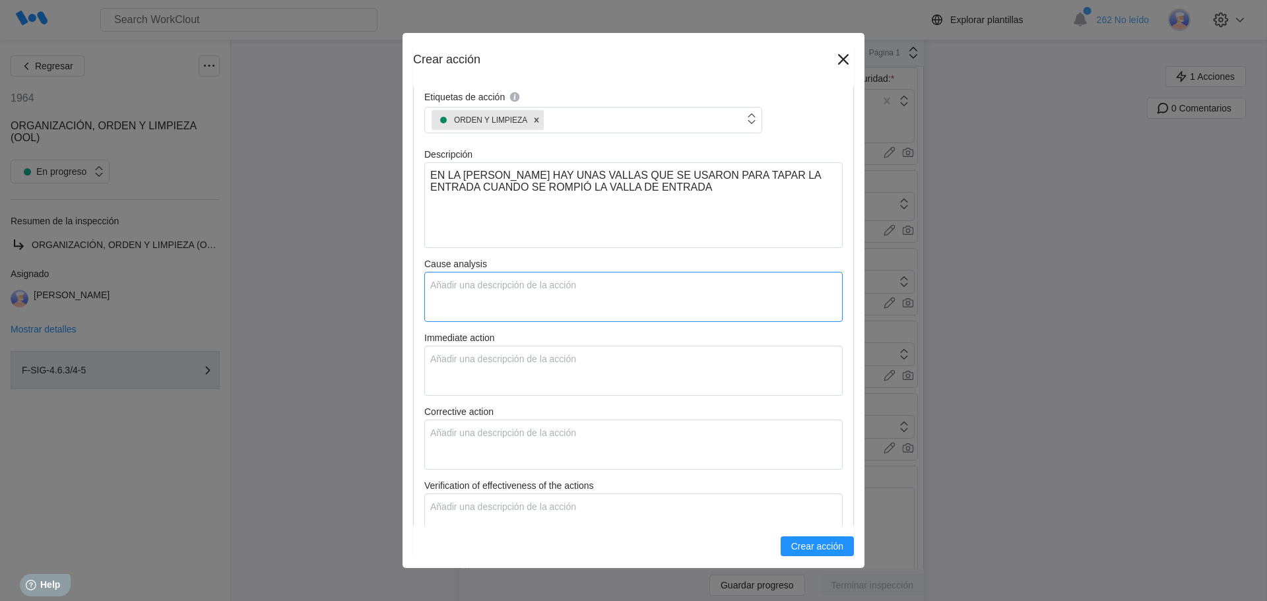
click at [486, 290] on textarea "Cause analysis" at bounding box center [633, 297] width 418 height 50
click at [449, 368] on textarea "Immediate action" at bounding box center [633, 371] width 418 height 50
click at [783, 554] on button "Crear acción" at bounding box center [816, 546] width 73 height 20
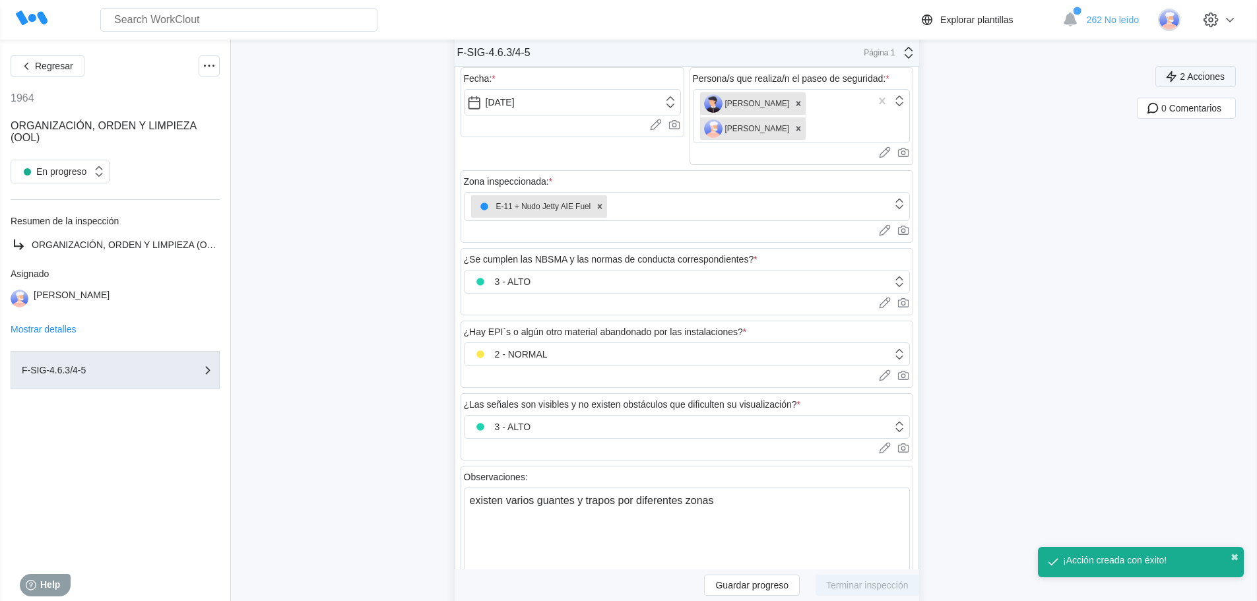
click at [1197, 80] on span "2 Acciones" at bounding box center [1202, 76] width 45 height 9
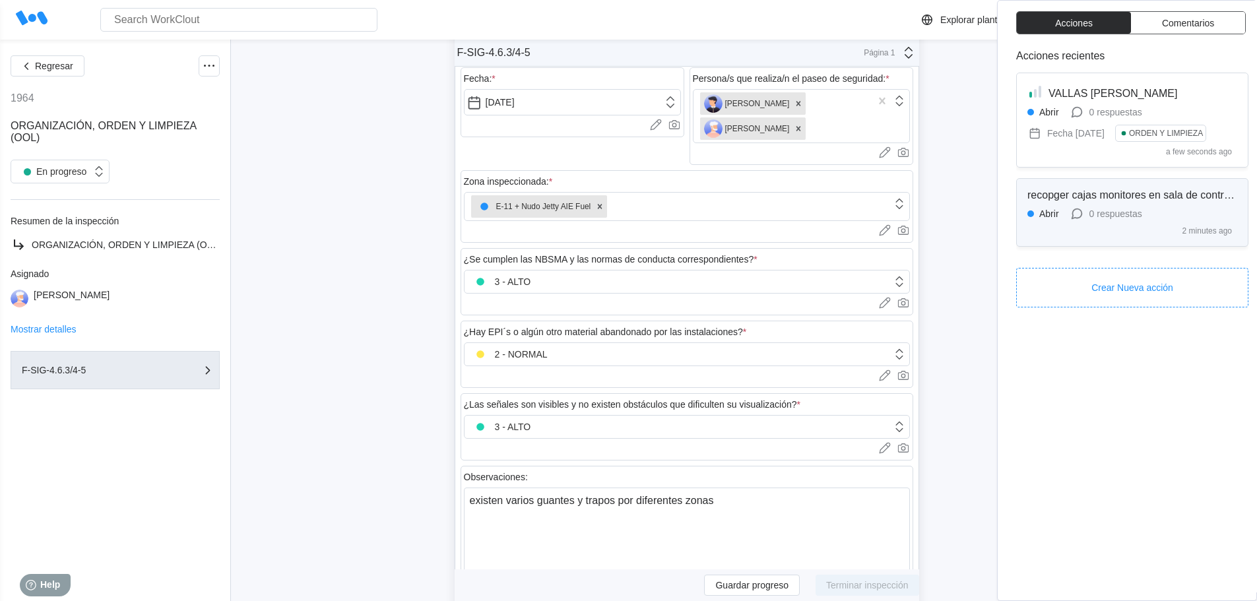
click at [1137, 194] on span "recopger cajas monitores en sala de control e11" at bounding box center [1140, 194] width 226 height 11
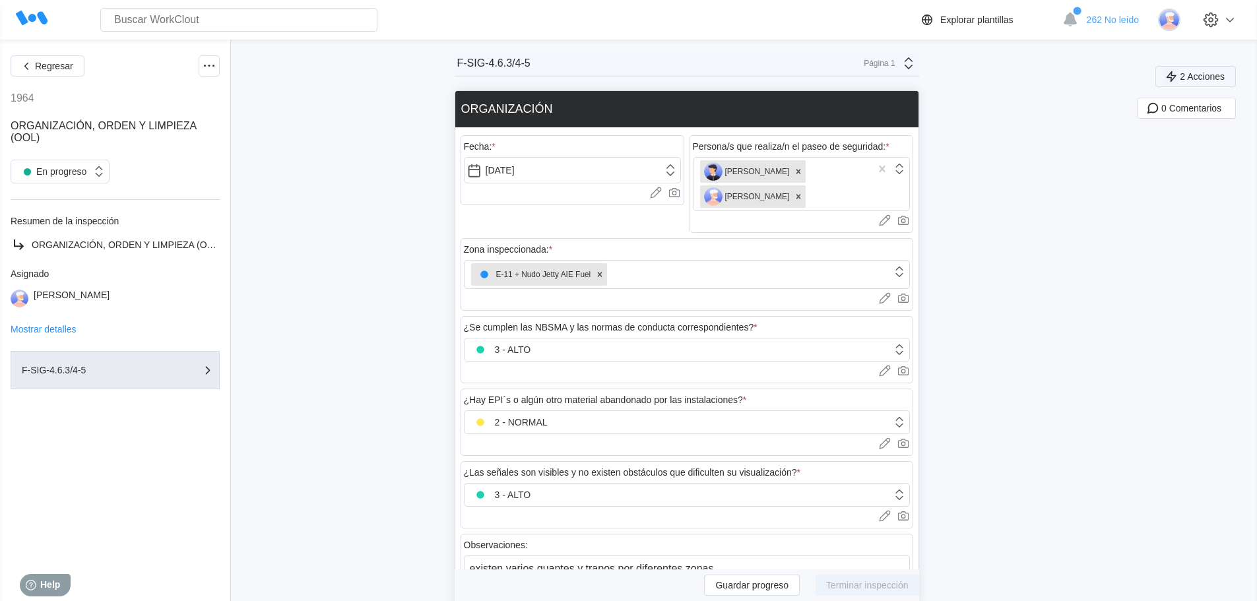
click at [1209, 82] on button "2 Acciones" at bounding box center [1195, 76] width 80 height 21
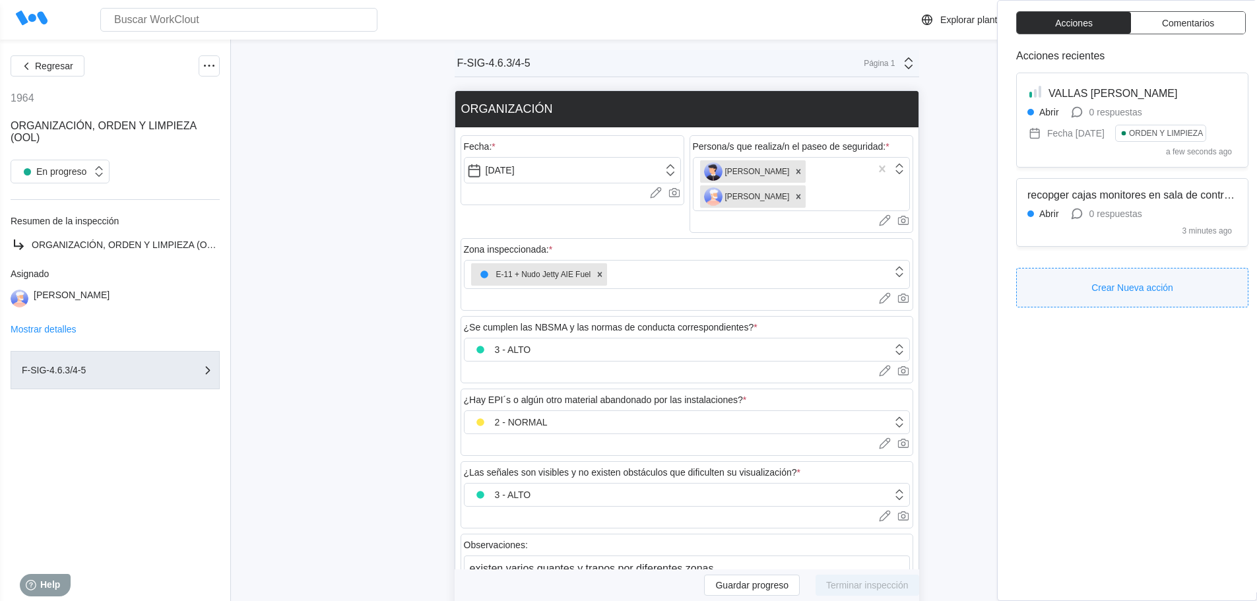
click at [1064, 276] on button "Crear Nueva acción" at bounding box center [1132, 288] width 232 height 40
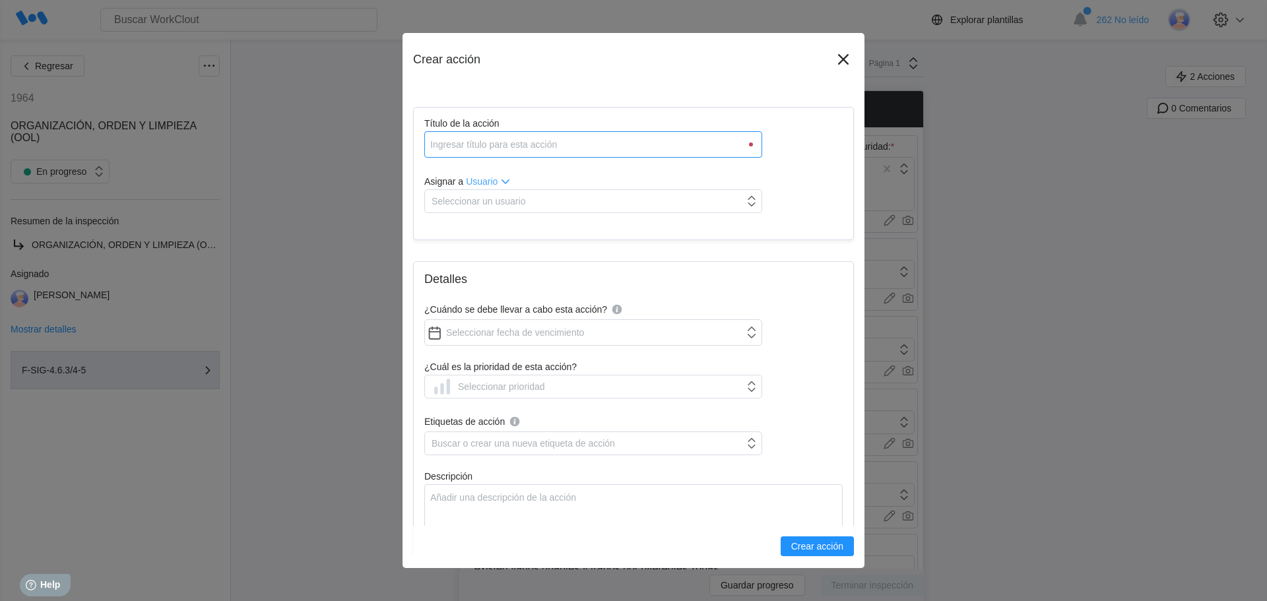
click at [603, 145] on input "Título de la acción" at bounding box center [593, 144] width 338 height 26
click at [495, 203] on div "Seleccionar un usuario" at bounding box center [478, 201] width 94 height 11
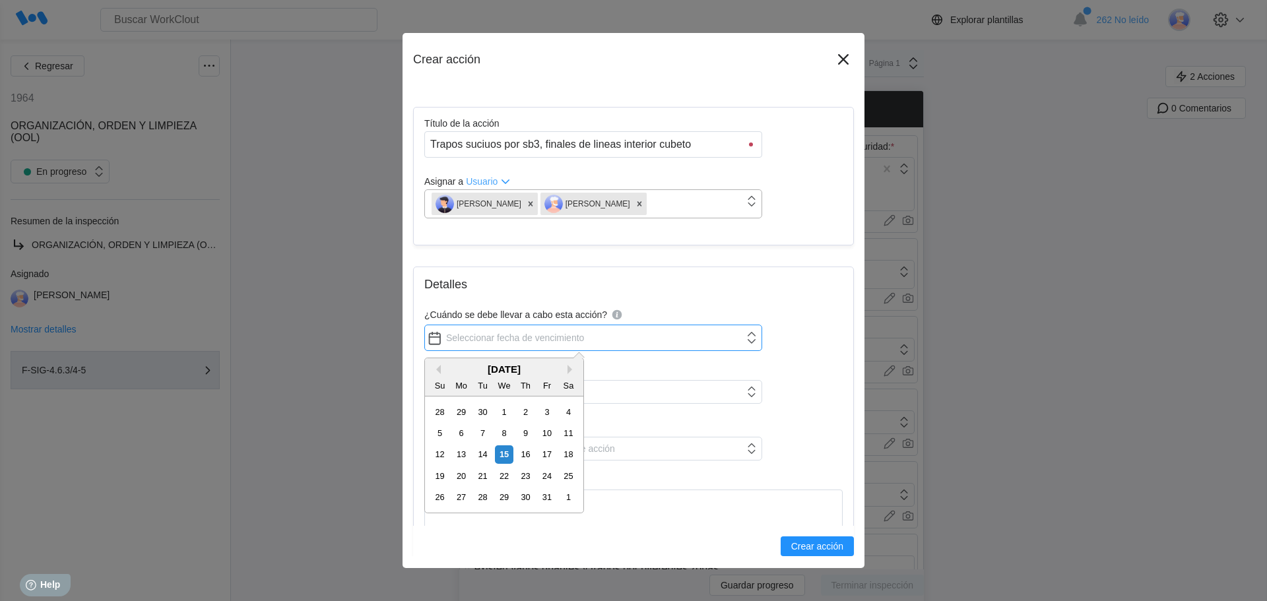
click at [494, 343] on input "¿Cuándo se debe llevar a cabo esta acción?" at bounding box center [593, 338] width 338 height 26
click at [515, 453] on div "12 13 14 15 16 17 18" at bounding box center [504, 454] width 150 height 21
click at [501, 457] on div "15" at bounding box center [504, 454] width 18 height 18
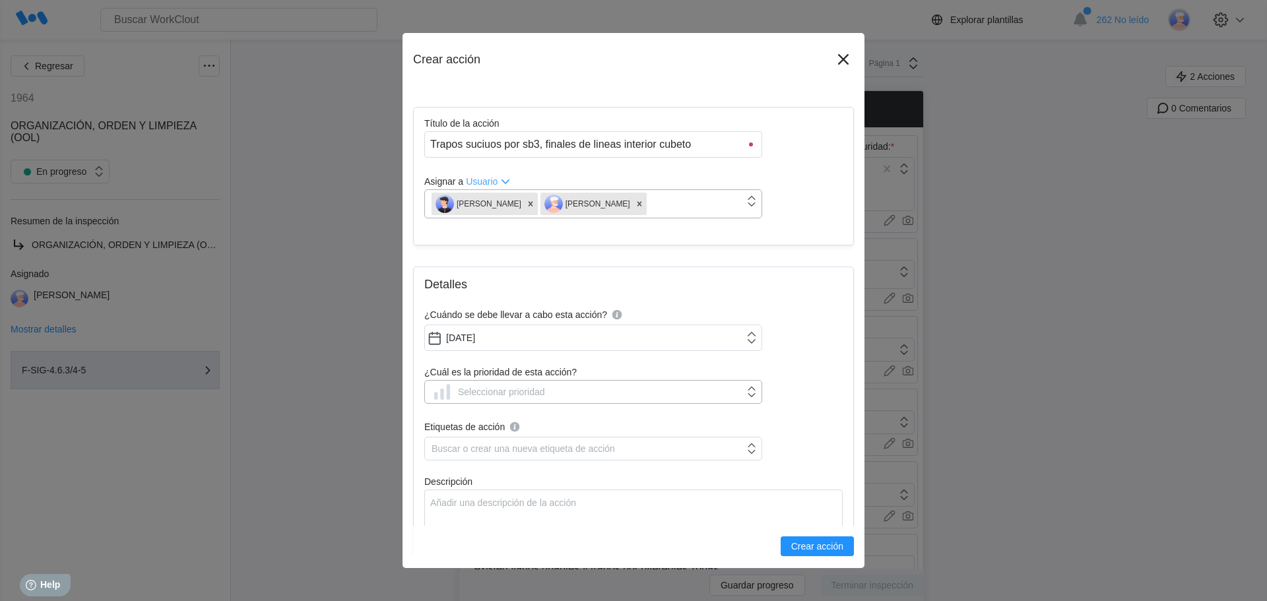
click at [493, 398] on div "Seleccionar prioridad" at bounding box center [487, 391] width 113 height 21
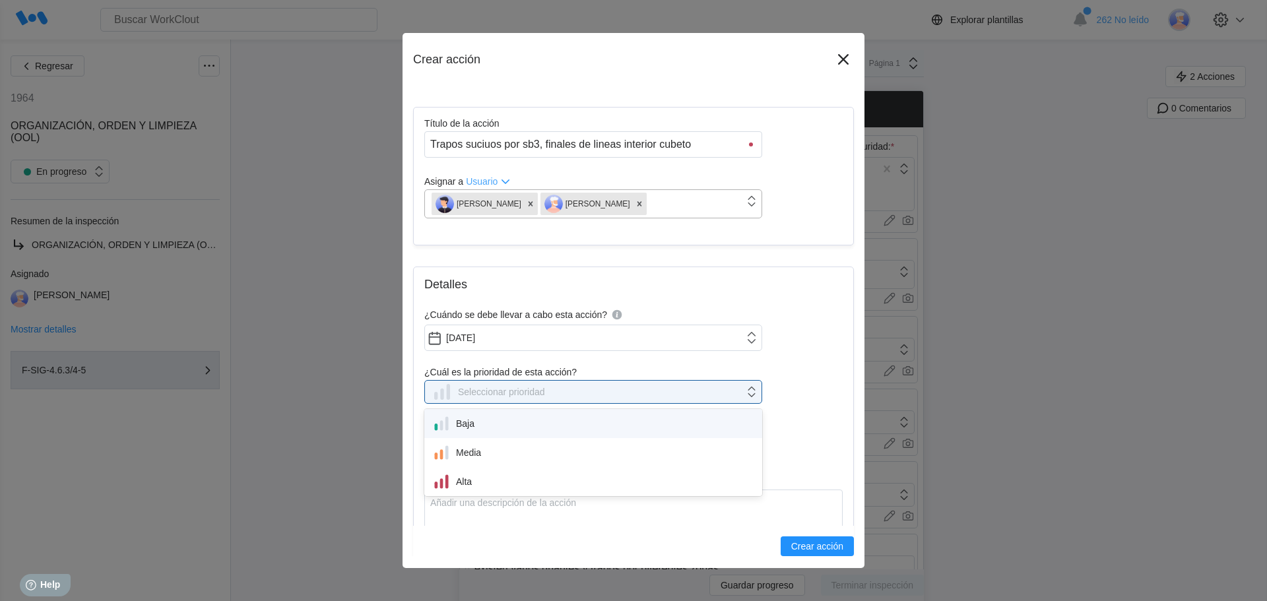
click at [476, 421] on div "Baja" at bounding box center [593, 423] width 322 height 18
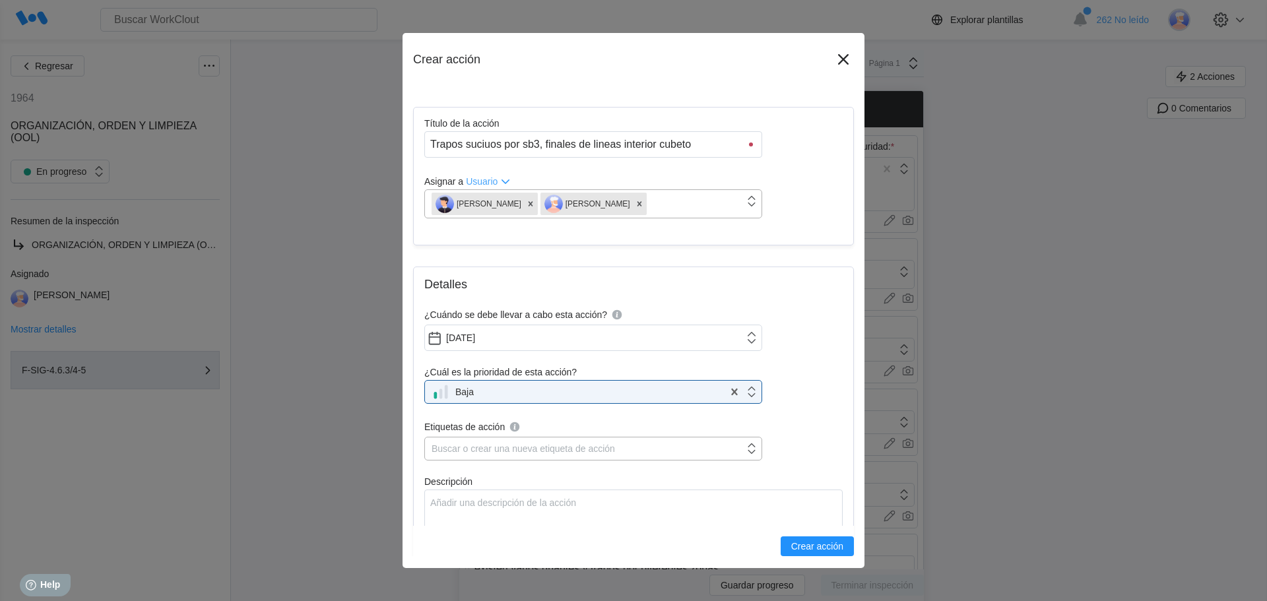
click at [466, 455] on div "Buscar o crear una nueva etiqueta de acción" at bounding box center [584, 448] width 319 height 18
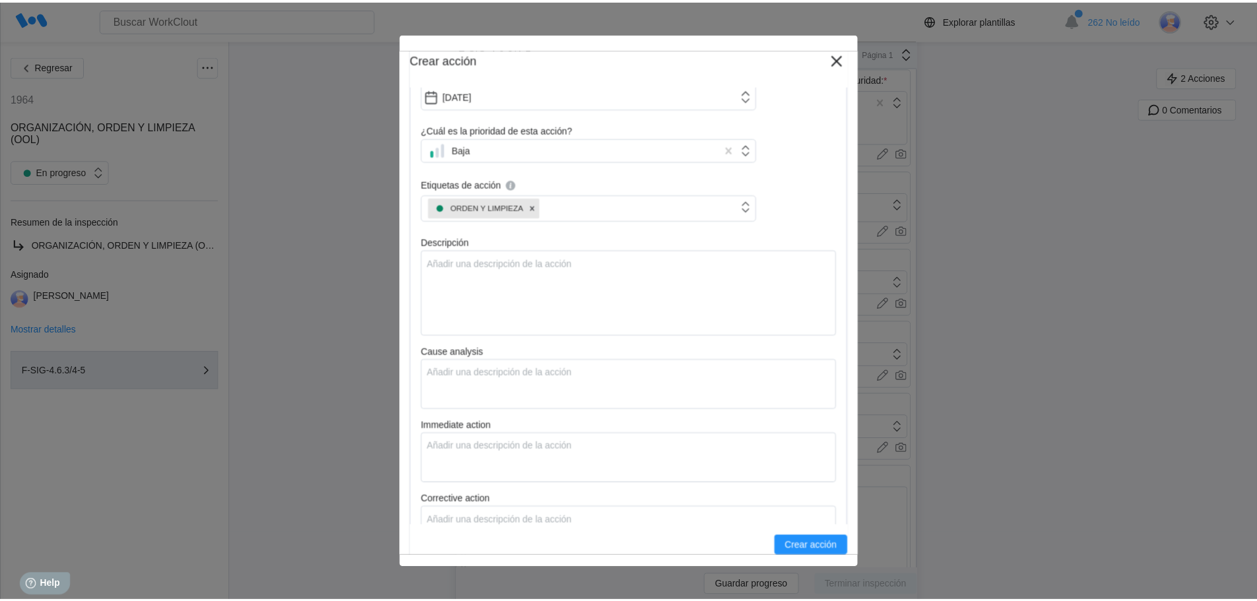
scroll to position [264, 0]
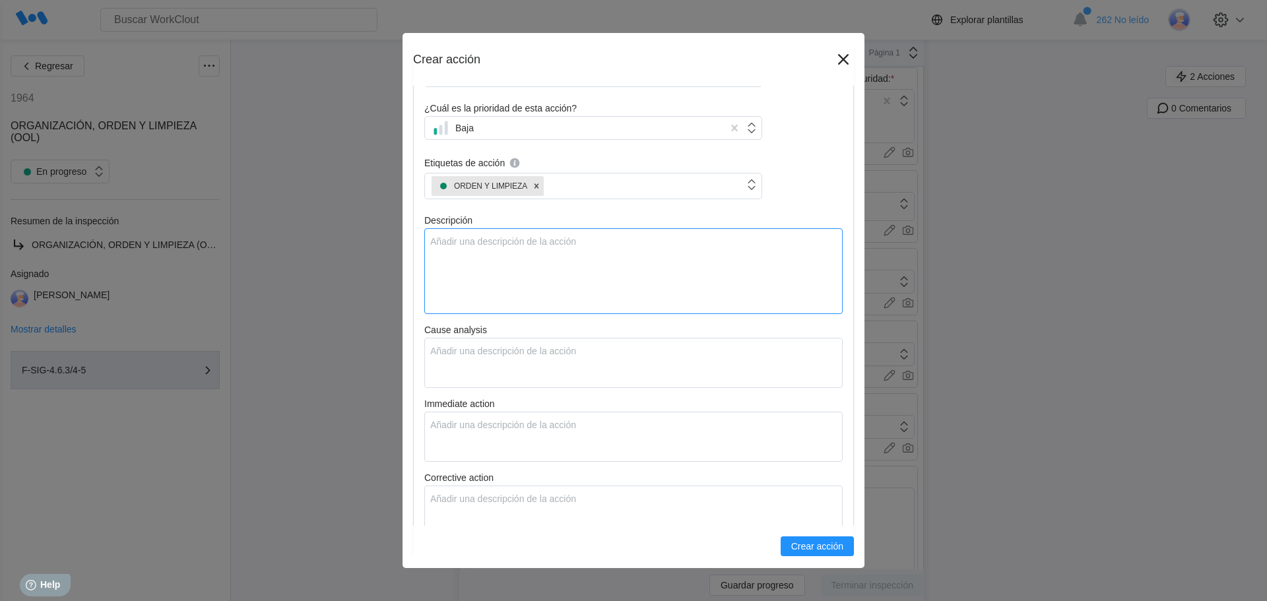
click at [446, 258] on textarea "Descripción" at bounding box center [633, 271] width 418 height 86
click at [492, 366] on textarea "Cause analysis" at bounding box center [633, 363] width 418 height 50
click at [805, 542] on span "Crear acción" at bounding box center [817, 546] width 52 height 9
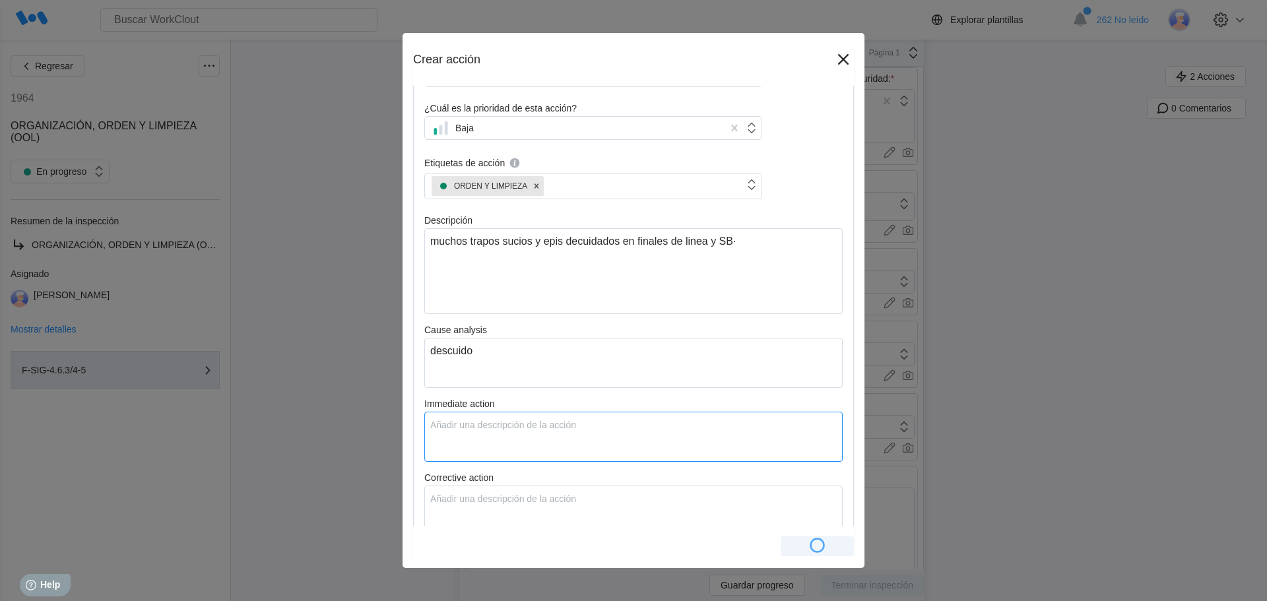
click at [656, 422] on textarea "Immediate action" at bounding box center [633, 437] width 418 height 50
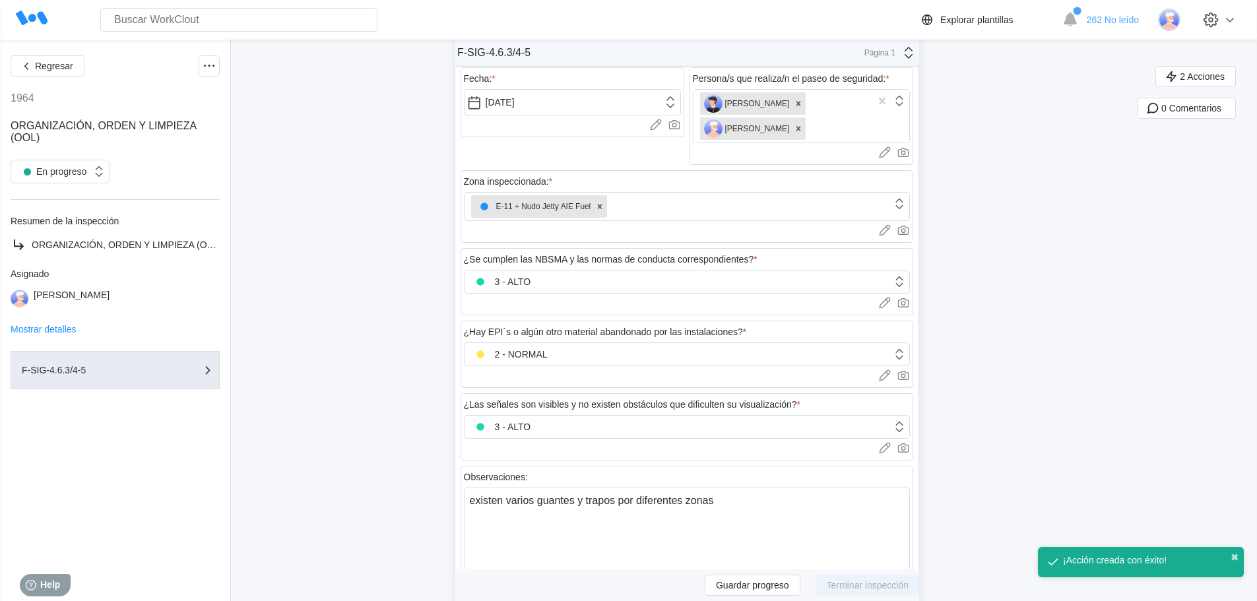
click at [656, 422] on div "3 - ALTO" at bounding box center [678, 427] width 428 height 18
click at [1201, 70] on button "3 Acciones" at bounding box center [1195, 76] width 80 height 21
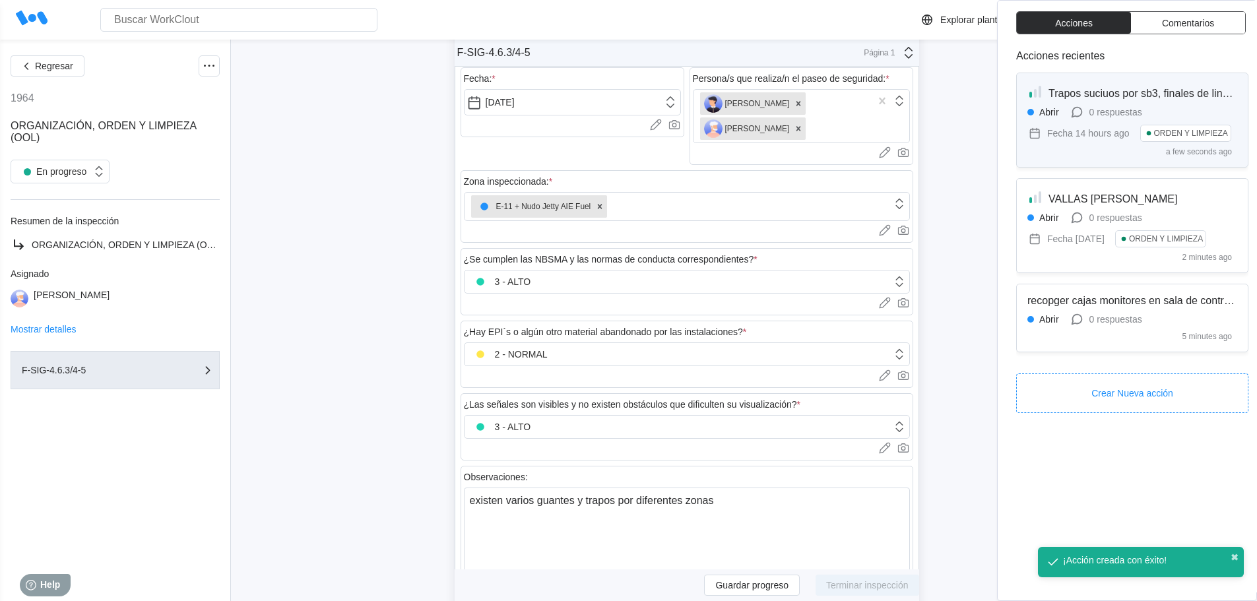
click at [1123, 111] on div "0 respuestas" at bounding box center [1115, 112] width 53 height 11
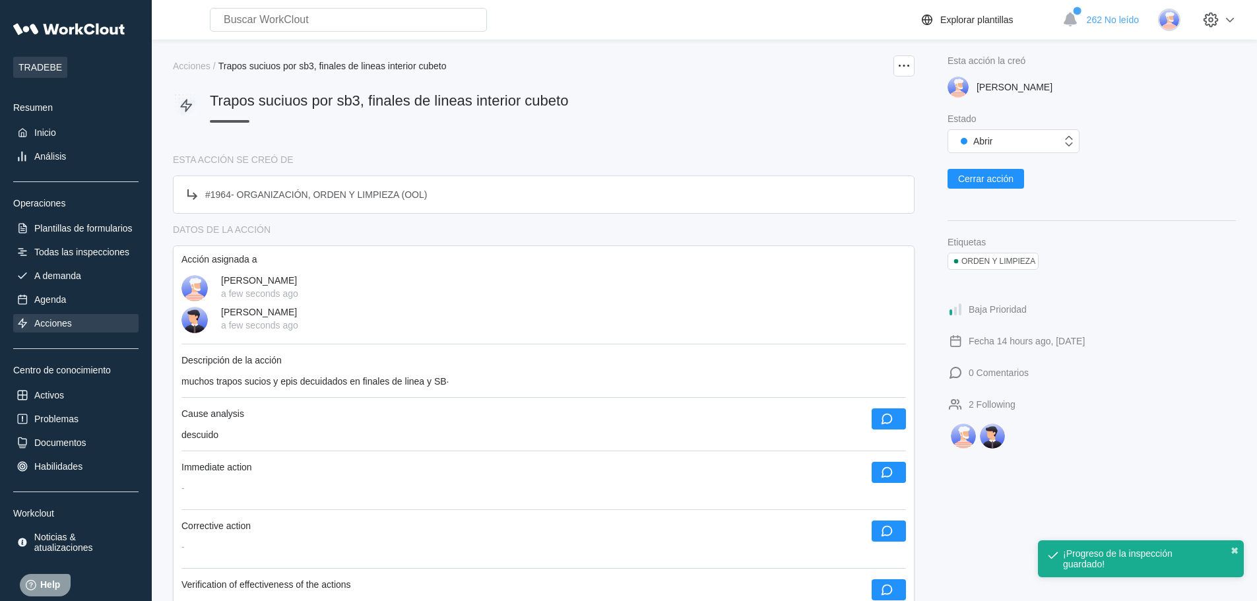
scroll to position [132, 0]
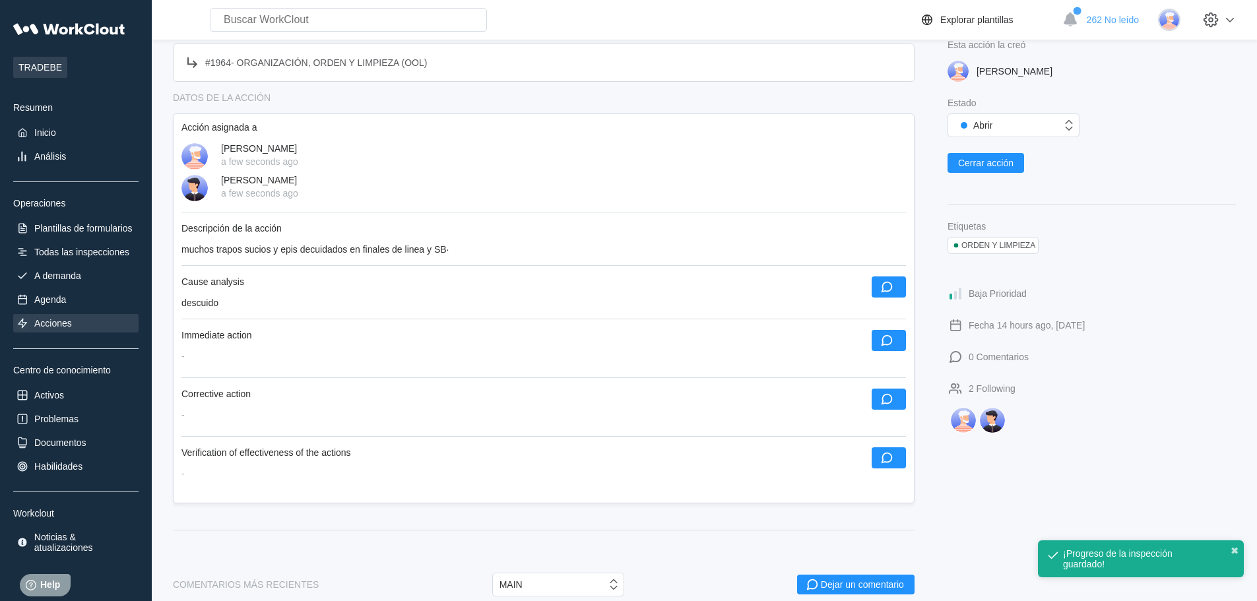
click at [293, 399] on div "Corrective action" at bounding box center [543, 399] width 724 height 21
click at [292, 361] on div "Acción asignada a [PERSON_NAME] a few seconds ago [PERSON_NAME] a few seconds a…" at bounding box center [544, 308] width 742 height 390
drag, startPoint x: 890, startPoint y: 338, endPoint x: 483, endPoint y: 338, distance: 407.1
click at [889, 338] on icon "button" at bounding box center [886, 340] width 15 height 15
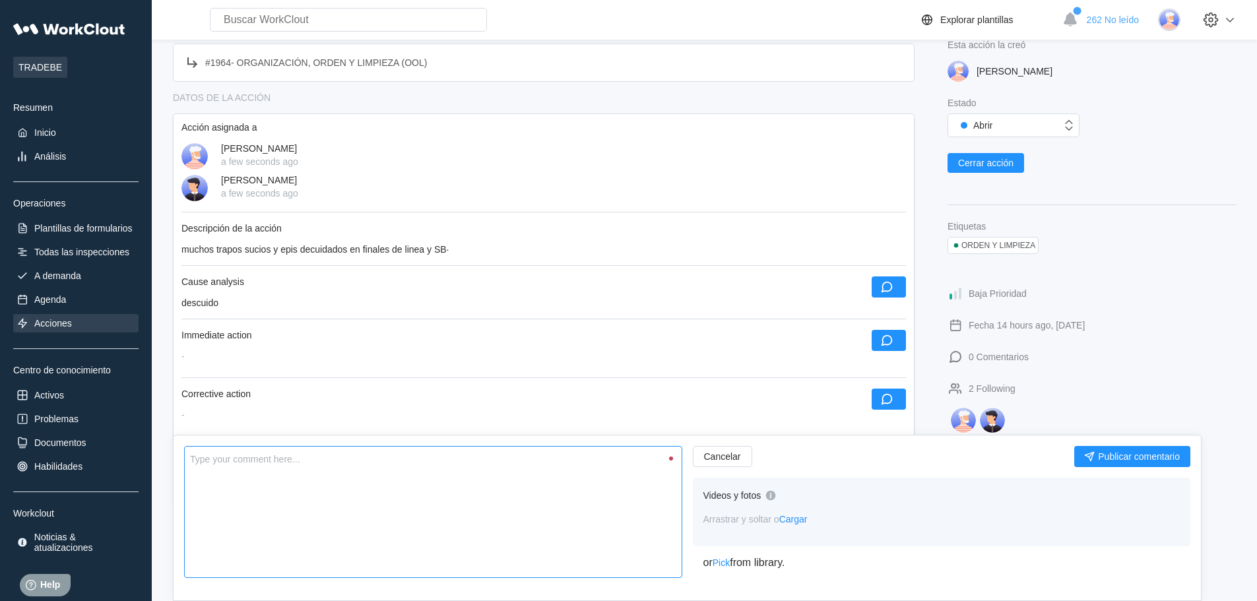
click at [249, 477] on textarea at bounding box center [433, 512] width 498 height 132
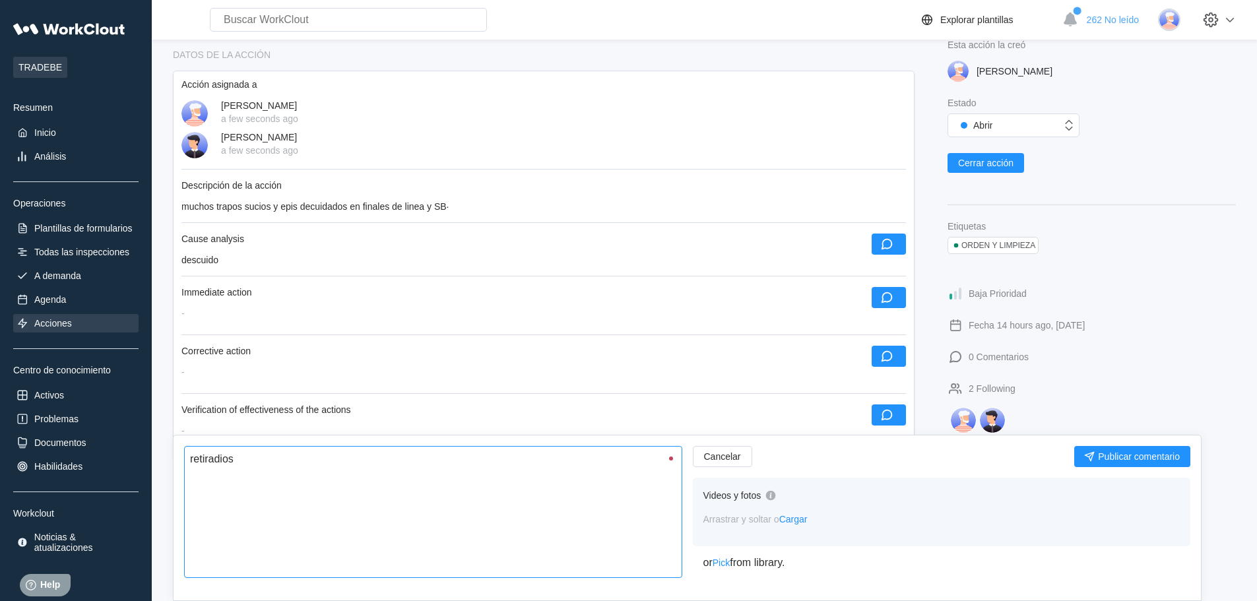
scroll to position [198, 0]
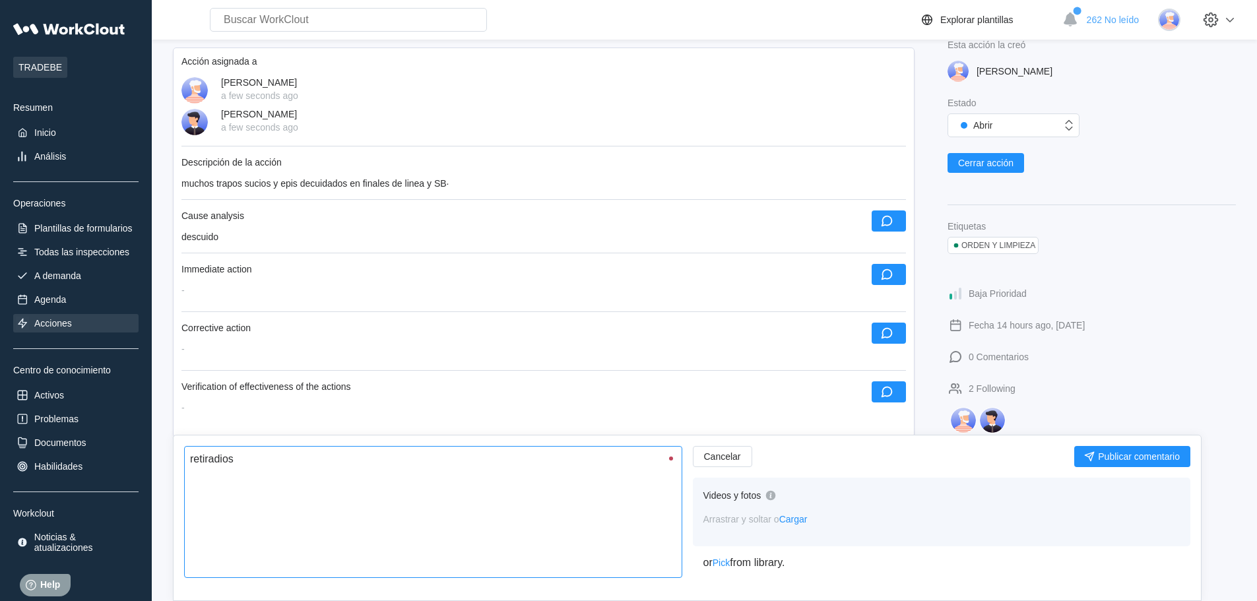
click at [222, 460] on textarea "retiradios" at bounding box center [433, 512] width 498 height 132
click at [1128, 456] on span "Publicar comentario" at bounding box center [1139, 456] width 82 height 9
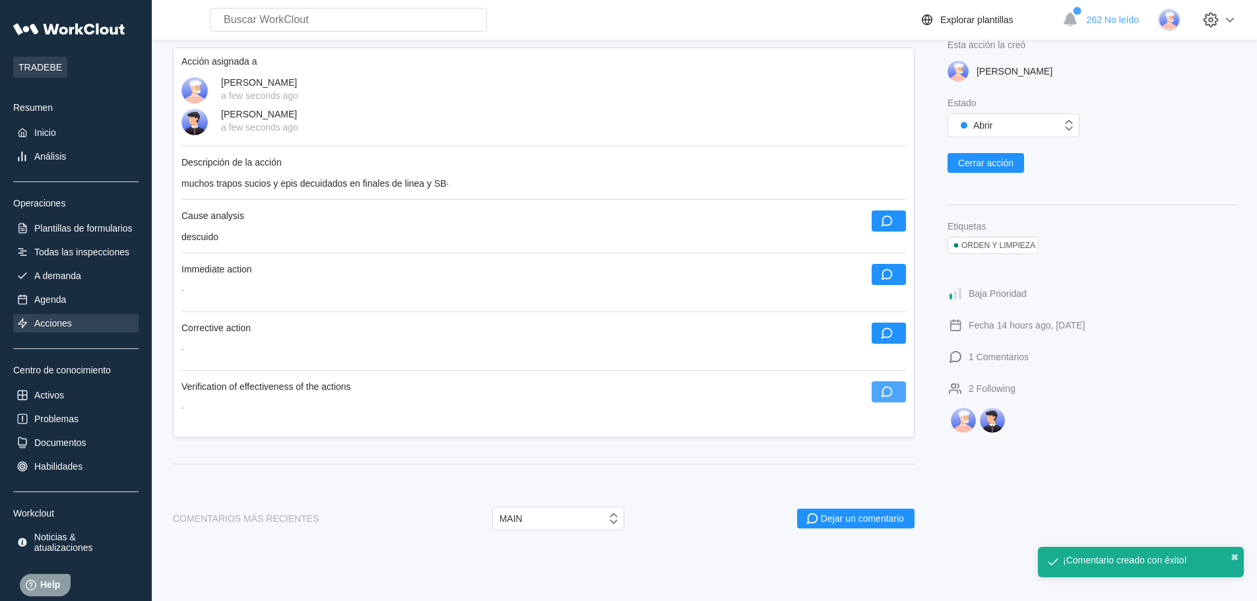
click at [891, 387] on icon "button" at bounding box center [886, 392] width 15 height 15
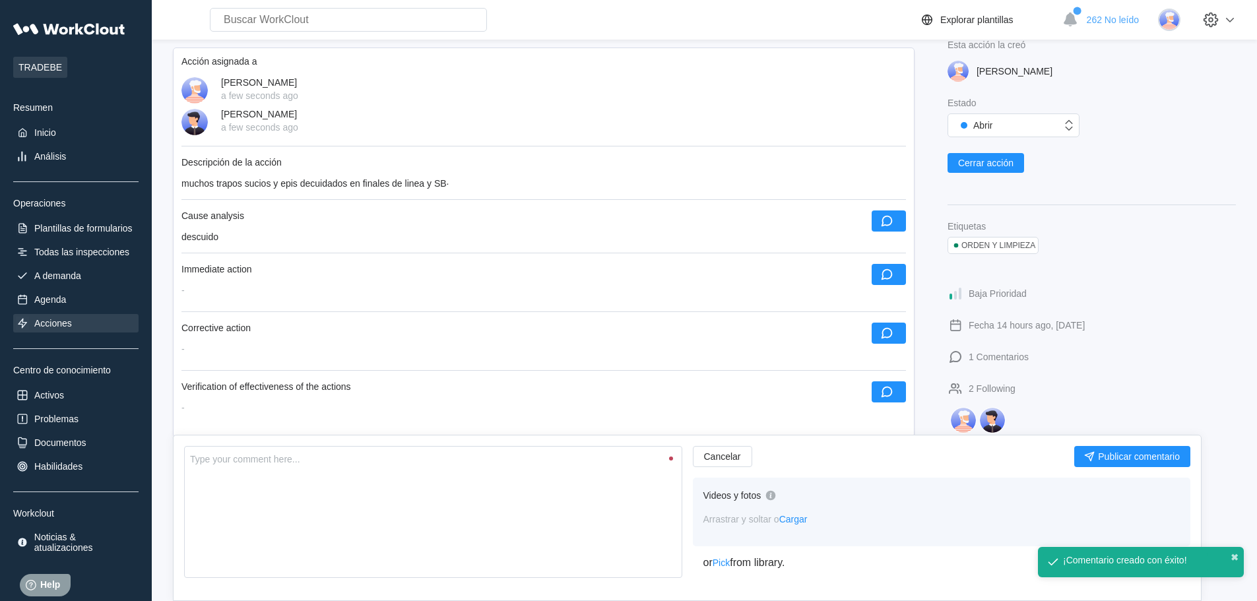
click at [872, 381] on button "button" at bounding box center [889, 391] width 34 height 21
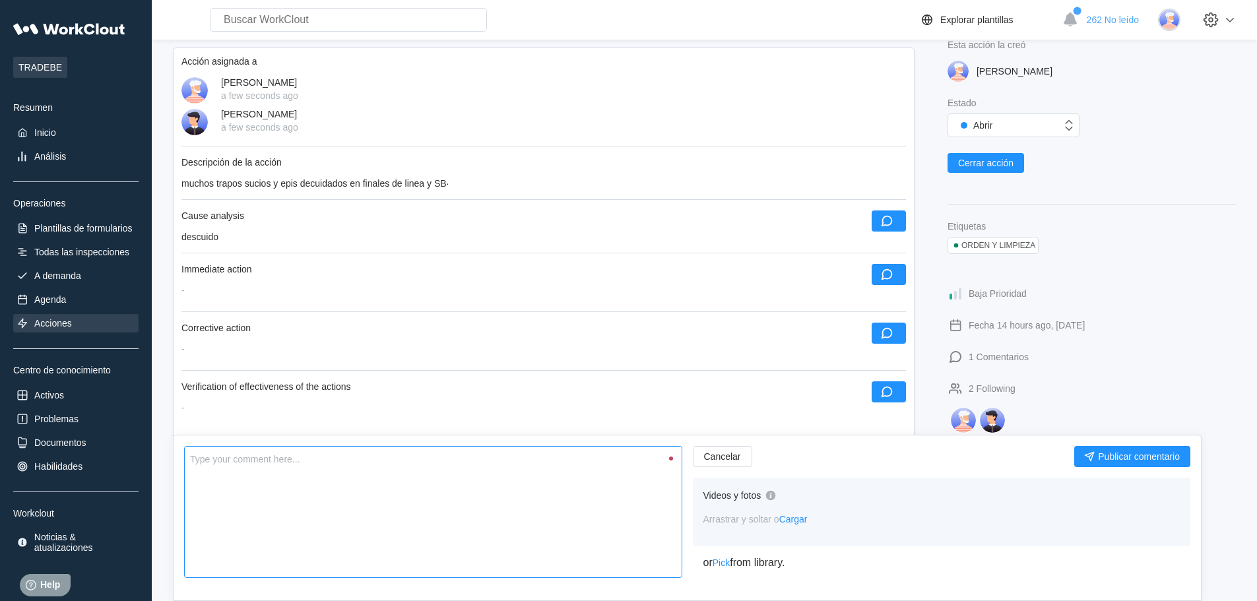
click at [238, 484] on textarea at bounding box center [433, 512] width 498 height 132
click at [1102, 455] on span "Publicar comentario" at bounding box center [1139, 456] width 82 height 9
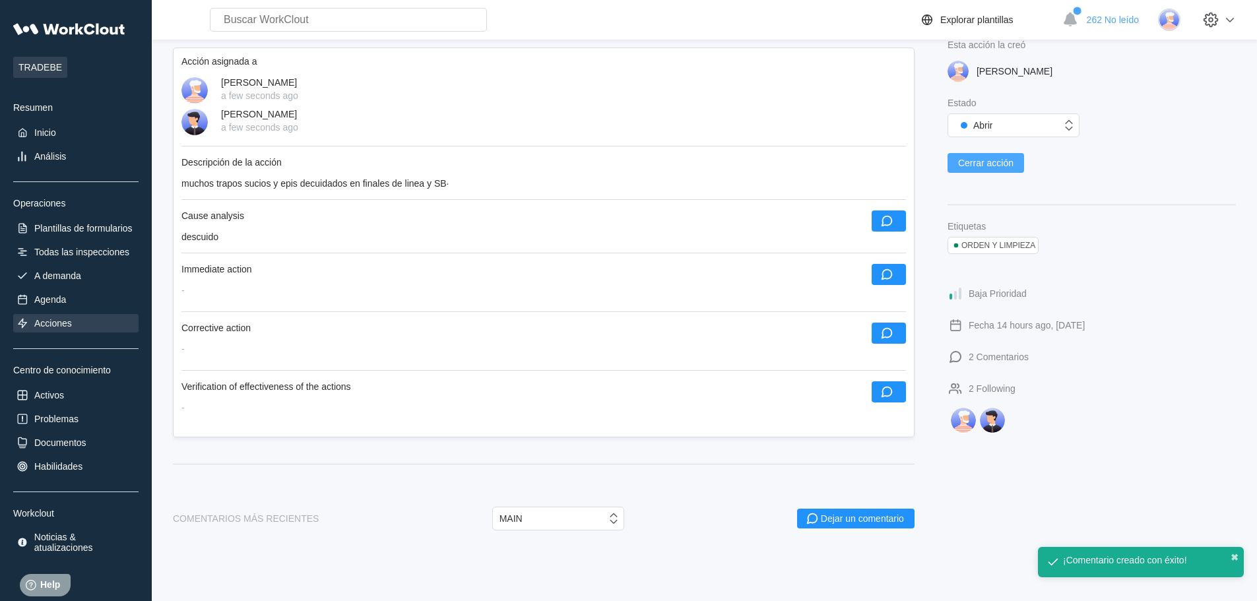
click at [997, 160] on span "Cerrar acción" at bounding box center [985, 162] width 55 height 9
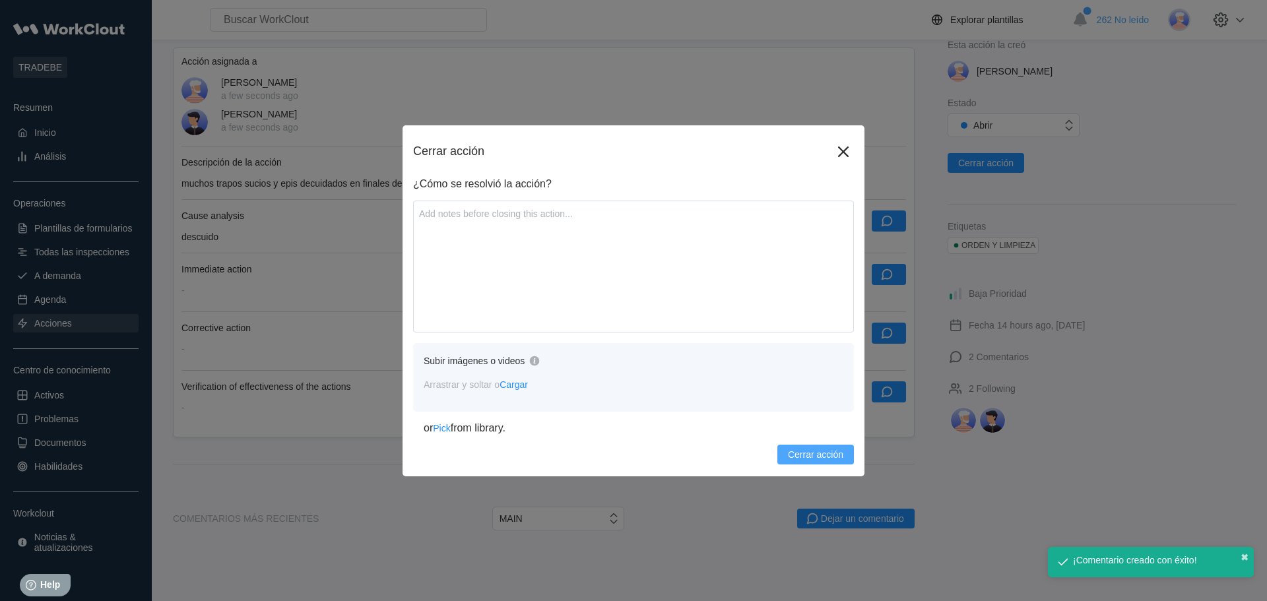
click at [798, 454] on span "Cerrar acción" at bounding box center [815, 454] width 55 height 9
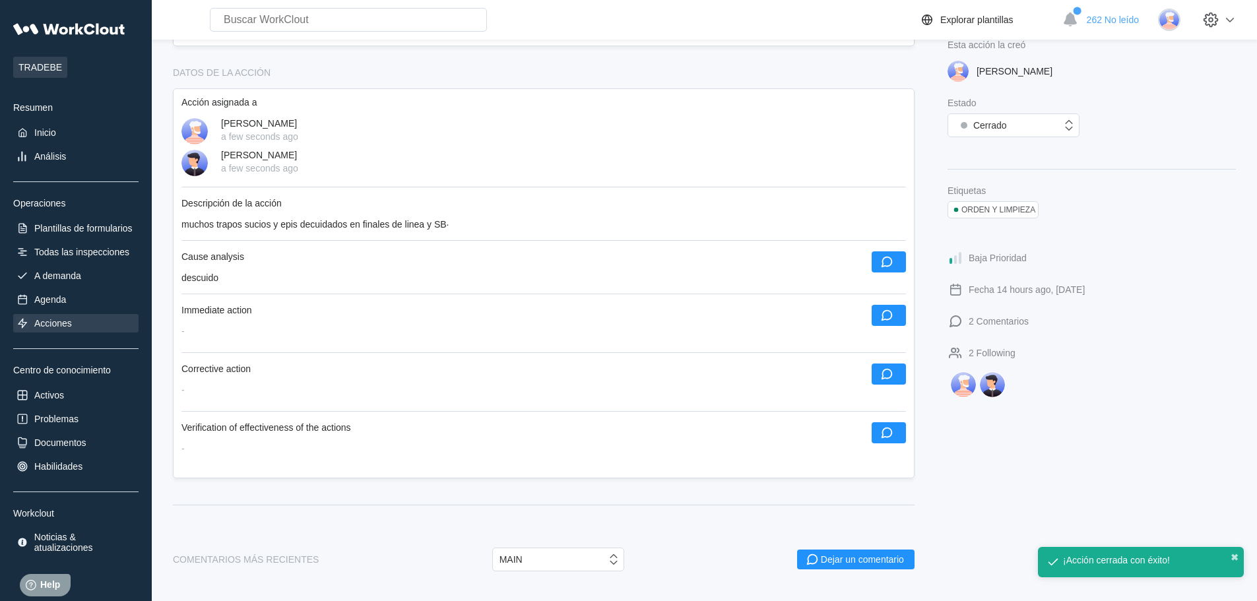
scroll to position [132, 0]
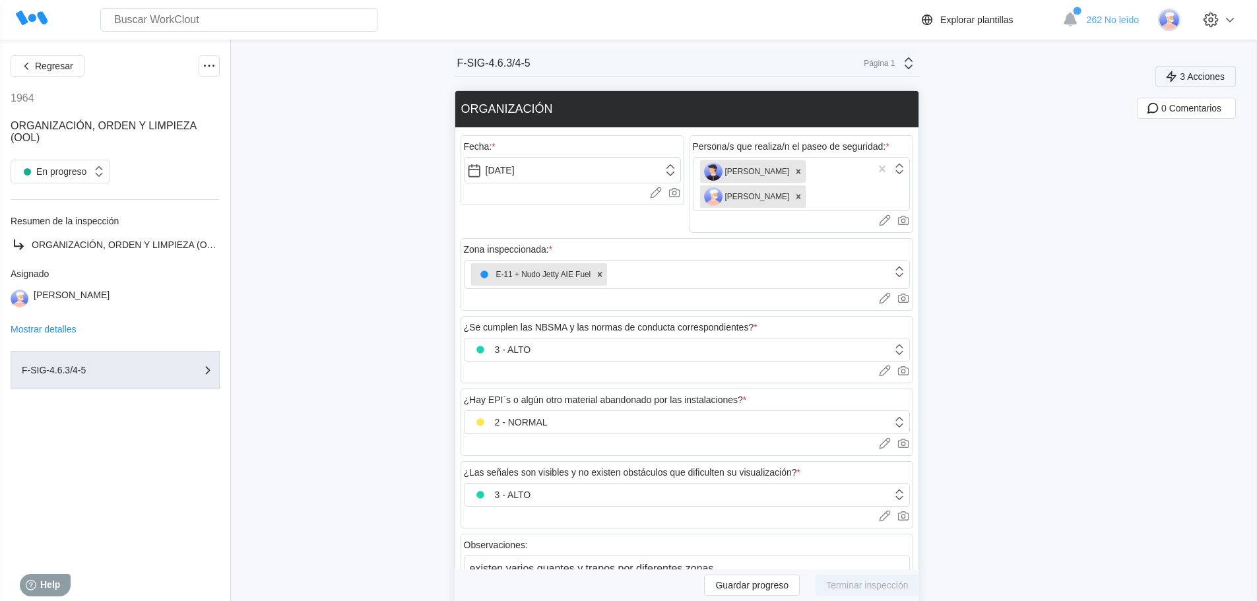
click at [1205, 72] on span "3 Acciones" at bounding box center [1202, 76] width 45 height 9
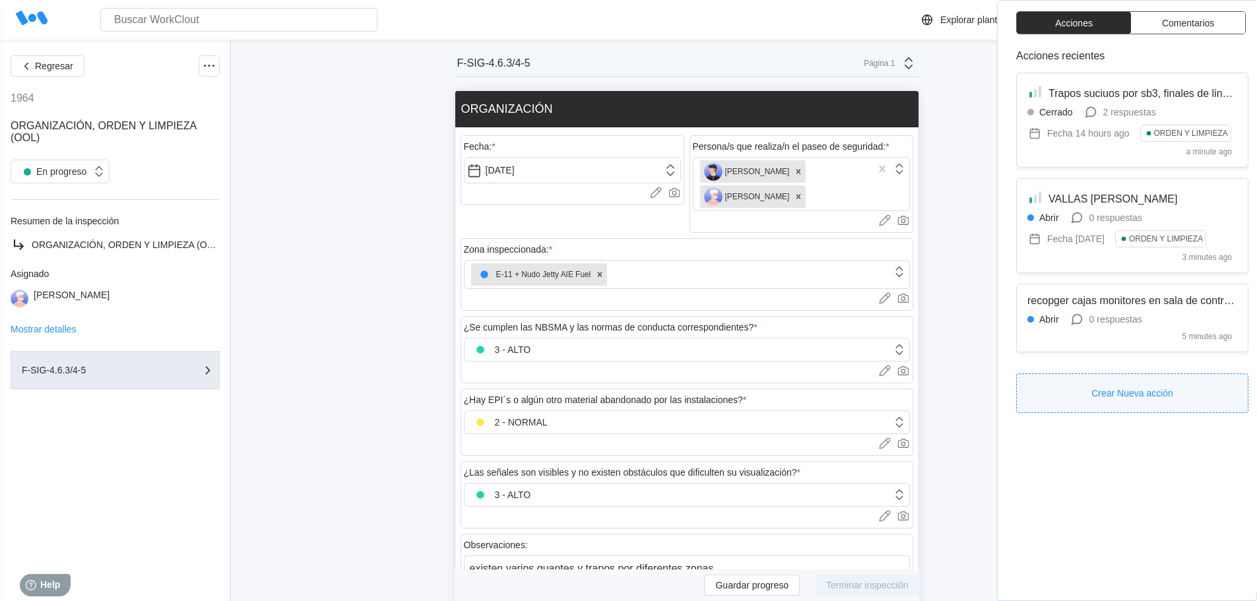
click at [1085, 389] on button "Crear Nueva acción" at bounding box center [1132, 393] width 232 height 40
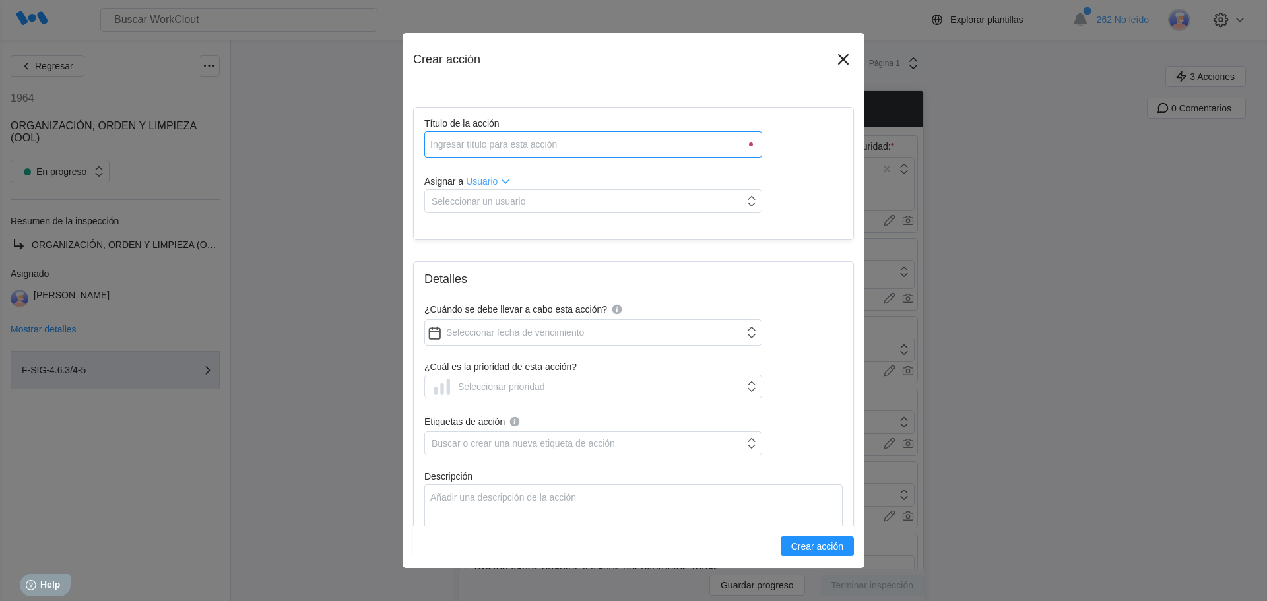
click at [490, 144] on input "Título de la acción" at bounding box center [593, 144] width 338 height 26
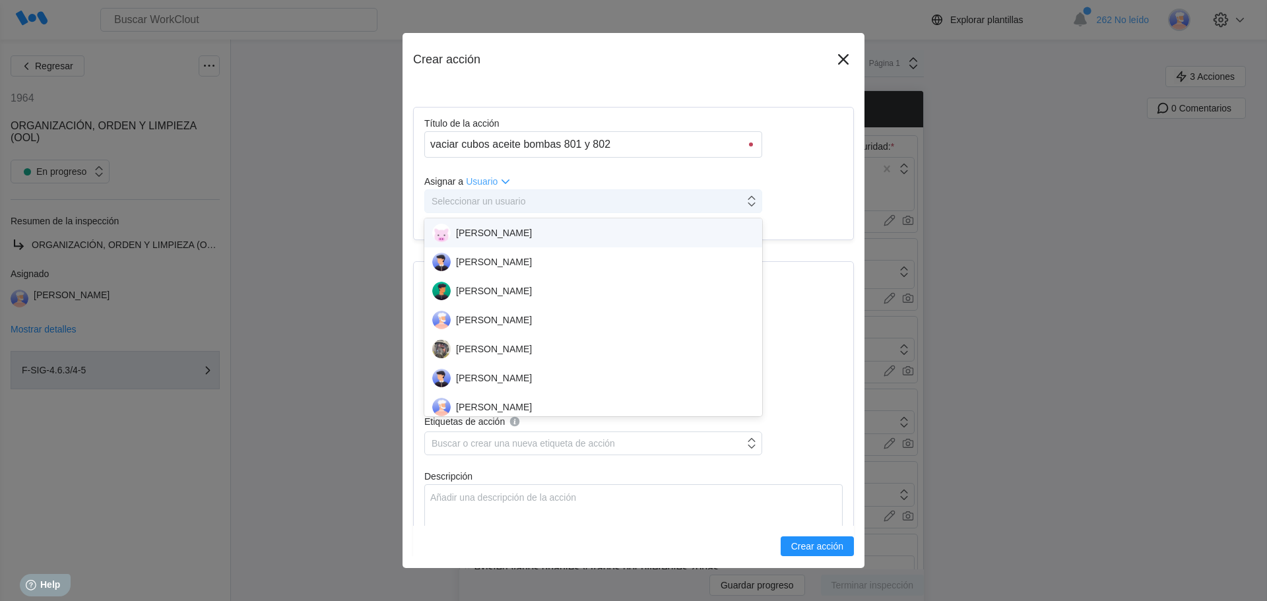
click at [490, 203] on div "Seleccionar un usuario" at bounding box center [478, 201] width 94 height 11
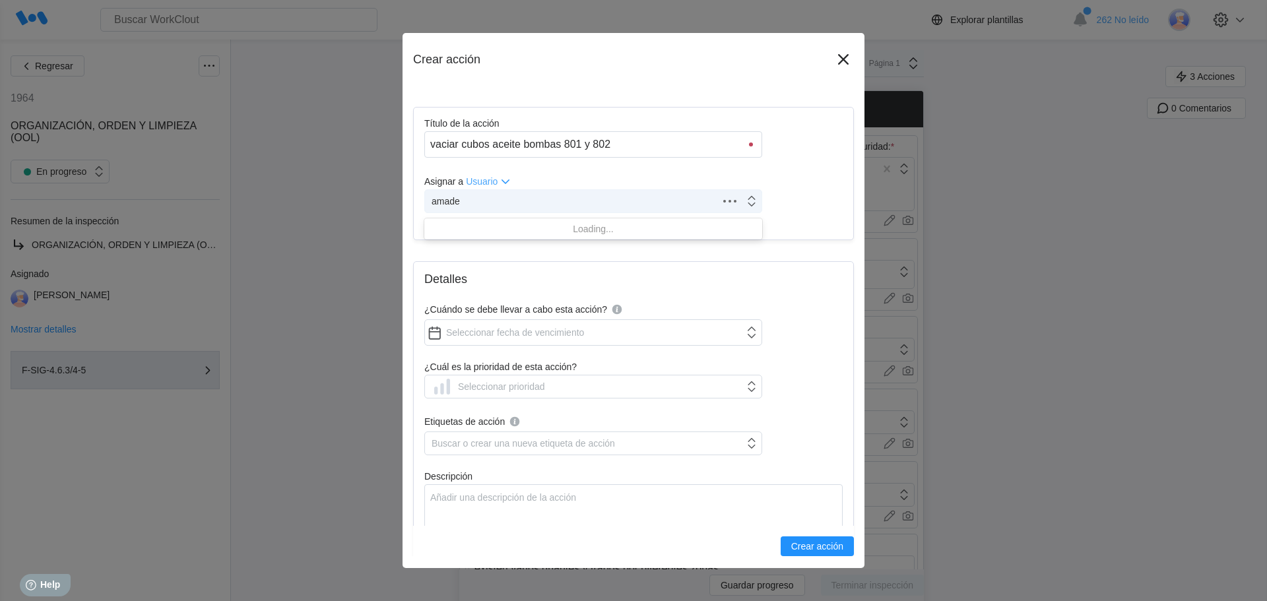
click at [780, 536] on button "Crear acción" at bounding box center [816, 546] width 73 height 20
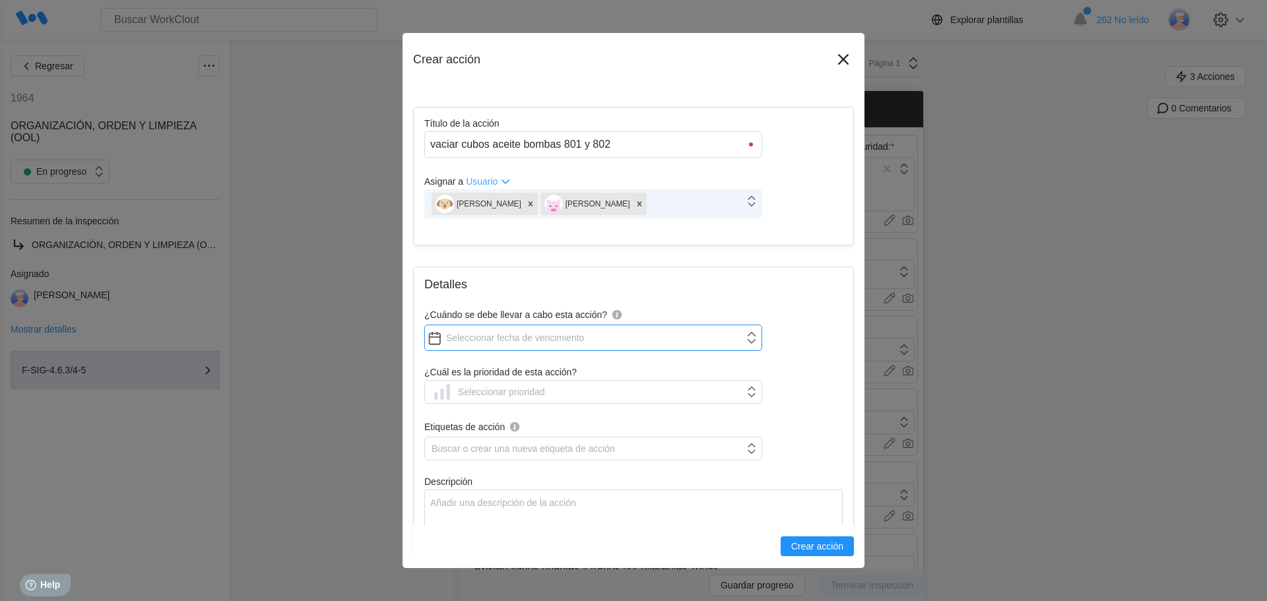
click at [468, 338] on input "¿Cuándo se debe llevar a cabo esta acción?" at bounding box center [593, 338] width 338 height 26
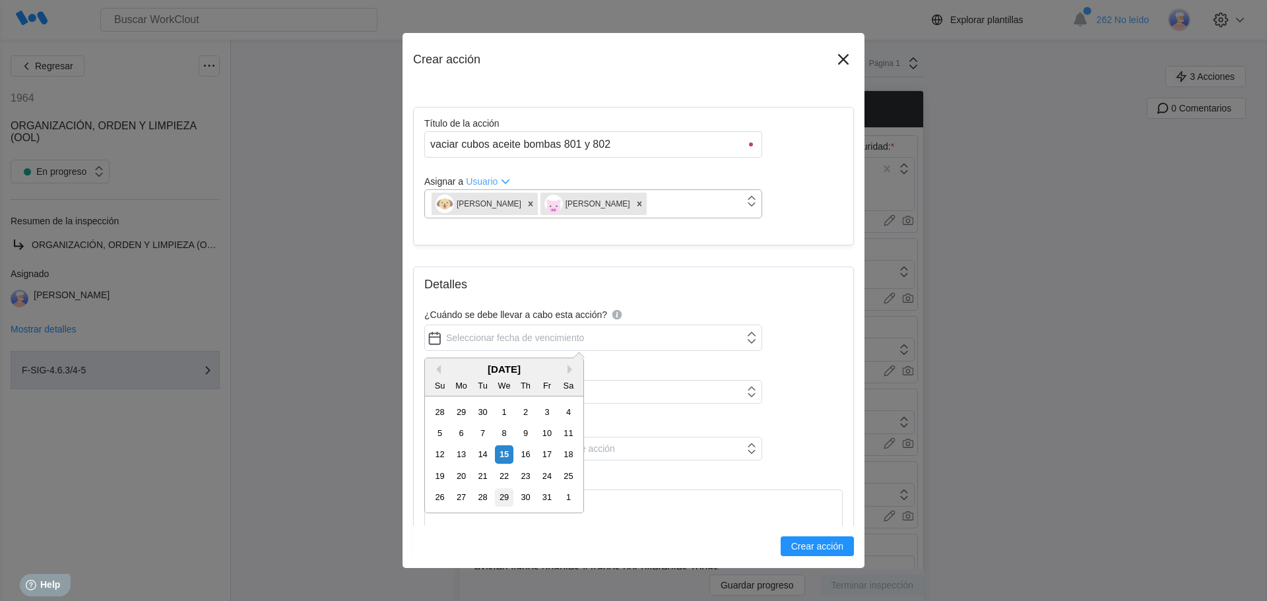
click at [502, 501] on div "29" at bounding box center [504, 497] width 18 height 18
click at [452, 395] on icon at bounding box center [441, 391] width 21 height 21
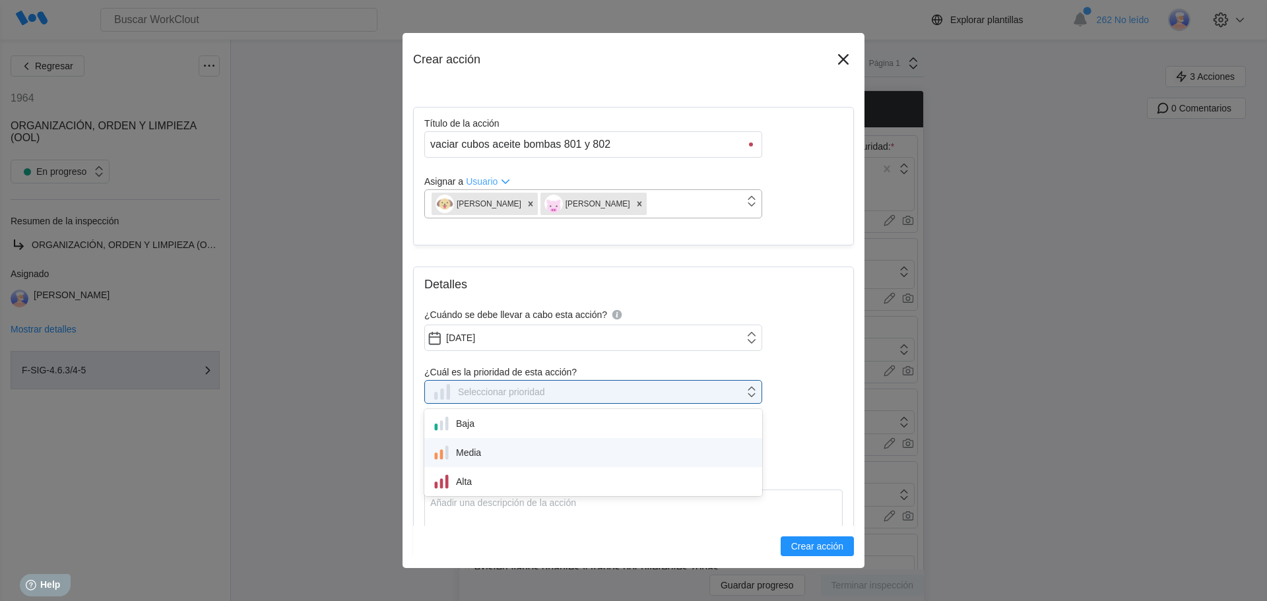
click at [457, 447] on div "Media" at bounding box center [593, 452] width 322 height 18
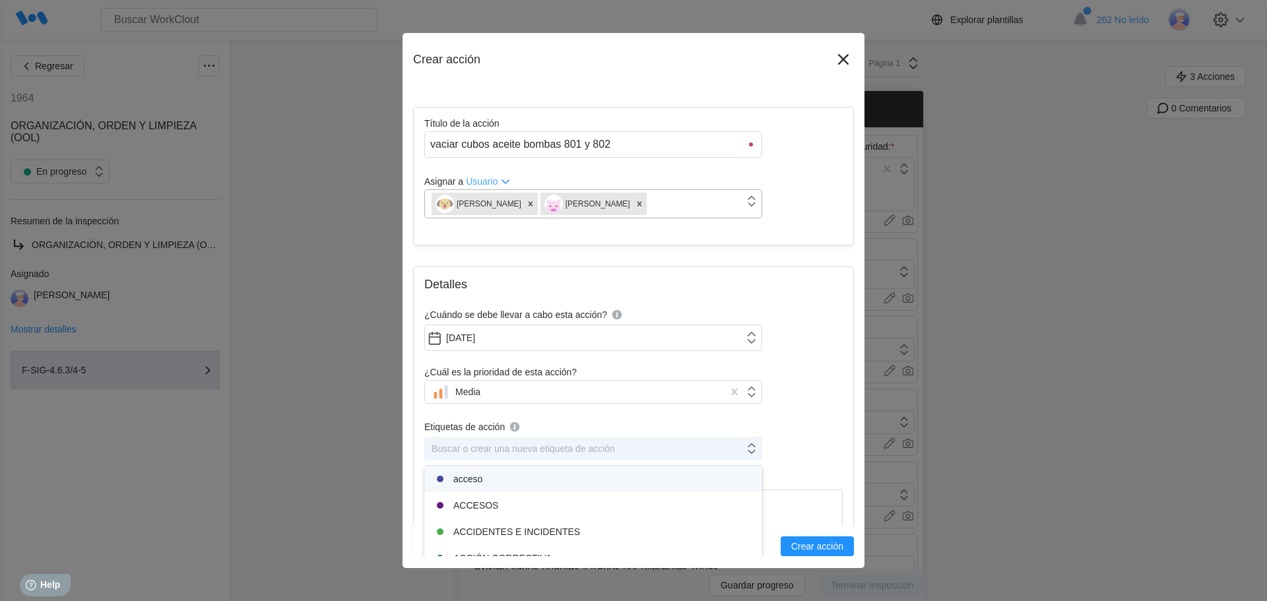
click at [456, 441] on div "Buscar o crear una nueva etiqueta de acción" at bounding box center [584, 448] width 319 height 18
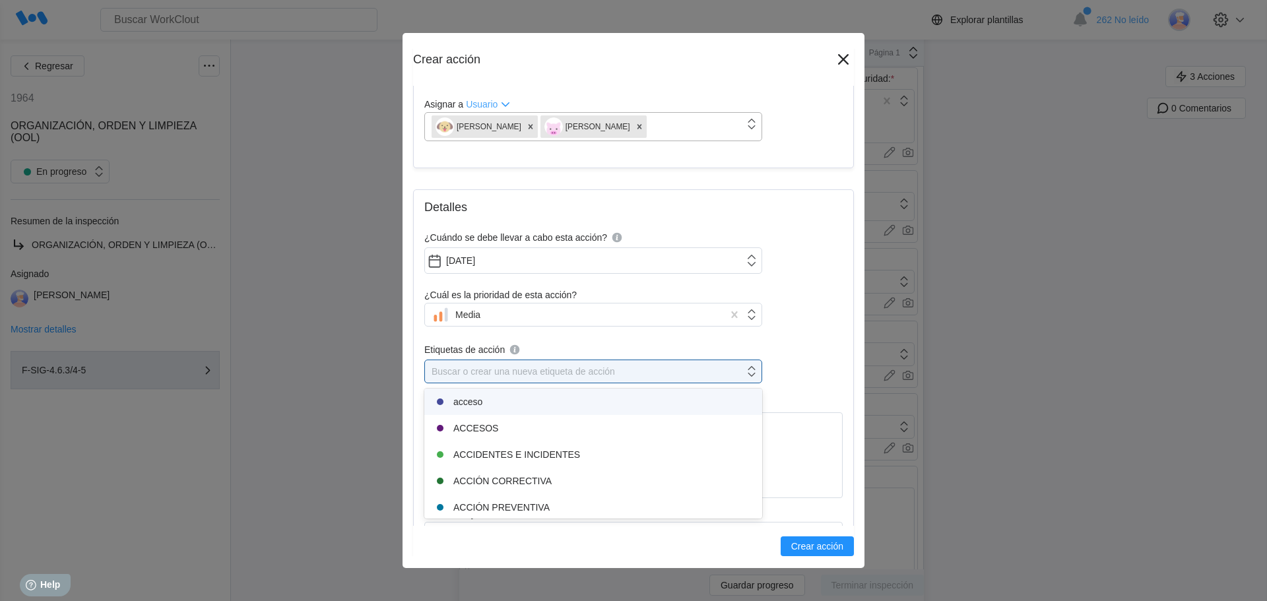
scroll to position [198, 0]
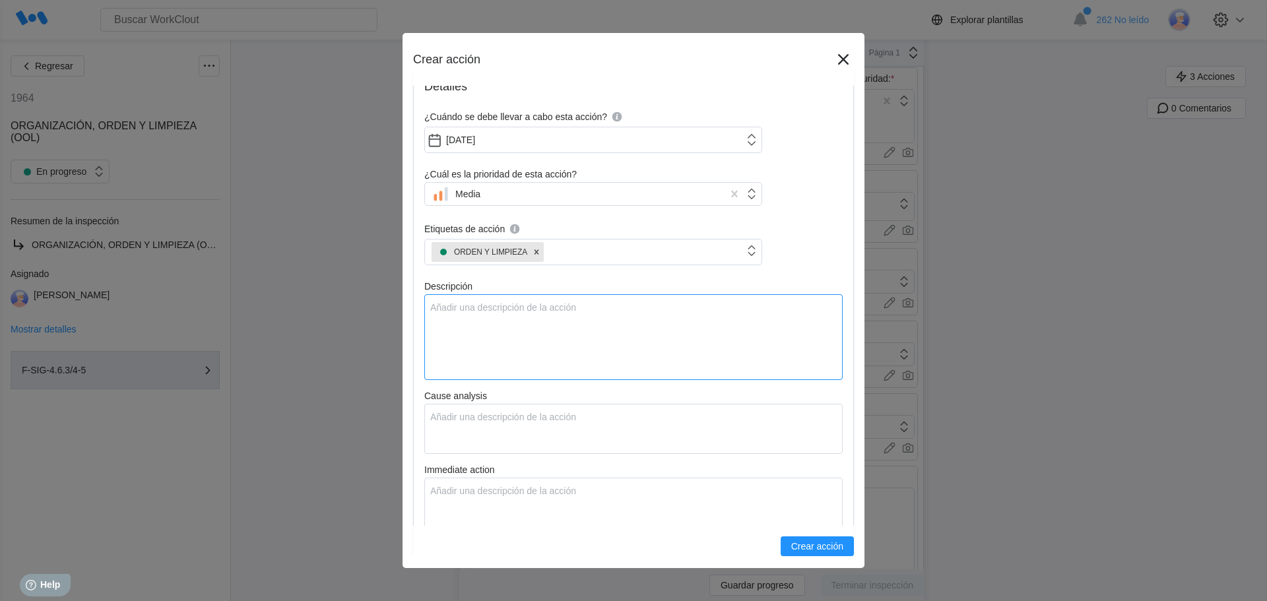
click at [495, 322] on textarea "Descripción" at bounding box center [633, 337] width 418 height 86
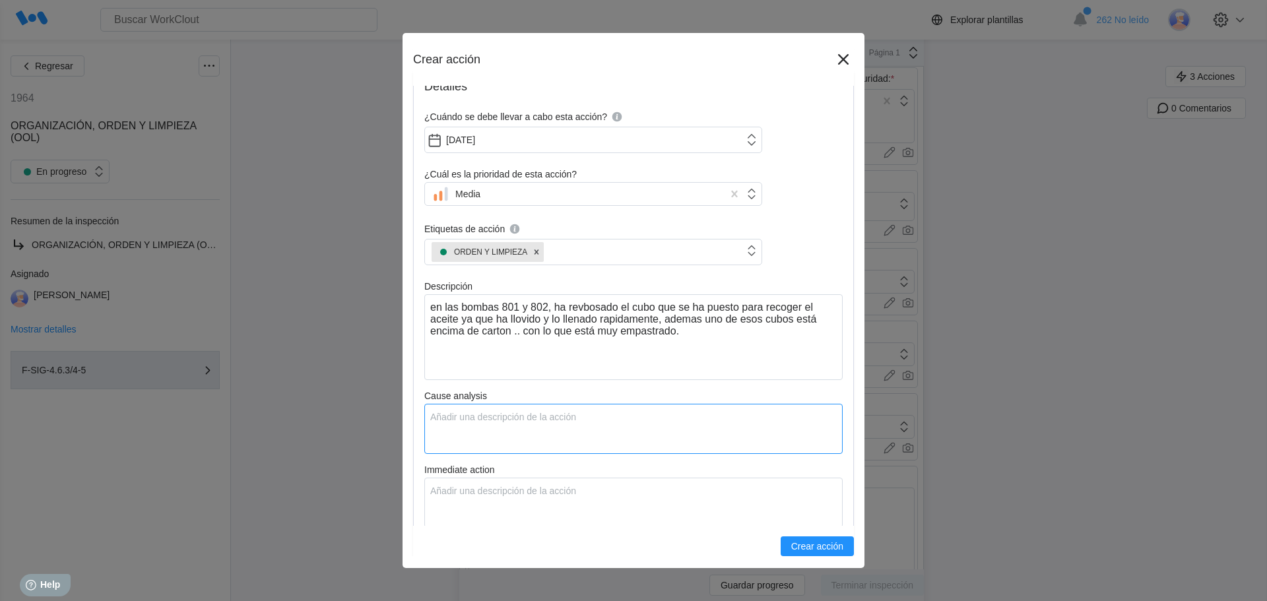
click at [437, 414] on textarea "Cause analysis" at bounding box center [633, 429] width 418 height 50
click at [478, 502] on textarea "Immediate action" at bounding box center [633, 503] width 418 height 50
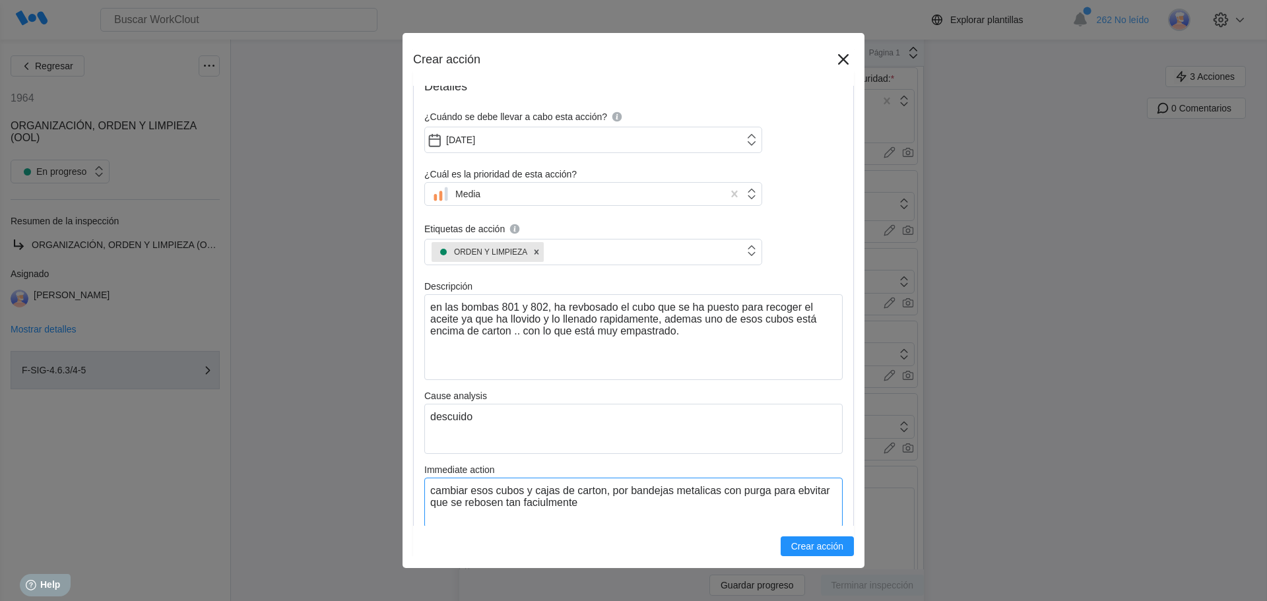
click at [580, 505] on textarea "cambiar esos cubos y cajas de carton, por bandejas metalicas con purga para ebv…" at bounding box center [633, 503] width 418 height 50
click at [439, 504] on textarea "cambiar esos cubos y cajas de carton, por bandejas metalicas con purga para ebv…" at bounding box center [633, 503] width 418 height 50
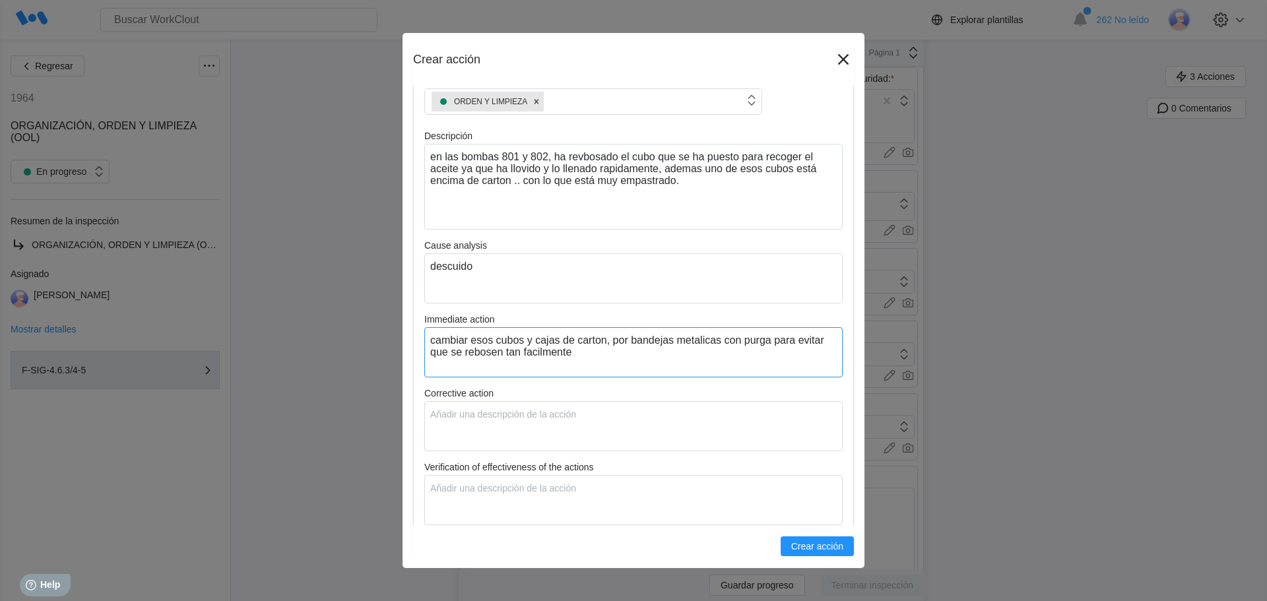
scroll to position [471, 0]
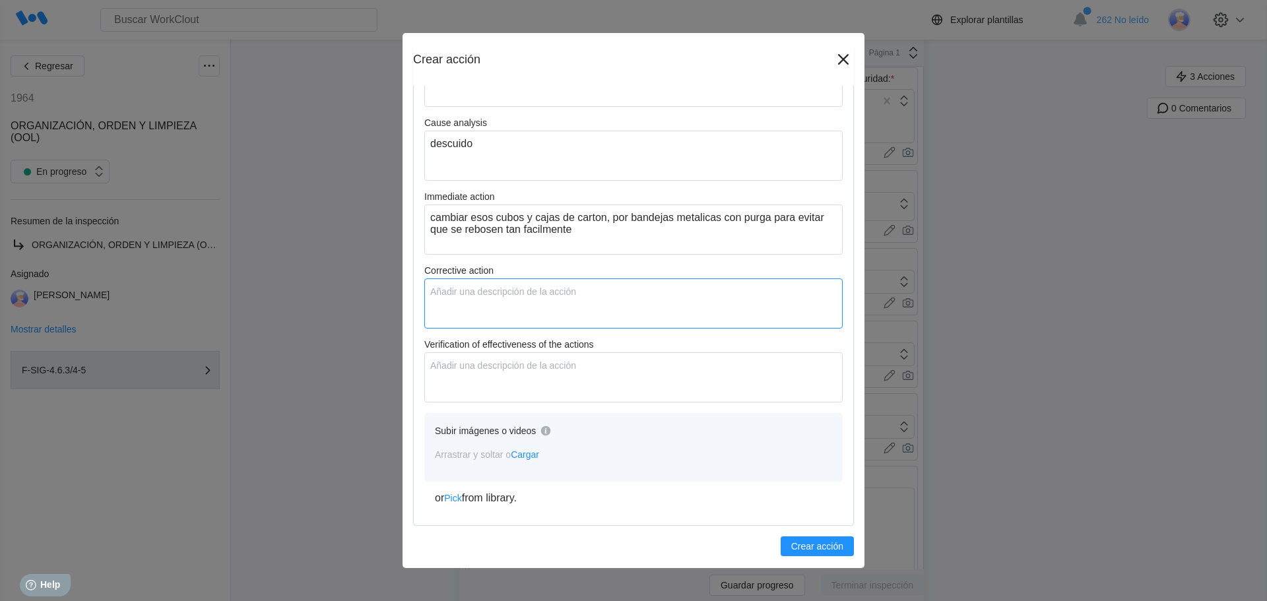
click at [506, 305] on textarea "Corrective action" at bounding box center [633, 303] width 418 height 50
click at [796, 545] on span "Crear acción" at bounding box center [817, 546] width 52 height 9
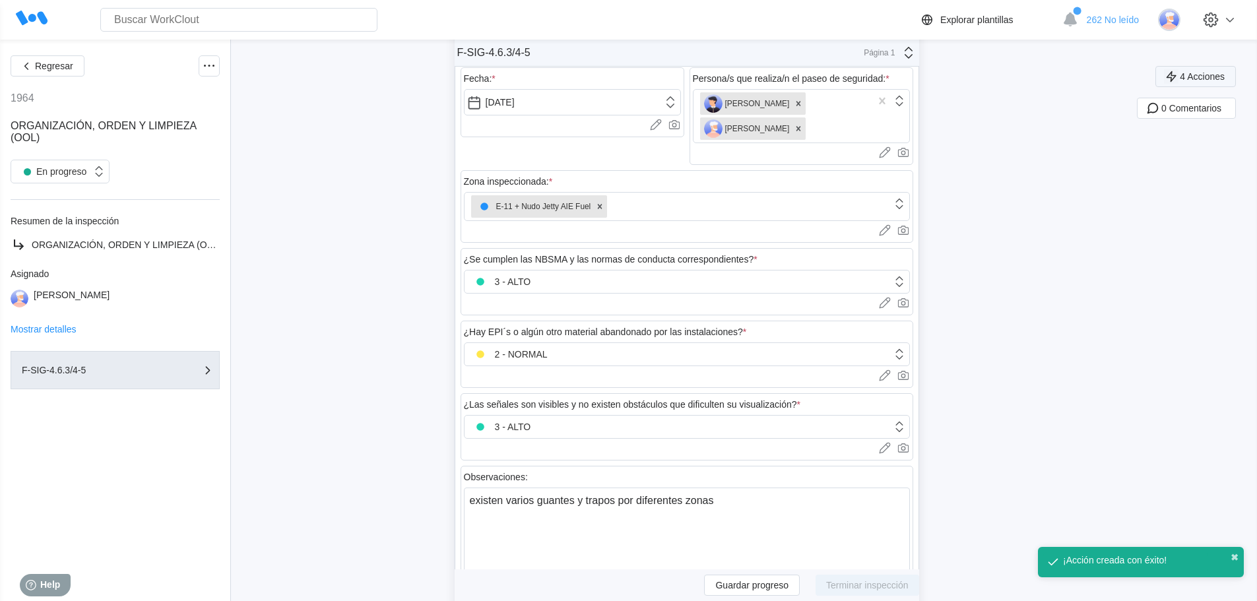
click at [1201, 72] on span "4 Acciones" at bounding box center [1202, 76] width 45 height 9
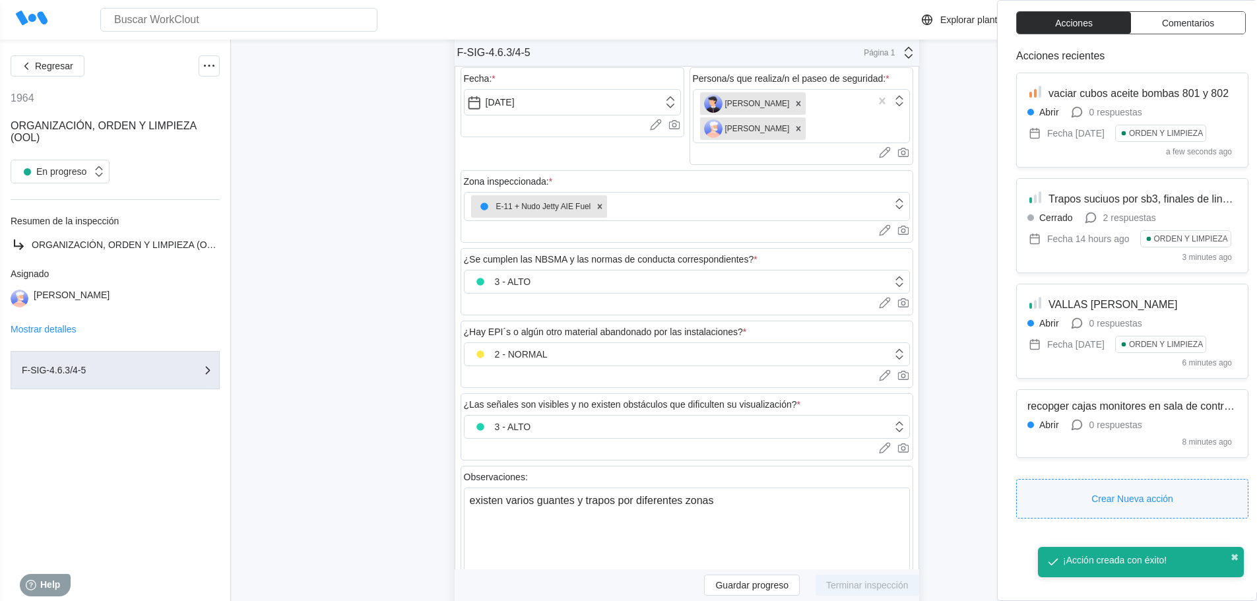
click at [1081, 503] on button "Crear Nueva acción" at bounding box center [1132, 499] width 232 height 40
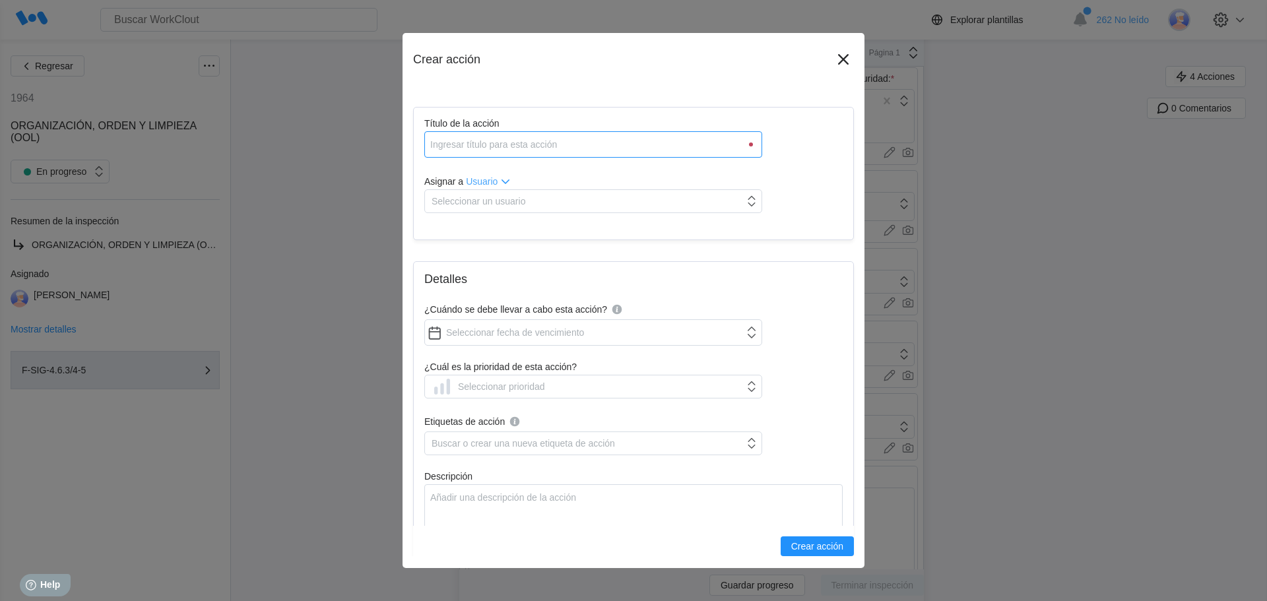
click at [523, 143] on input "Título de la acción" at bounding box center [593, 144] width 338 height 26
click at [516, 142] on input "Título de la acción" at bounding box center [593, 144] width 338 height 26
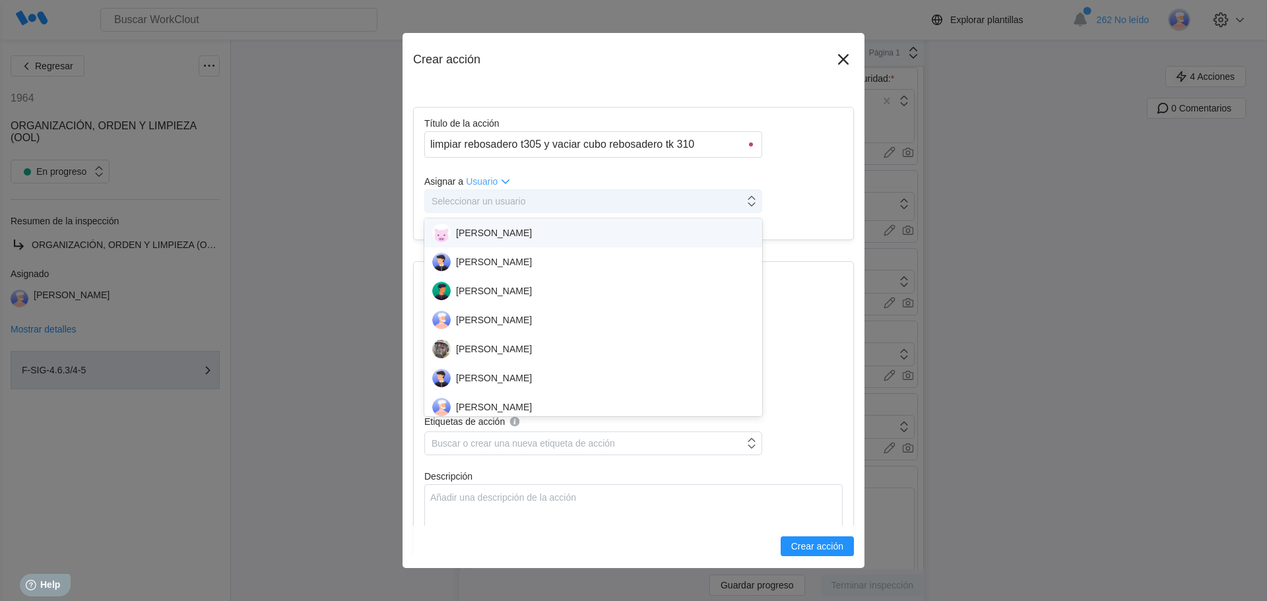
click at [610, 193] on div "Seleccionar un usuario" at bounding box center [584, 201] width 319 height 18
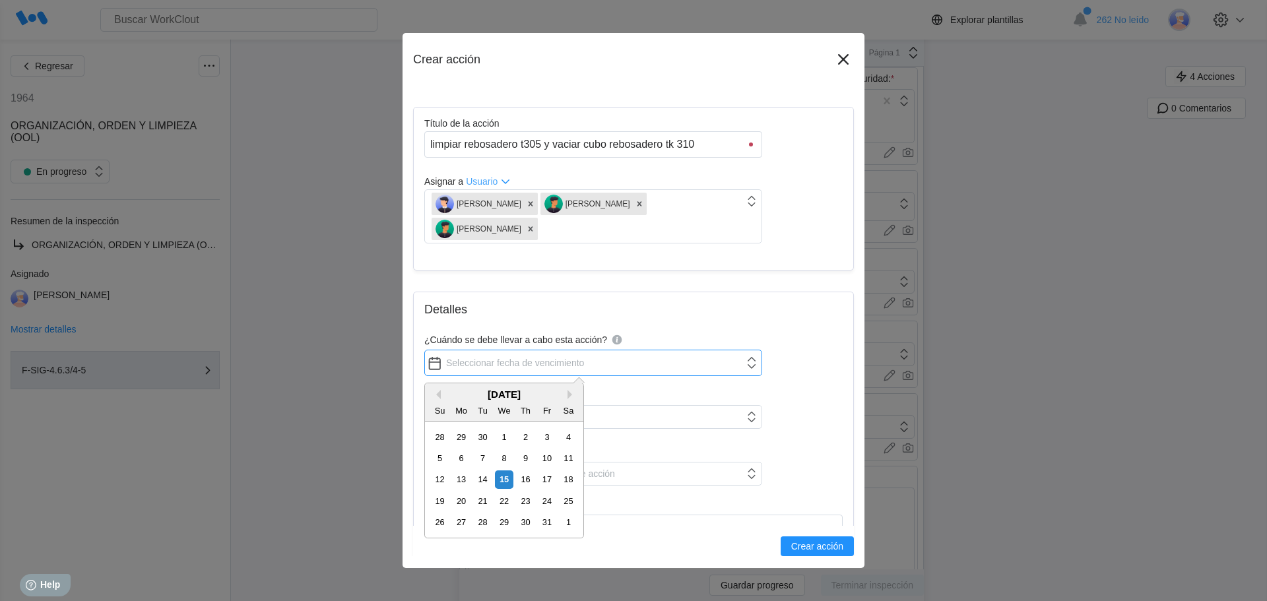
click at [487, 364] on input "¿Cuándo se debe llevar a cabo esta acción?" at bounding box center [593, 363] width 338 height 26
click at [503, 528] on div "29" at bounding box center [504, 522] width 18 height 18
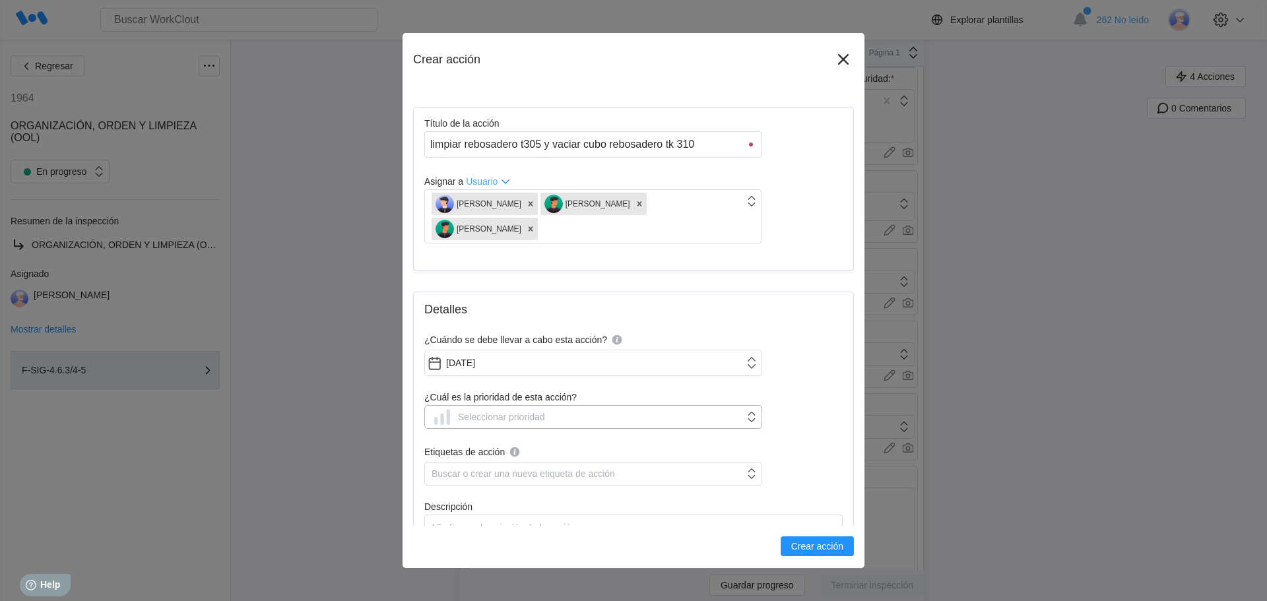
click at [476, 424] on div "Seleccionar prioridad" at bounding box center [487, 416] width 113 height 21
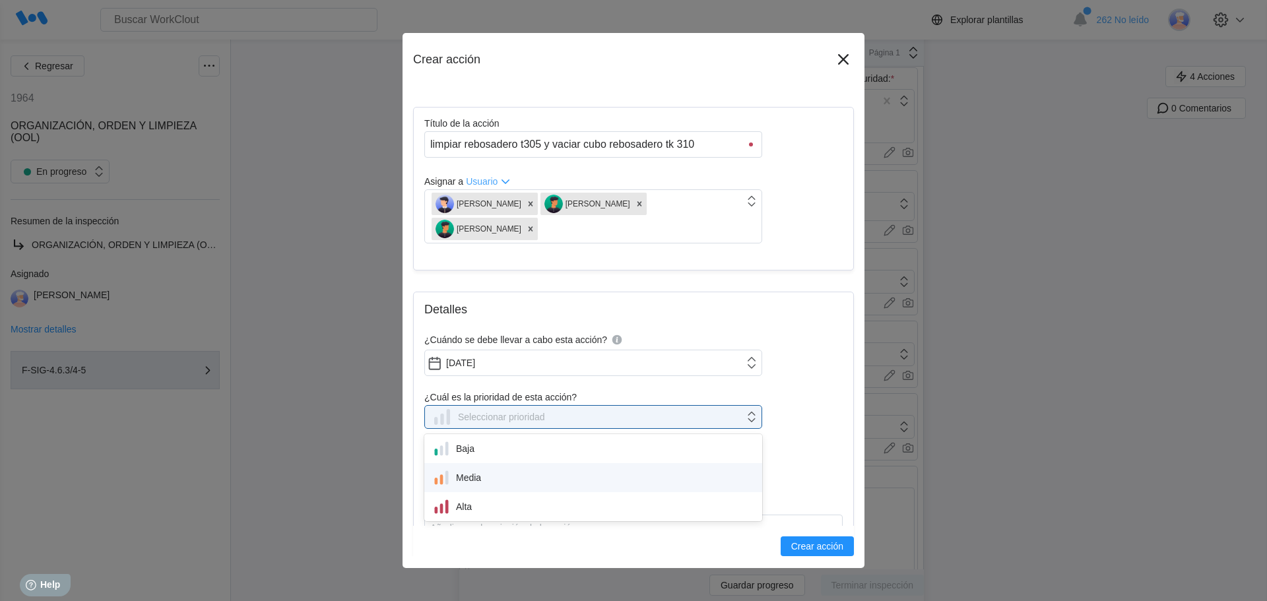
click at [476, 474] on div "Media" at bounding box center [593, 477] width 322 height 18
click at [465, 477] on div "Buscar o crear una nueva etiqueta de acción" at bounding box center [522, 473] width 183 height 11
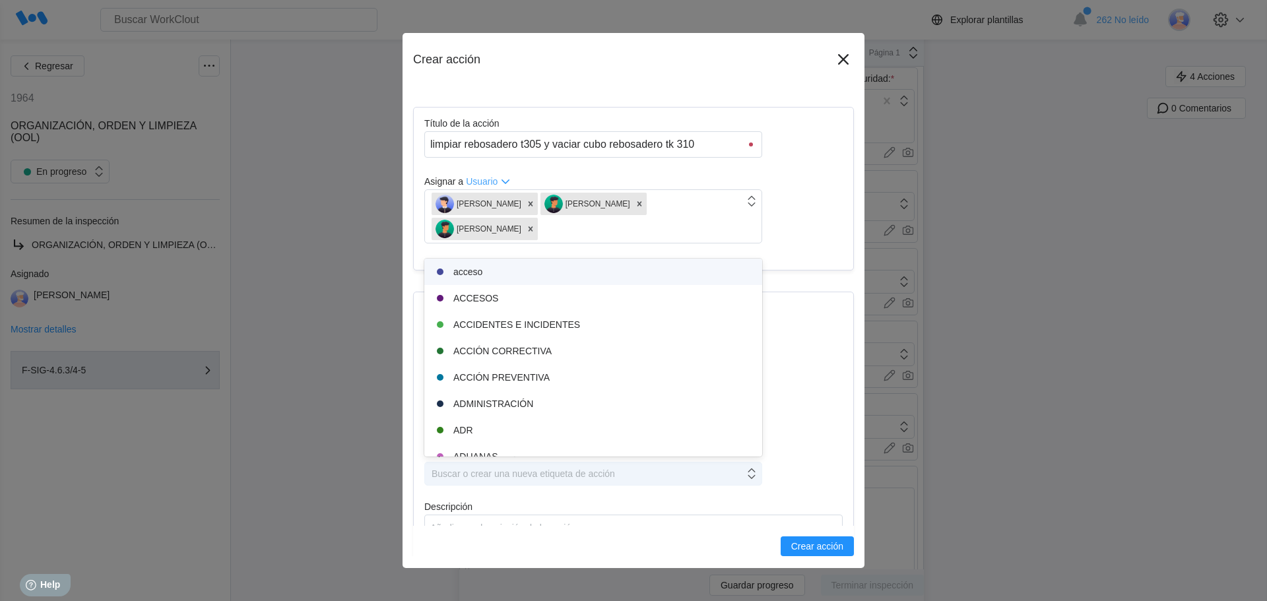
scroll to position [132, 0]
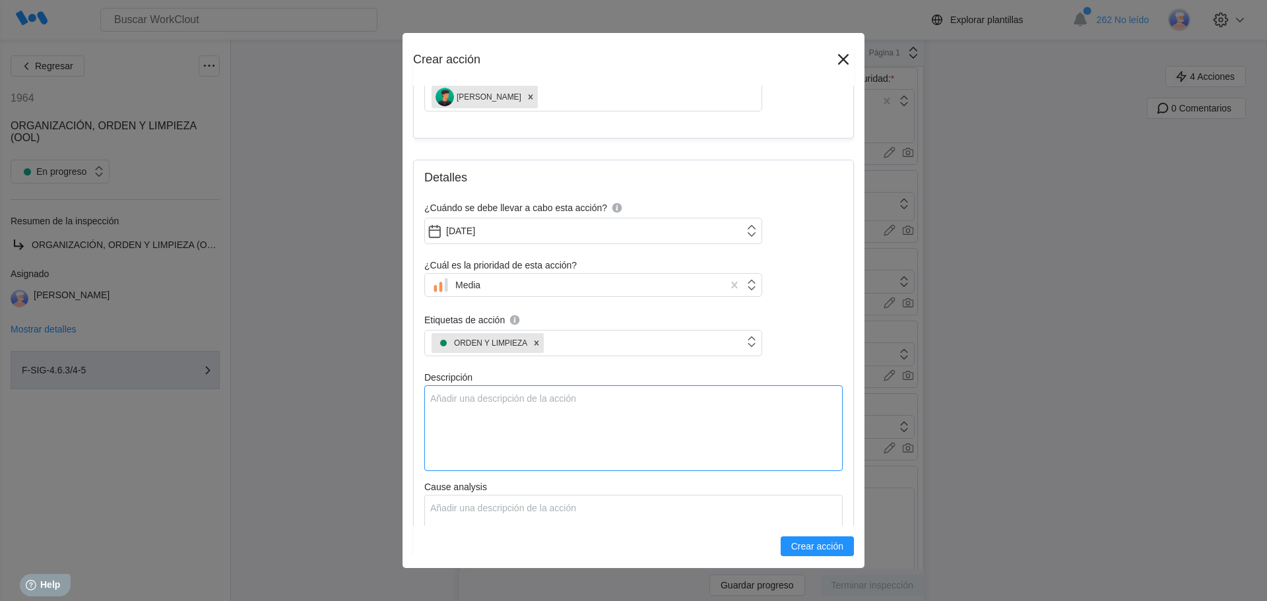
click at [483, 406] on textarea "Descripción" at bounding box center [633, 428] width 418 height 86
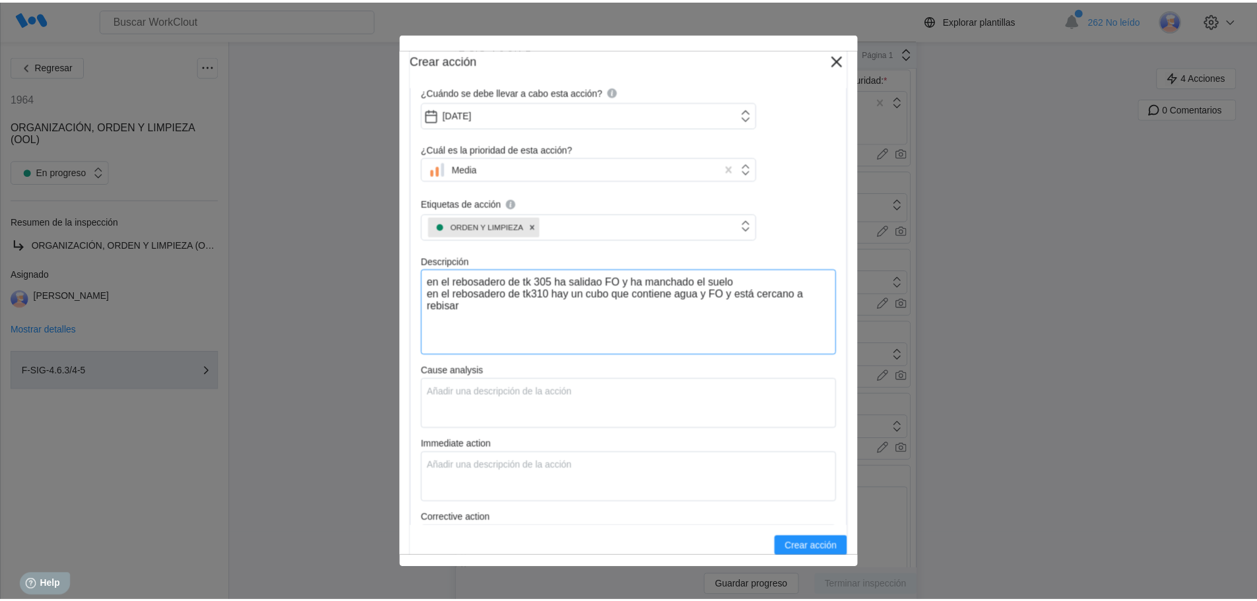
scroll to position [396, 0]
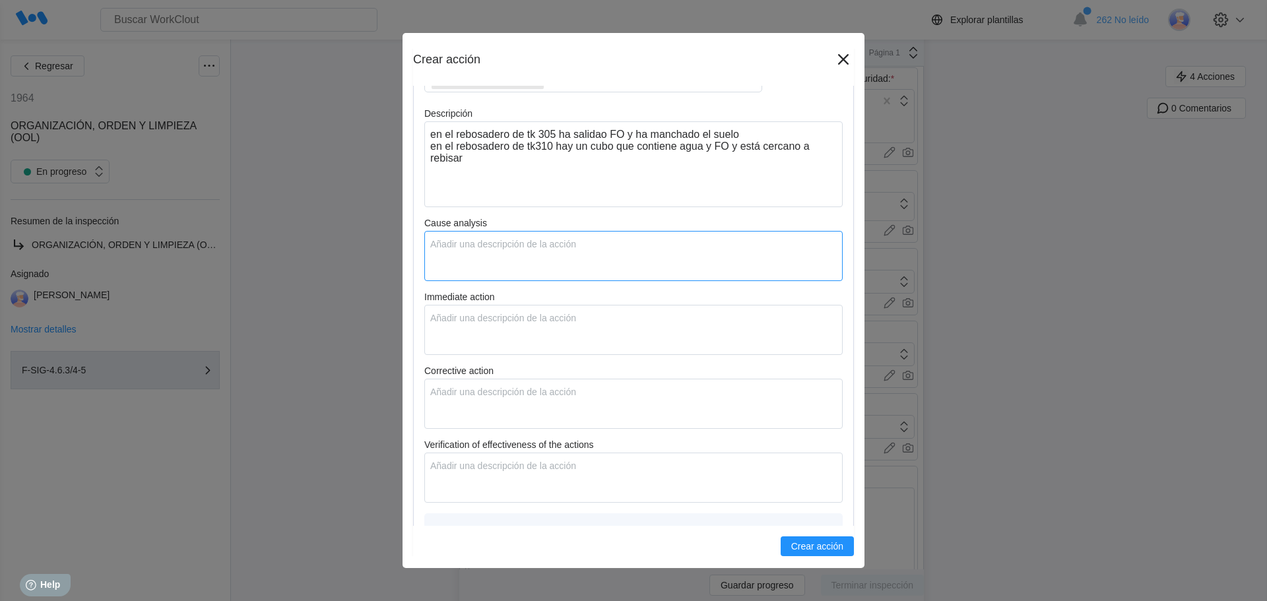
click at [455, 258] on textarea "Cause analysis" at bounding box center [633, 256] width 418 height 50
click at [535, 241] on textarea "descuido con las lluvoias" at bounding box center [633, 256] width 418 height 50
click at [530, 245] on textarea "descuido con las lluvoias" at bounding box center [633, 256] width 418 height 50
click at [472, 325] on textarea "Immediate action" at bounding box center [633, 330] width 418 height 50
click at [449, 390] on textarea "Corrective action" at bounding box center [633, 404] width 418 height 50
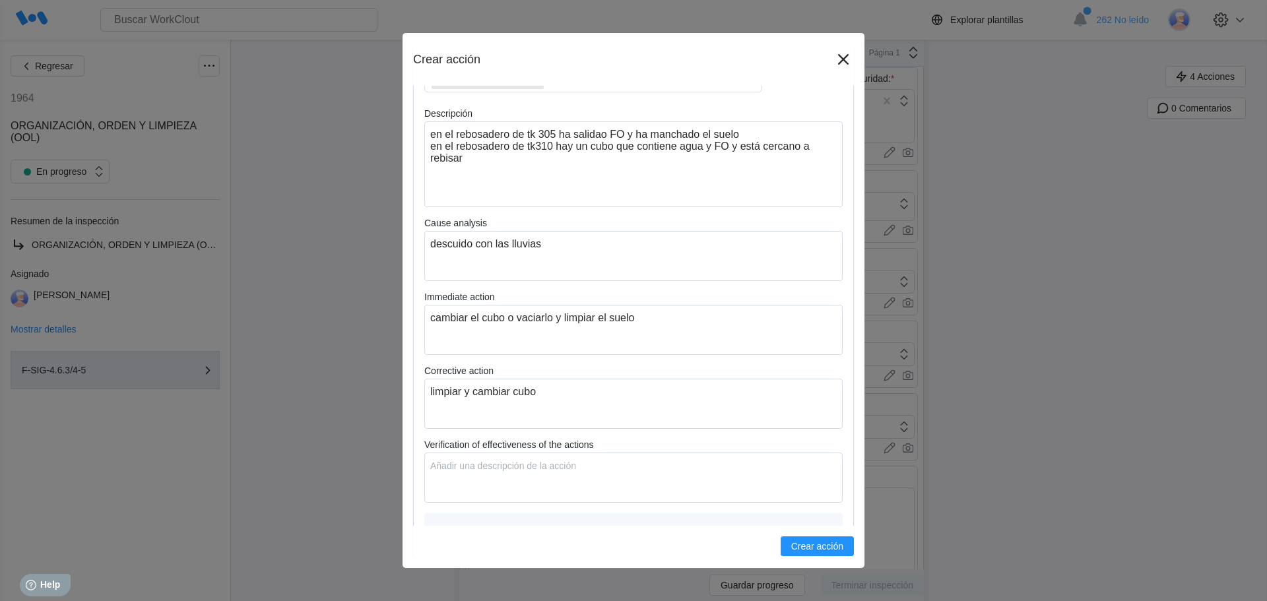
click at [824, 556] on div "Crear acción Título de la acción limpiar rebosadero t305 y vaciar cubo rebosade…" at bounding box center [633, 300] width 462 height 535
click at [822, 549] on span "Crear acción" at bounding box center [817, 546] width 52 height 9
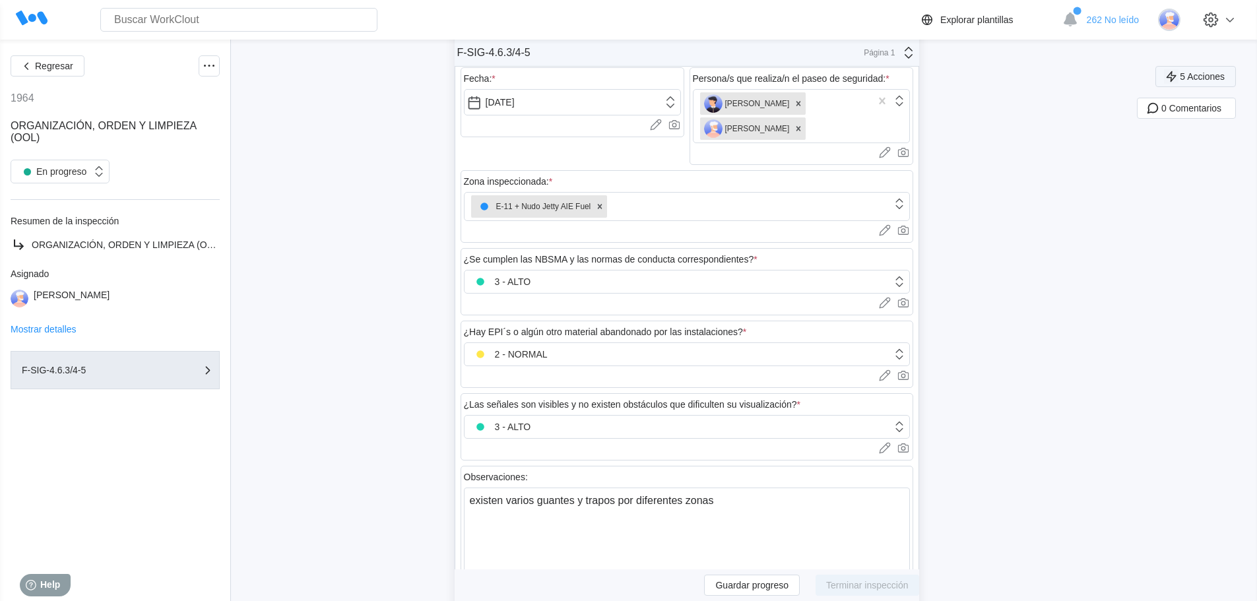
click at [1201, 71] on button "5 Acciones" at bounding box center [1195, 76] width 80 height 21
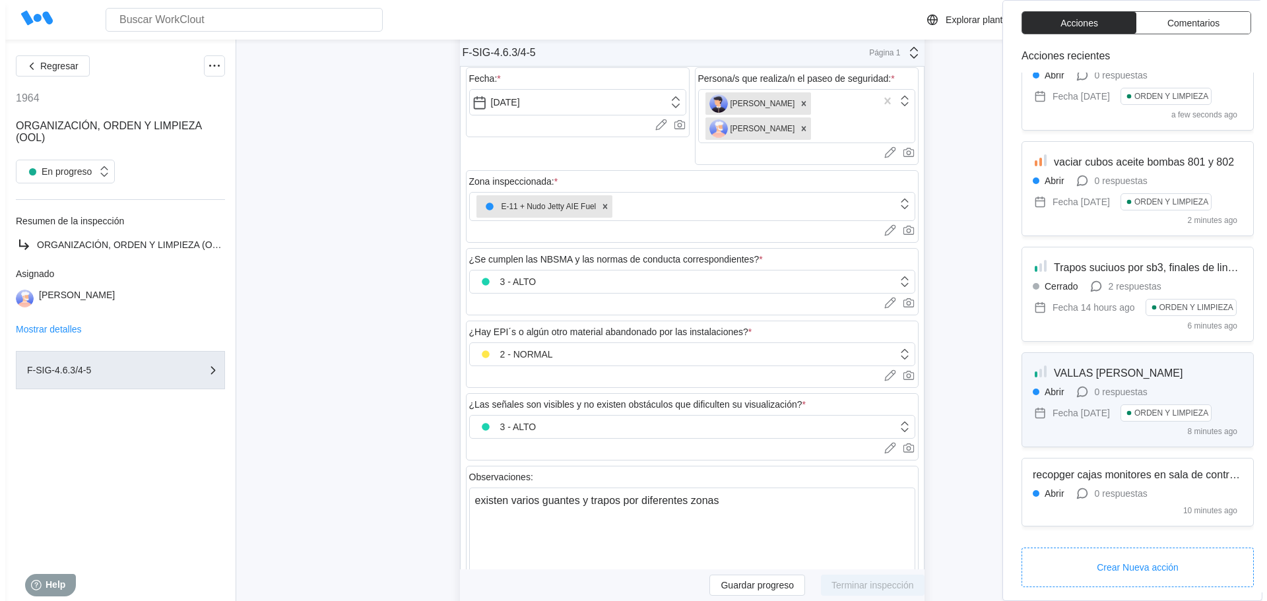
scroll to position [57, 0]
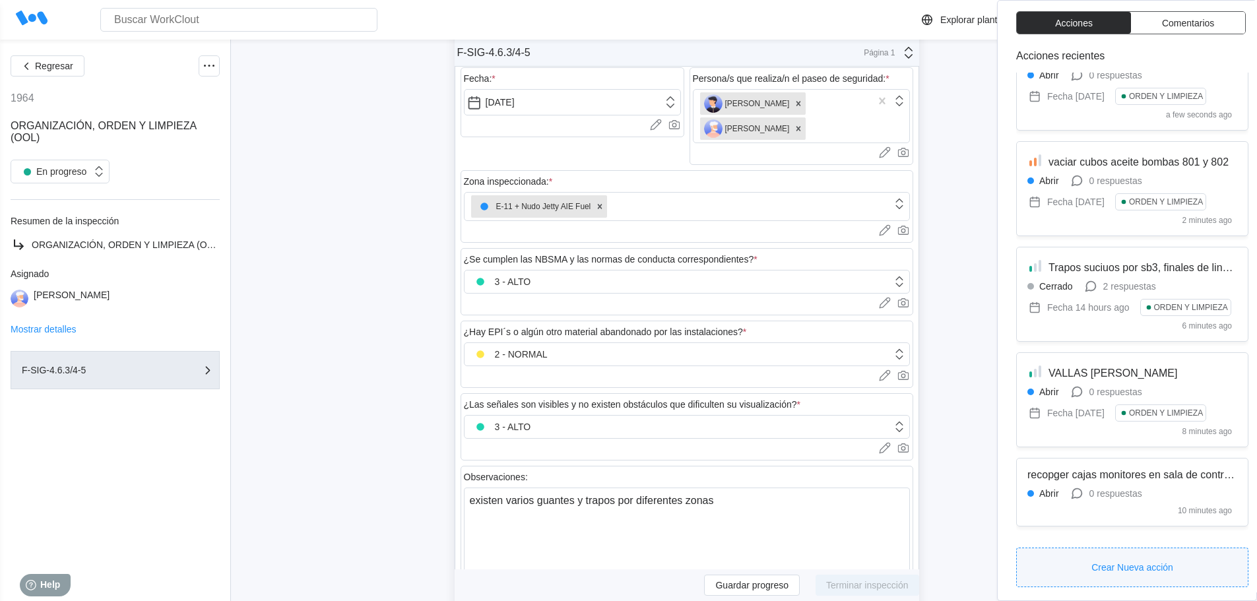
click at [1124, 558] on button "Crear Nueva acción" at bounding box center [1132, 568] width 232 height 40
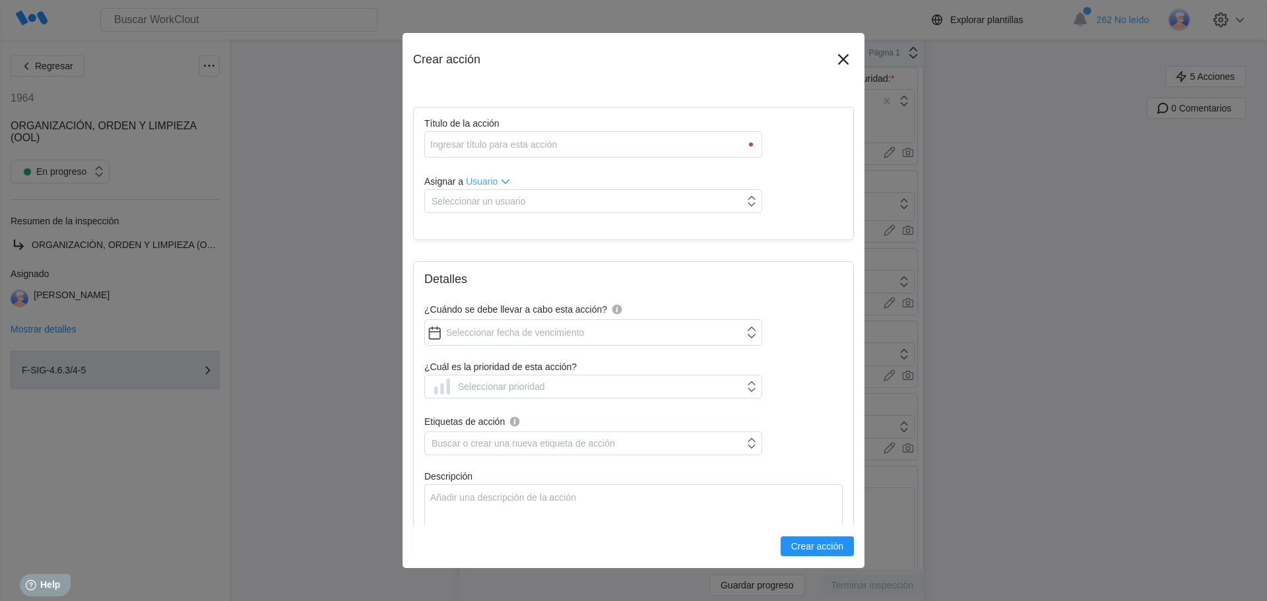
click at [582, 158] on div "Título de la acción Asignar a Usuario Seleccionar un usuario" at bounding box center [633, 173] width 441 height 133
click at [582, 149] on input "Título de la acción" at bounding box center [593, 144] width 338 height 26
click at [504, 196] on div "Seleccionar un usuario" at bounding box center [478, 201] width 94 height 11
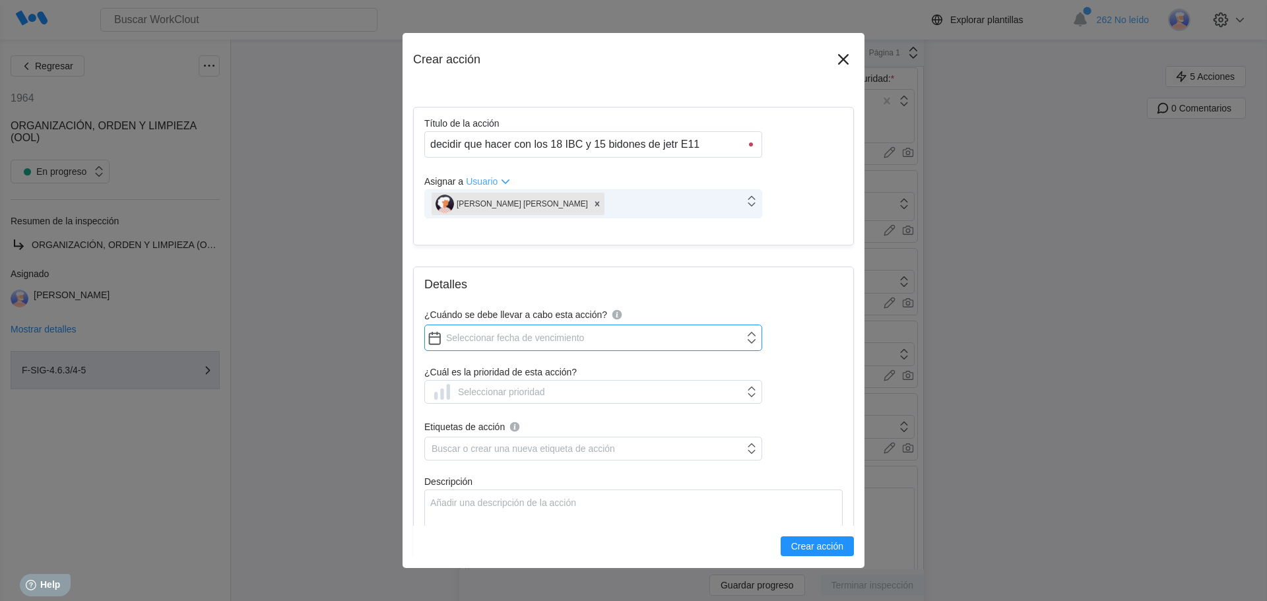
click at [468, 338] on input "¿Cuándo se debe llevar a cabo esta acción?" at bounding box center [593, 338] width 338 height 26
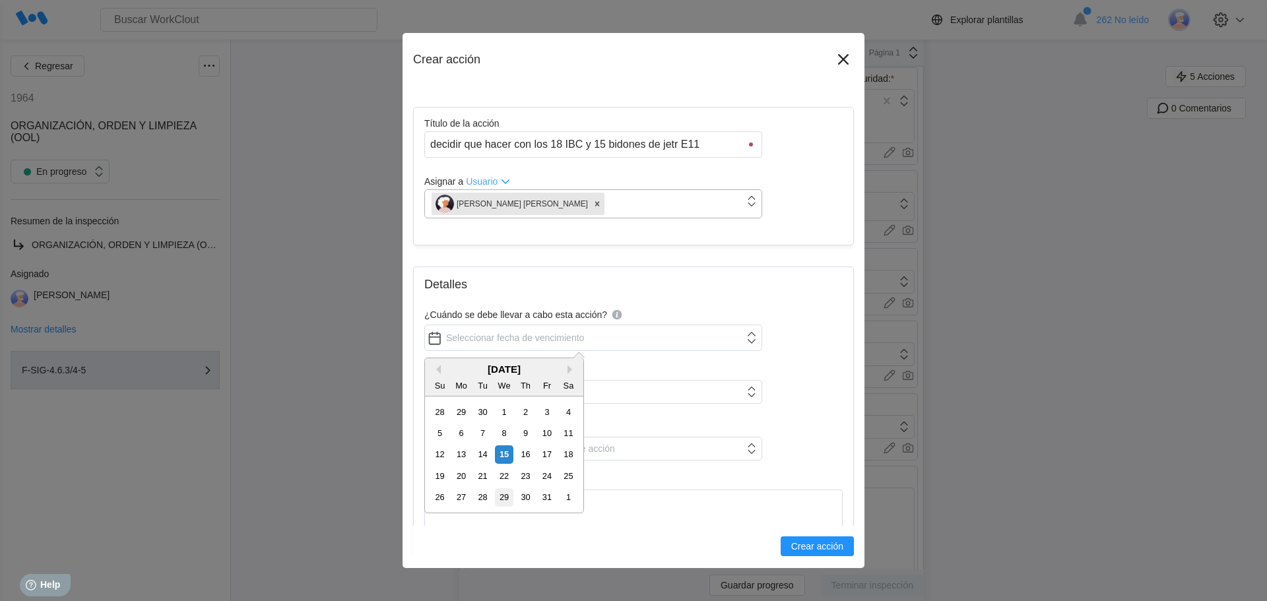
click at [505, 494] on div "29" at bounding box center [504, 497] width 18 height 18
click at [474, 394] on div "Seleccionar prioridad" at bounding box center [501, 392] width 87 height 11
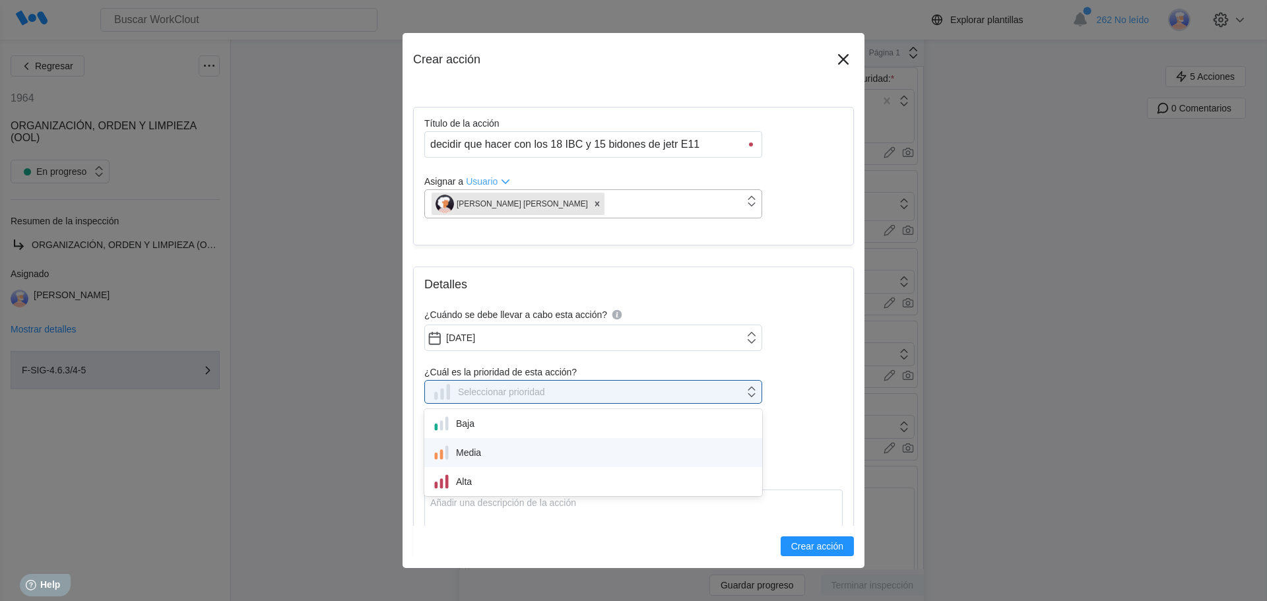
click at [468, 451] on div "Media" at bounding box center [593, 452] width 322 height 18
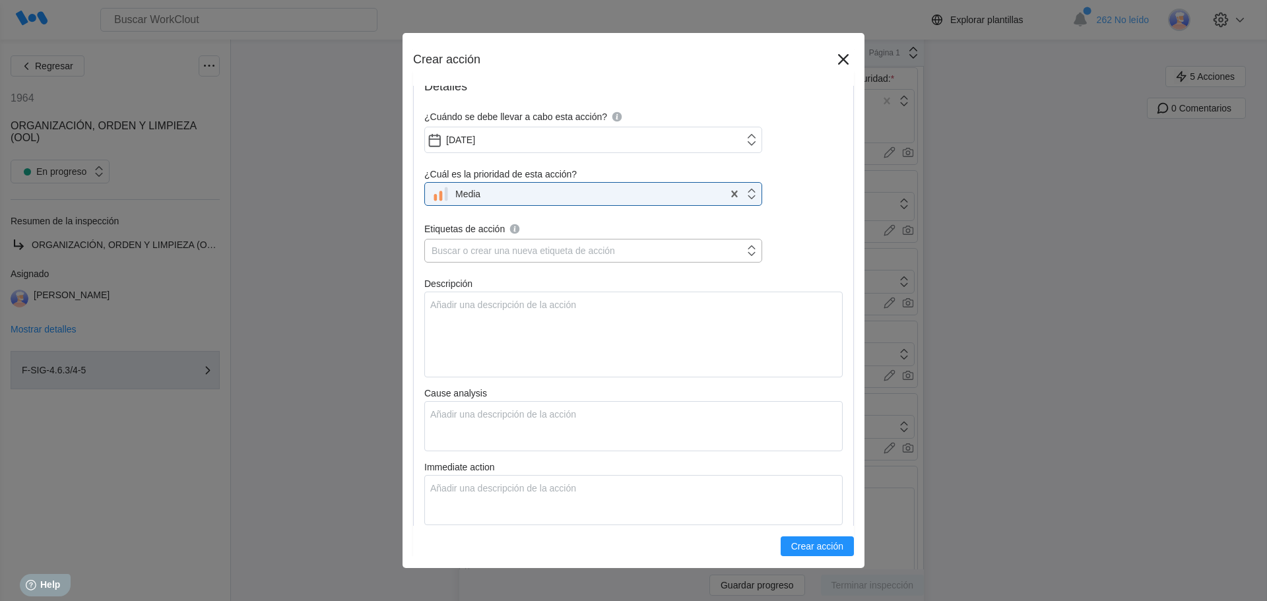
click at [477, 250] on div "Buscar o crear una nueva etiqueta de acción" at bounding box center [522, 250] width 183 height 11
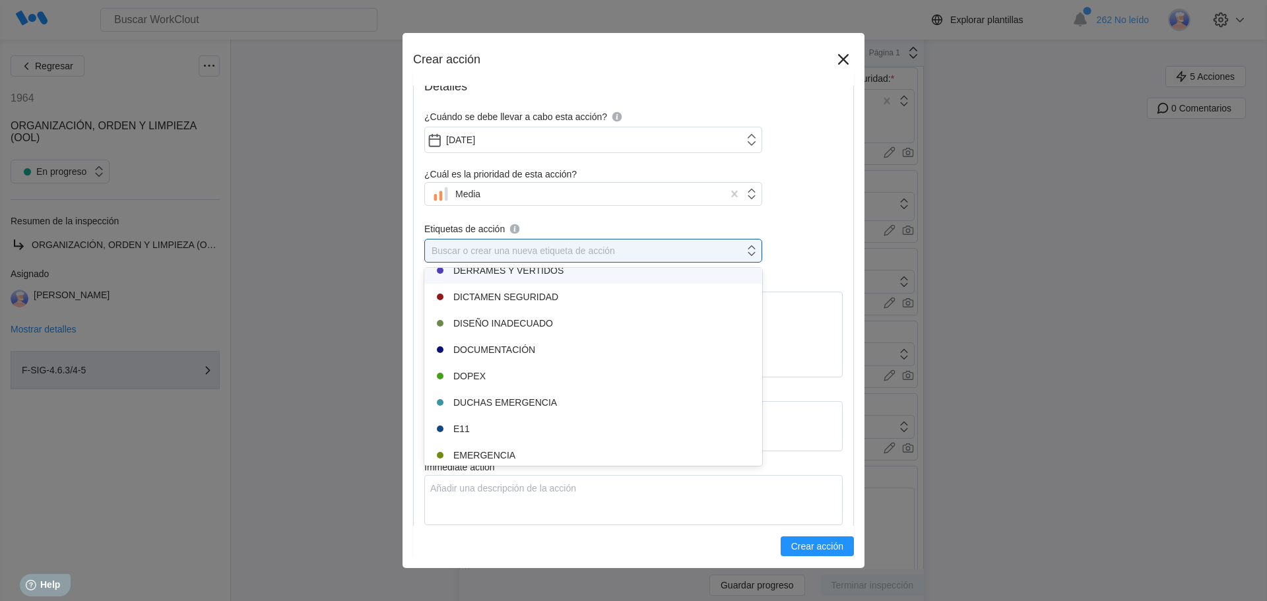
scroll to position [858, 0]
click at [480, 243] on div "Buscar o crear una nueva etiqueta de acción" at bounding box center [584, 250] width 319 height 18
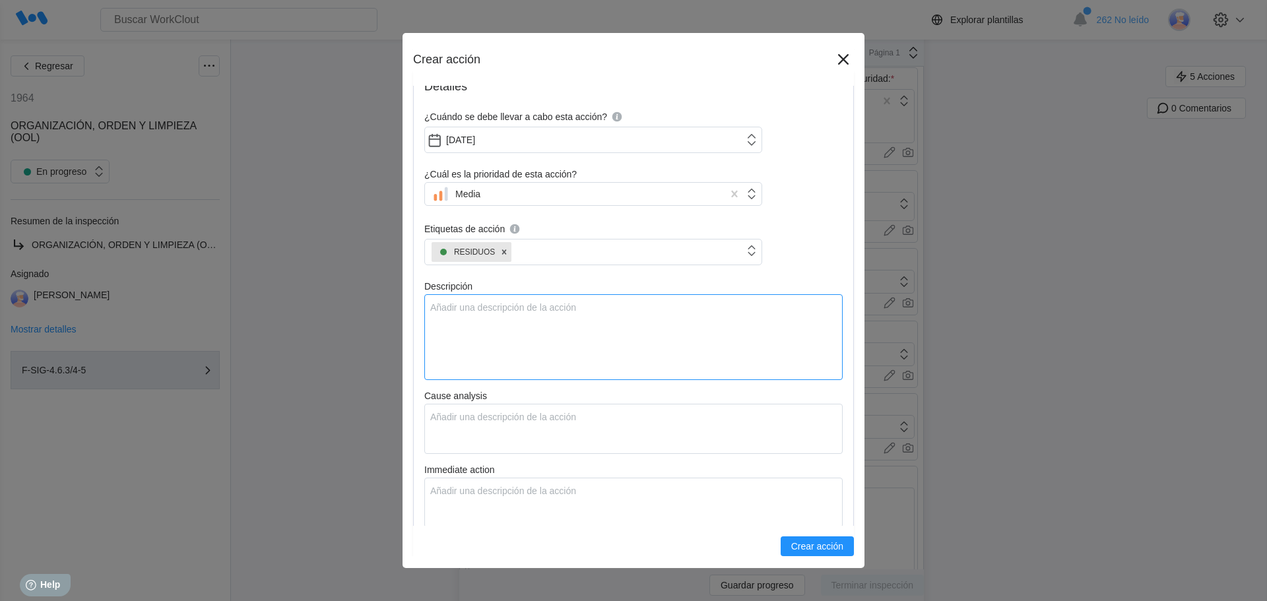
click at [468, 325] on textarea "Descripción" at bounding box center [633, 337] width 418 height 86
click at [450, 413] on textarea "Cause analysis" at bounding box center [633, 429] width 418 height 50
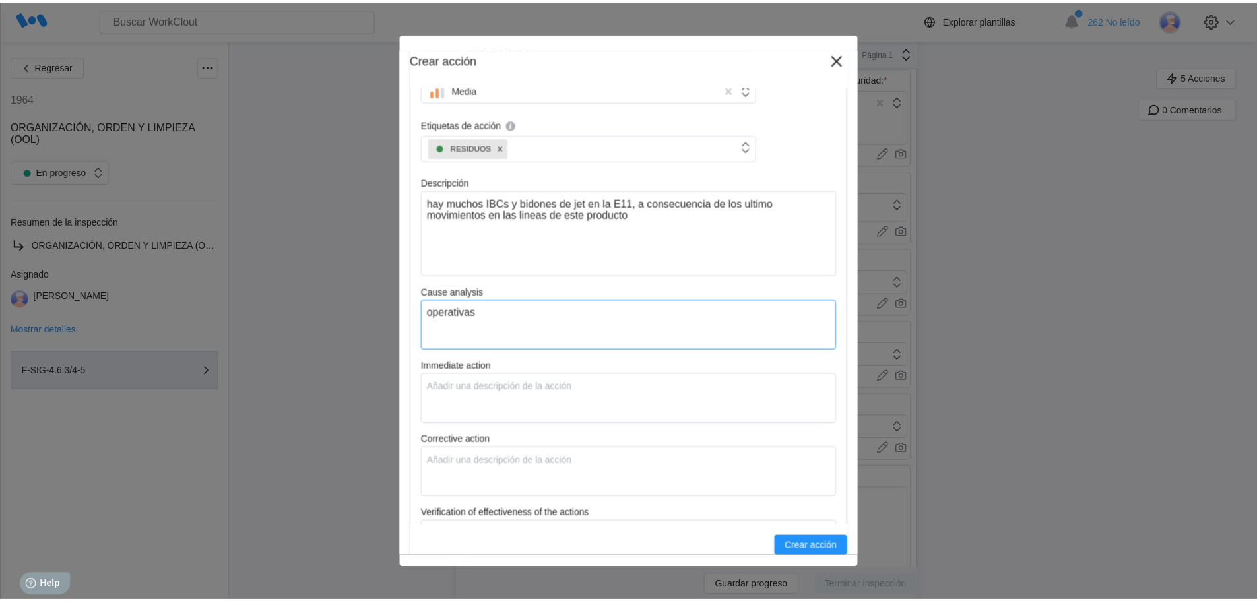
scroll to position [396, 0]
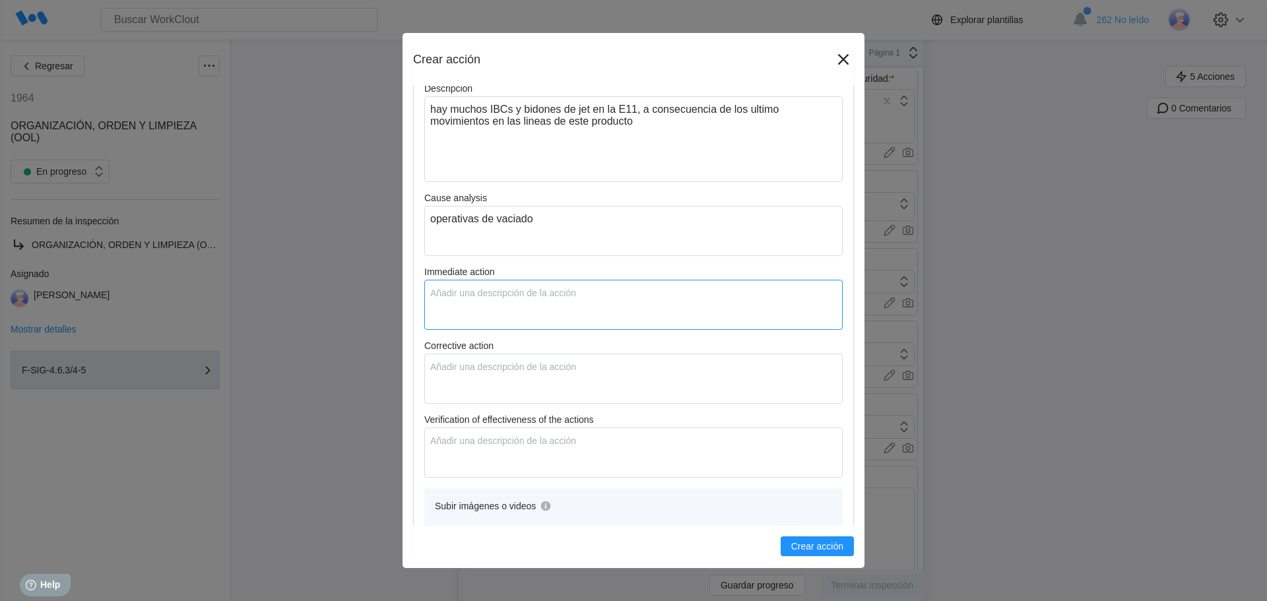
click at [457, 295] on textarea "Immediate action" at bounding box center [633, 305] width 418 height 50
click at [618, 294] on textarea "buscar una solucion para retyirar estos iiBCs ya que están ocupando mucho espac…" at bounding box center [633, 305] width 418 height 50
click at [459, 385] on textarea "Corrective action" at bounding box center [633, 379] width 418 height 50
click at [465, 363] on textarea "Corrective action" at bounding box center [633, 379] width 418 height 50
click at [813, 542] on span "Crear acción" at bounding box center [817, 546] width 52 height 9
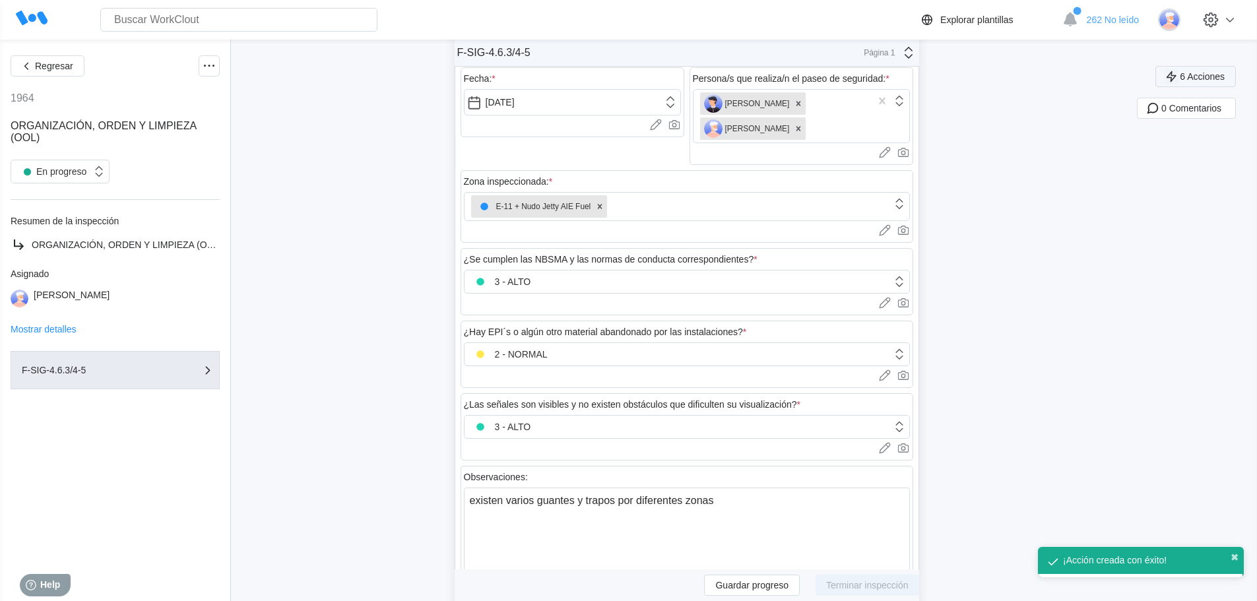
click at [1204, 75] on span "6 Acciones" at bounding box center [1202, 76] width 45 height 9
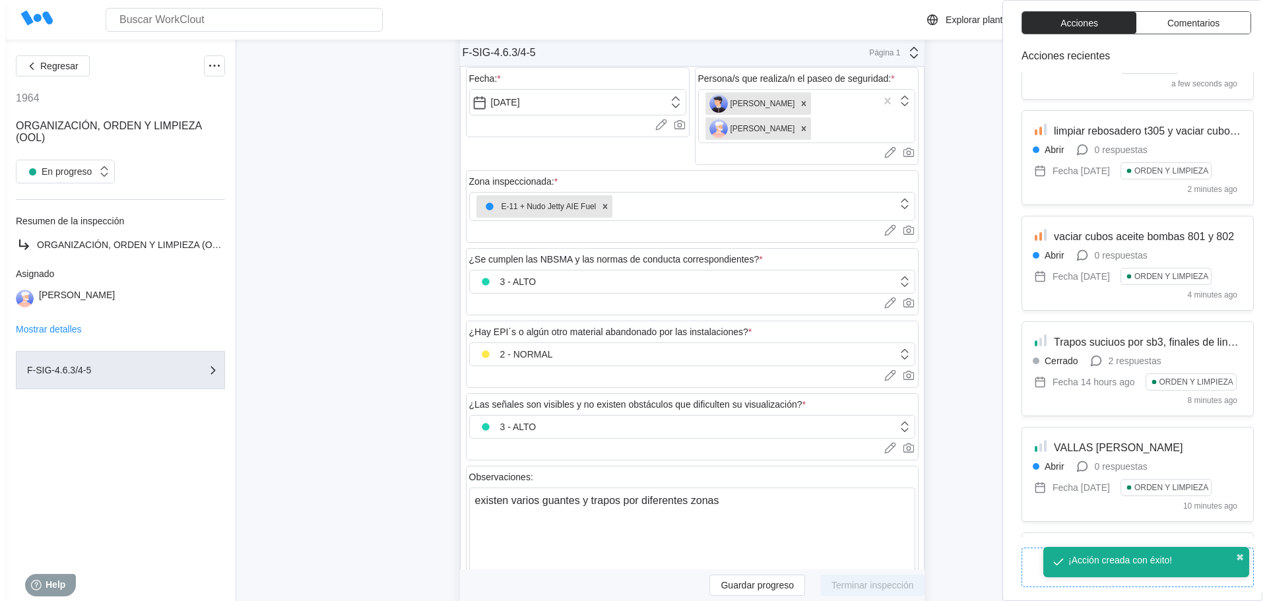
scroll to position [162, 0]
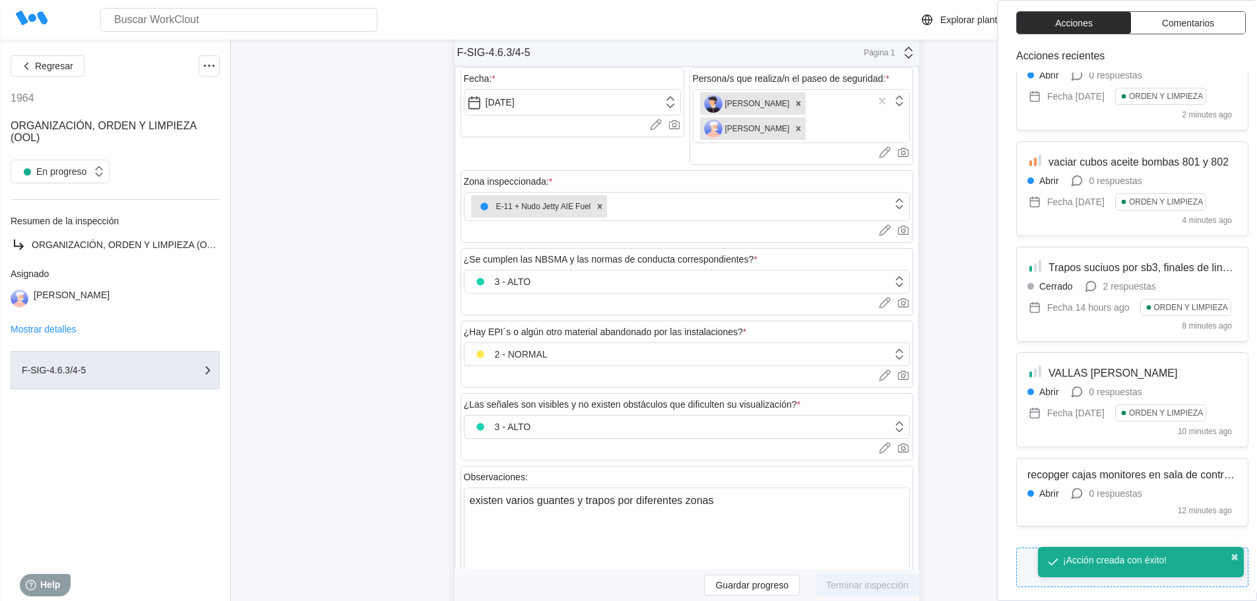
click at [1030, 569] on button "Crear Nueva acción" at bounding box center [1132, 568] width 232 height 40
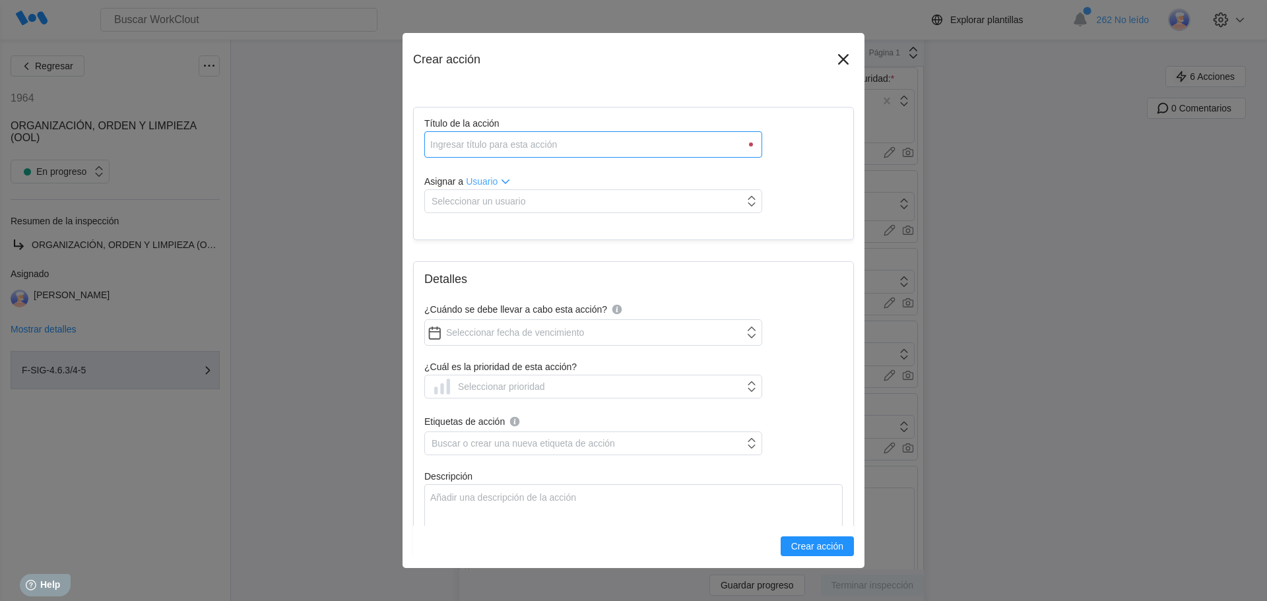
click at [518, 152] on input "Título de la acción" at bounding box center [593, 144] width 338 height 26
click at [780, 536] on button "Crear acción" at bounding box center [816, 546] width 73 height 20
click at [523, 194] on div "Seleccionar un usuario" at bounding box center [584, 201] width 319 height 18
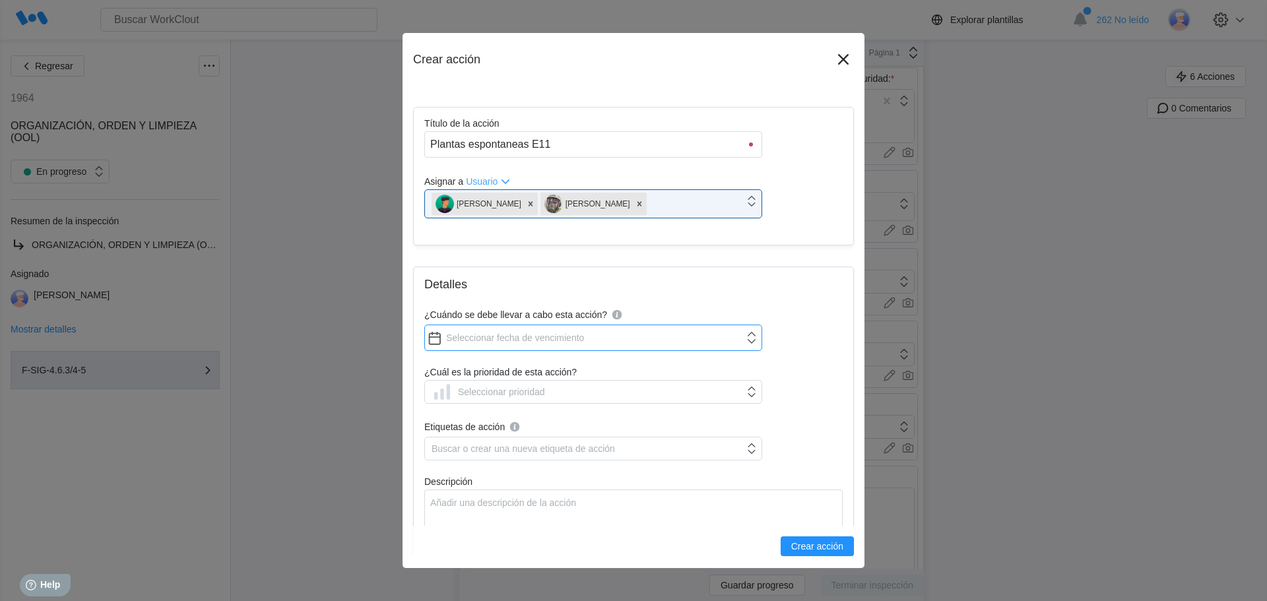
click at [478, 336] on input "¿Cuándo se debe llevar a cabo esta acción?" at bounding box center [593, 338] width 338 height 26
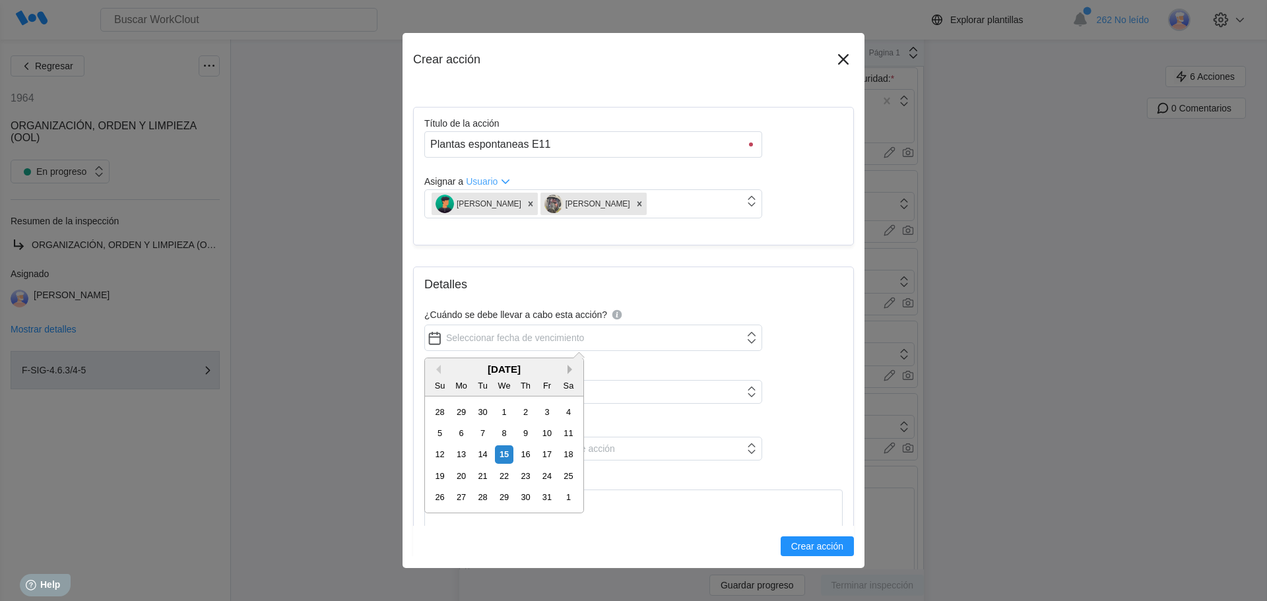
click at [569, 369] on button "Next Month" at bounding box center [571, 369] width 9 height 9
click at [503, 470] on div "19" at bounding box center [504, 476] width 18 height 18
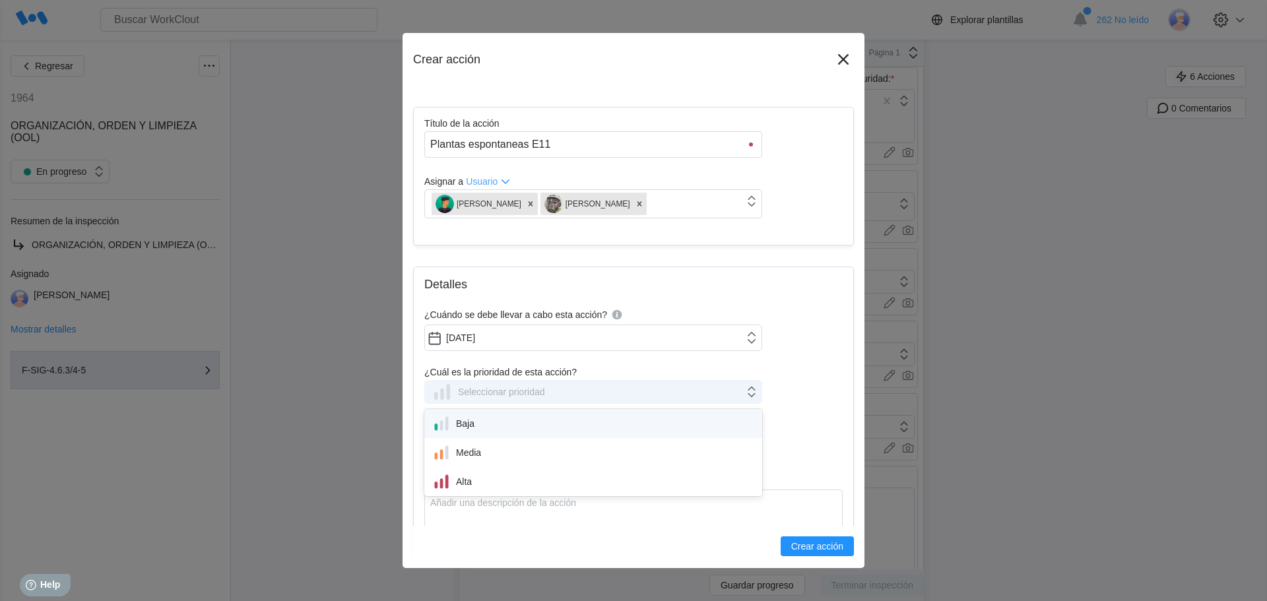
click at [489, 389] on div "Seleccionar prioridad" at bounding box center [501, 392] width 87 height 11
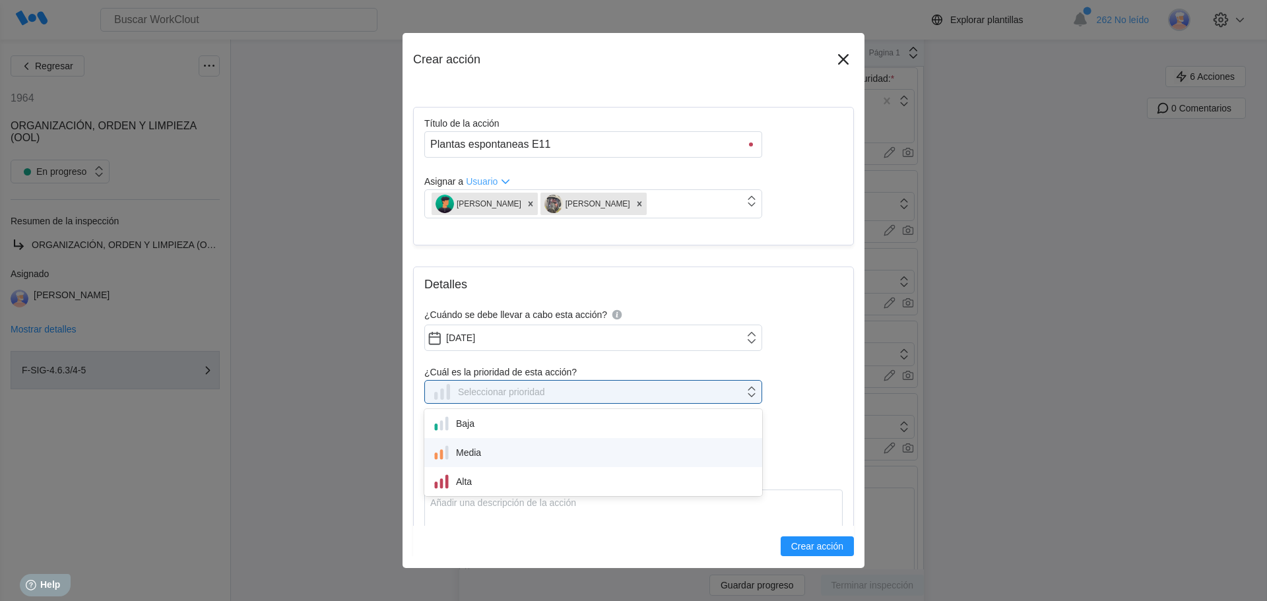
click at [478, 453] on div "Media" at bounding box center [593, 452] width 322 height 18
click at [478, 449] on div "Buscar o crear una nueva etiqueta de acción" at bounding box center [522, 448] width 183 height 11
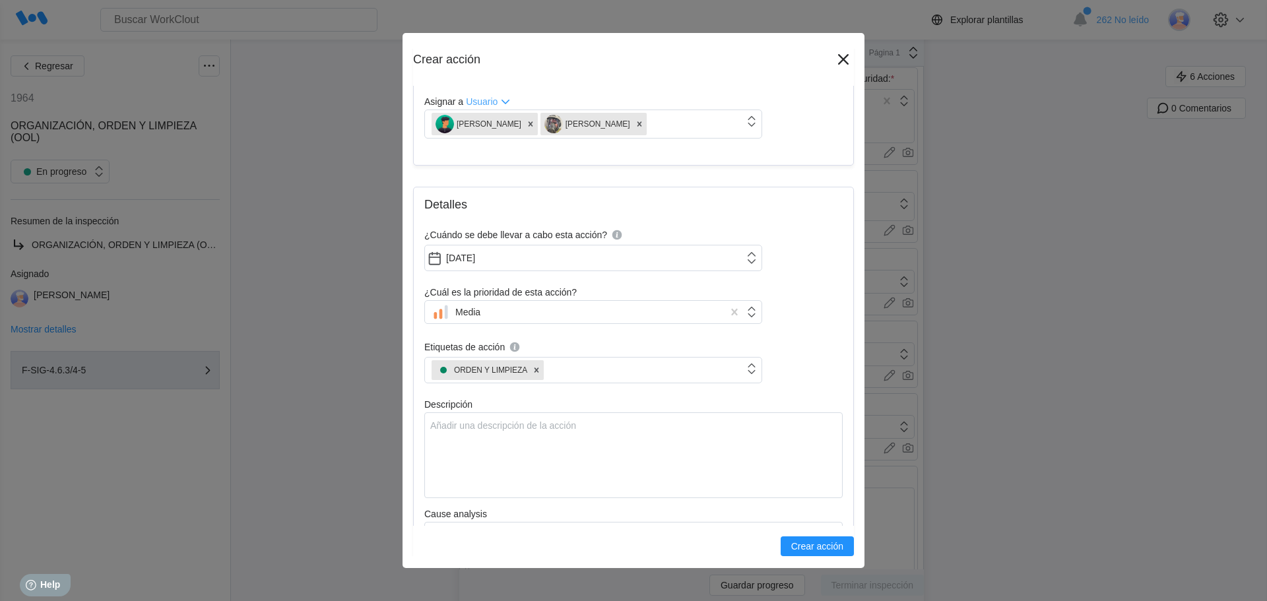
scroll to position [198, 0]
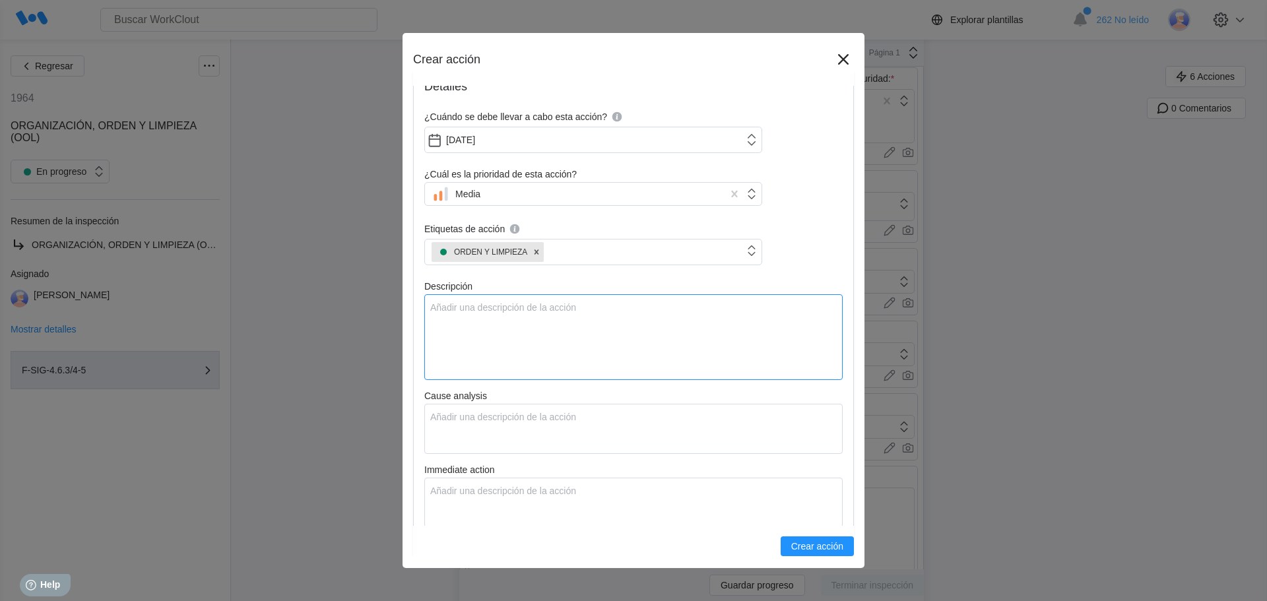
click at [463, 315] on textarea "Descripción" at bounding box center [633, 337] width 418 height 86
click at [644, 321] on textarea "hay muchas plantas en varios sitios de la E11, entra 302 y 303 en la canal, en …" at bounding box center [633, 337] width 418 height 86
click at [569, 402] on label "Cause analysis" at bounding box center [633, 397] width 418 height 13
click at [569, 404] on textarea "Cause analysis" at bounding box center [633, 429] width 418 height 50
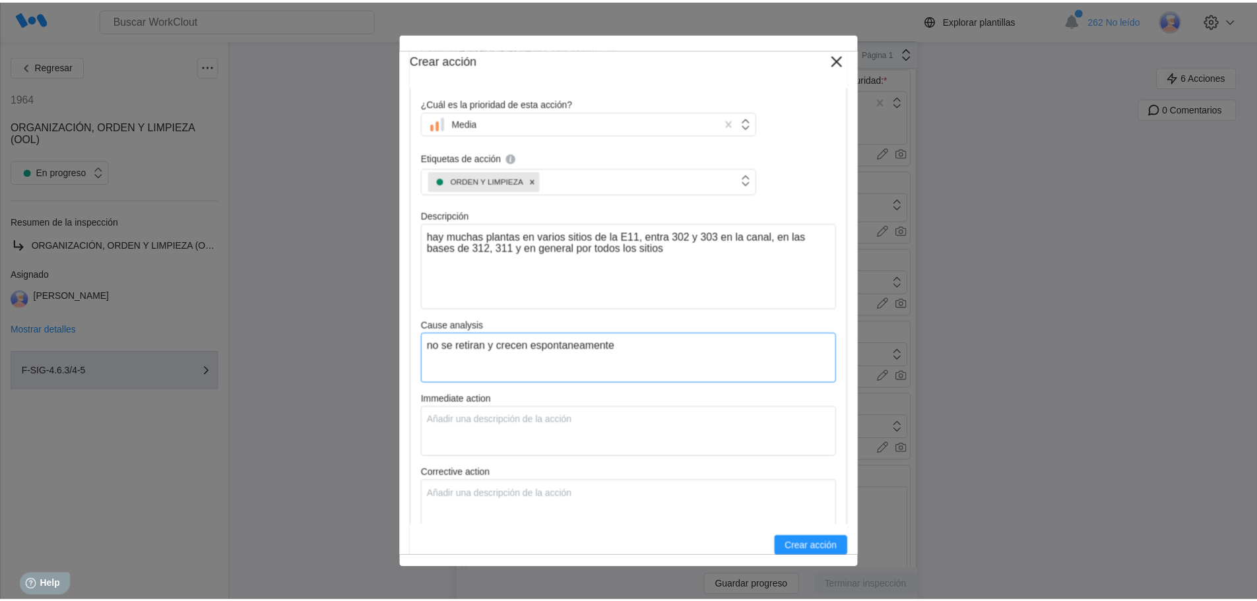
scroll to position [396, 0]
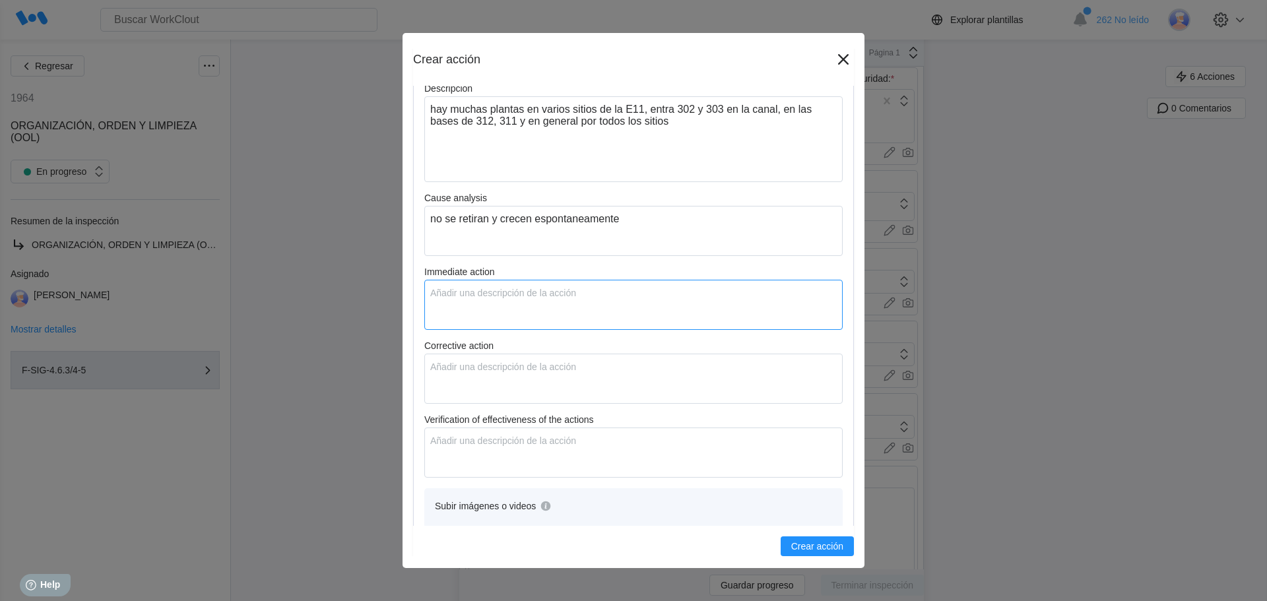
click at [466, 295] on textarea "Immediate action" at bounding box center [633, 305] width 418 height 50
click at [501, 373] on textarea "Corrective action" at bounding box center [633, 379] width 418 height 50
click at [791, 542] on span "Crear acción" at bounding box center [817, 546] width 52 height 9
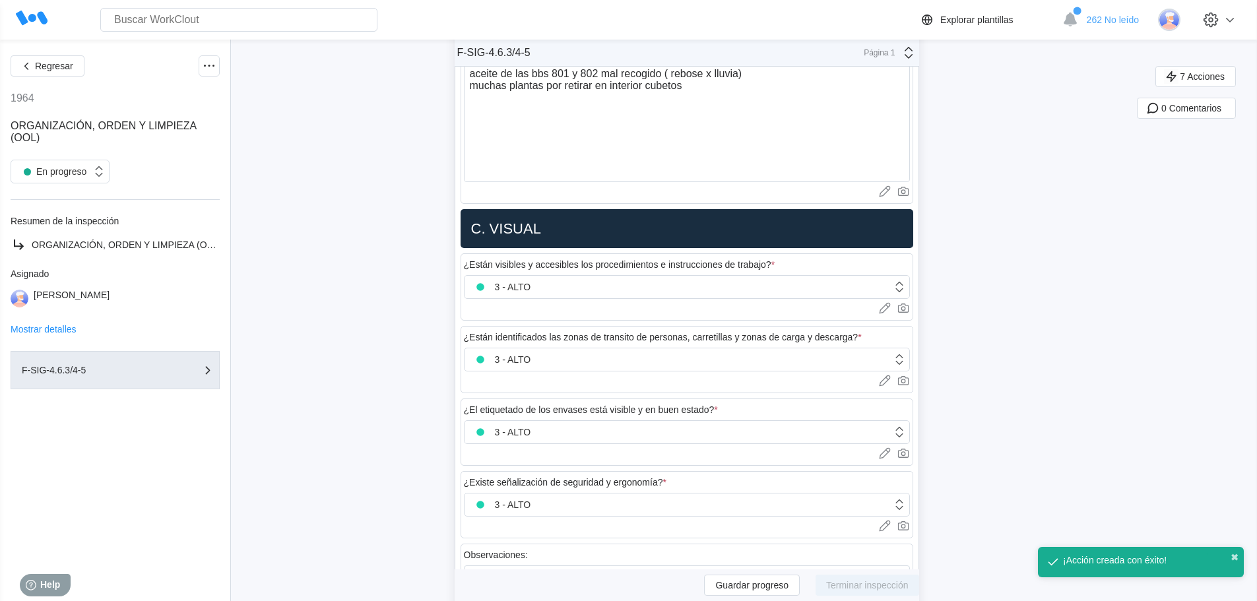
scroll to position [1913, 0]
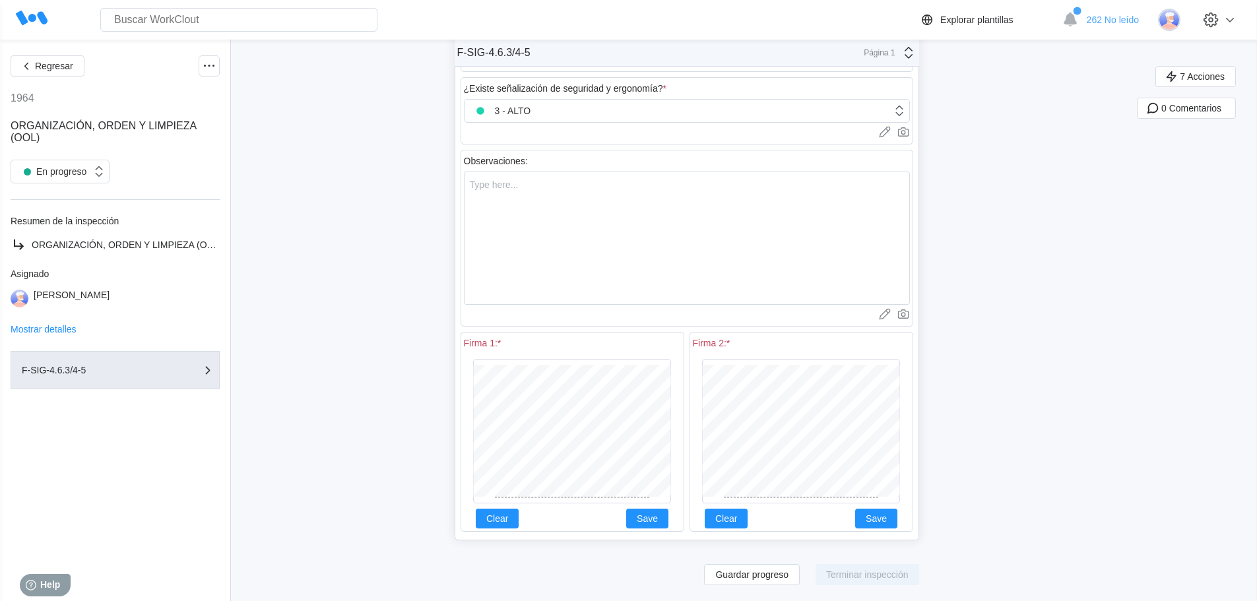
drag, startPoint x: 734, startPoint y: 521, endPoint x: 743, endPoint y: 508, distance: 15.2
click at [735, 521] on span "Clear" at bounding box center [726, 518] width 22 height 9
drag, startPoint x: 883, startPoint y: 520, endPoint x: 774, endPoint y: 523, distance: 108.9
click at [883, 520] on span "Save" at bounding box center [876, 518] width 21 height 9
click at [658, 519] on span "Save" at bounding box center [647, 518] width 21 height 9
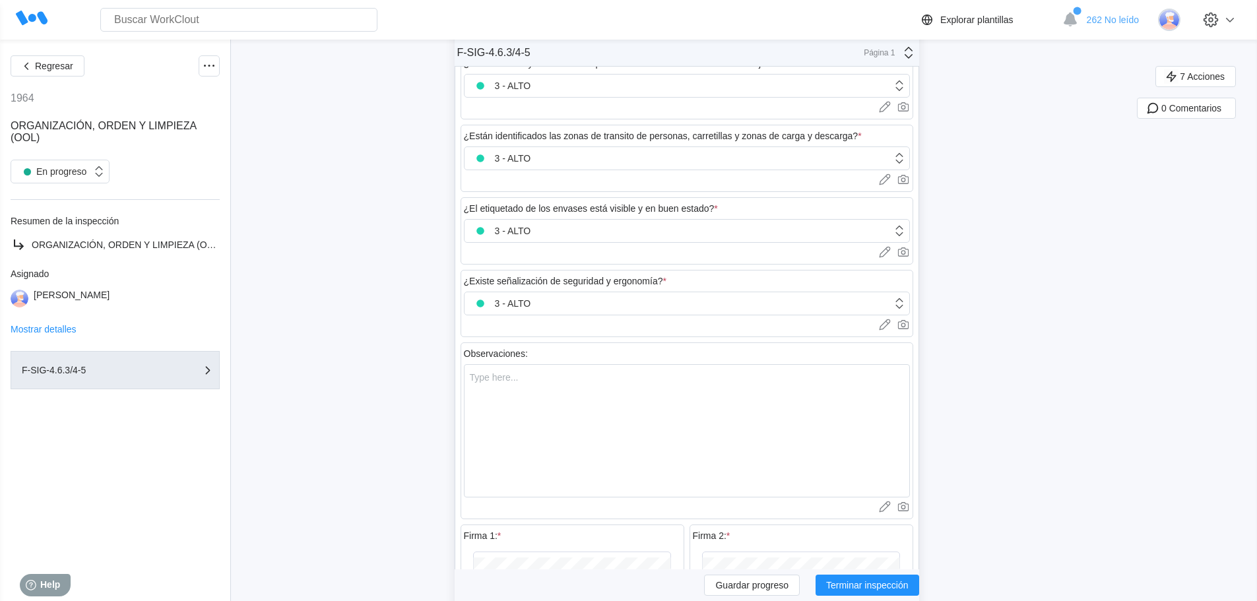
scroll to position [1847, 0]
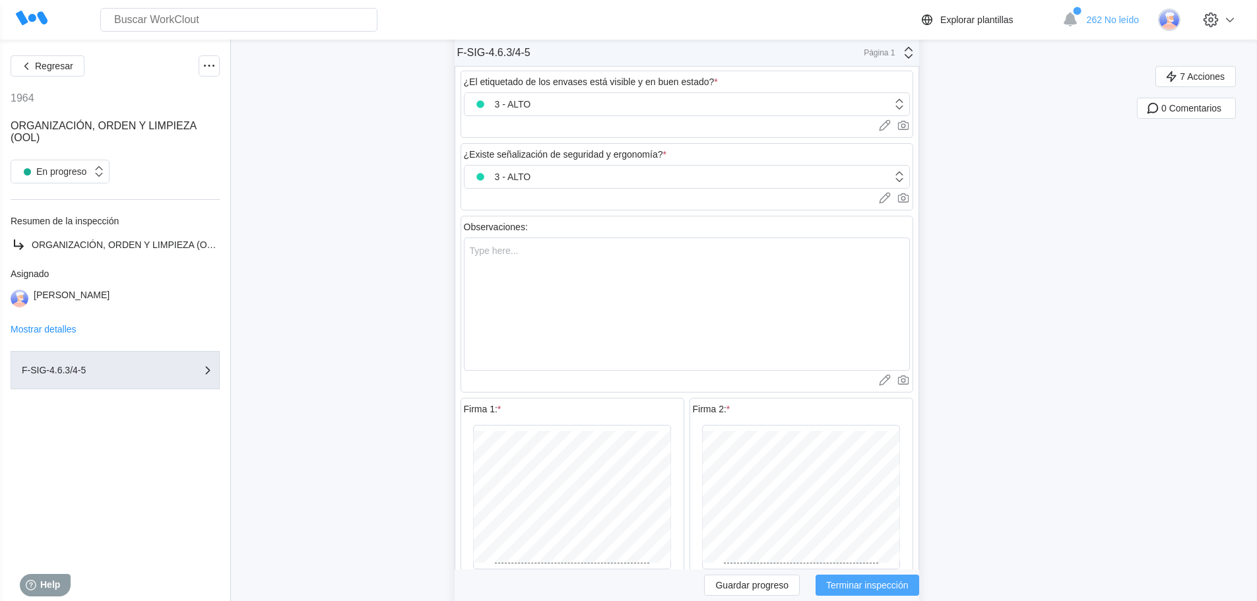
click at [837, 585] on span "Terminar inspección" at bounding box center [867, 585] width 82 height 9
